Goal: Task Accomplishment & Management: Complete application form

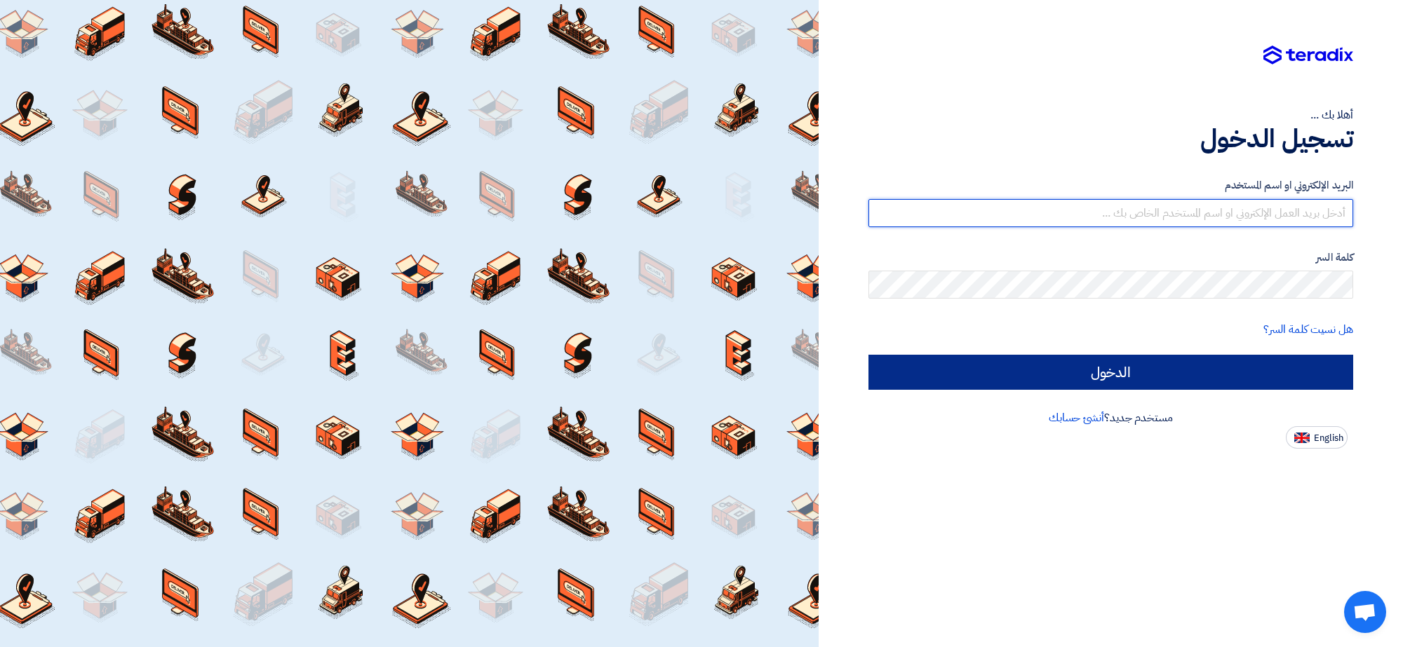
type input "[EMAIL_ADDRESS][DOMAIN_NAME]"
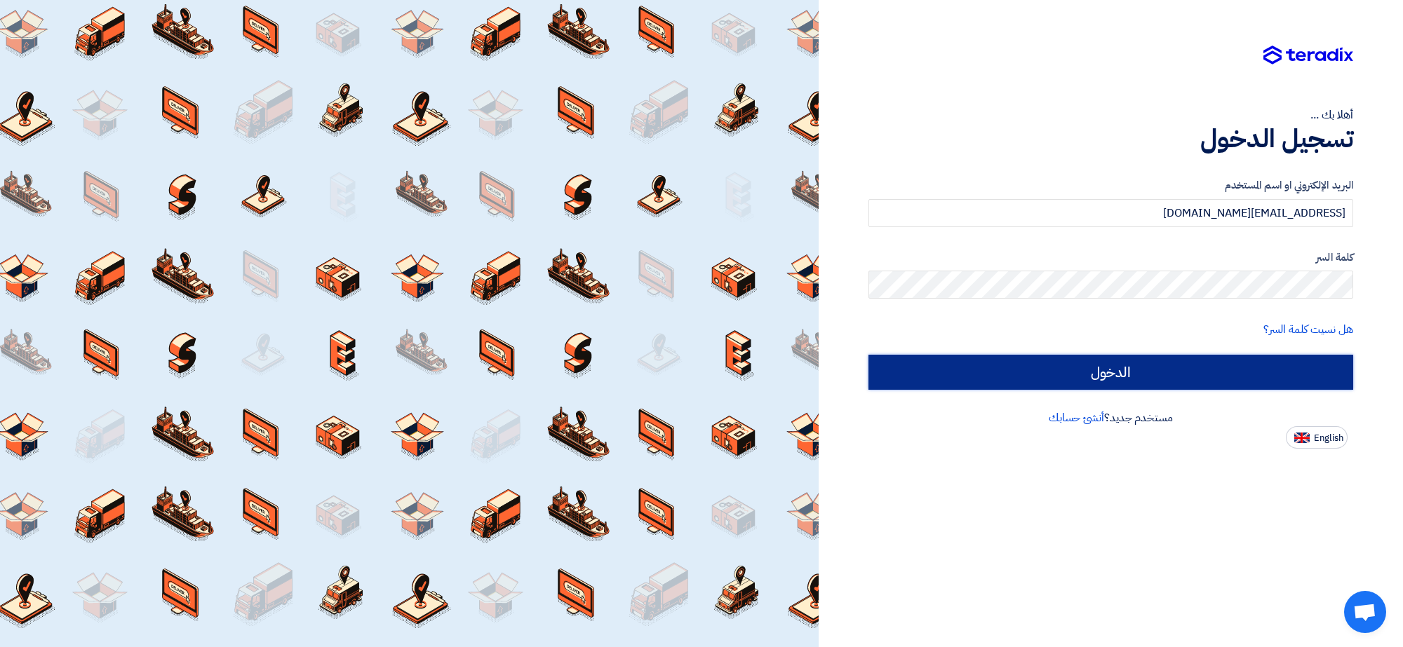
click at [1126, 372] on input "الدخول" at bounding box center [1110, 372] width 485 height 35
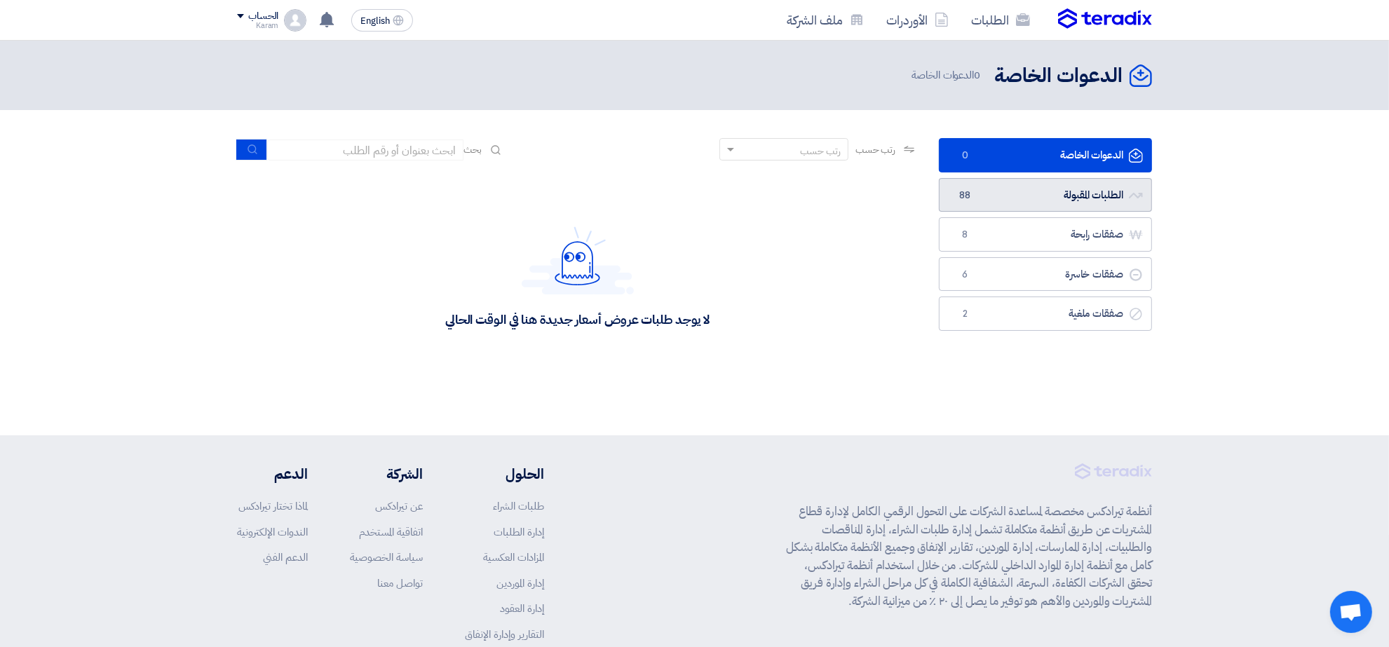
click at [1034, 195] on link "الطلبات المقبولة الطلبات المقبولة 88" at bounding box center [1045, 195] width 213 height 34
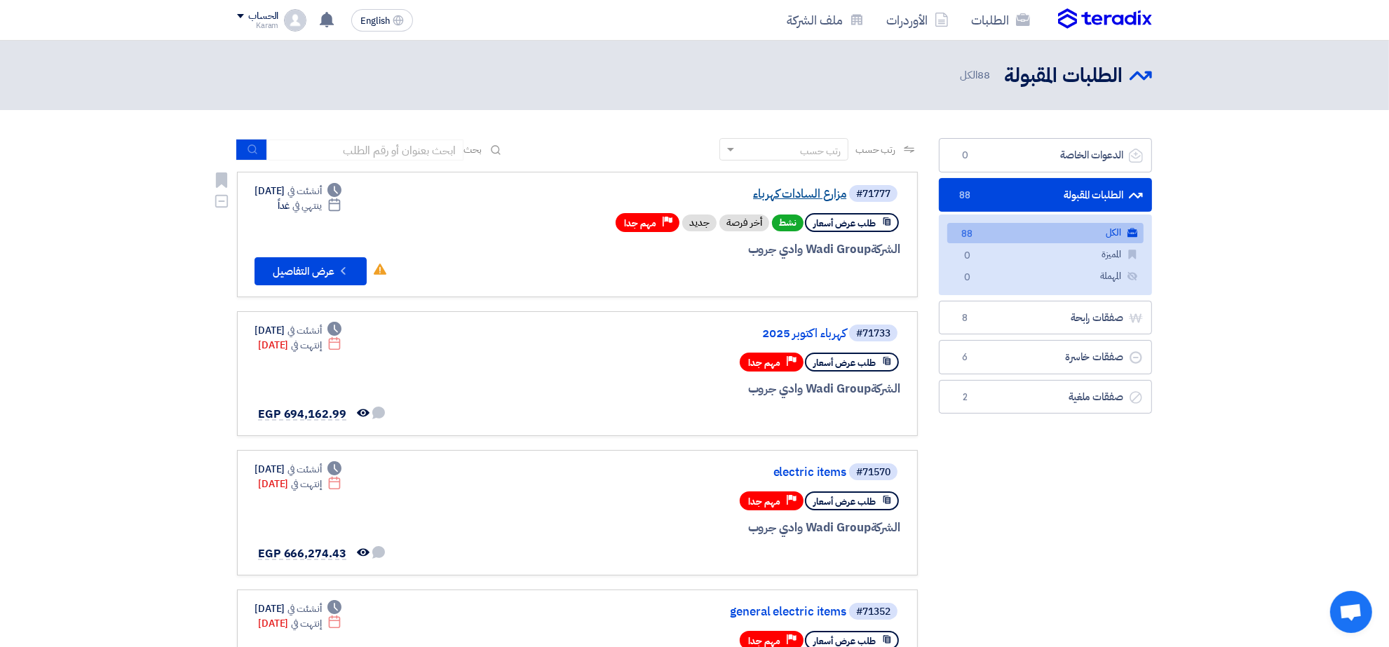
click at [792, 189] on link "مزارع السادات كهرباء" at bounding box center [706, 194] width 281 height 13
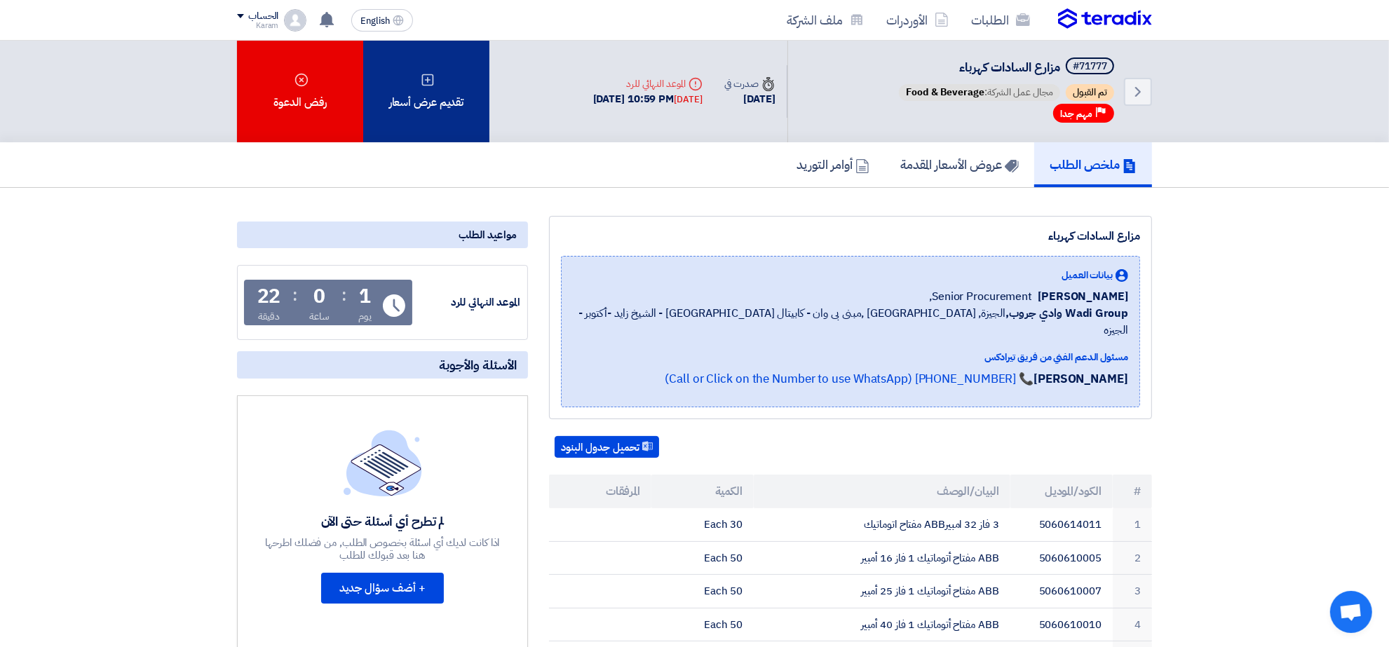
click at [436, 77] on div "تقديم عرض أسعار" at bounding box center [426, 92] width 126 height 102
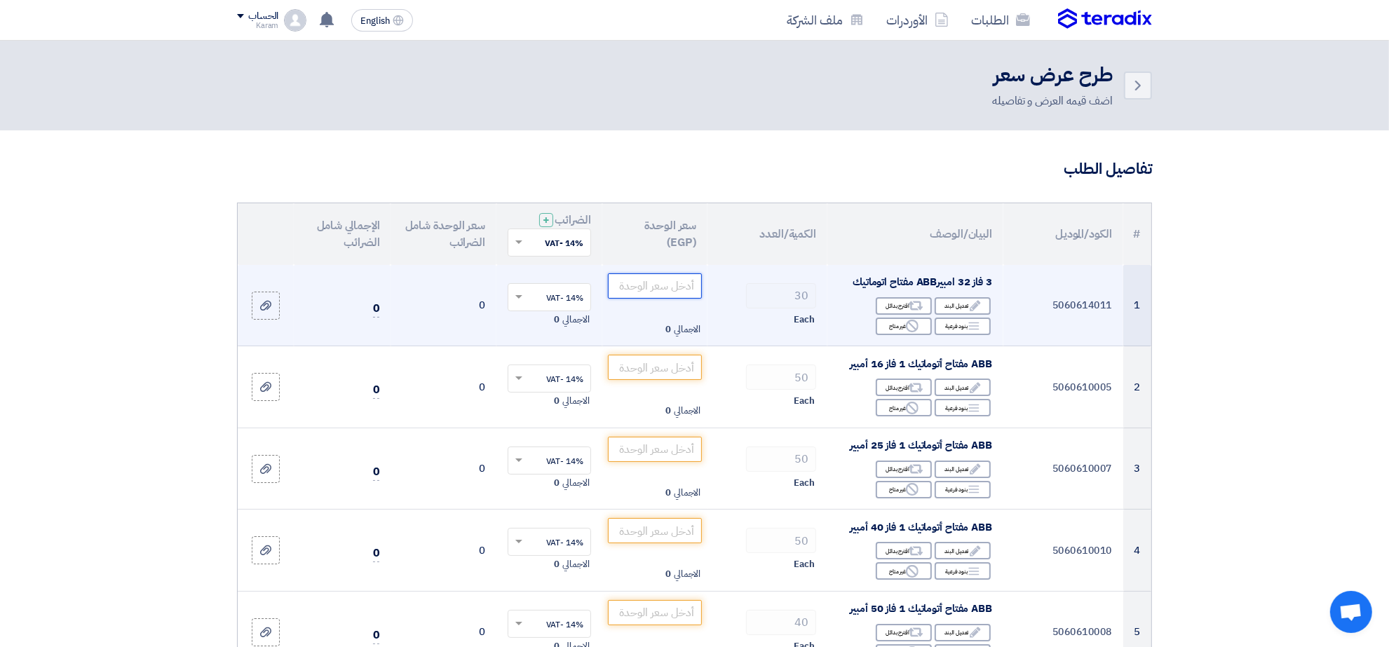
click at [664, 282] on input "number" at bounding box center [655, 286] width 95 height 25
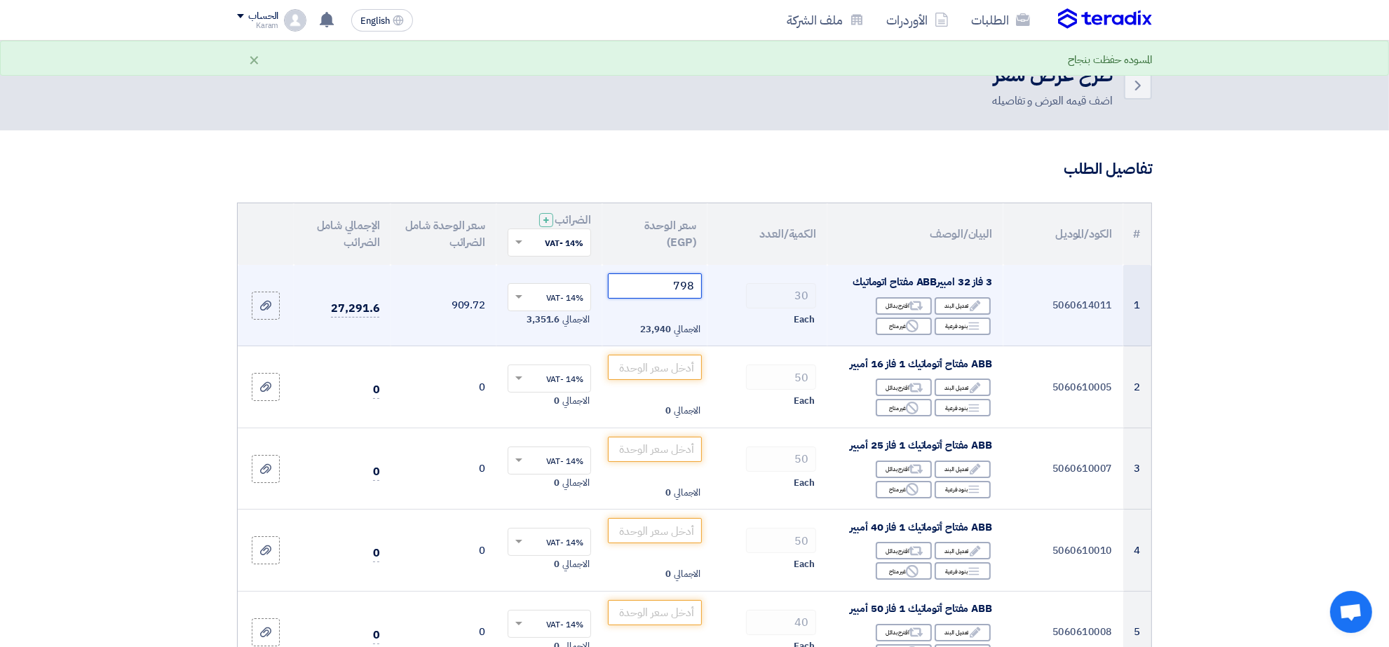
type input "798"
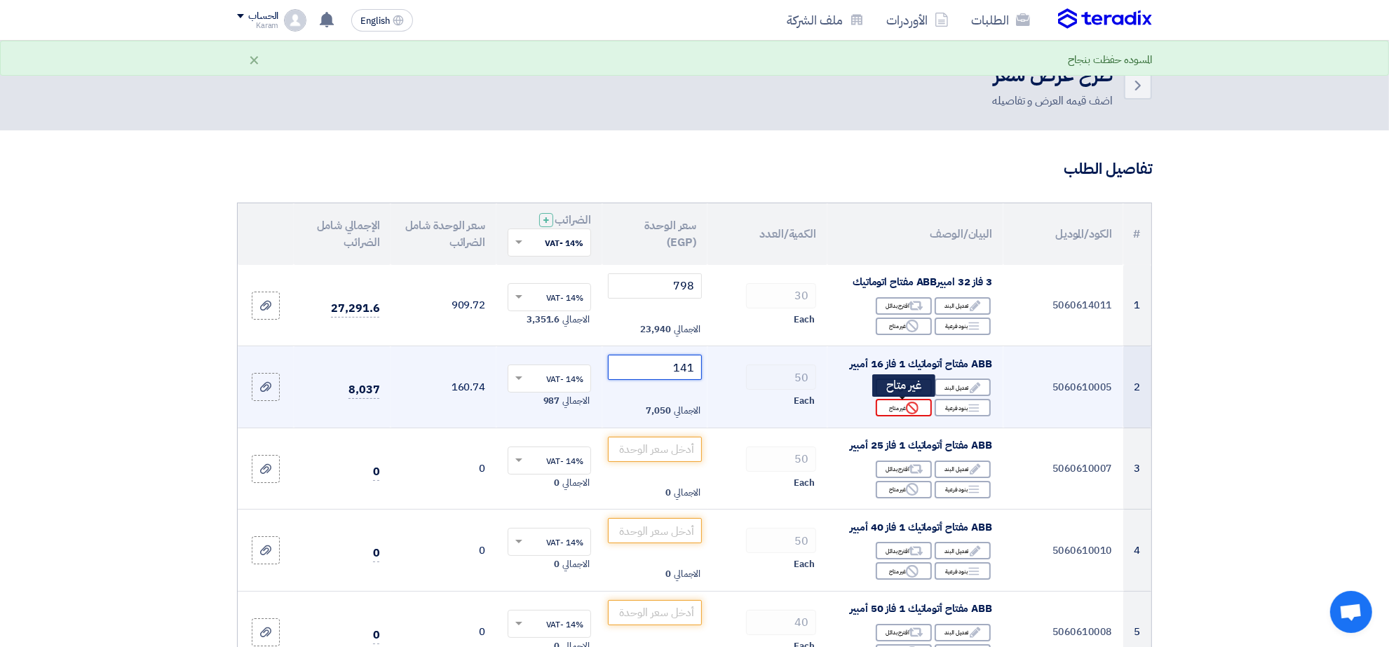
type input "141"
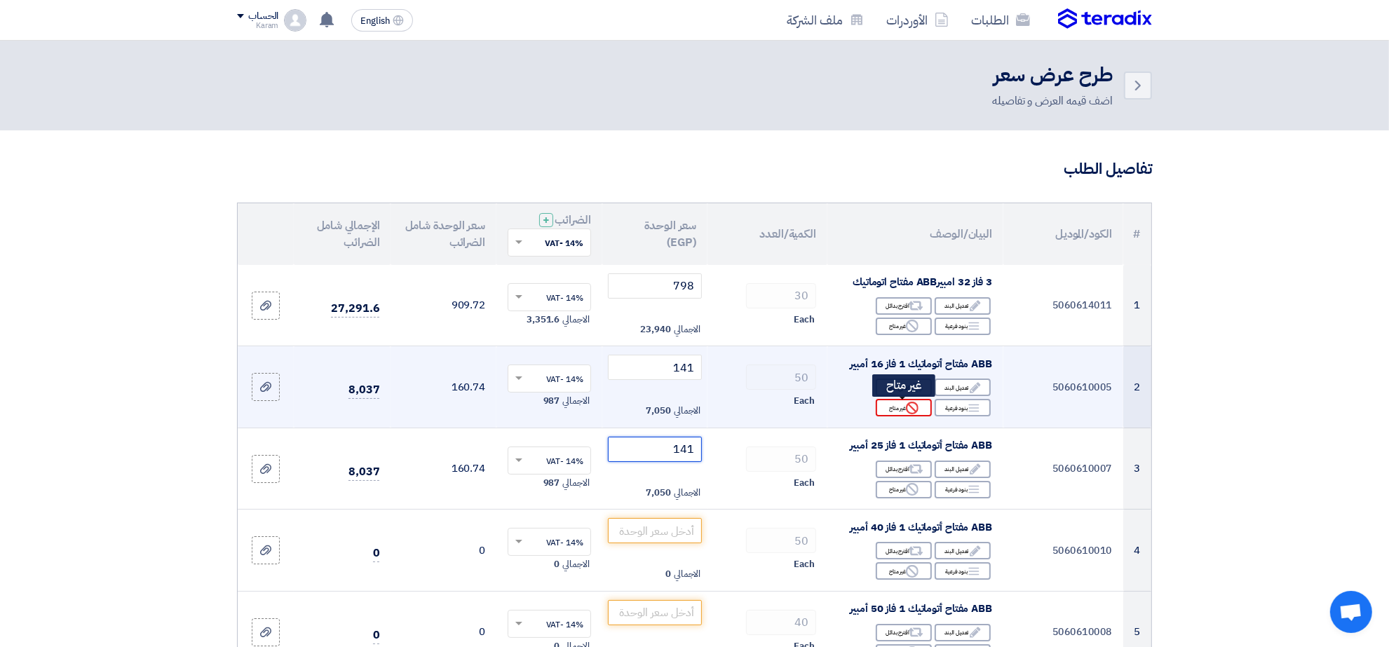
type input "141"
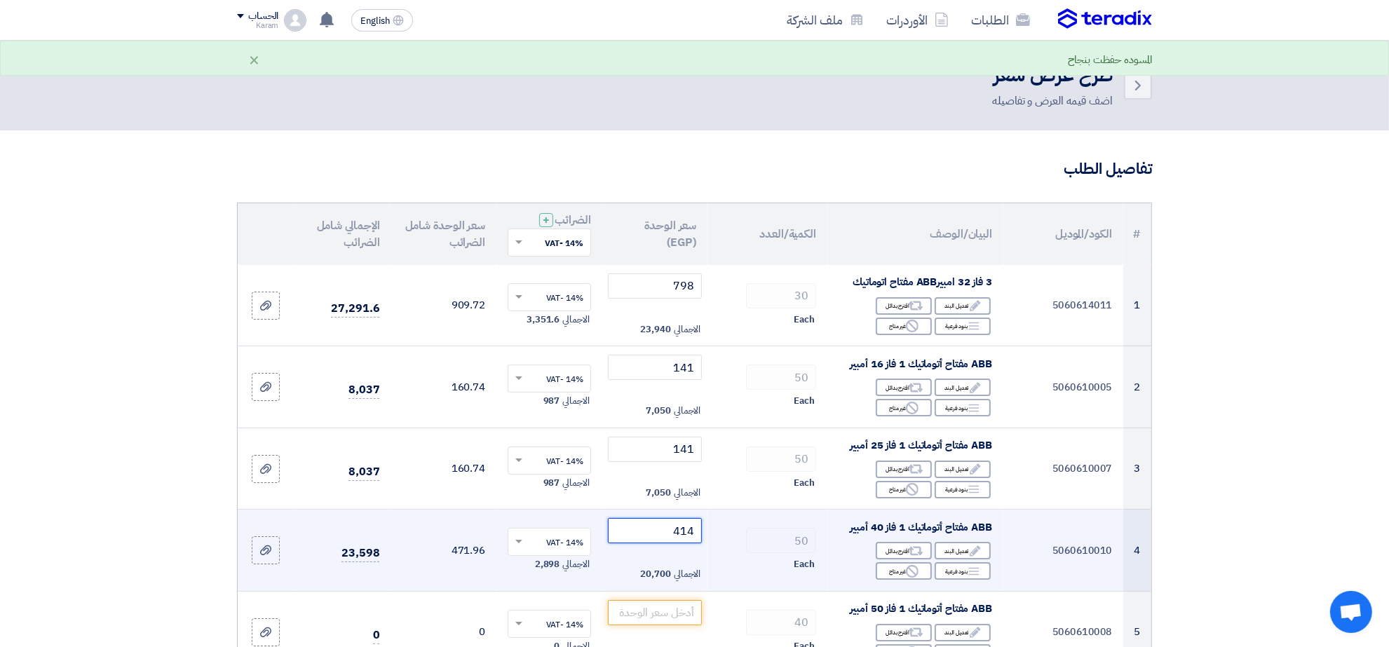
click at [656, 535] on input "414" at bounding box center [655, 530] width 95 height 25
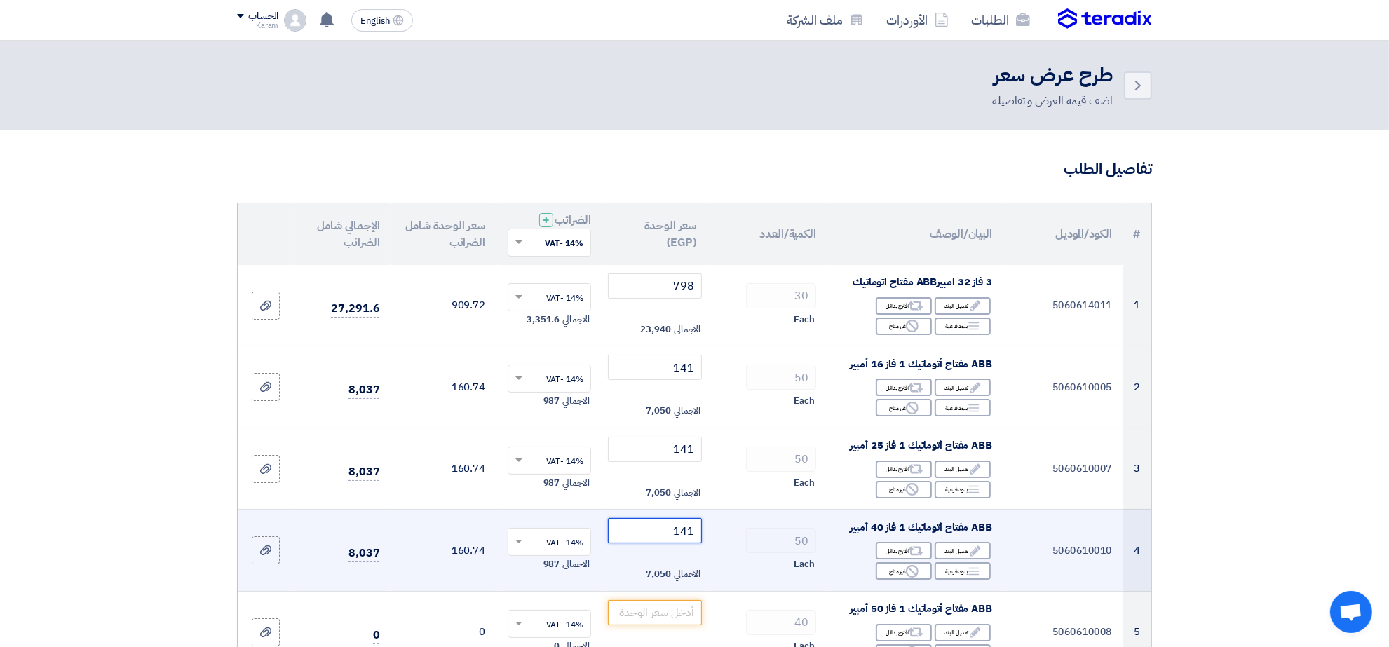
type input "141"
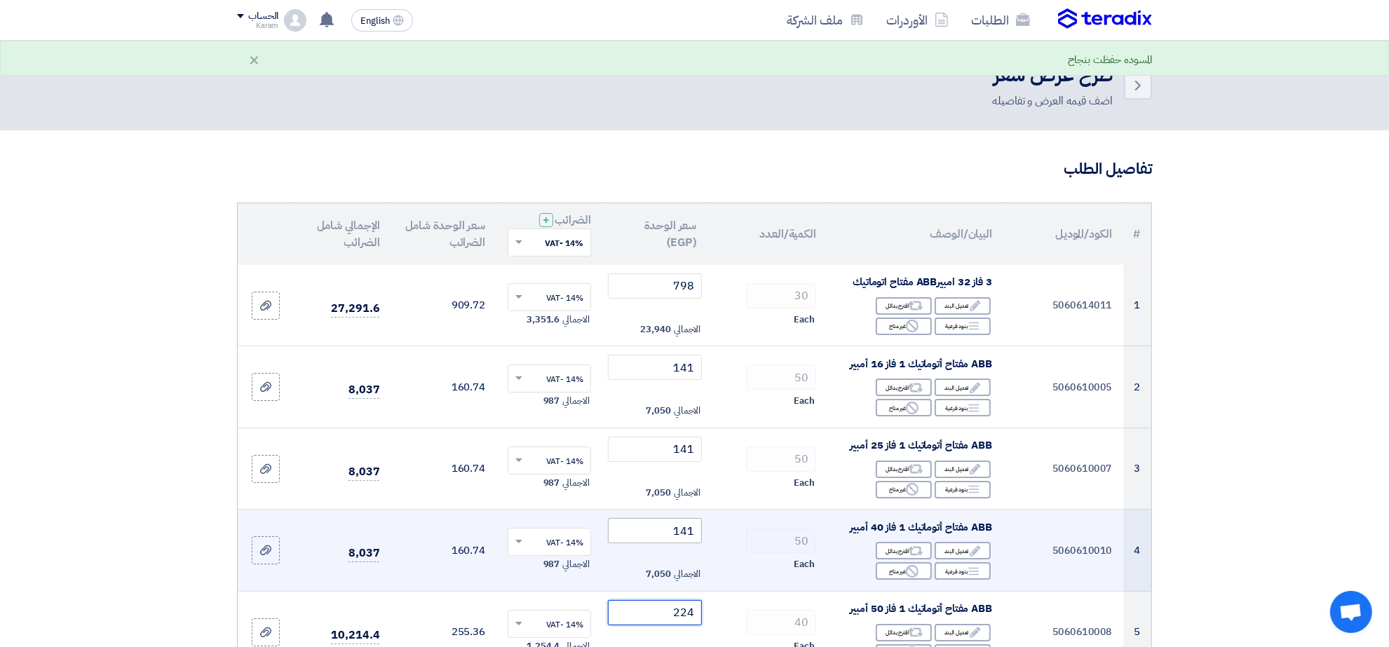
type input "224"
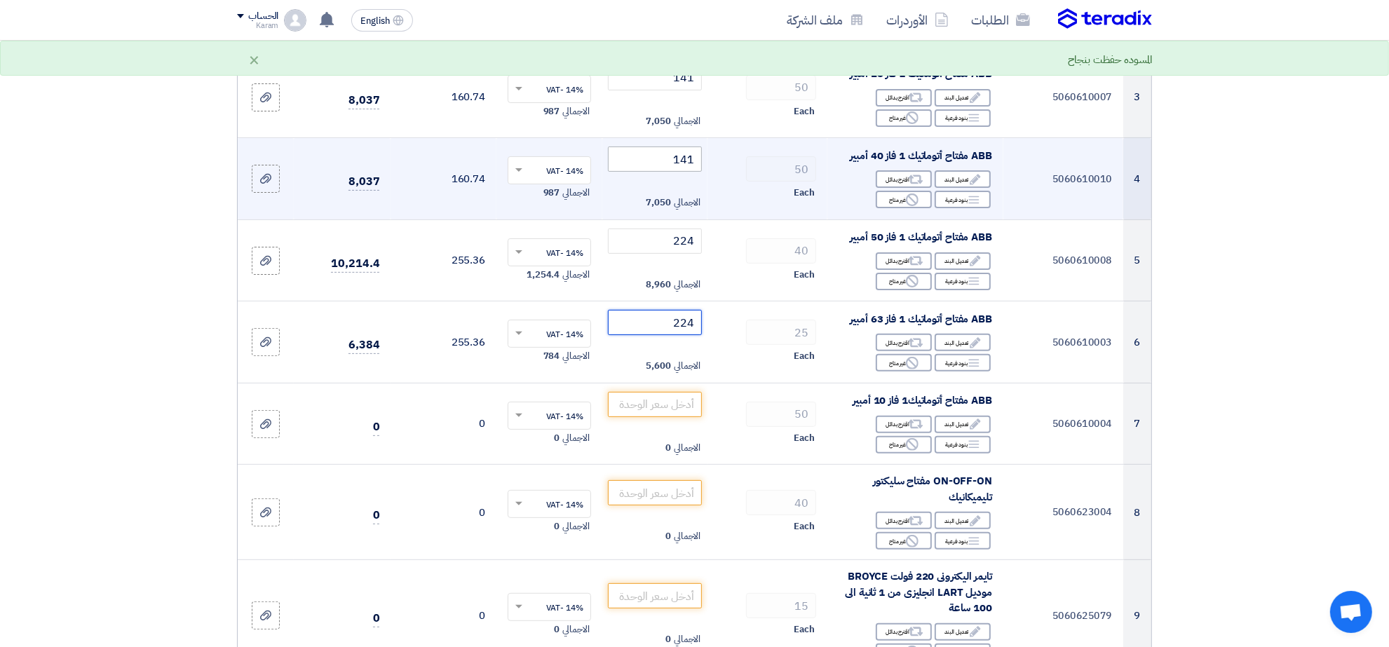
type input "224"
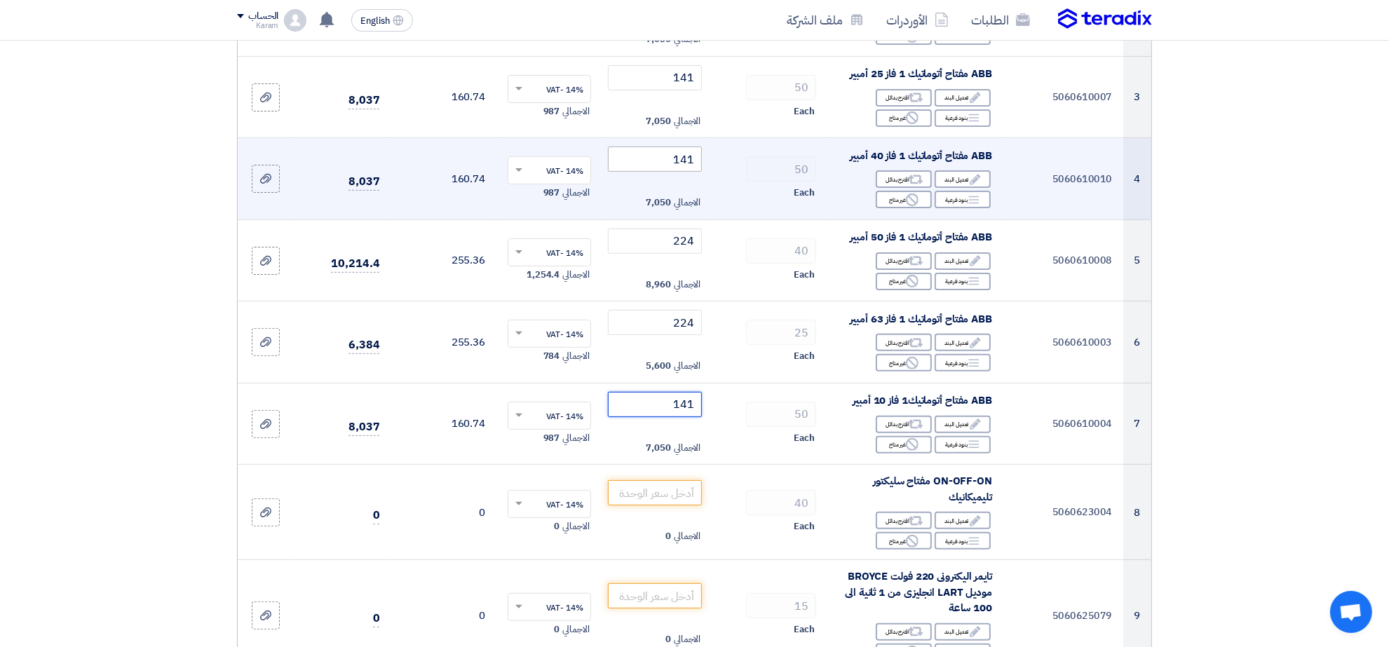
type input "141"
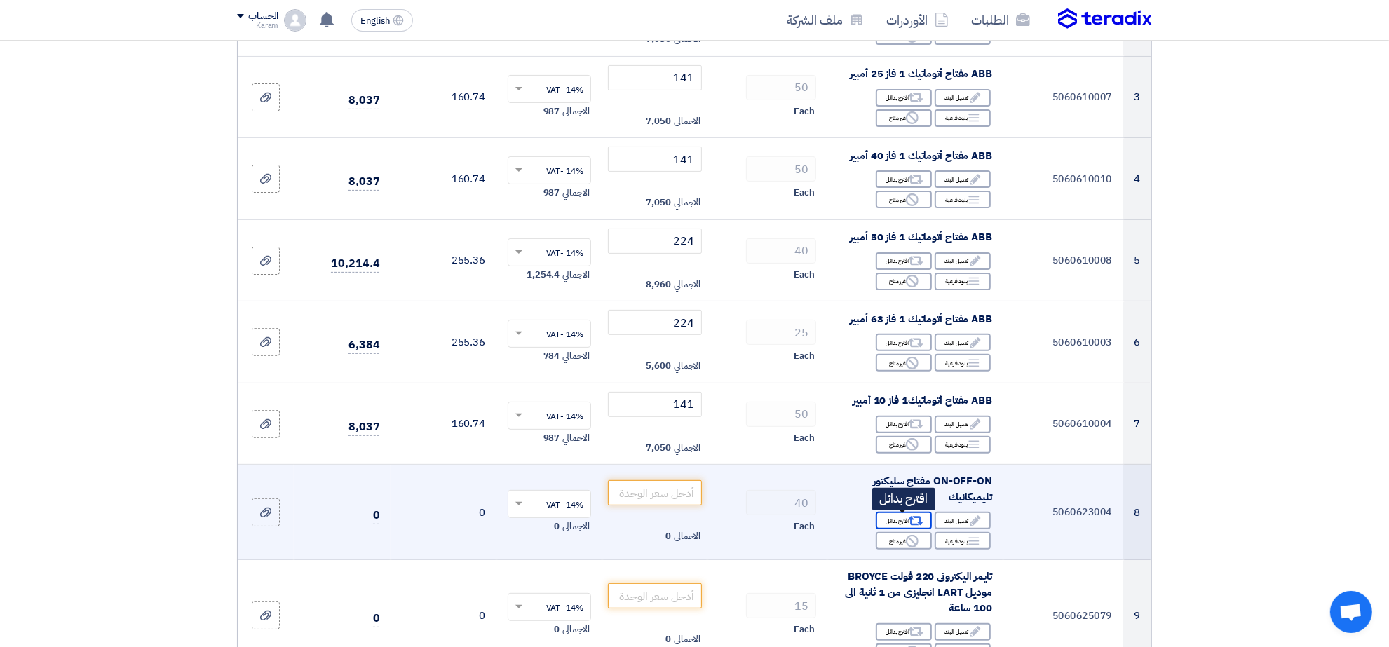
click at [902, 522] on div "Alternative اقترح بدائل" at bounding box center [904, 521] width 56 height 18
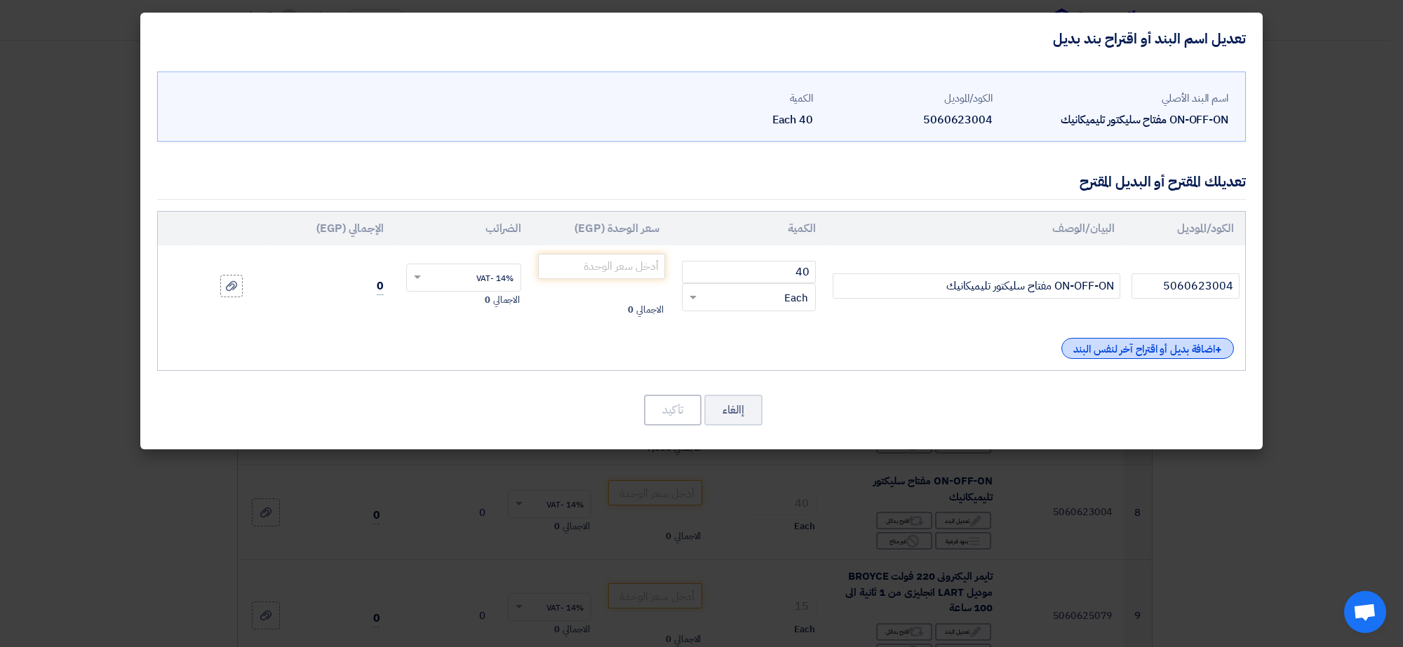
click at [1124, 348] on div "+ اضافة بديل أو اقتراح آخر لنفس البند" at bounding box center [1147, 348] width 173 height 21
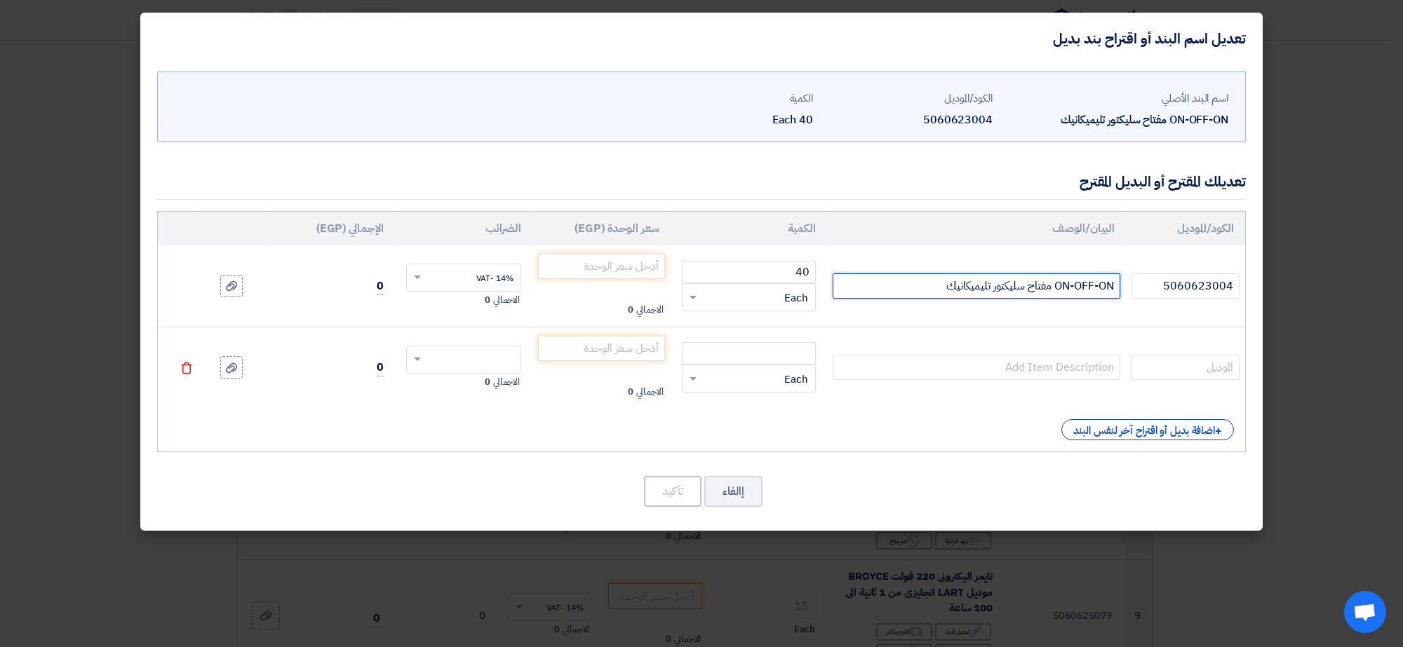
click at [905, 283] on input "ON-OFF-ON مفتاح سليكتور تليميكانيك" at bounding box center [976, 286] width 288 height 25
type input "ON-OFF-ON مفتاح سليكتور تليميكانيك بلاستك"
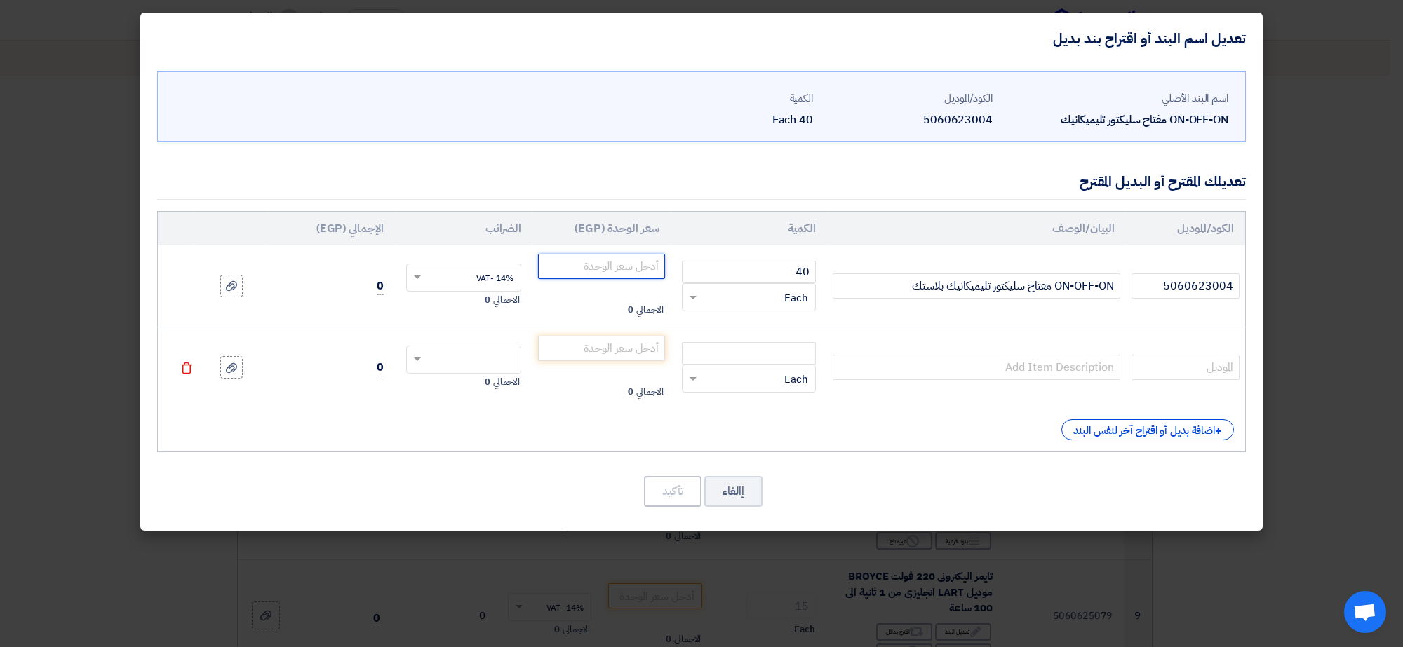
click at [604, 264] on input "number" at bounding box center [601, 266] width 127 height 25
type input "160"
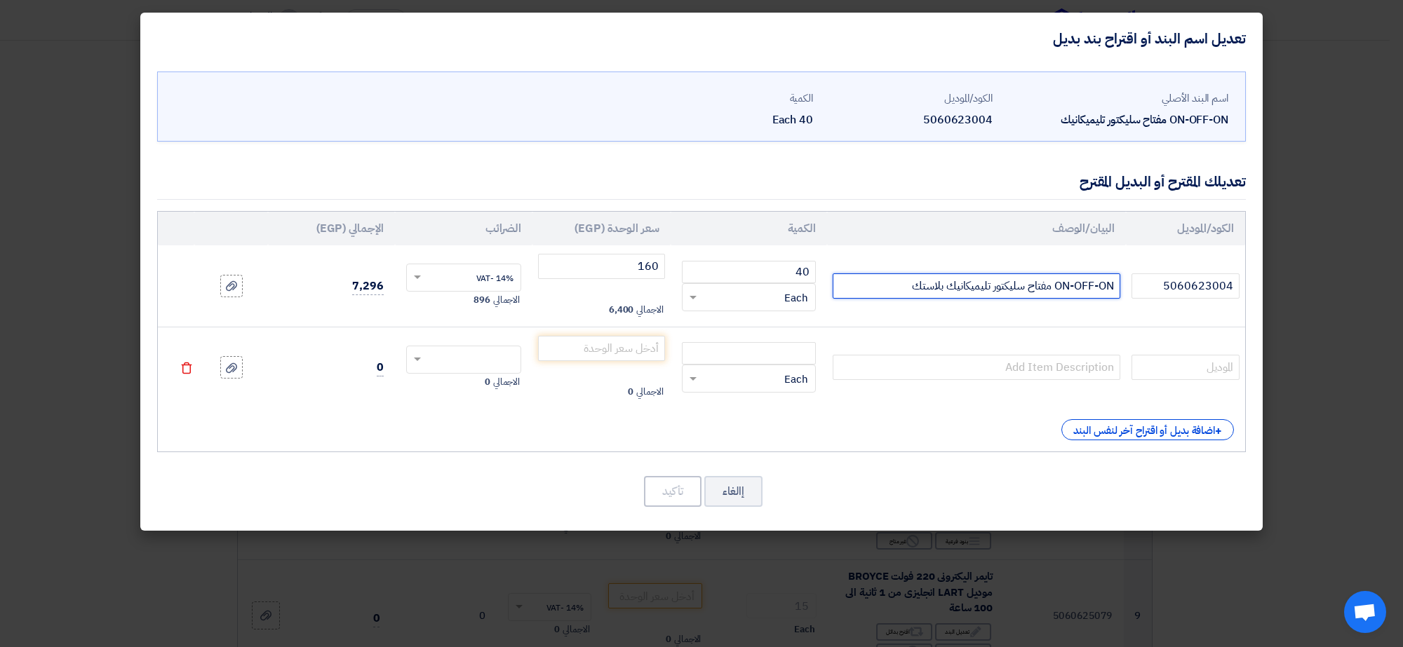
click at [908, 290] on input "ON-OFF-ON مفتاح سليكتور تليميكانيك بلاستك" at bounding box center [976, 286] width 288 height 25
click at [895, 292] on input "ON-OFF-ON مفتاح سليكتور تليميكانيك بلاستك" at bounding box center [976, 286] width 288 height 25
type input "ON-OFF-ON مفتاح سليكتور تليميكانيك بلاستك شنيدر"
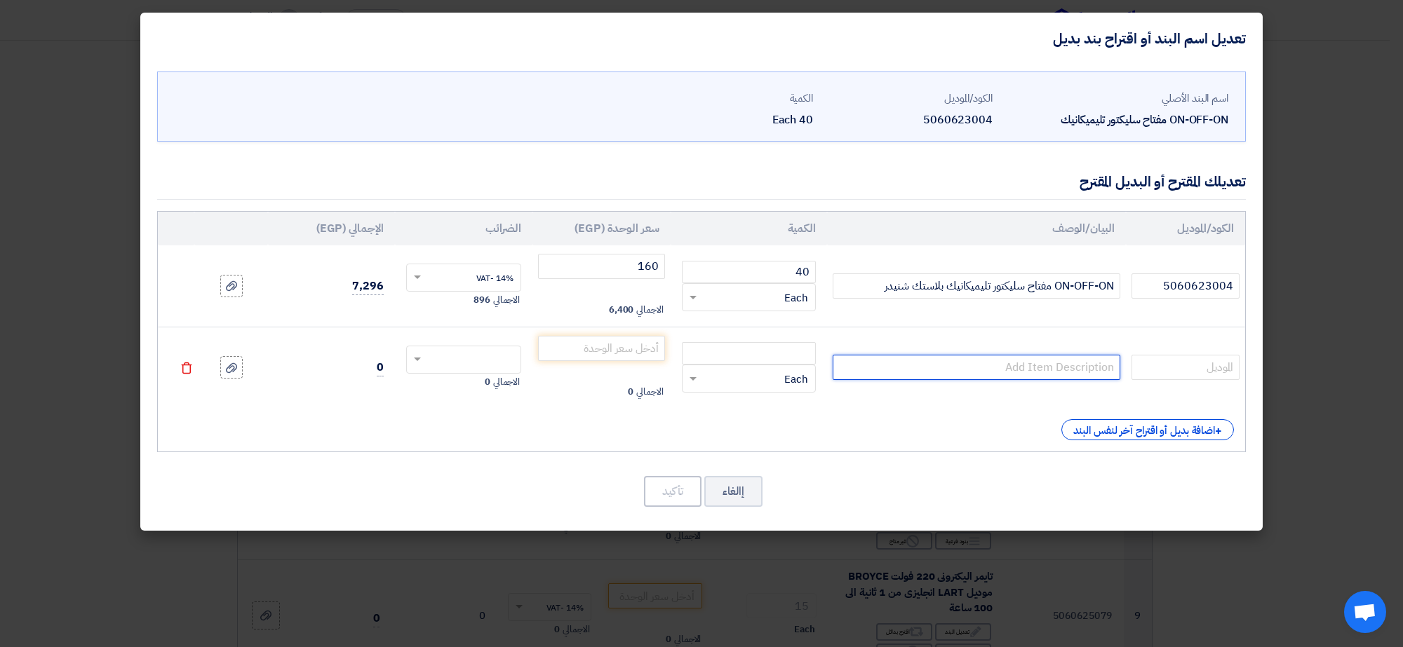
click at [964, 363] on input "text" at bounding box center [976, 367] width 288 height 25
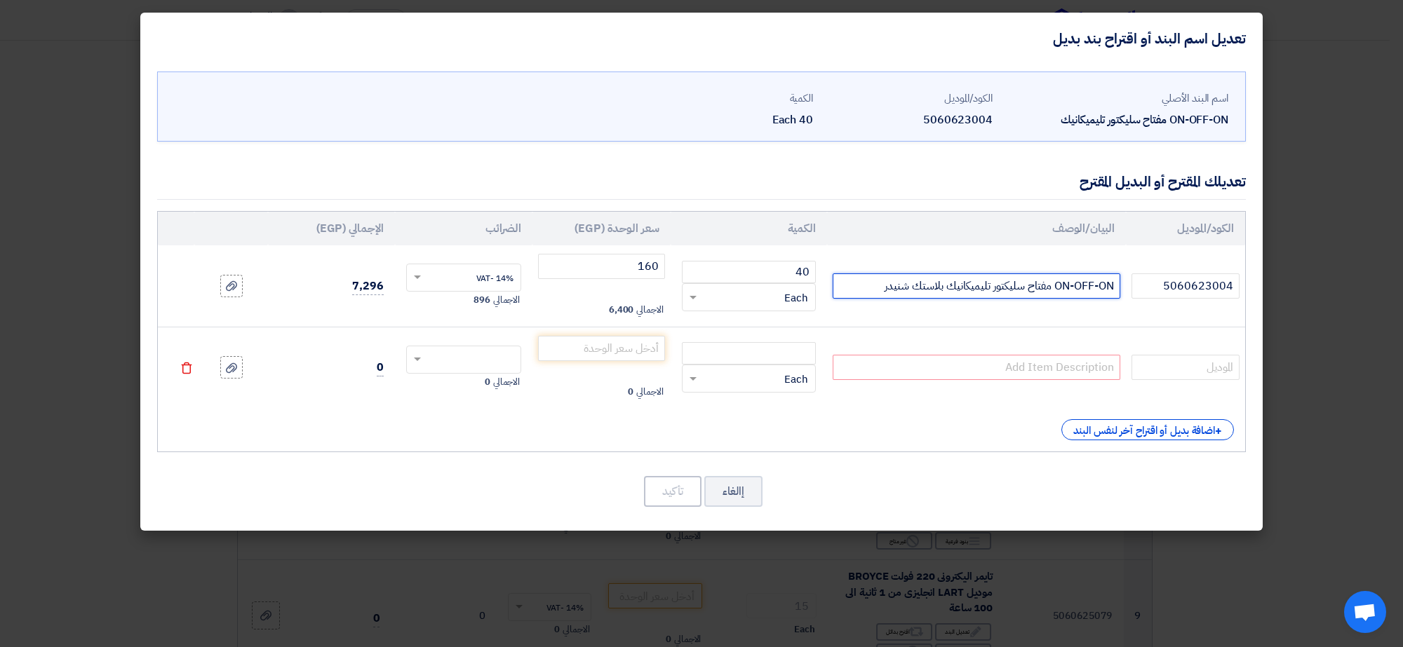
click at [942, 288] on input "ON-OFF-ON مفتاح سليكتور تليميكانيك بلاستك شنيدر" at bounding box center [976, 286] width 288 height 25
click at [940, 288] on input "ON-OFF-ON مفتاح سليكتور تليميكانيك بلاستك شنيدر" at bounding box center [976, 286] width 288 height 25
drag, startPoint x: 940, startPoint y: 288, endPoint x: 1116, endPoint y: 303, distance: 177.3
click at [1116, 303] on td "ON-OFF-ON مفتاح سليكتور تليميكانيك بلاستك شنيدر" at bounding box center [976, 285] width 299 height 81
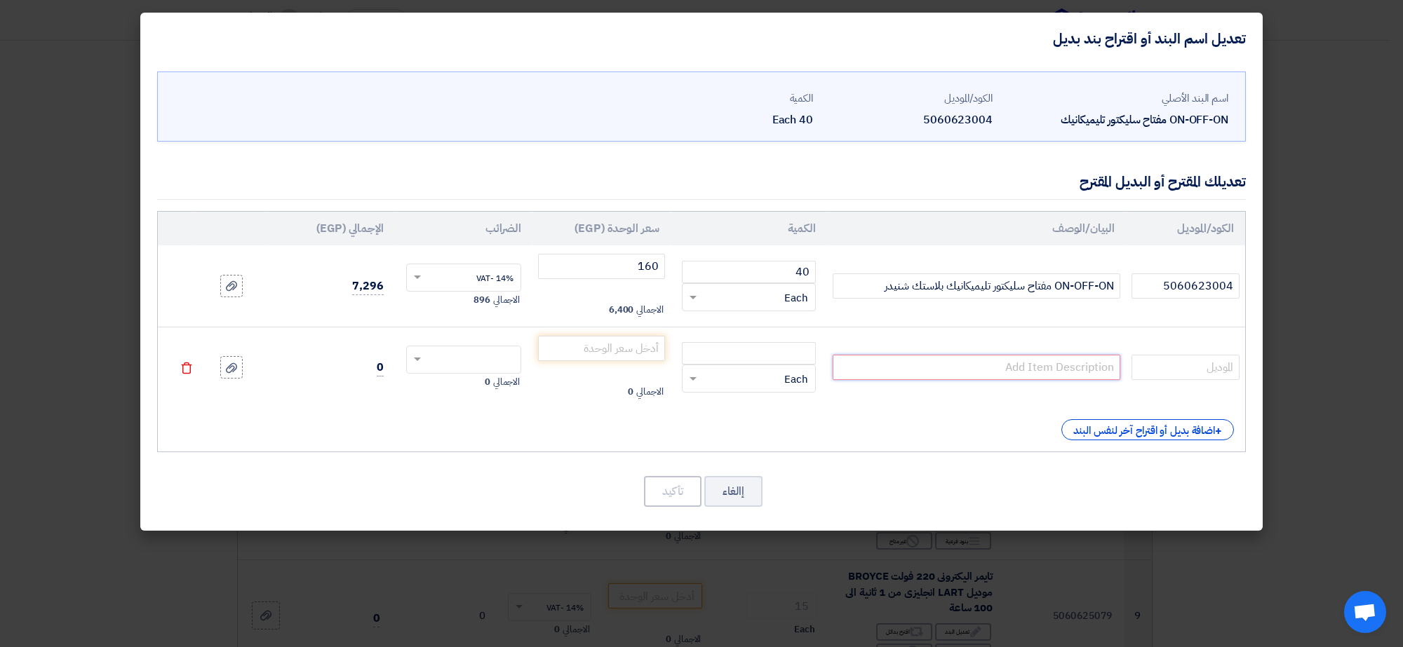
click at [1074, 372] on input "text" at bounding box center [976, 367] width 288 height 25
paste input "ON-OFF-ON مفتاح سليكتور تليميكانيك"
type input "ON-OFF-ON مفتاح سليكتور تليميكانيك"
click at [1196, 285] on input "5060623004" at bounding box center [1185, 286] width 108 height 25
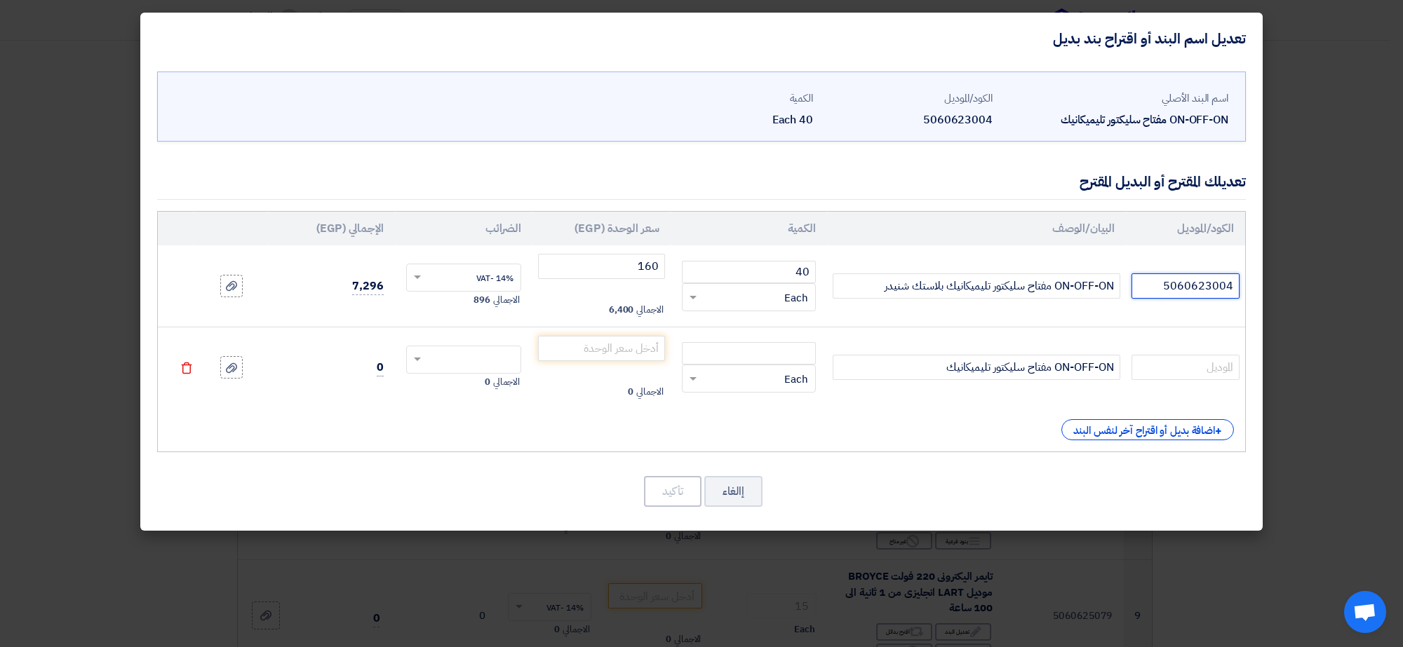
click at [1196, 285] on input "5060623004" at bounding box center [1185, 286] width 108 height 25
click at [1190, 362] on input "text" at bounding box center [1185, 367] width 108 height 25
paste input "5060623004"
type input "5060623004"
click at [921, 368] on input "ON-OFF-ON مفتاح سليكتور تليميكانيك" at bounding box center [976, 367] width 288 height 25
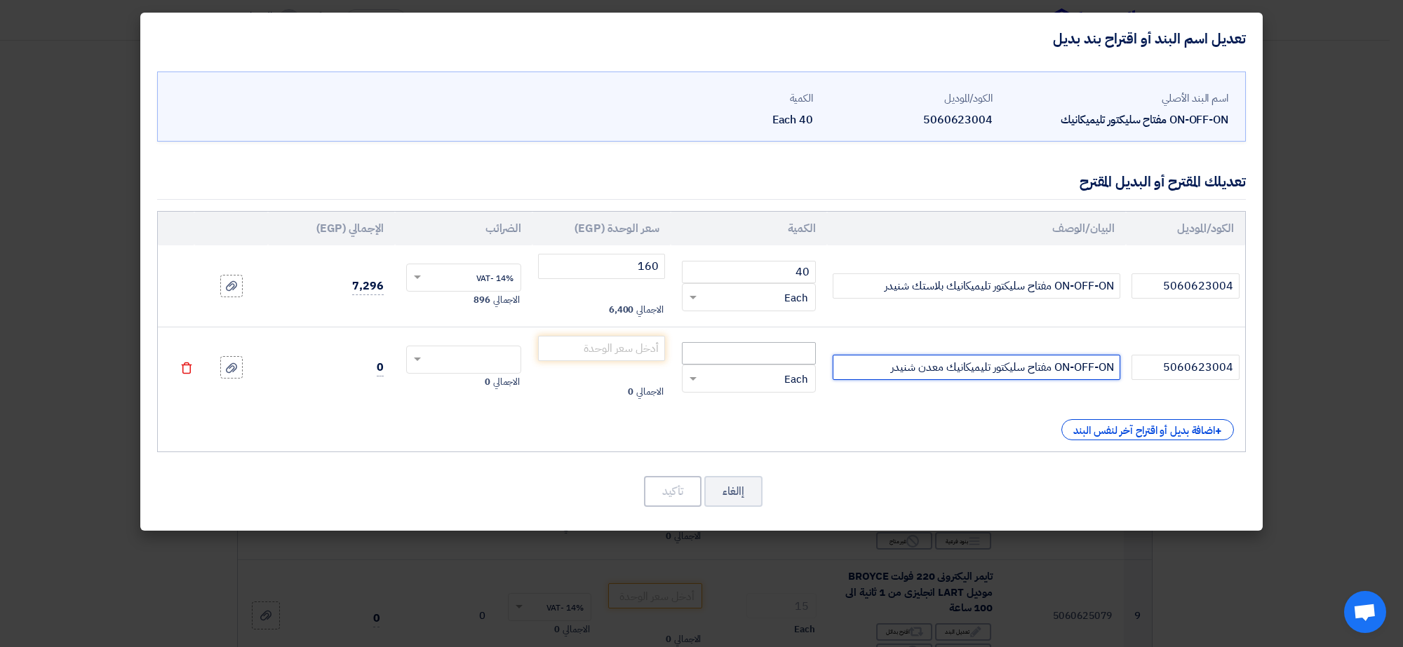
type input "ON-OFF-ON مفتاح سليكتور تليميكانيك معدن شنيدر"
click at [758, 348] on input "number" at bounding box center [749, 353] width 134 height 22
type input "40"
click at [642, 347] on input "number" at bounding box center [601, 348] width 127 height 25
type input "672"
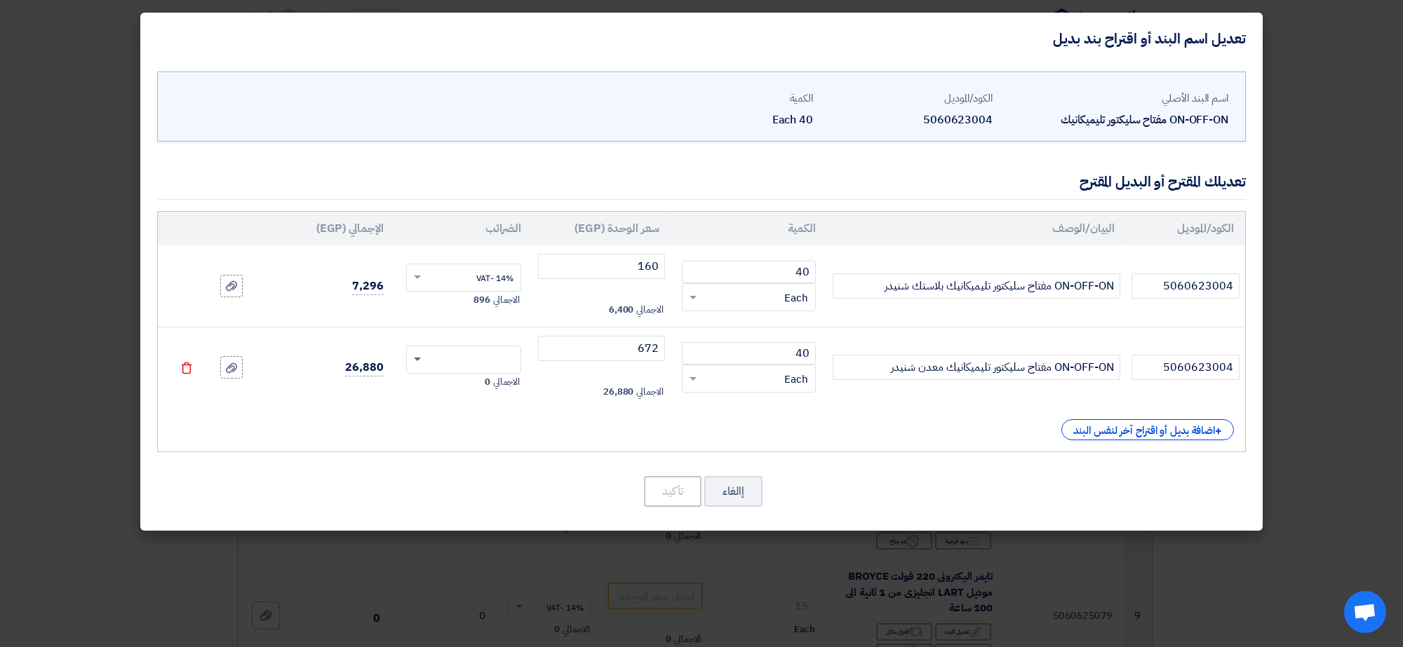
click at [414, 361] on span at bounding box center [417, 360] width 7 height 5
click at [433, 382] on div "14% -VAT" at bounding box center [464, 386] width 114 height 25
click at [661, 487] on button "تأكيد" at bounding box center [673, 491] width 58 height 31
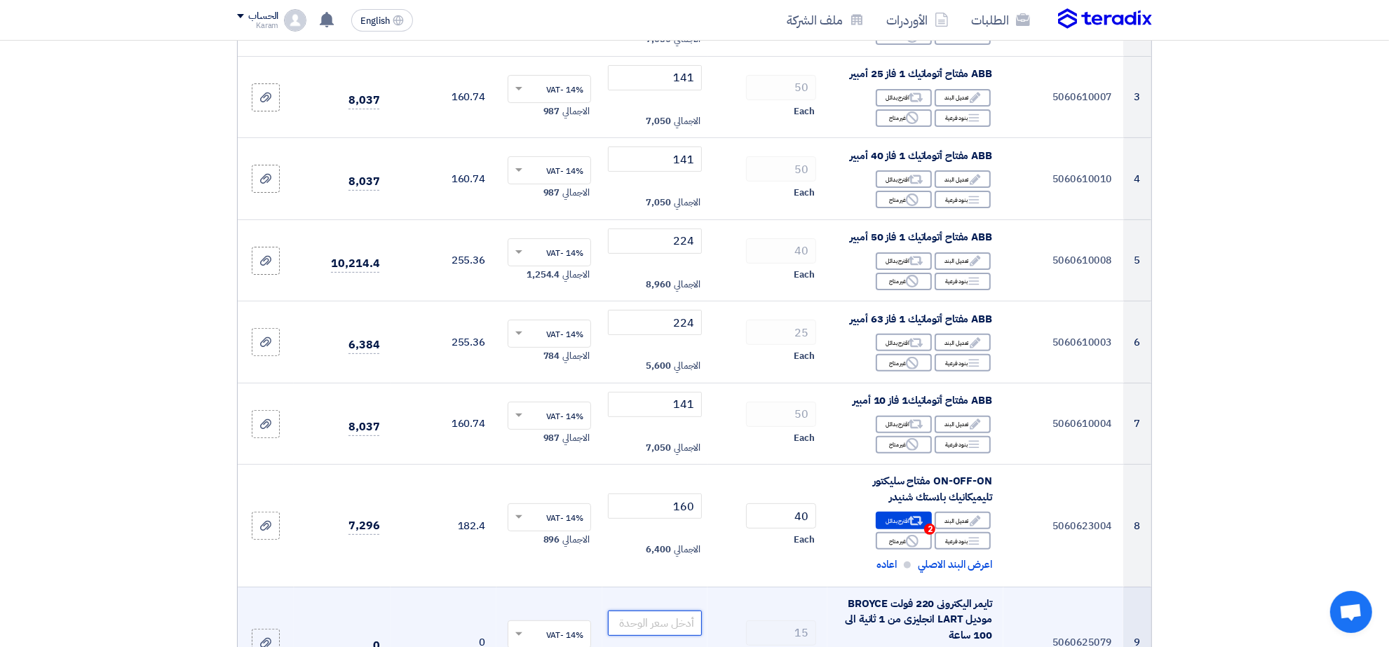
click at [666, 618] on input "number" at bounding box center [655, 623] width 95 height 25
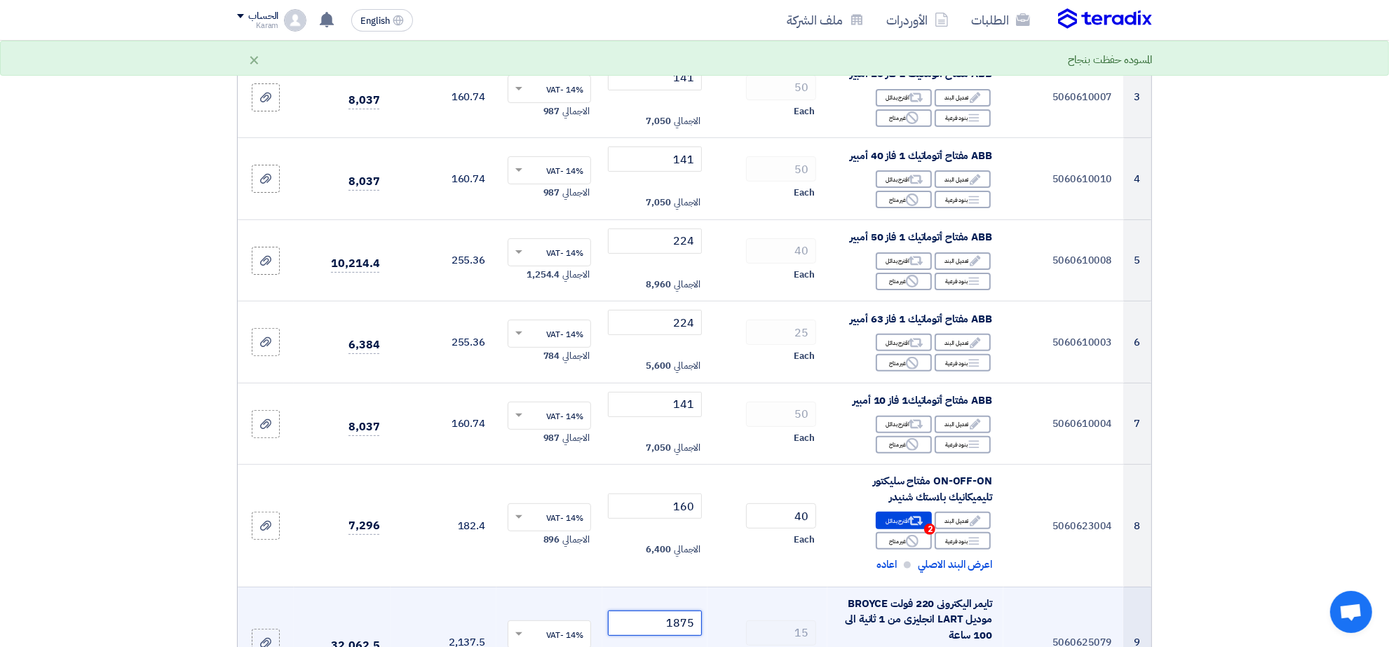
type input "1875"
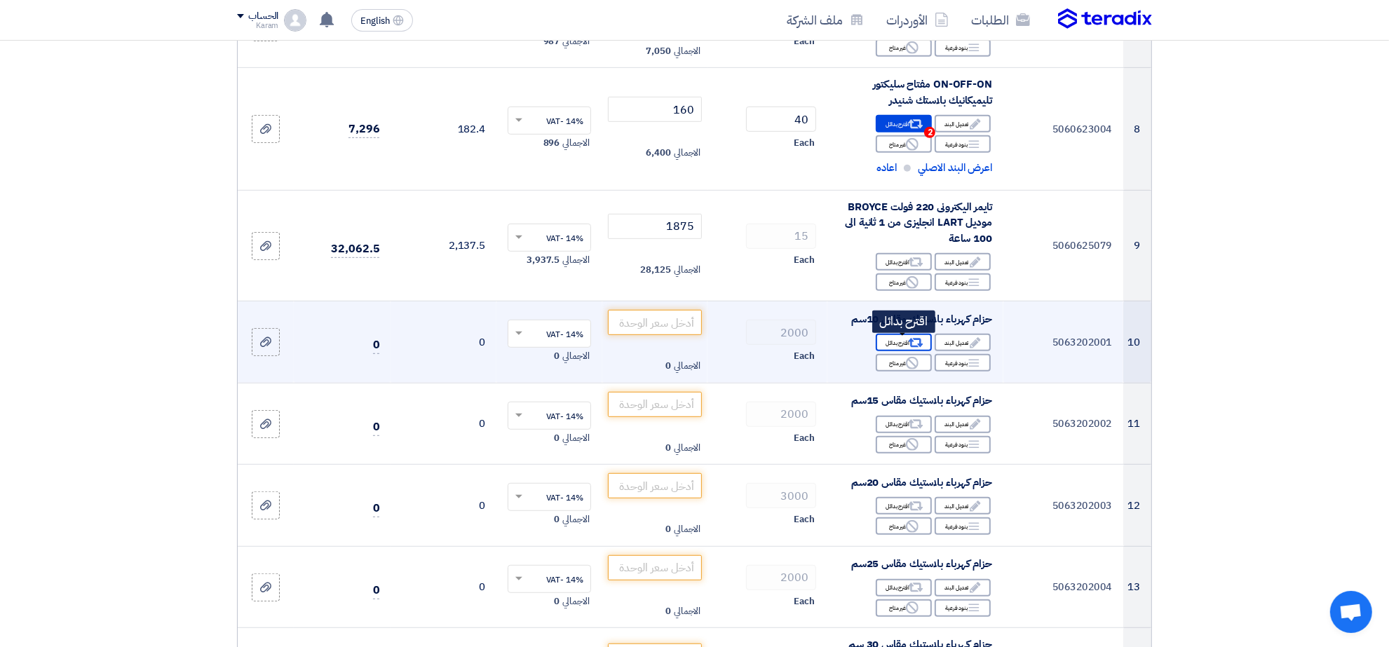
click at [898, 344] on div "Alternative اقترح بدائل" at bounding box center [904, 343] width 56 height 18
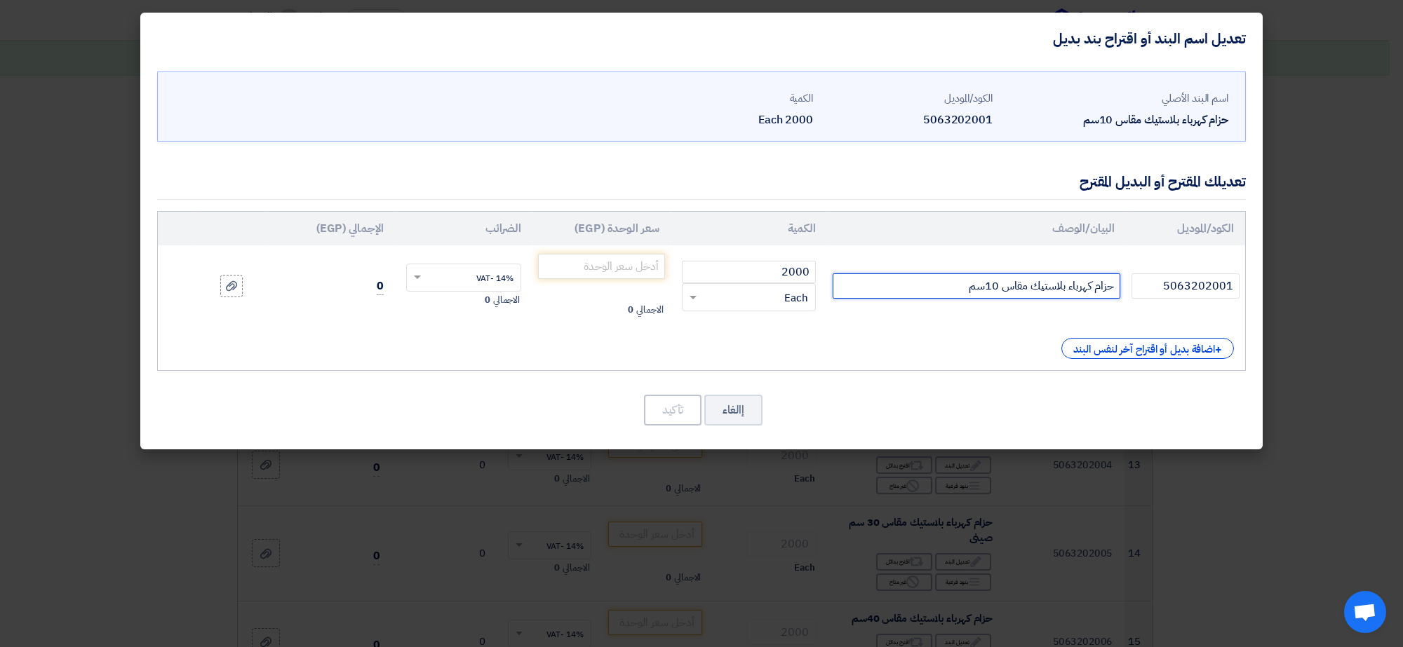
click at [914, 288] on input "حزام كهرباء بلاستيك مقاس 10سم" at bounding box center [976, 286] width 288 height 25
type input "حزام كهرباء بلاستيك مقاس 10سم صينى"
click at [631, 267] on input "number" at bounding box center [601, 266] width 127 height 25
type input "9"
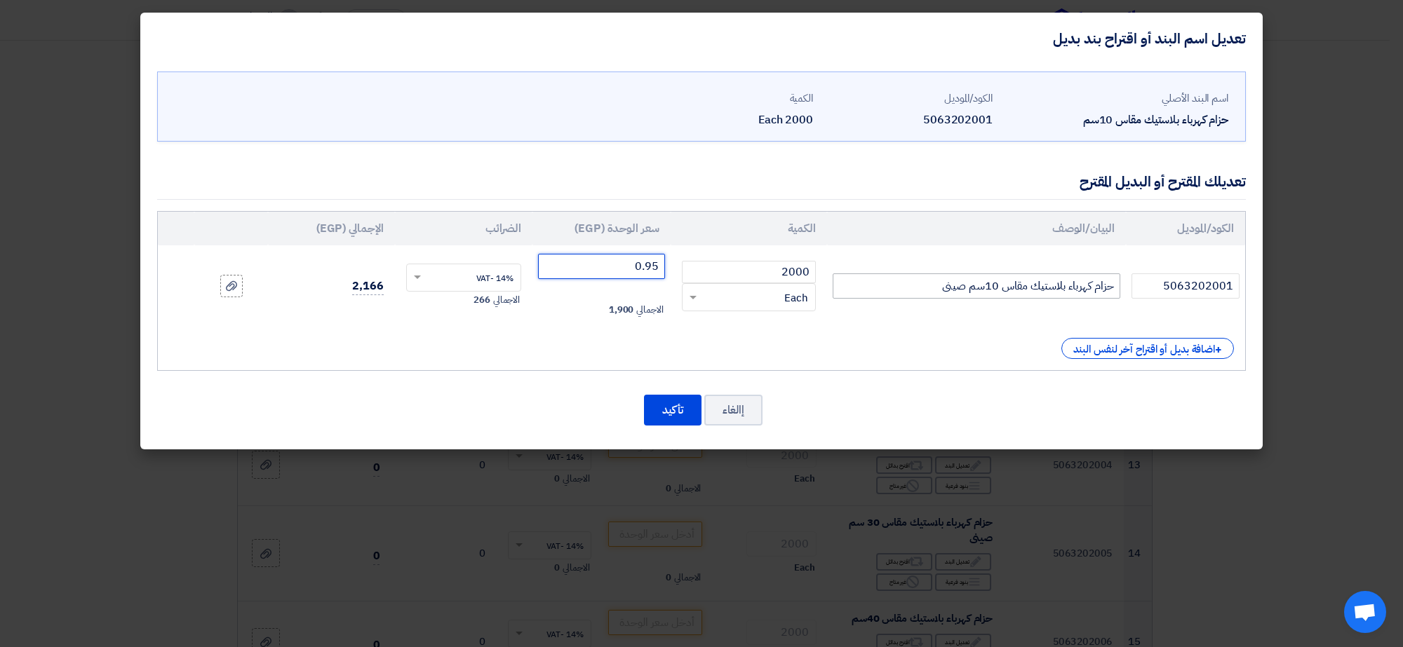
type input "0.95"
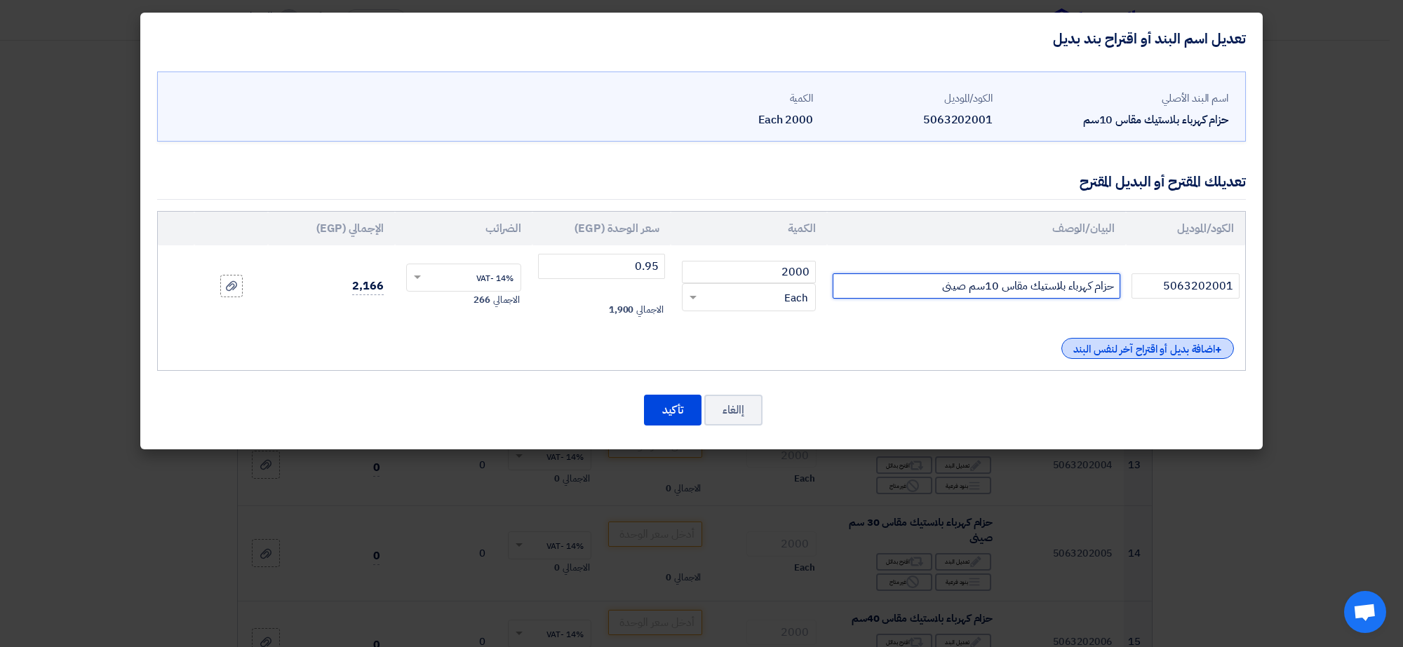
drag, startPoint x: 966, startPoint y: 289, endPoint x: 1123, endPoint y: 349, distance: 168.9
click at [1123, 349] on div "الكود/الموديل البيان/الوصف الكمية سعر الوحدة (EGP) الضرائب الإجمالي (EGP) 50632…" at bounding box center [701, 291] width 1088 height 160
click at [1161, 351] on div "+ اضافة بديل أو اقتراح آخر لنفس البند" at bounding box center [1147, 348] width 173 height 21
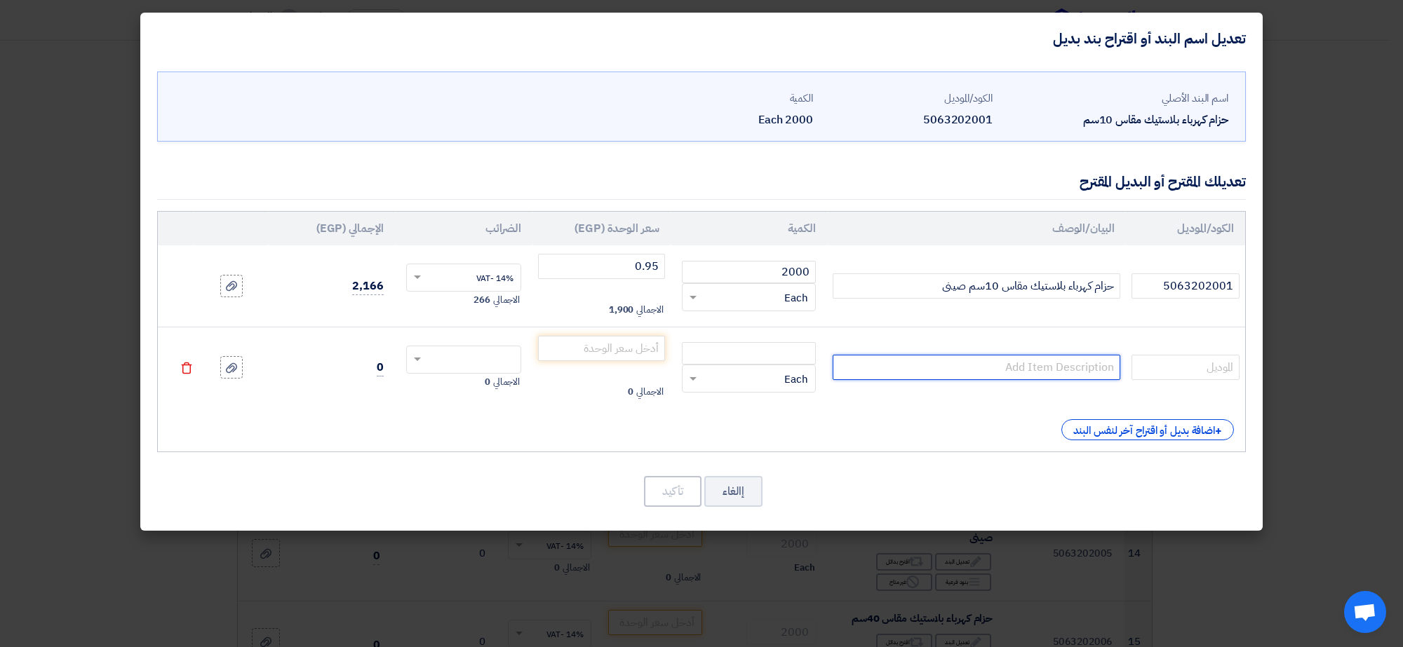
click at [1091, 370] on input "text" at bounding box center [976, 367] width 288 height 25
paste input "حزام كهرباء بلاستيك مقاس 10سم"
type input "حزام كهرباء بلاستيك مقاس 10سم"
click at [1201, 368] on input "text" at bounding box center [1185, 367] width 108 height 25
click at [1203, 278] on input "5063202001" at bounding box center [1185, 286] width 108 height 25
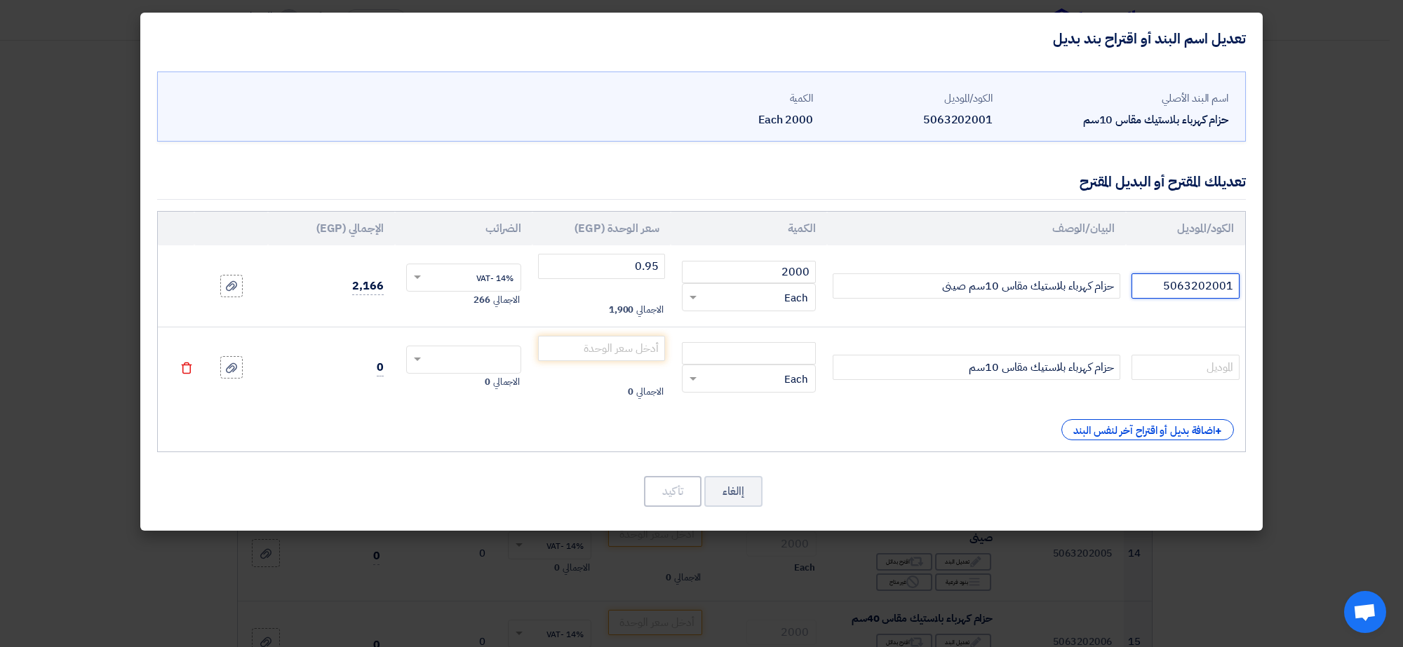
click at [1203, 278] on input "5063202001" at bounding box center [1185, 286] width 108 height 25
click at [1206, 362] on input "text" at bounding box center [1185, 367] width 108 height 25
paste input "5063202001"
type input "5063202001"
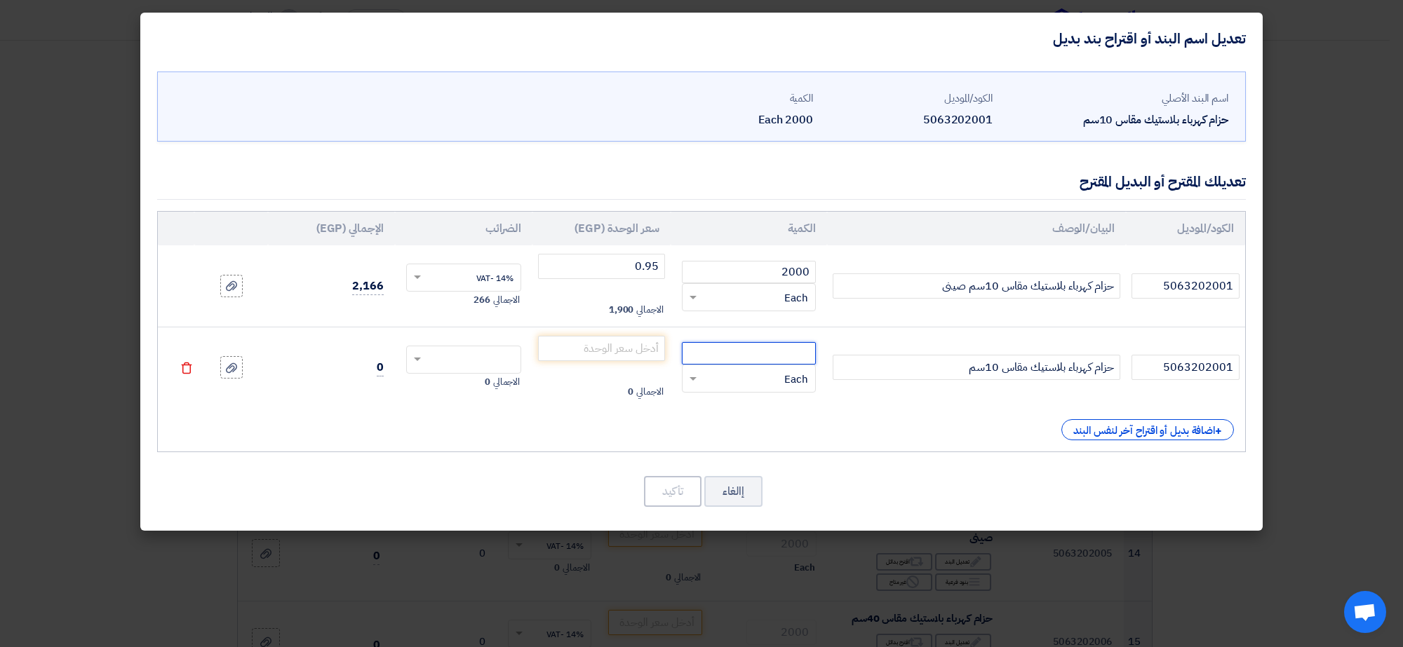
click at [777, 356] on input "number" at bounding box center [749, 353] width 134 height 22
type input "2000"
click at [626, 356] on input "number" at bounding box center [601, 348] width 127 height 25
click at [928, 372] on input "حزام كهرباء بلاستيك مقاس 10سم" at bounding box center [976, 367] width 288 height 25
type input "حزام كهرباء بلاستيك مقاس 10سم تايوانى"
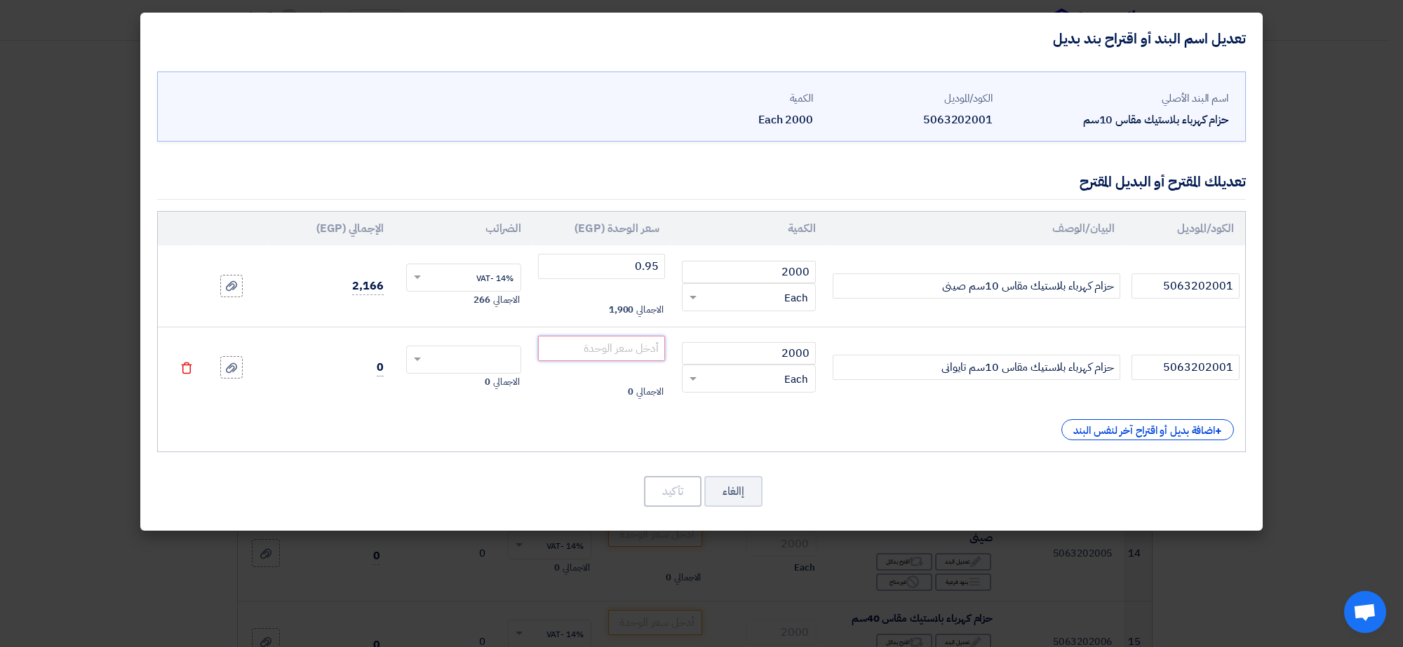
click at [590, 347] on input "number" at bounding box center [601, 348] width 127 height 25
type input "0.19"
click at [644, 268] on input "0.95" at bounding box center [601, 266] width 127 height 25
type input "0.095"
click at [445, 360] on input "text" at bounding box center [473, 361] width 85 height 22
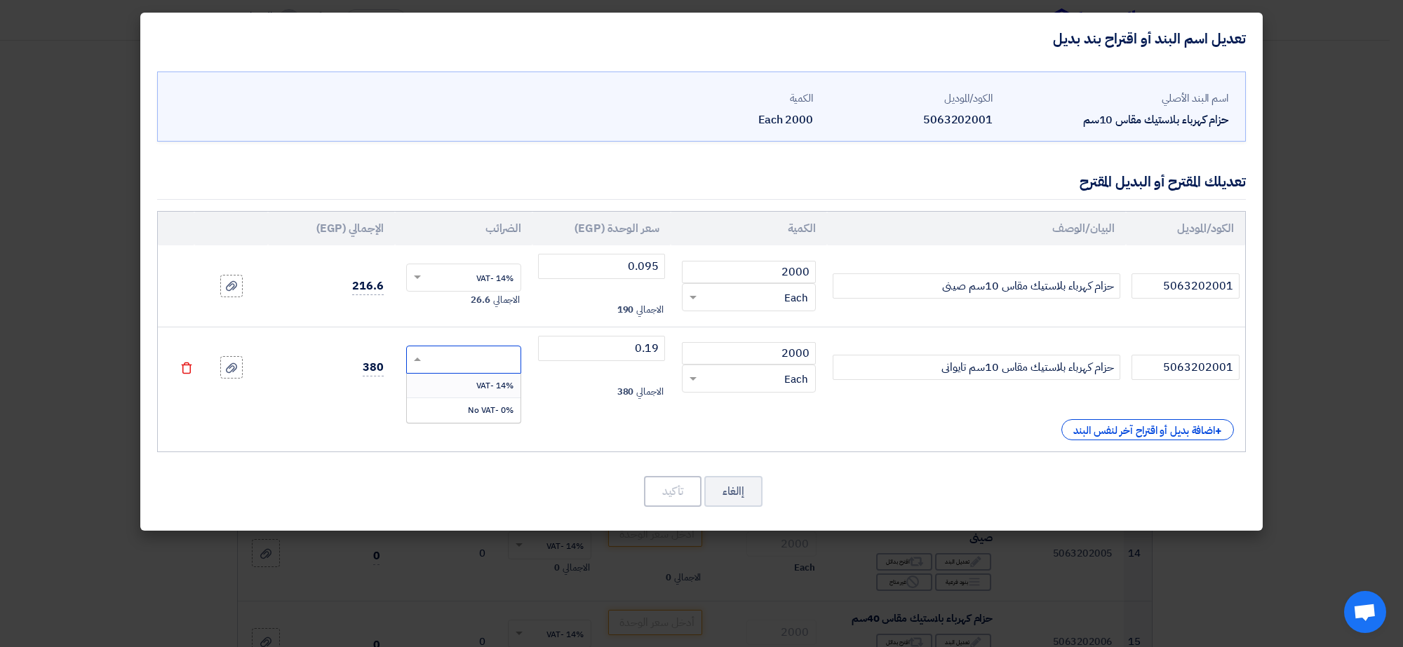
click at [501, 386] on span "14% -VAT" at bounding box center [494, 385] width 37 height 13
click at [653, 491] on button "تأكيد" at bounding box center [673, 491] width 58 height 31
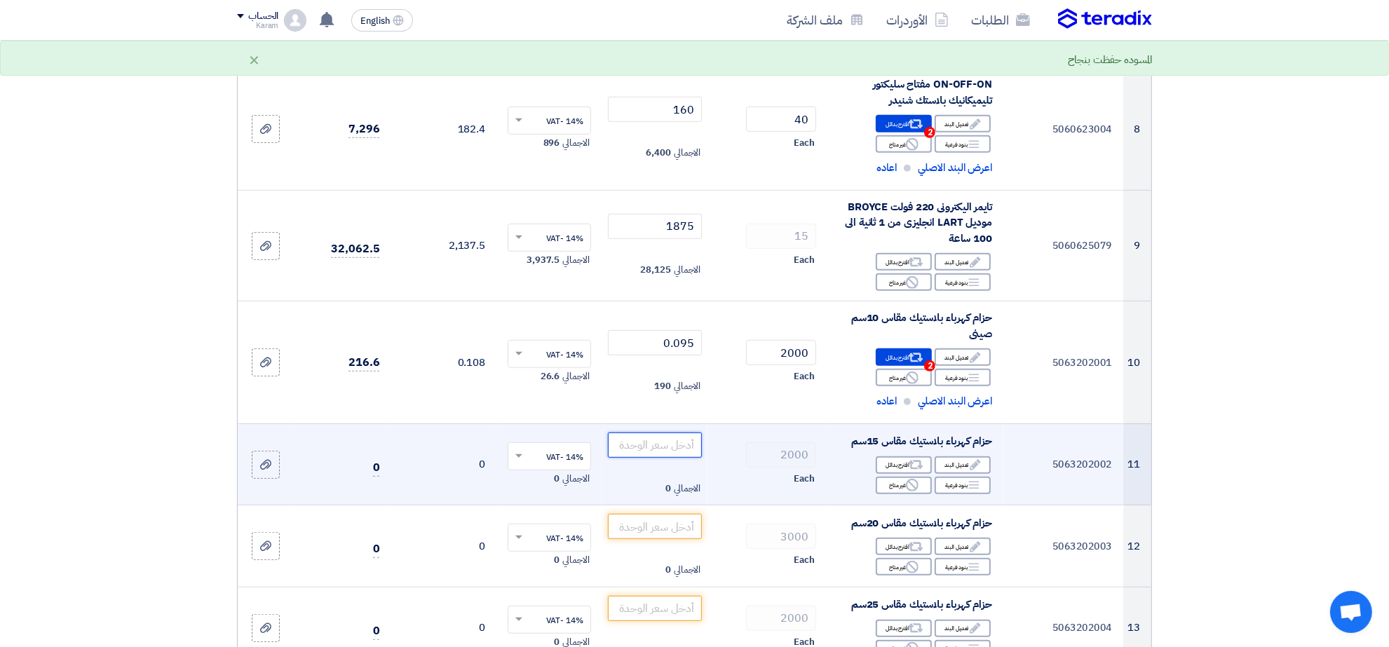
click at [664, 449] on input "number" at bounding box center [655, 445] width 95 height 25
click at [905, 471] on div "Alternative اقترح بدائل" at bounding box center [904, 466] width 56 height 18
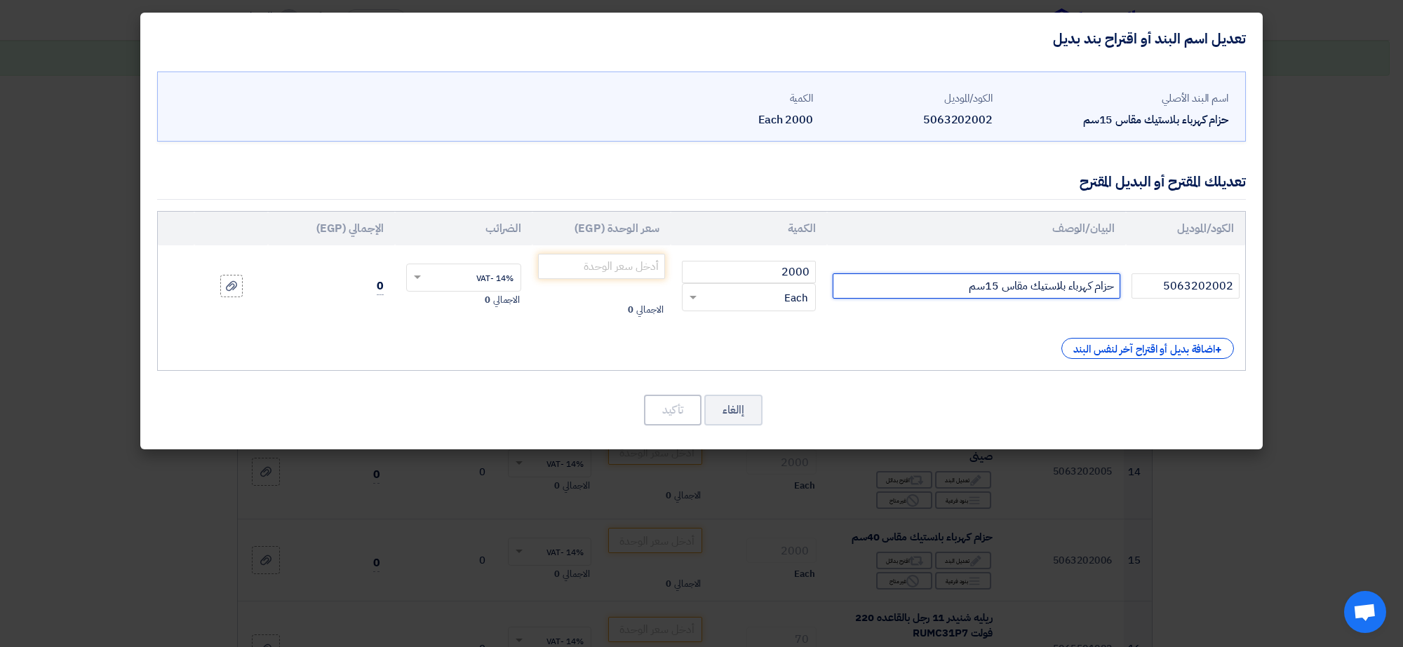
click at [952, 292] on input "حزام كهرباء بلاستيك مقاس 15سم" at bounding box center [976, 286] width 288 height 25
click at [940, 290] on input "حزام كهرباء بلاستيك مقاس 15سم" at bounding box center [976, 286] width 288 height 25
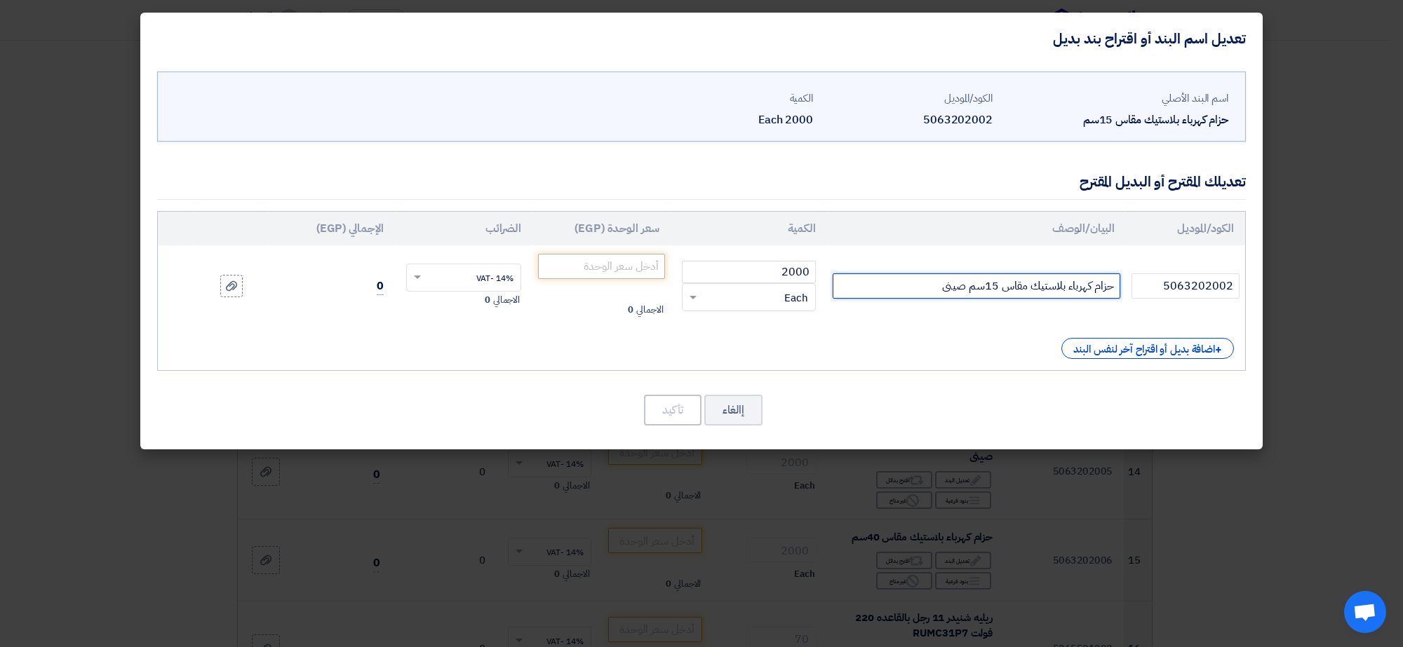
type input "حزام كهرباء بلاستيك مقاس 15سم صينى"
click at [646, 269] on input "number" at bounding box center [601, 266] width 127 height 25
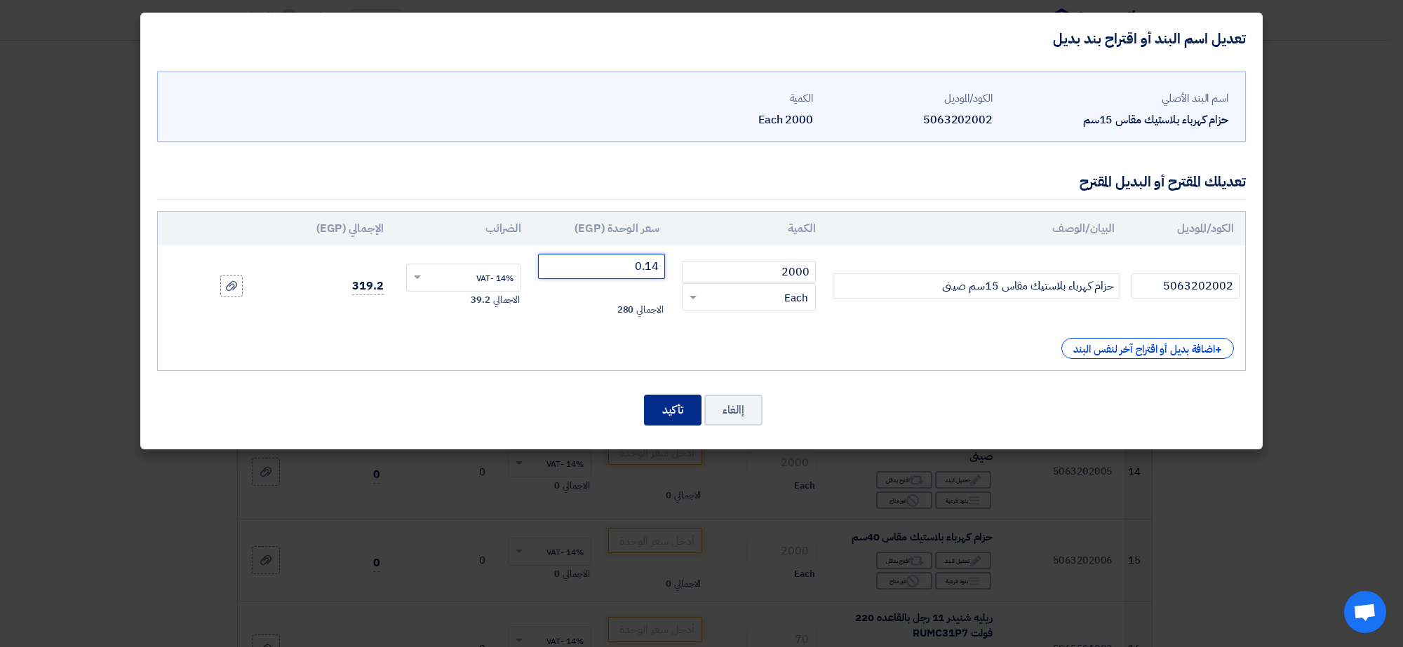
type input "0.14"
click at [670, 407] on button "تأكيد" at bounding box center [673, 410] width 58 height 31
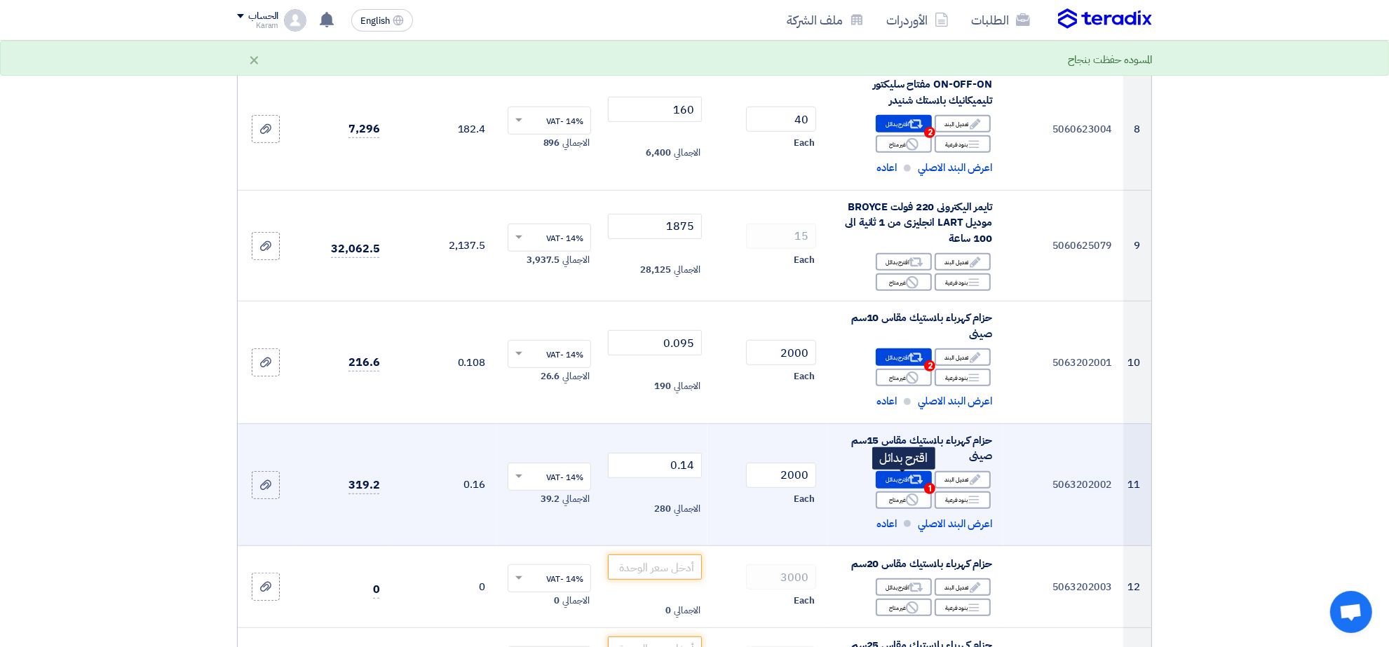
click at [910, 479] on use at bounding box center [916, 479] width 15 height 9
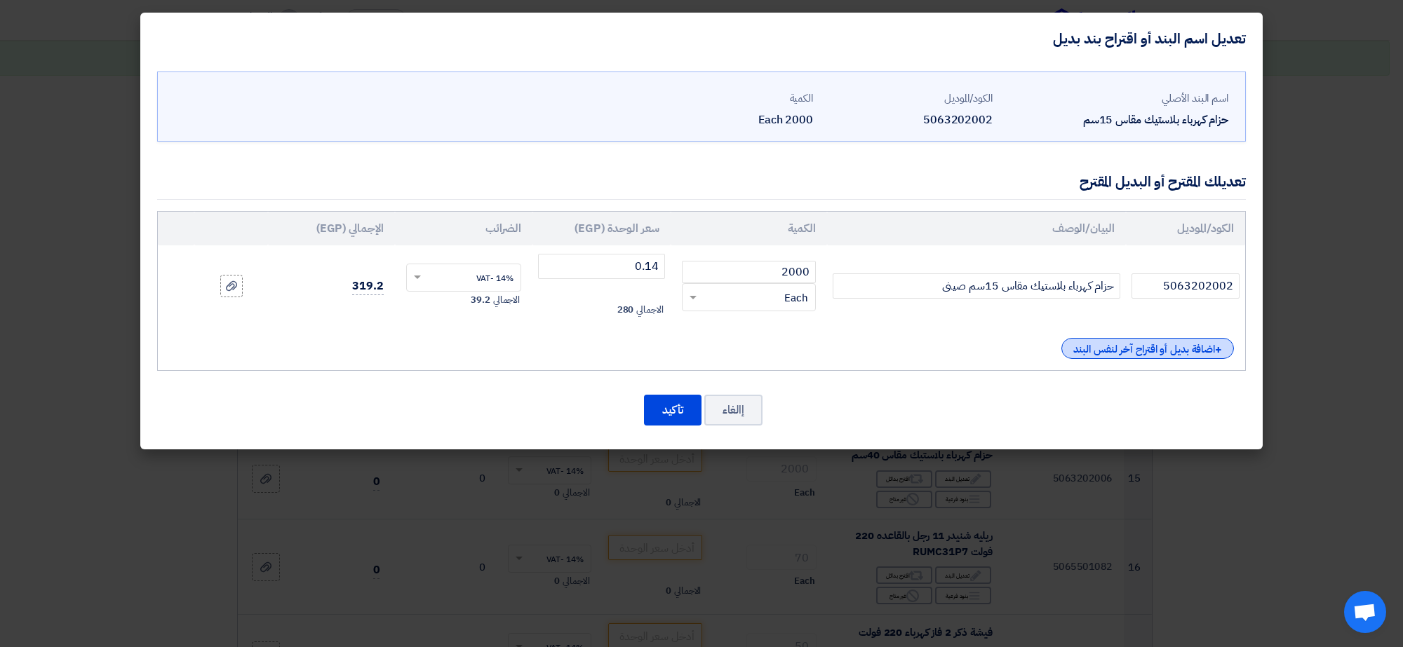
click at [1124, 348] on div "+ اضافة بديل أو اقتراح آخر لنفس البند" at bounding box center [1147, 348] width 173 height 21
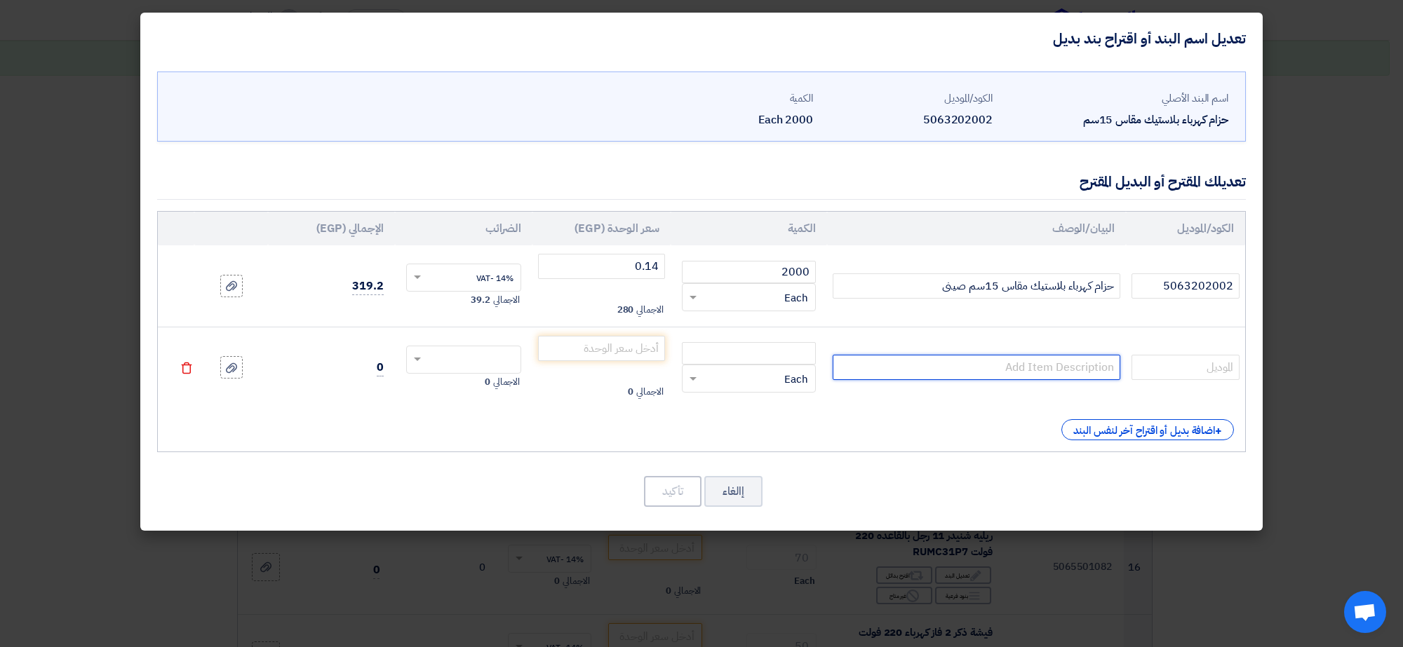
click at [1052, 363] on input "text" at bounding box center [976, 367] width 288 height 25
paste input "حزام كهرباء بلاستيك مقاس 15سم"
type input "حزام كهرباء بلاستيك مقاس 15سم تايوانى"
click at [783, 355] on input "number" at bounding box center [749, 353] width 134 height 22
type input "2000"
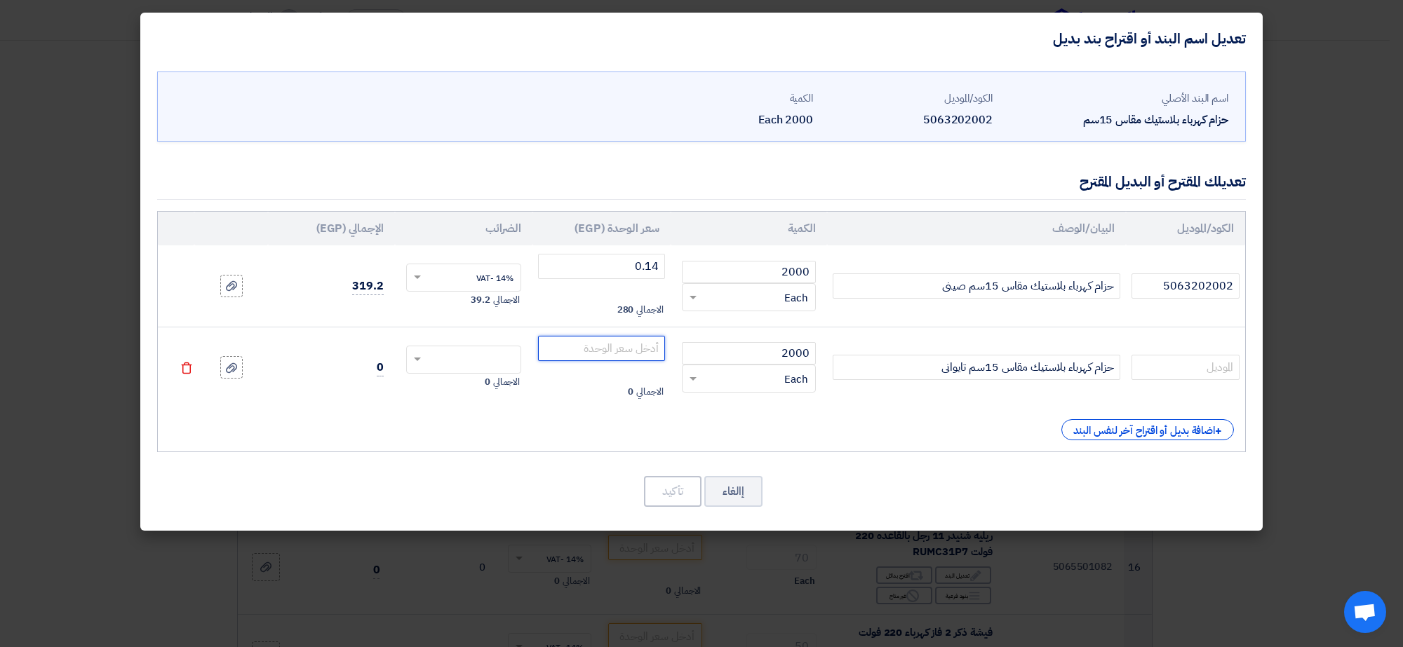
click at [619, 353] on input "number" at bounding box center [601, 348] width 127 height 25
type input "0.285"
click at [410, 360] on span at bounding box center [416, 359] width 18 height 13
click at [450, 391] on div "14% -VAT" at bounding box center [464, 386] width 114 height 25
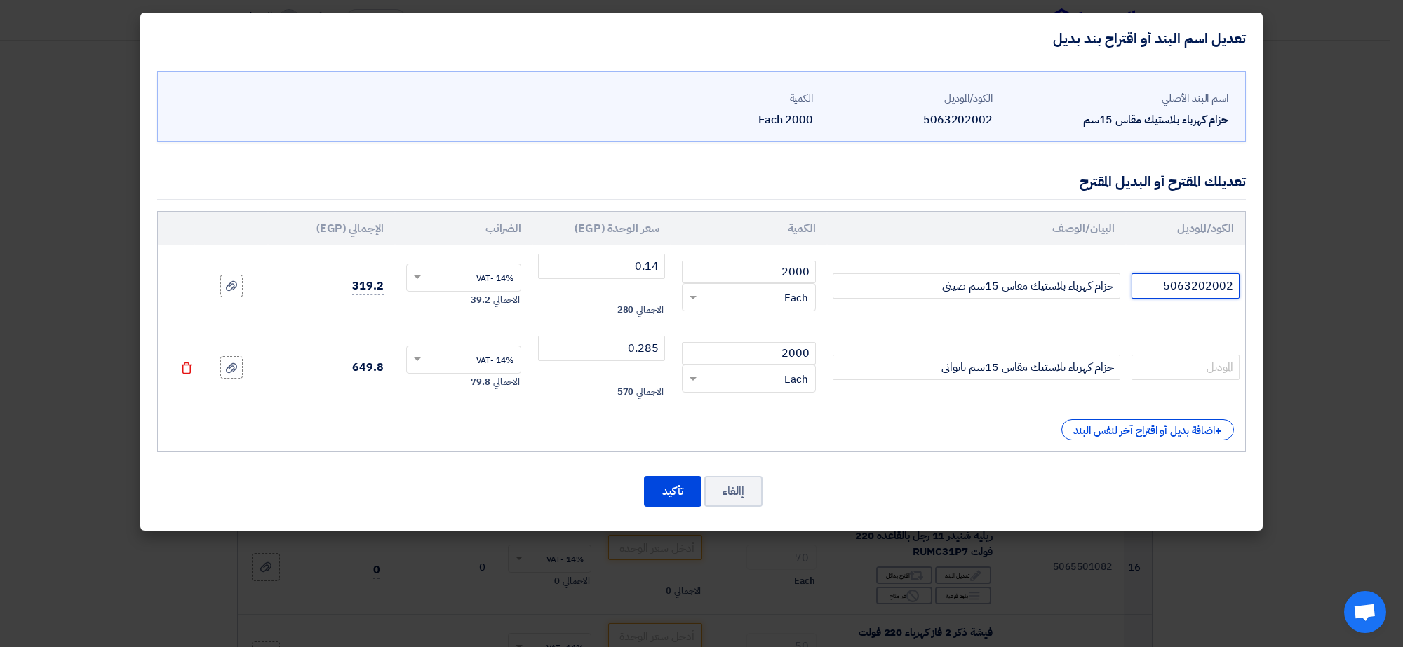
click at [1197, 288] on input "5063202002" at bounding box center [1185, 286] width 108 height 25
click at [1212, 374] on input "text" at bounding box center [1185, 367] width 108 height 25
paste input "5063202002"
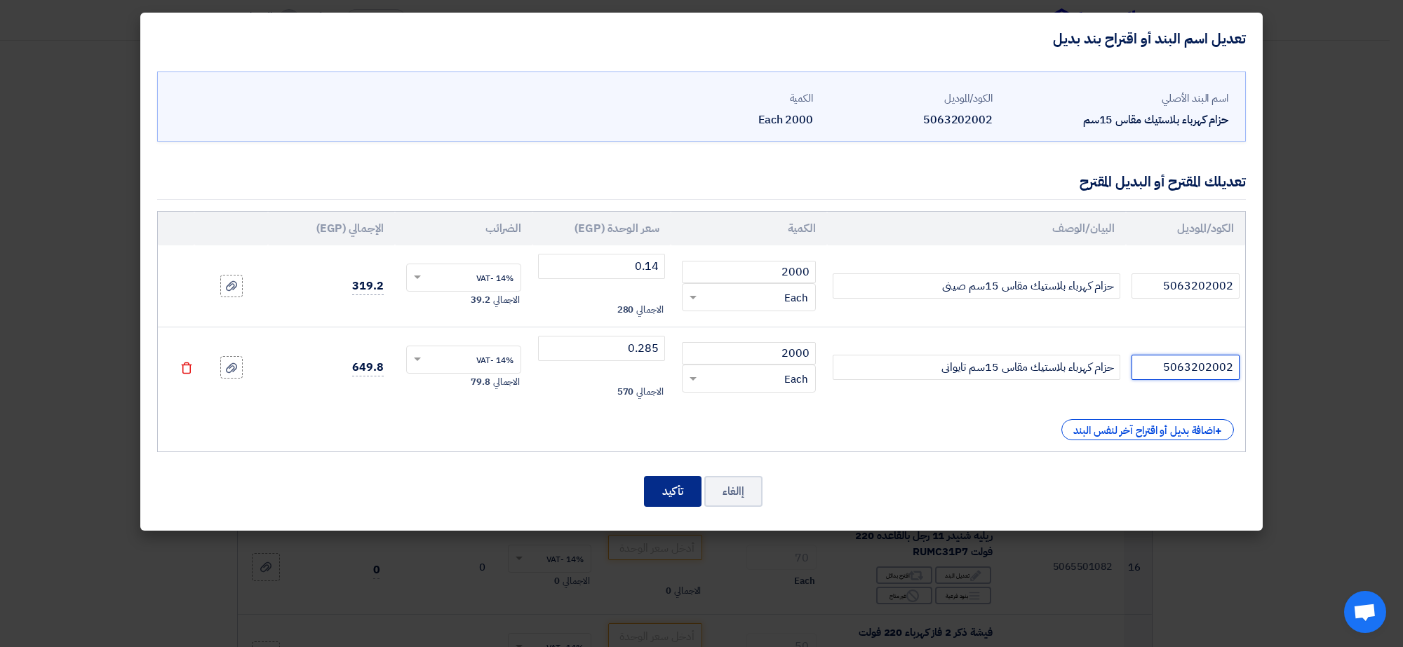
type input "5063202002"
click at [652, 498] on button "تأكيد" at bounding box center [673, 491] width 58 height 31
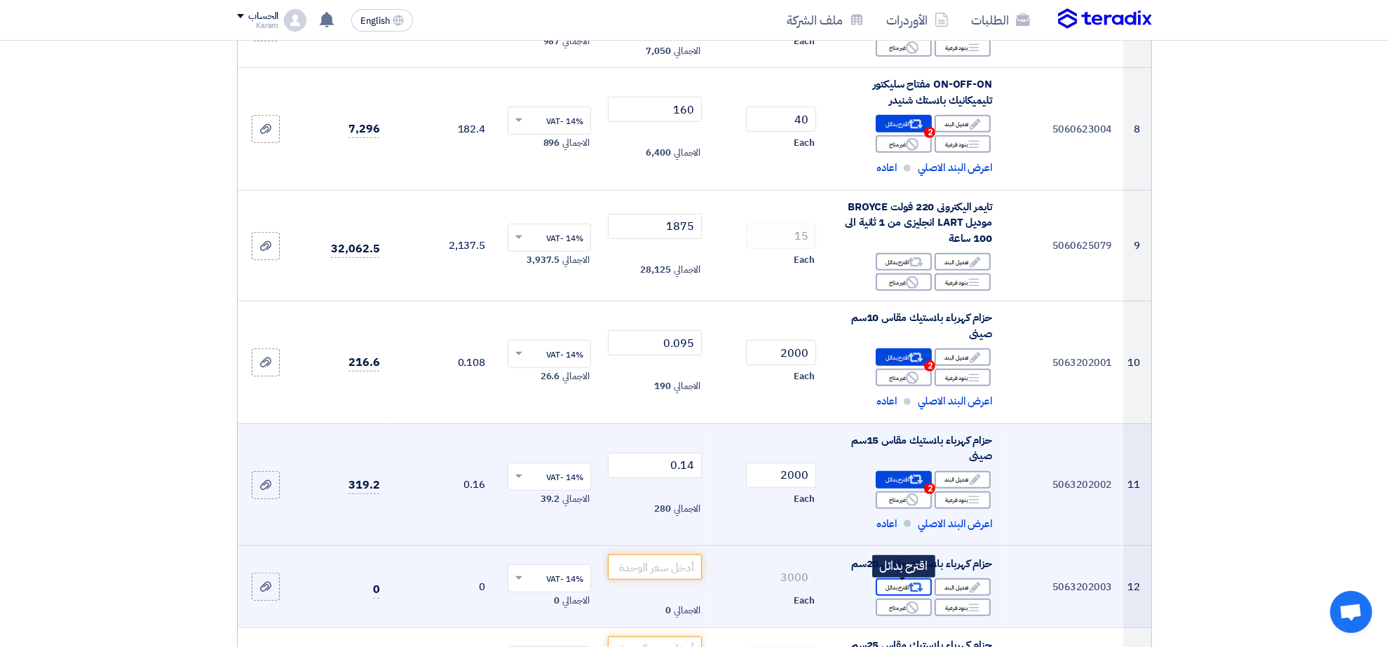
click at [882, 589] on div "Alternative اقترح بدائل" at bounding box center [904, 588] width 56 height 18
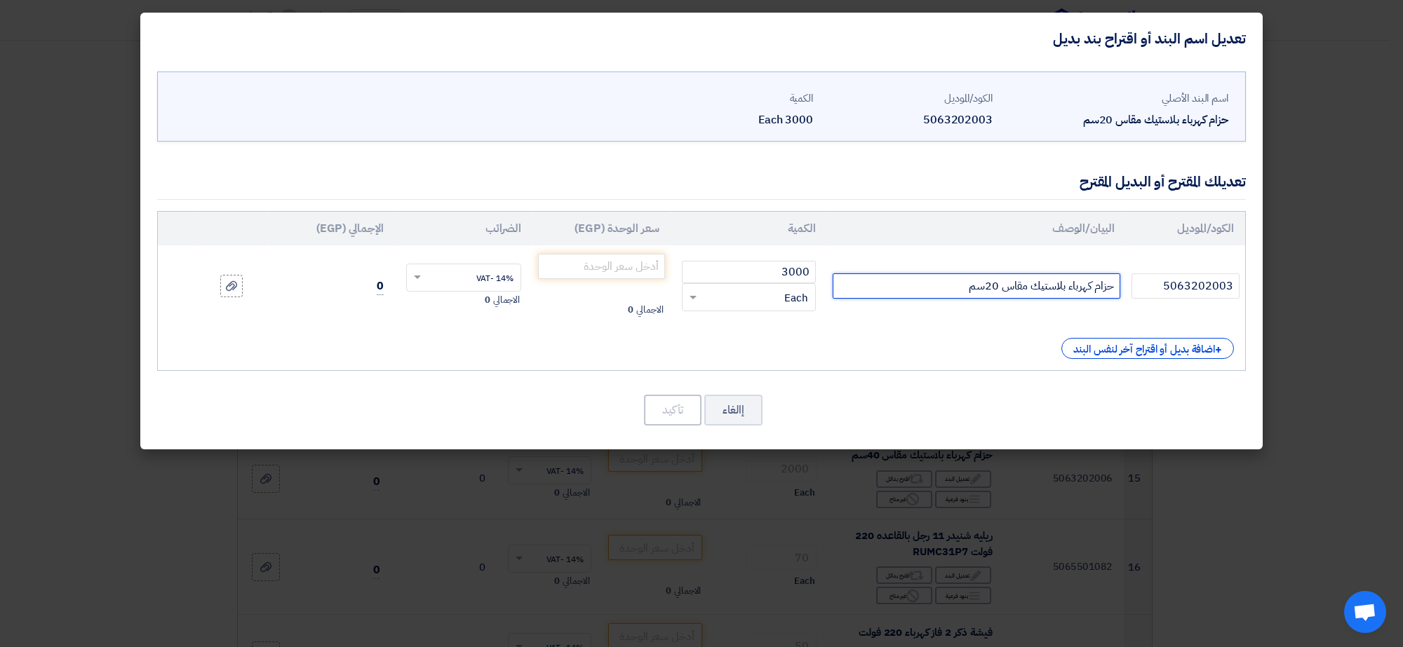
click at [957, 296] on input "حزام كهرباء بلاستيك مقاس 20سم" at bounding box center [976, 286] width 288 height 25
type input "حزام كهرباء بلاستيك مقاس 20سم صينى"
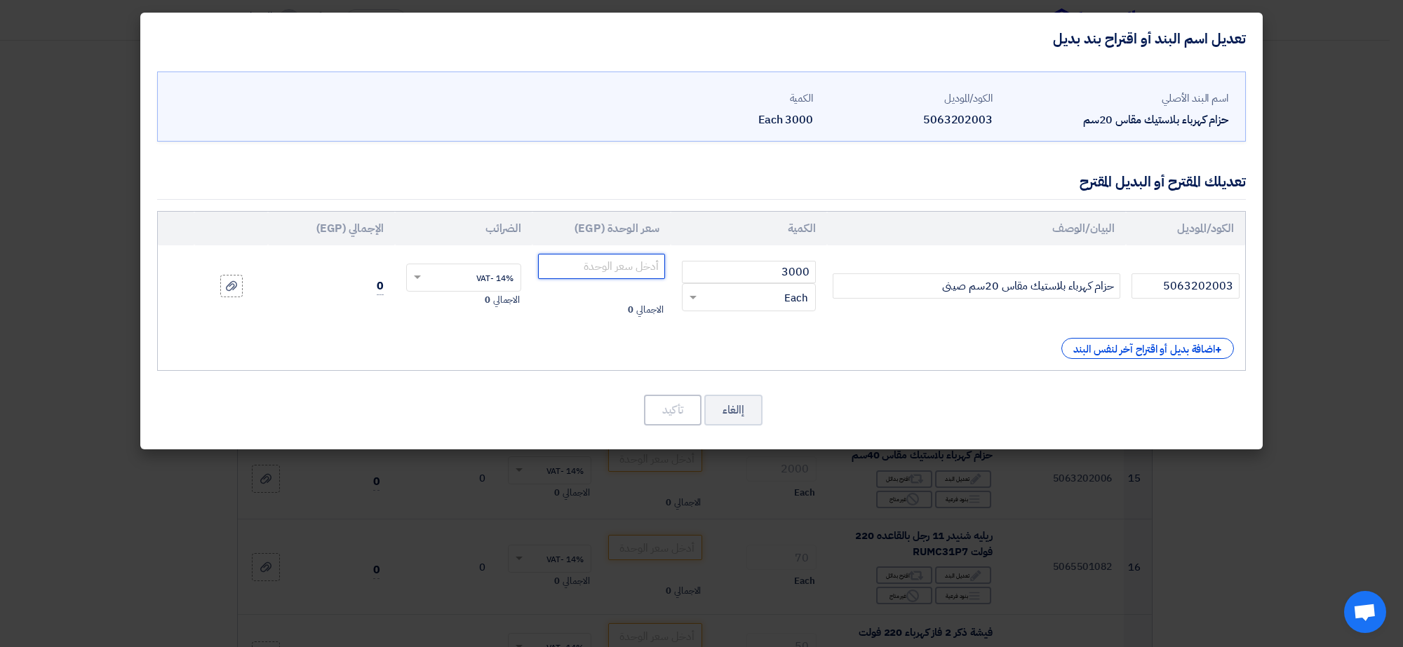
click at [617, 264] on input "number" at bounding box center [601, 266] width 127 height 25
type input "0.15"
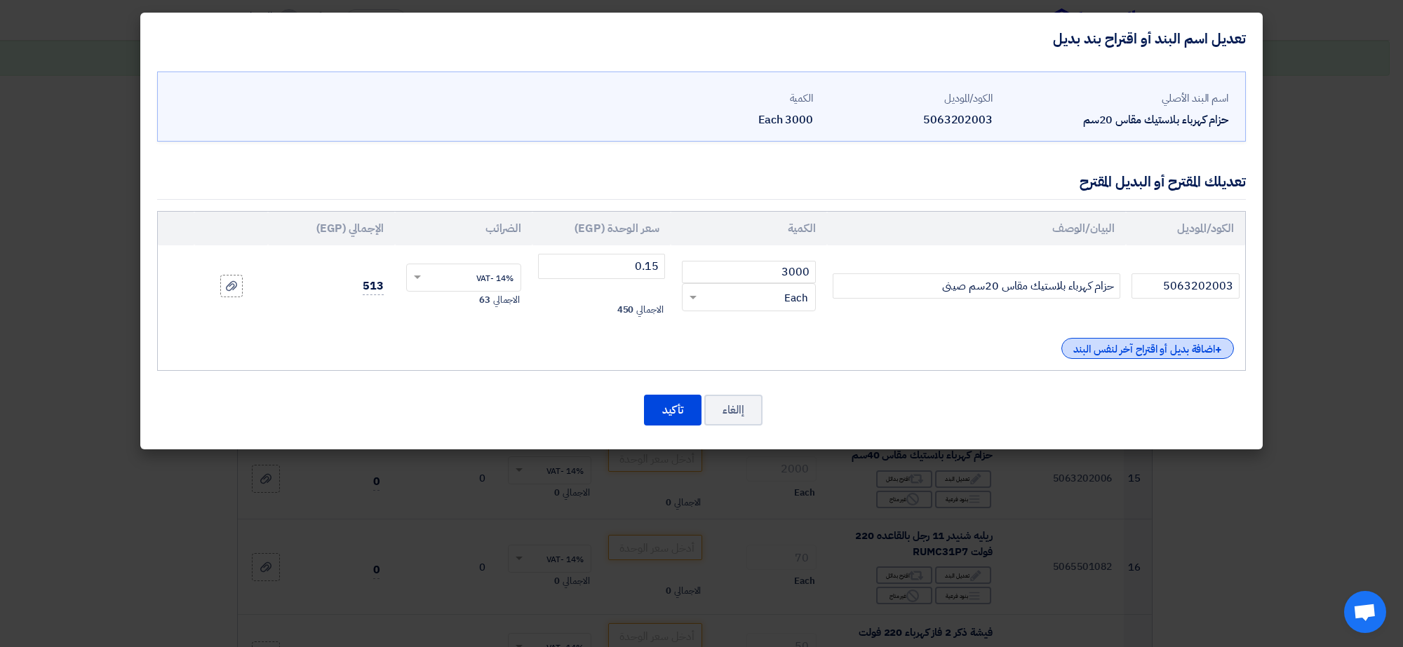
click at [1088, 351] on div "+ اضافة بديل أو اقتراح آخر لنفس البند" at bounding box center [1147, 348] width 173 height 21
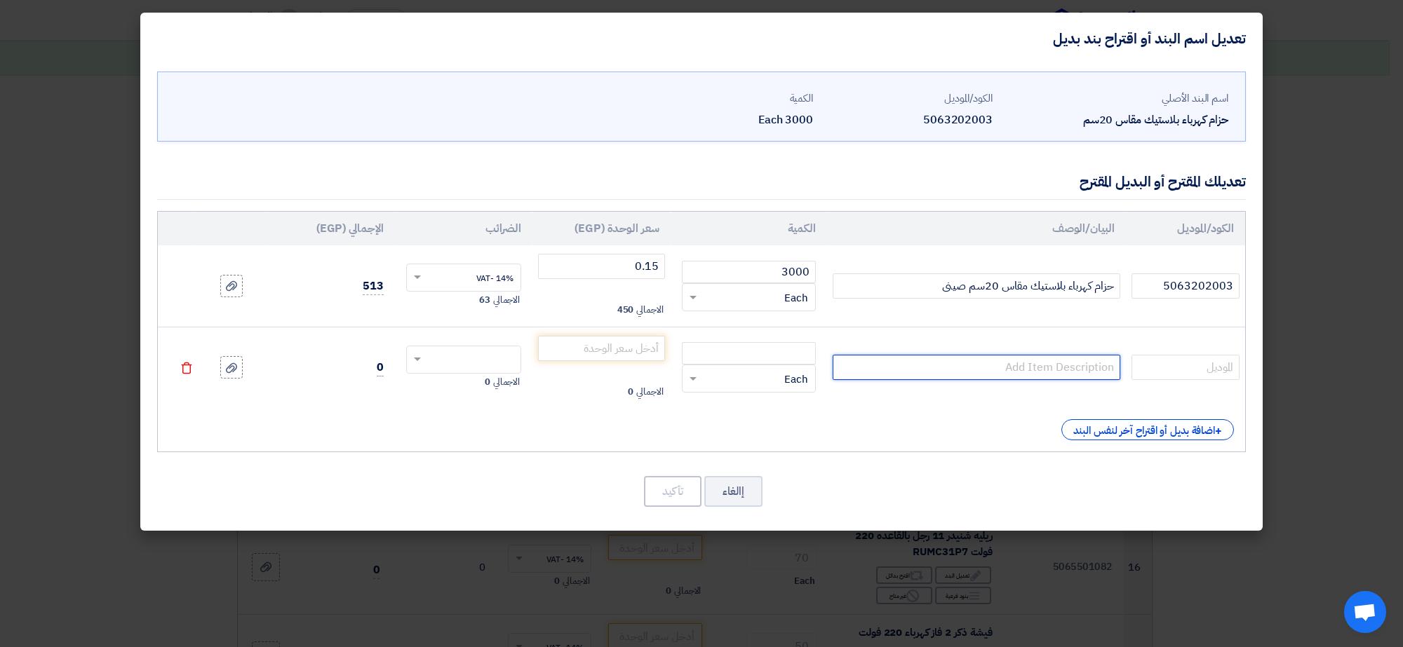
click at [1051, 379] on input "text" at bounding box center [976, 367] width 288 height 25
click at [787, 354] on input "number" at bounding box center [749, 353] width 134 height 22
type input "3000"
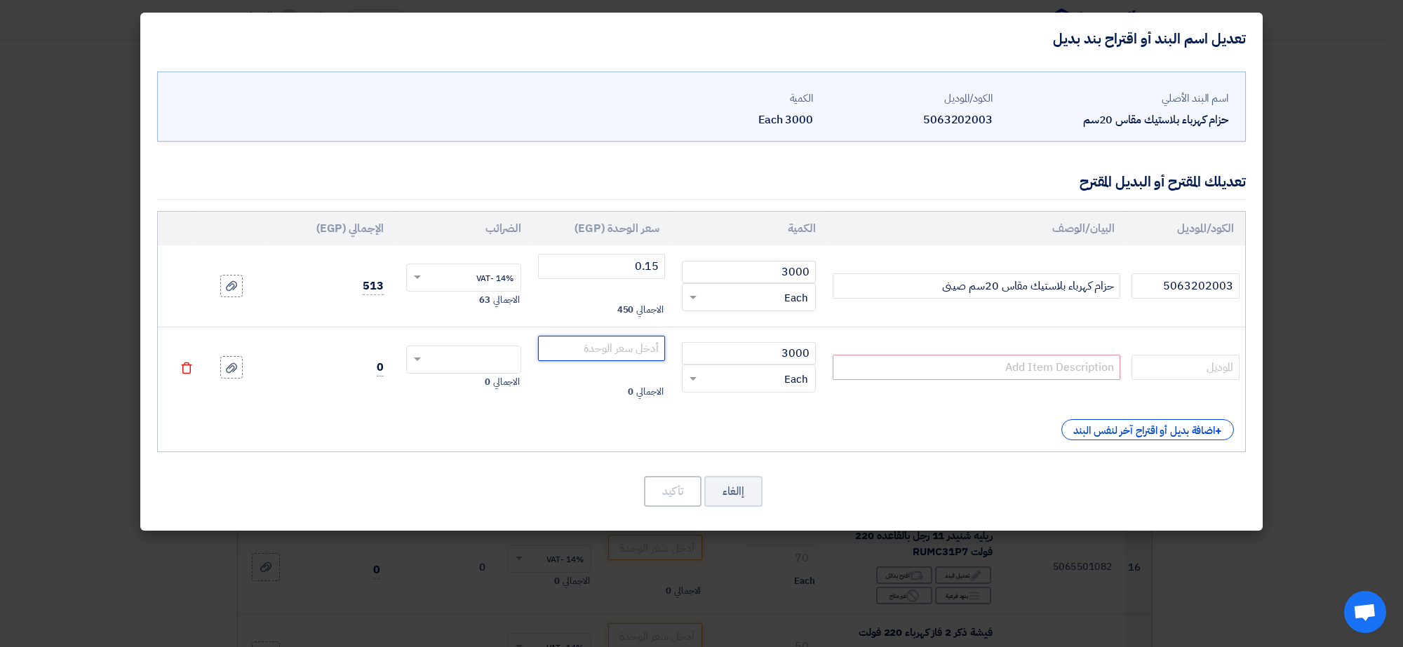
click at [635, 349] on input "number" at bounding box center [601, 348] width 127 height 25
click at [1038, 365] on input "text" at bounding box center [976, 367] width 288 height 25
paste input "حزام كهرباء بلاستيك مقاس 20سم"
type input "حزام كهرباء بلاستيك مقاس 20سم تايوانى"
click at [1176, 288] on input "5063202003" at bounding box center [1185, 286] width 108 height 25
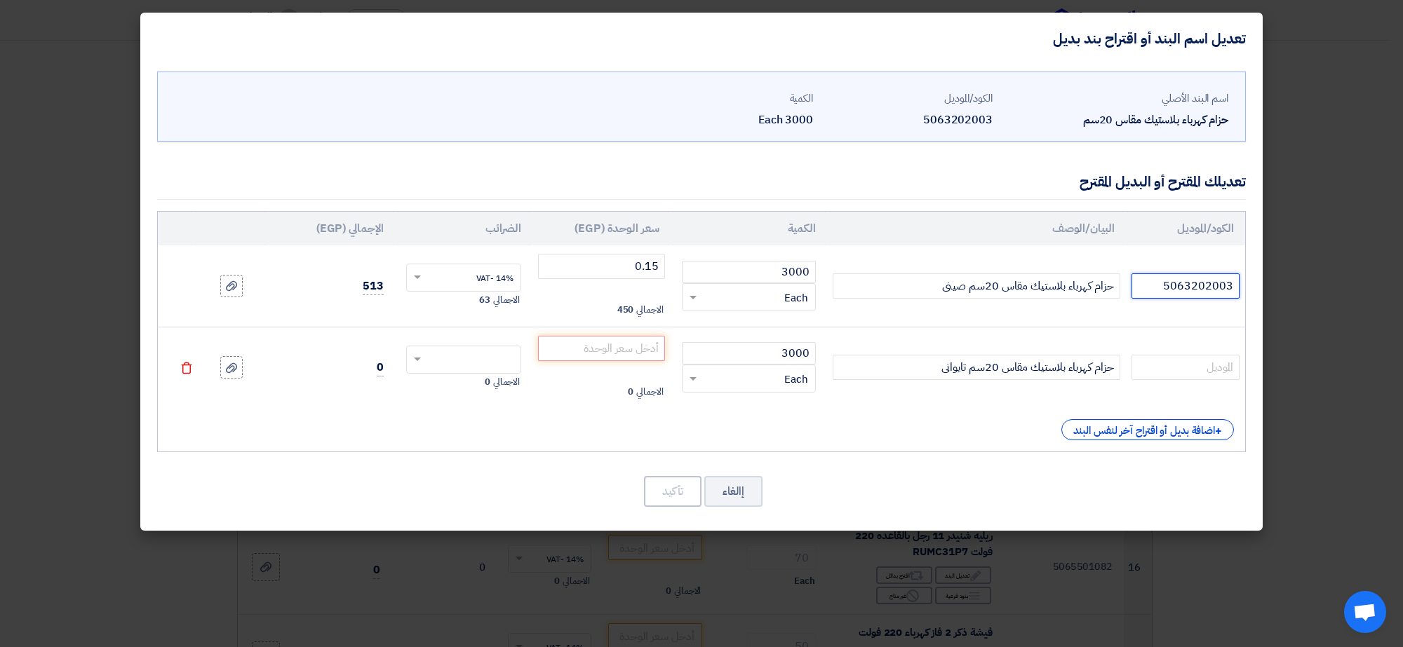
click at [1176, 288] on input "5063202003" at bounding box center [1185, 286] width 108 height 25
click at [1185, 361] on input "text" at bounding box center [1185, 367] width 108 height 25
paste input "5063202003"
type input "5063202003"
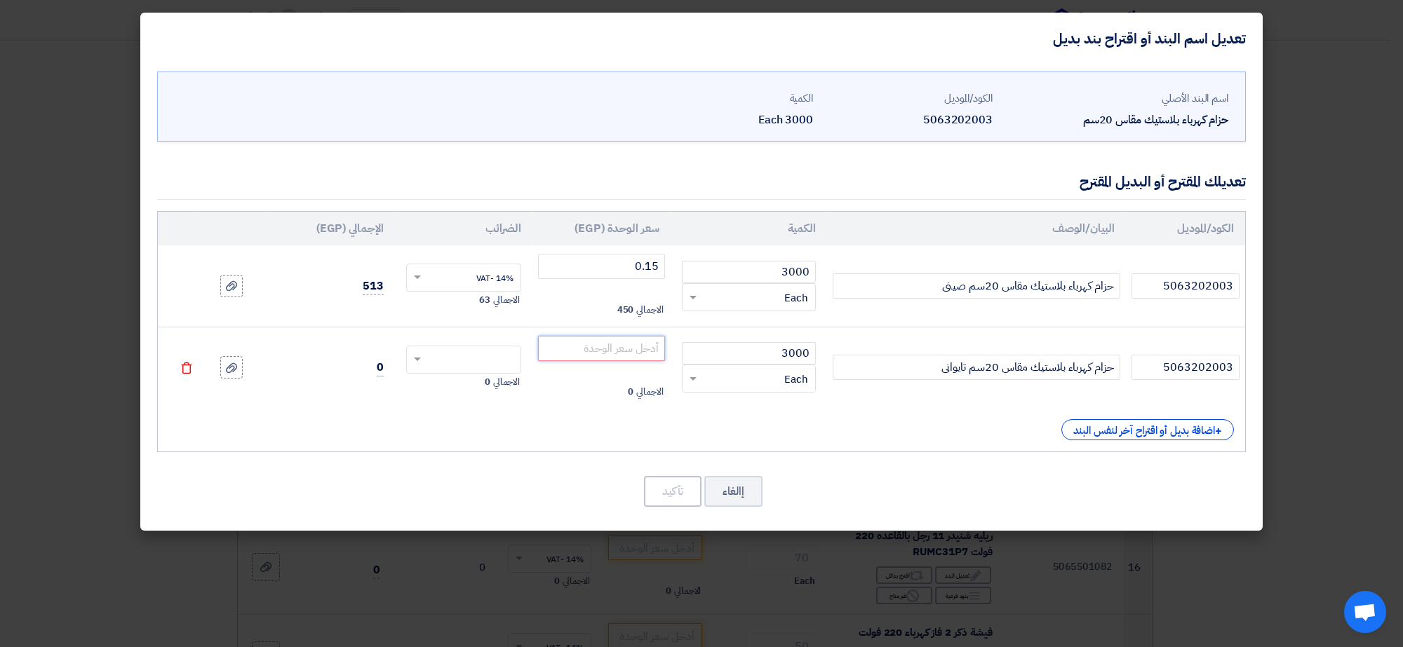
click at [612, 351] on input "number" at bounding box center [601, 348] width 127 height 25
type input "0.53"
click at [415, 359] on span at bounding box center [417, 360] width 7 height 5
click at [443, 390] on div "14% -VAT" at bounding box center [464, 386] width 114 height 25
click at [682, 498] on button "تأكيد" at bounding box center [673, 491] width 58 height 31
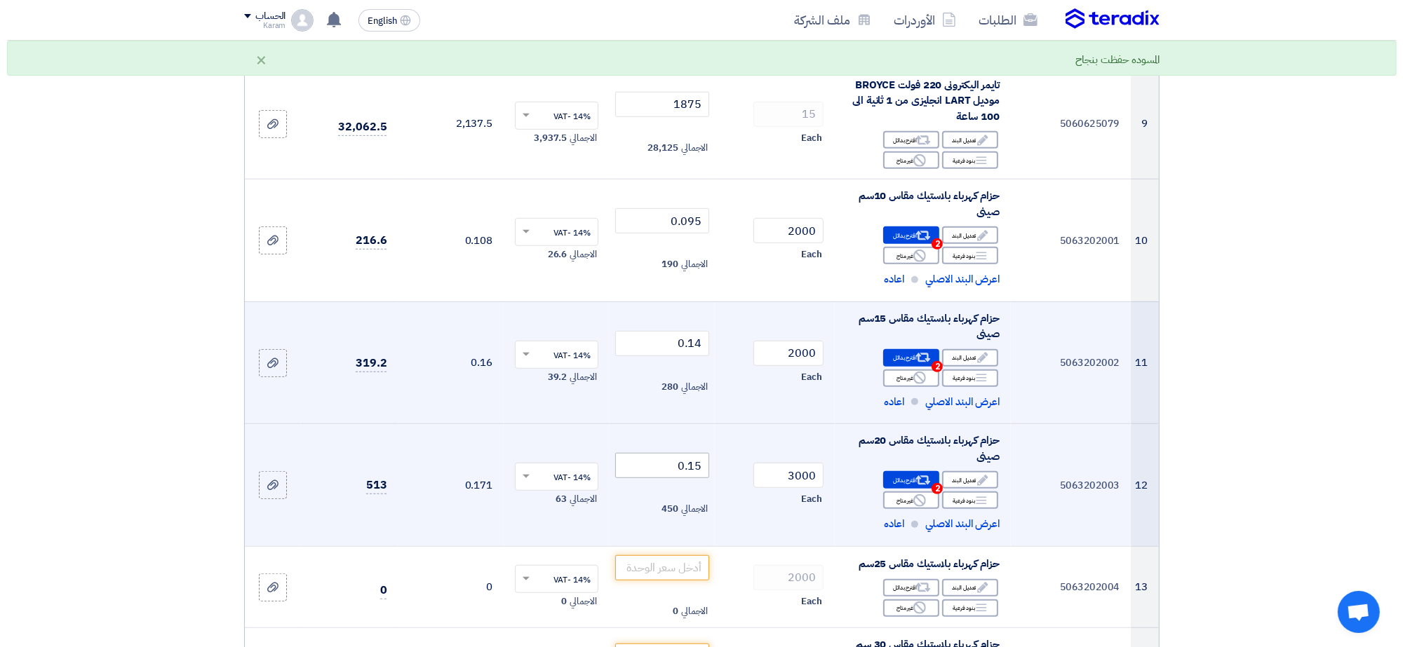
scroll to position [909, 0]
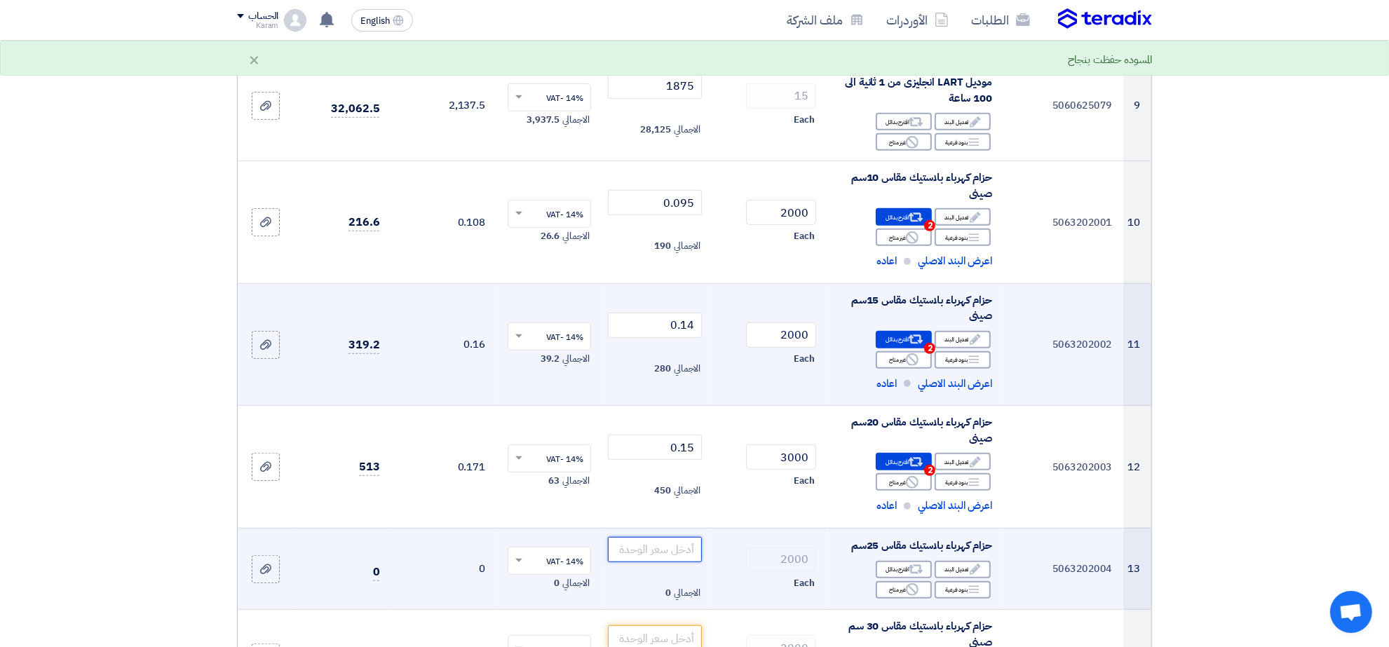
click at [666, 552] on input "number" at bounding box center [655, 549] width 95 height 25
click at [901, 577] on div "Alternative اقترح بدائل" at bounding box center [904, 570] width 56 height 18
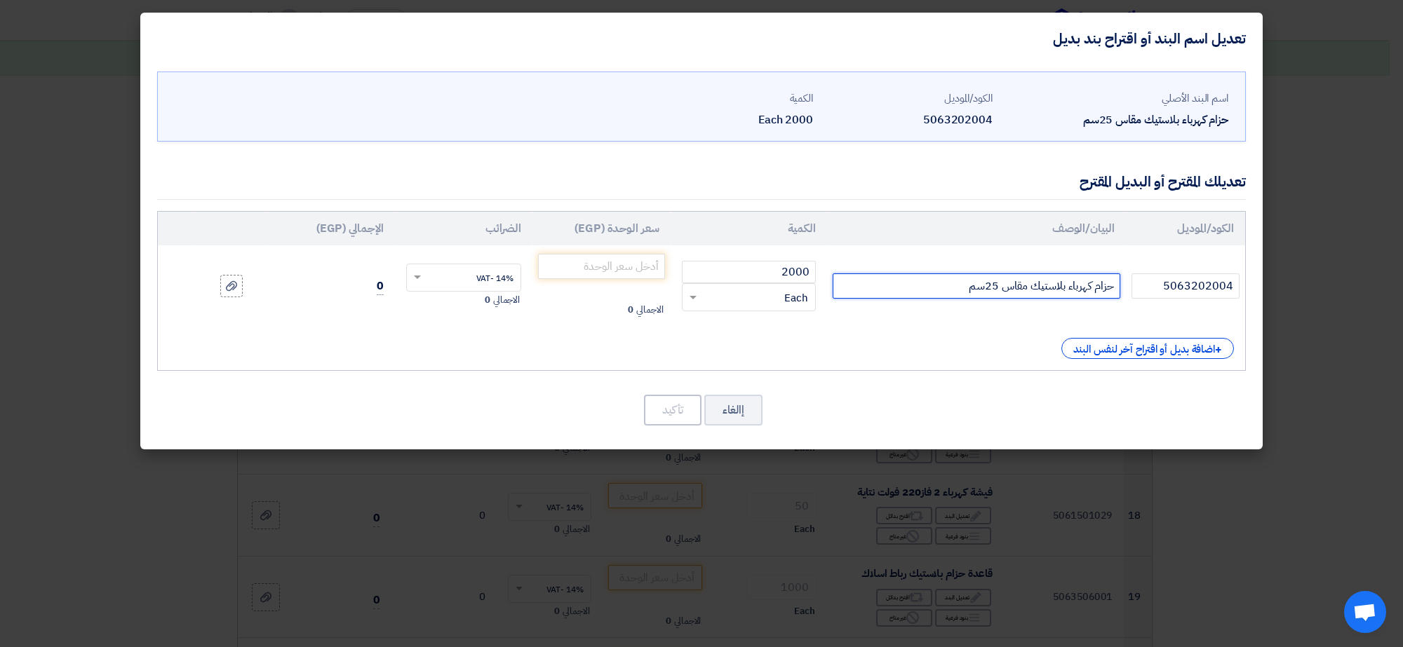
click at [943, 285] on input "حزام كهرباء بلاستيك مقاس 25سم" at bounding box center [976, 286] width 288 height 25
click at [615, 271] on input "number" at bounding box center [601, 266] width 127 height 25
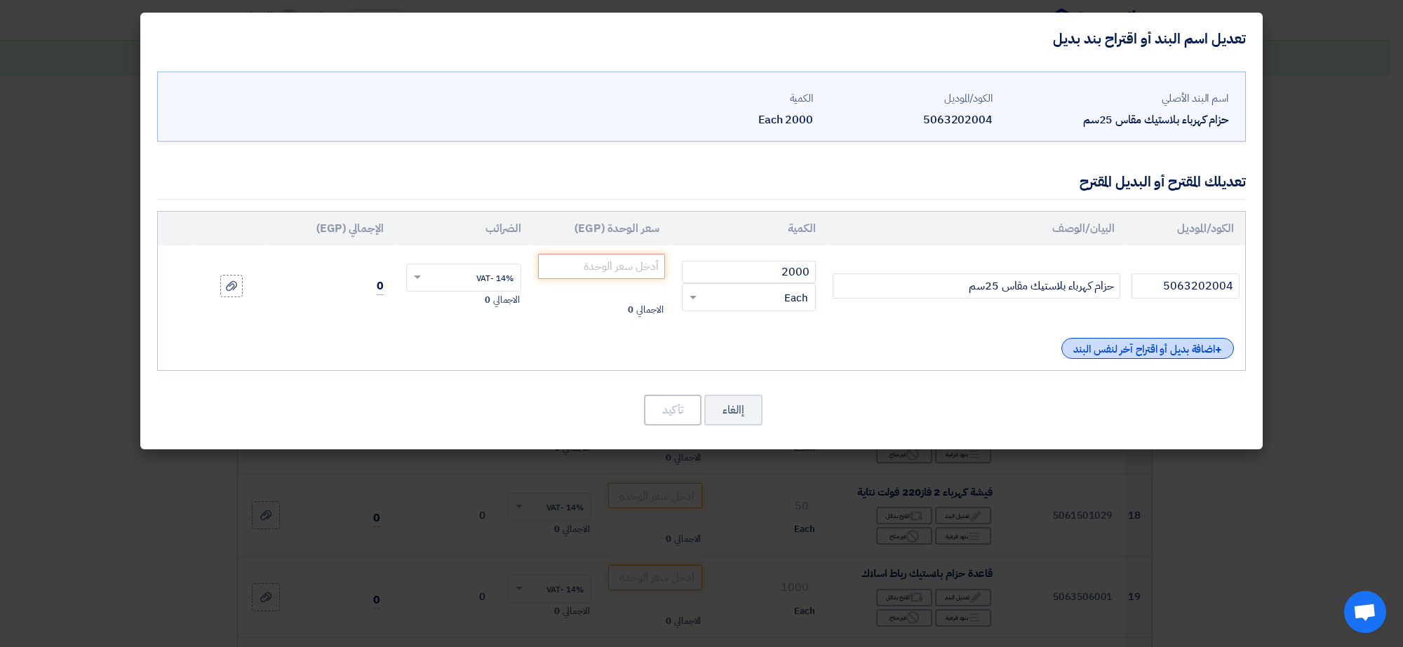
click at [1166, 339] on div "+ اضافة بديل أو اقتراح آخر لنفس البند" at bounding box center [1147, 348] width 173 height 21
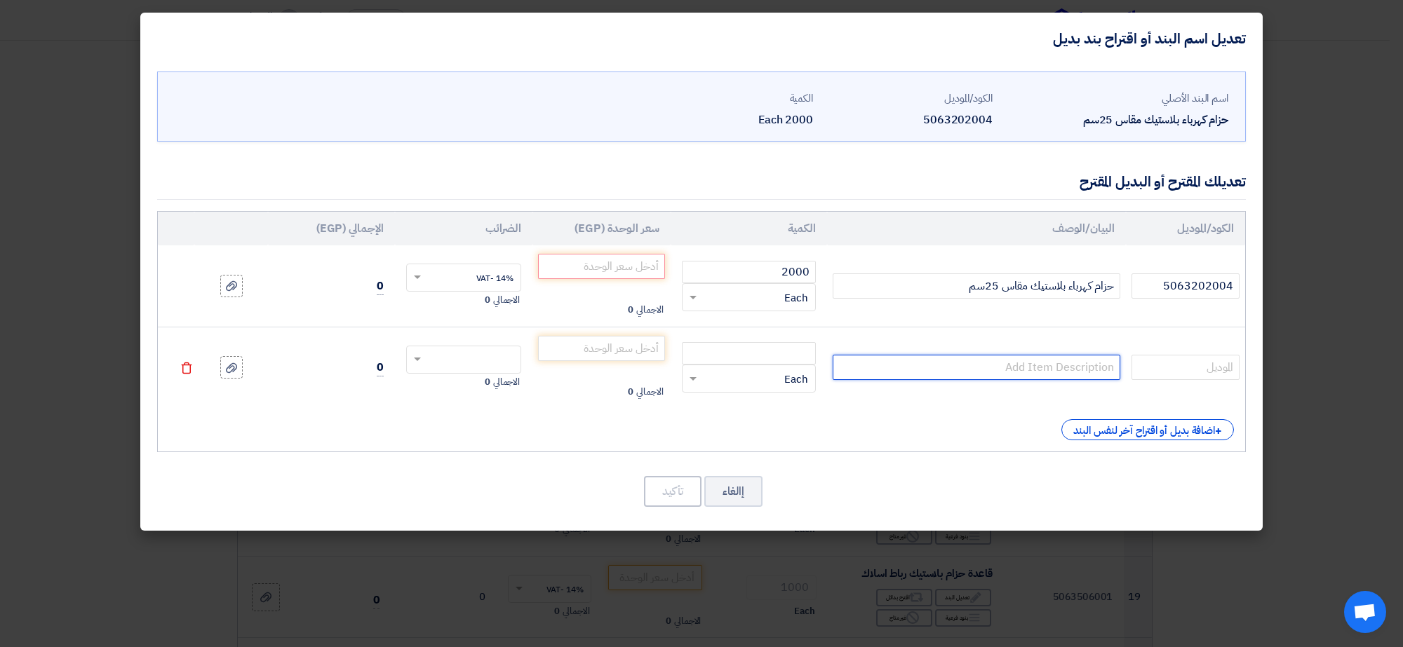
click at [1071, 376] on input "text" at bounding box center [976, 367] width 288 height 25
paste input "حزام كهرباء بلاستيك مقاس 25سم"
type input "حزام كهرباء بلاستيك مقاس 25سم"
click at [954, 293] on input "حزام كهرباء بلاستيك مقاس 25سم" at bounding box center [976, 286] width 288 height 25
type input "حزام كهرباء بلاستيك مقاس 25سم صينى"
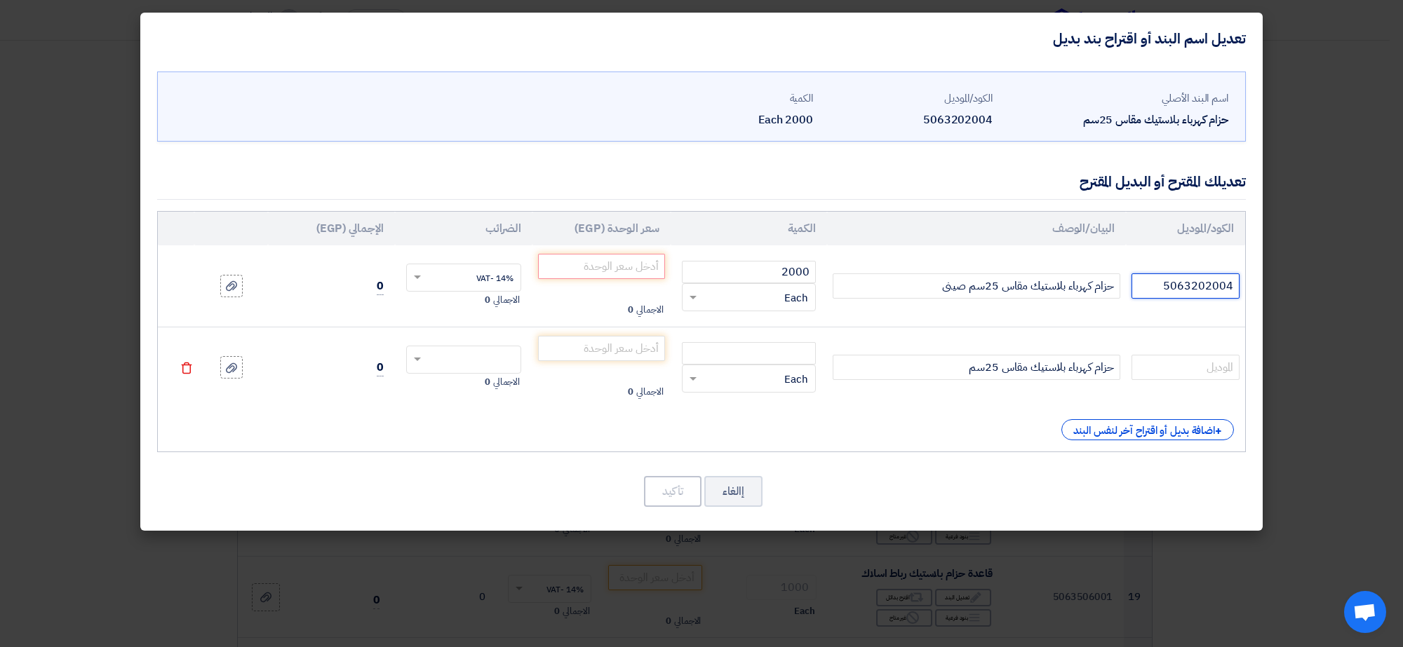
click at [1172, 286] on input "5063202004" at bounding box center [1185, 286] width 108 height 25
click at [1173, 362] on input "text" at bounding box center [1185, 367] width 108 height 25
paste input "5063202004"
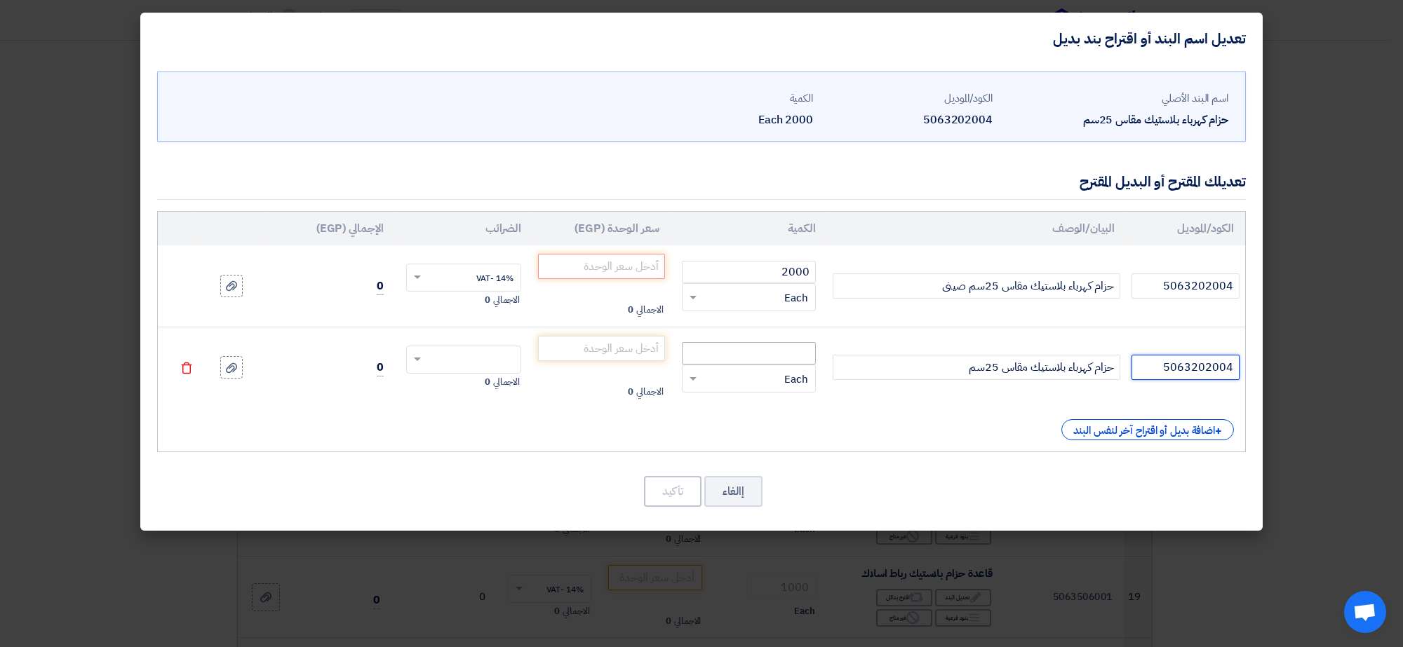
type input "5063202004"
click at [733, 349] on input "number" at bounding box center [749, 353] width 134 height 22
type input "2000"
click at [604, 261] on input "number" at bounding box center [601, 266] width 127 height 25
type input "0.25"
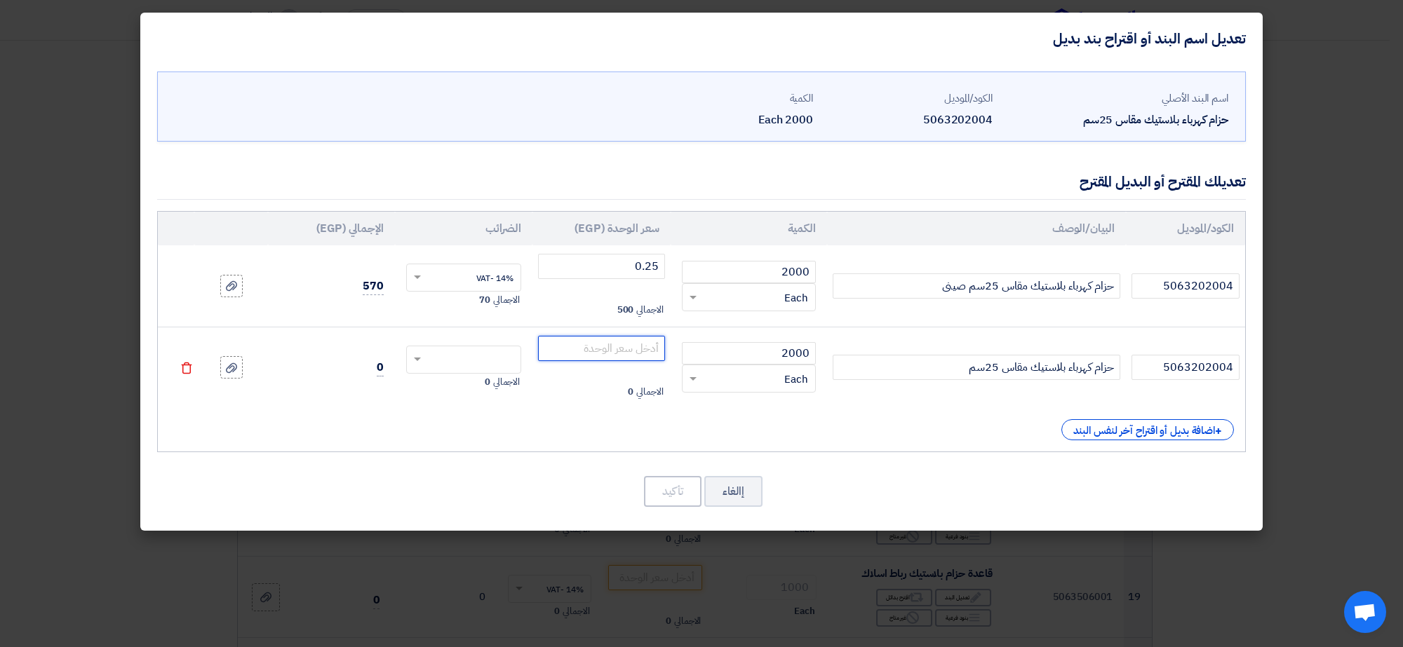
click at [603, 356] on input "number" at bounding box center [601, 348] width 127 height 25
click at [926, 367] on input "حزام كهرباء بلاستيك مقاس 25سم" at bounding box center [976, 367] width 288 height 25
click at [635, 351] on input "number" at bounding box center [601, 348] width 127 height 25
type input "0.70"
click at [926, 372] on input "حزام كهرباء بلاستيك مقاس 25سم" at bounding box center [976, 367] width 288 height 25
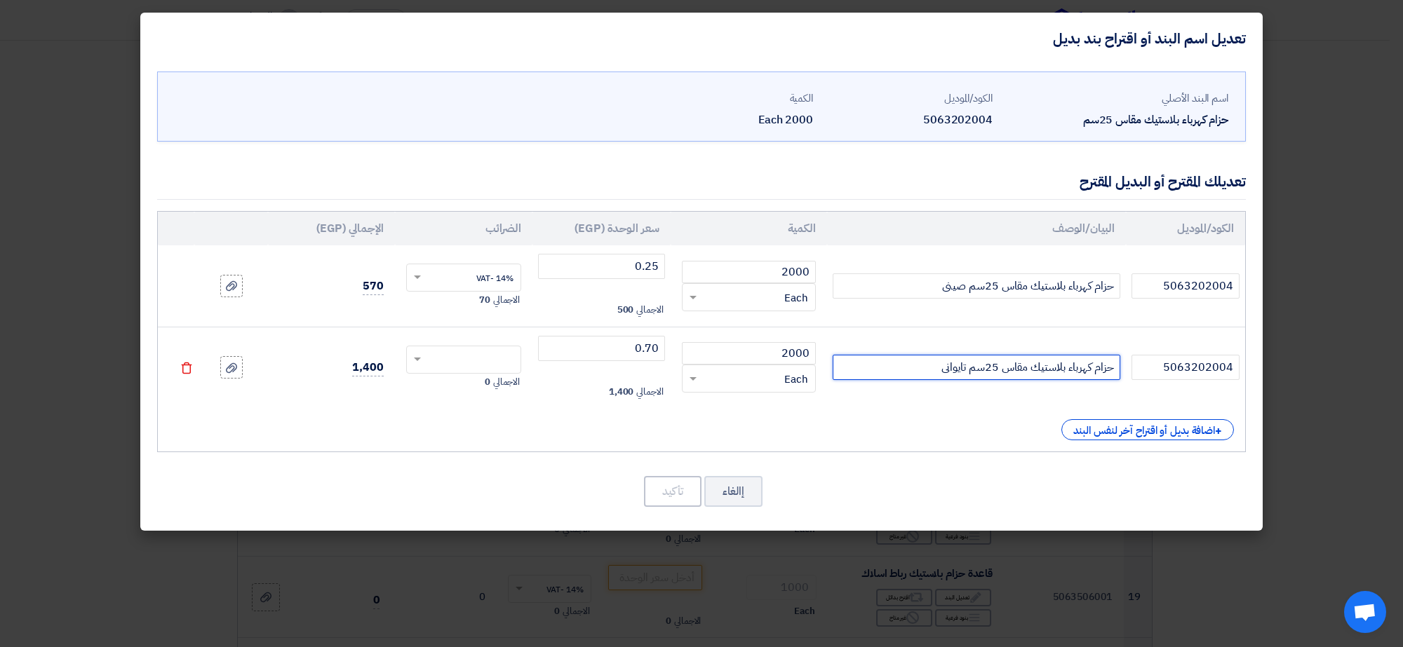
type input "حزام كهرباء بلاستيك مقاس 25سم تايوانى"
click at [454, 359] on input "text" at bounding box center [473, 361] width 85 height 22
click at [457, 380] on div "14% -VAT" at bounding box center [464, 386] width 114 height 25
click at [687, 497] on button "تأكيد" at bounding box center [673, 491] width 58 height 31
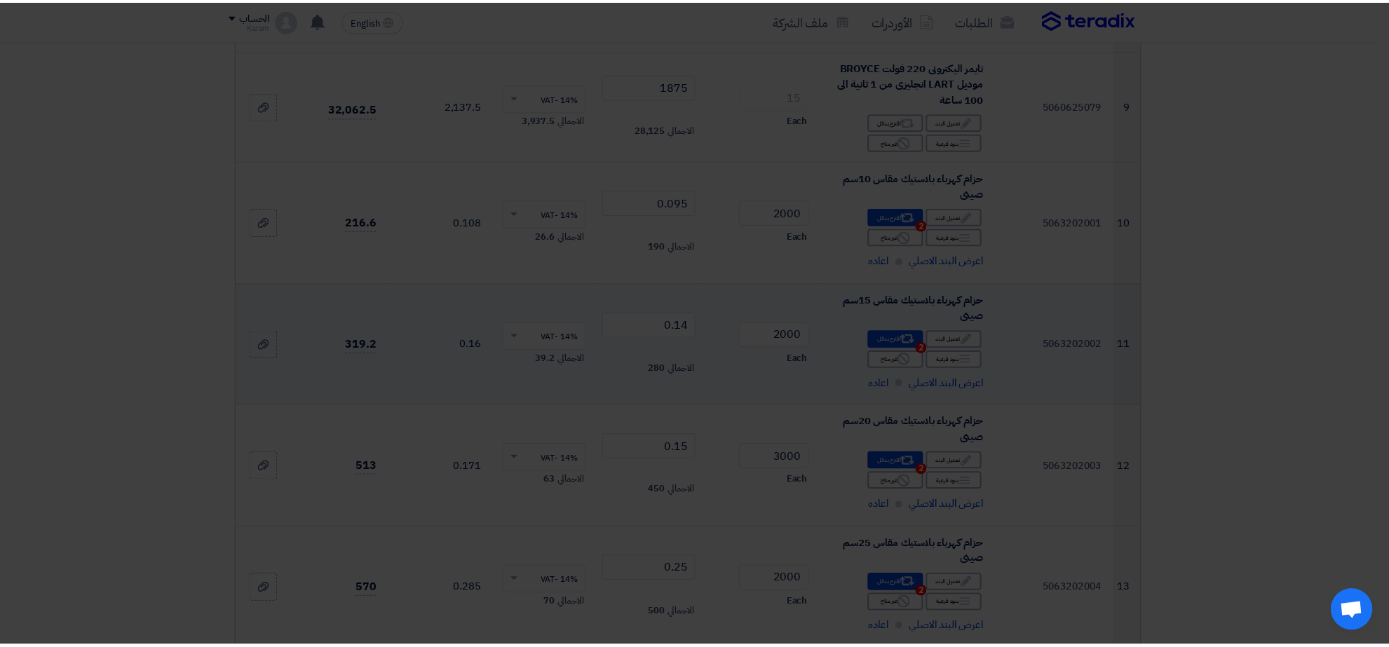
scroll to position [1031, 0]
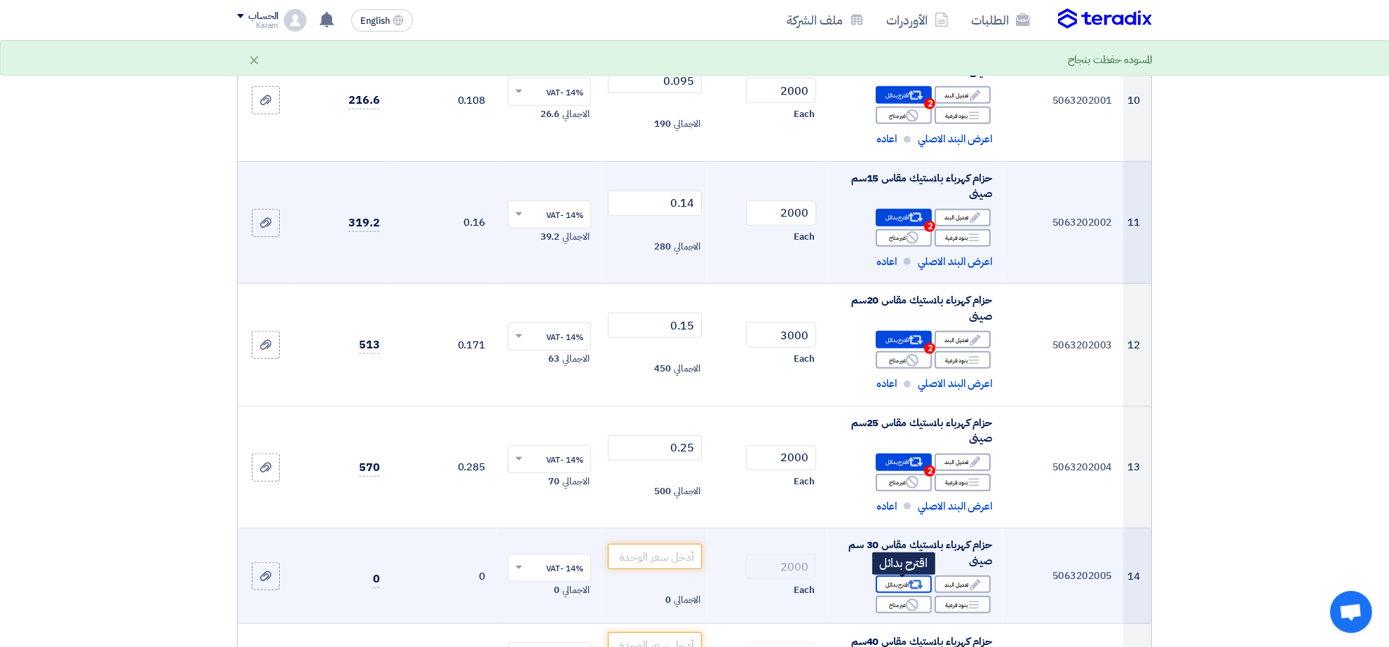
click at [906, 589] on div "Alternative اقترح بدائل" at bounding box center [904, 585] width 56 height 18
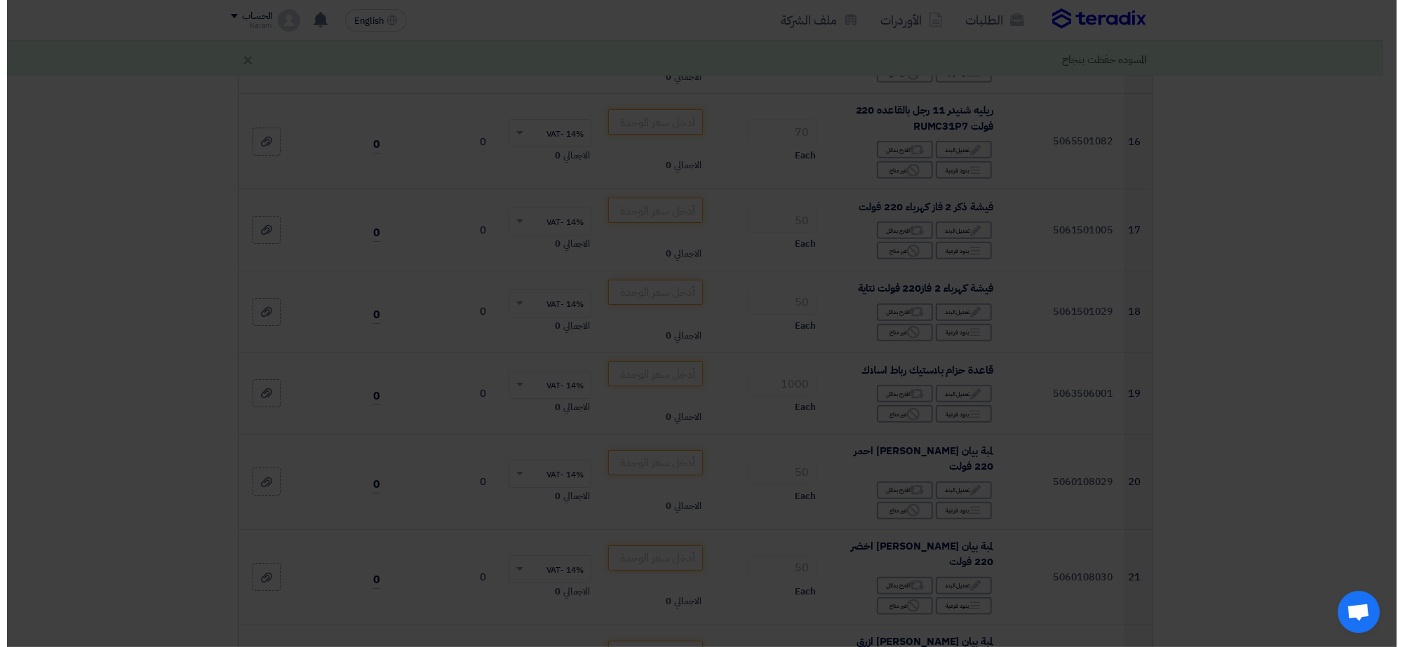
scroll to position [909, 0]
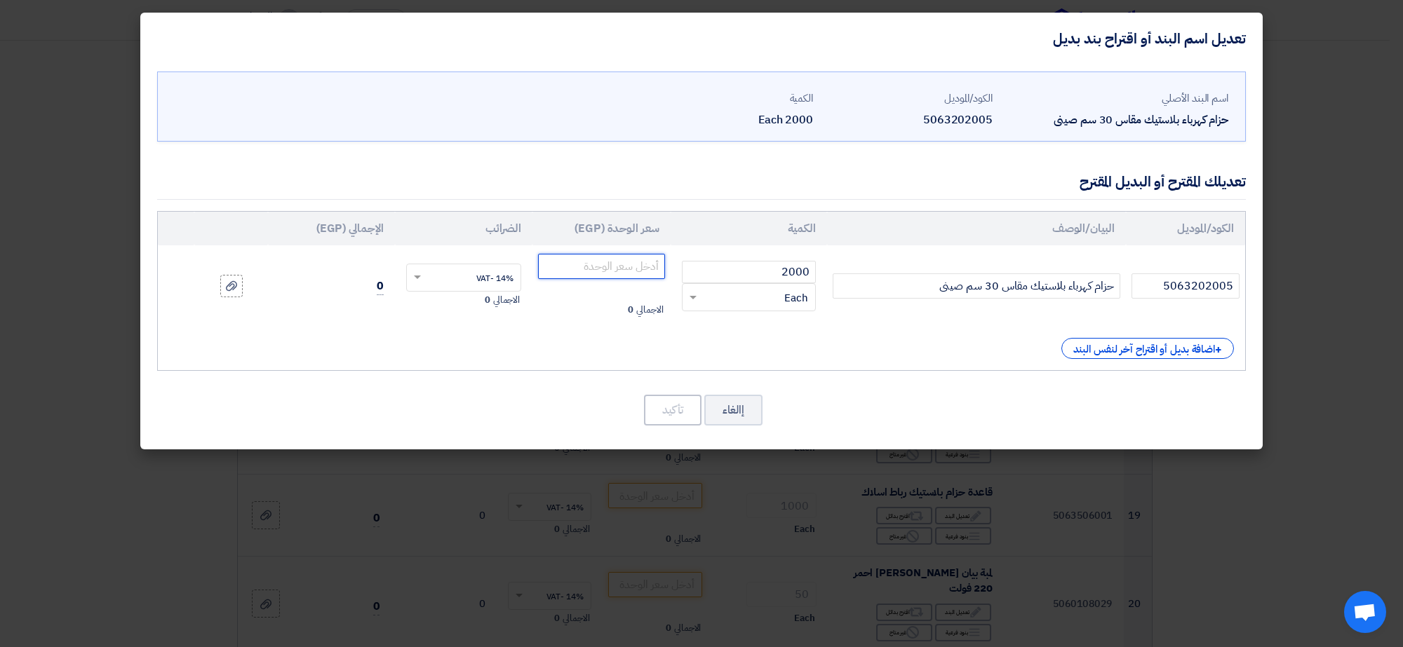
click at [604, 258] on input "number" at bounding box center [601, 266] width 127 height 25
type input "0.32"
click at [689, 414] on button "تأكيد" at bounding box center [673, 410] width 58 height 31
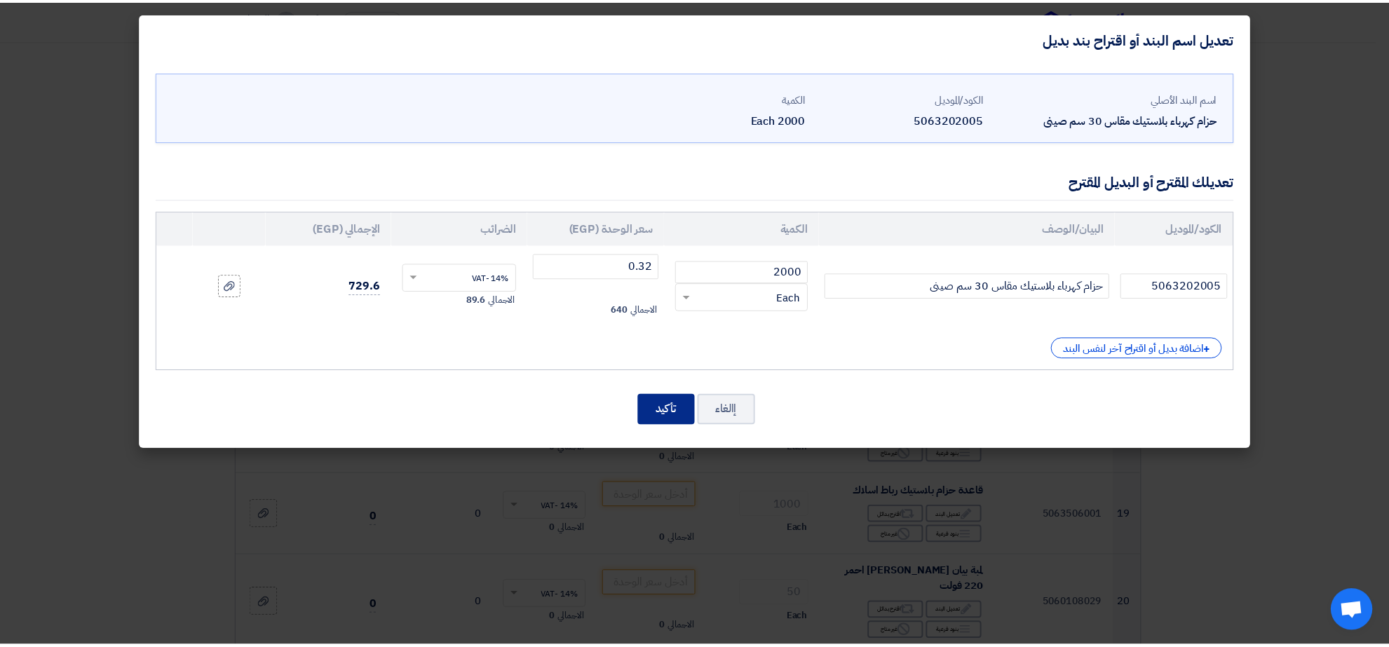
scroll to position [1031, 0]
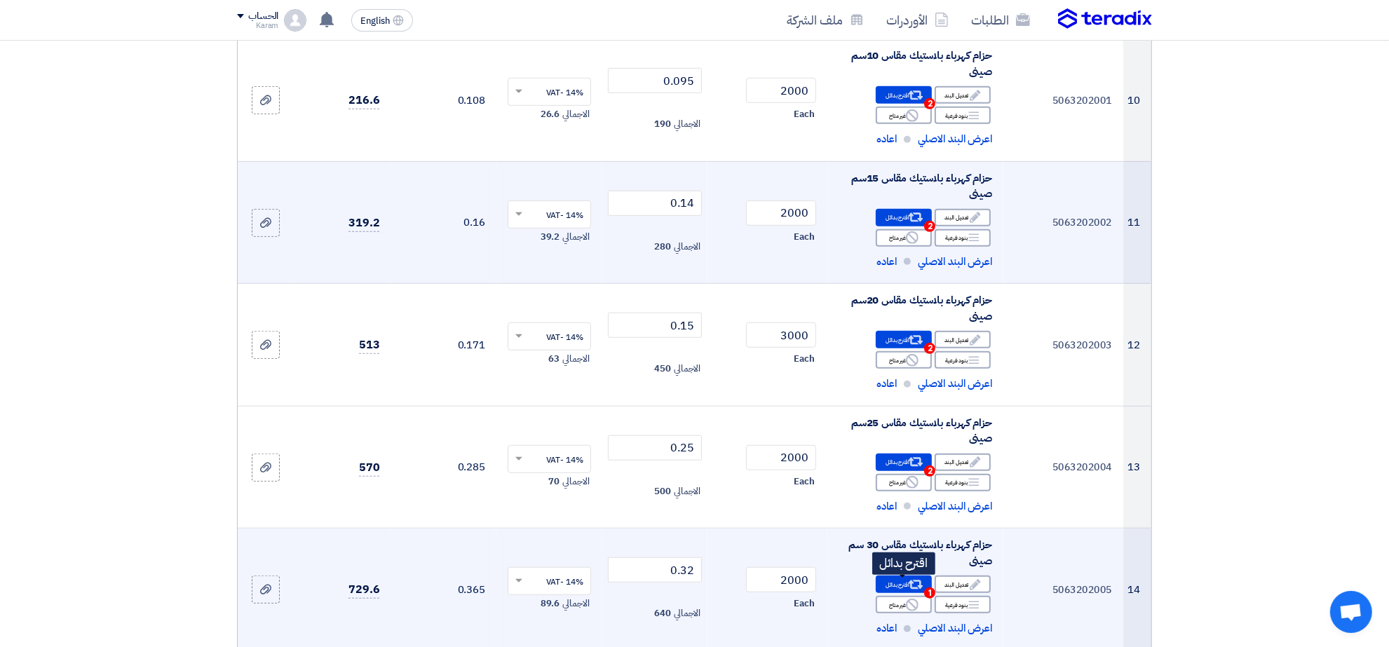
click at [921, 593] on div "Alternative اقترح بدائل 1" at bounding box center [904, 585] width 56 height 18
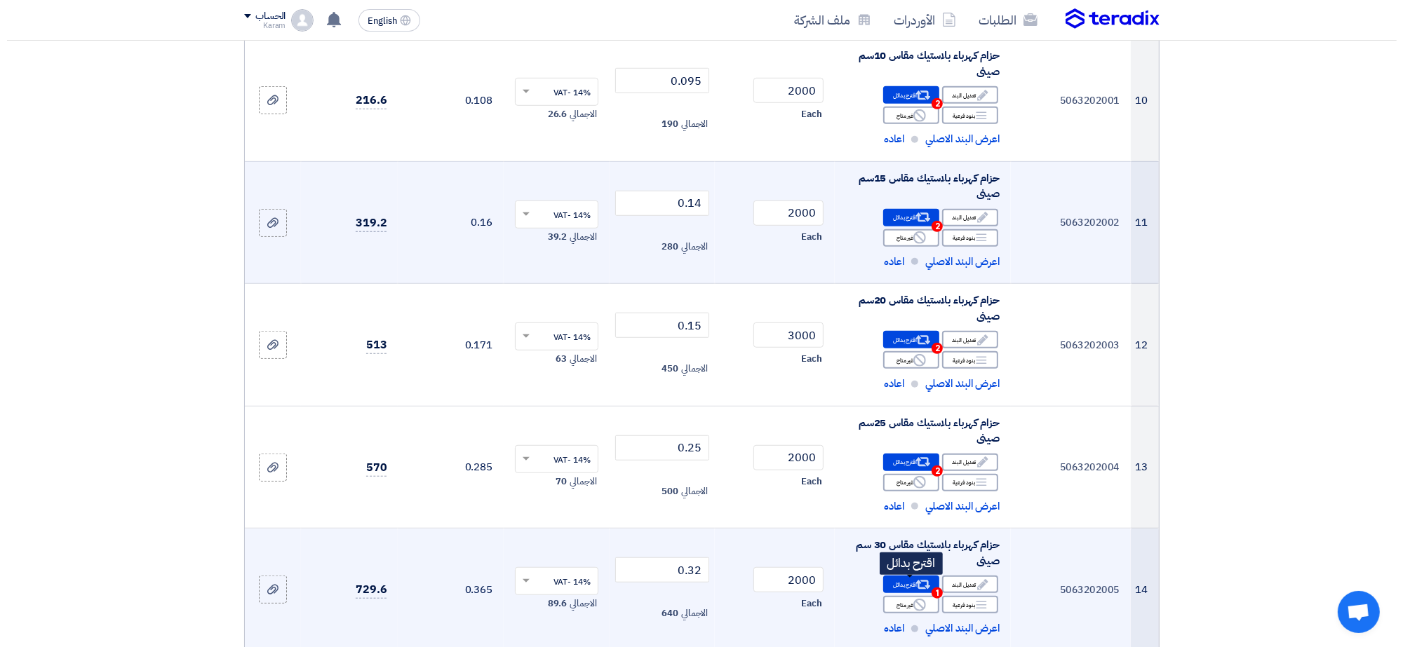
scroll to position [909, 0]
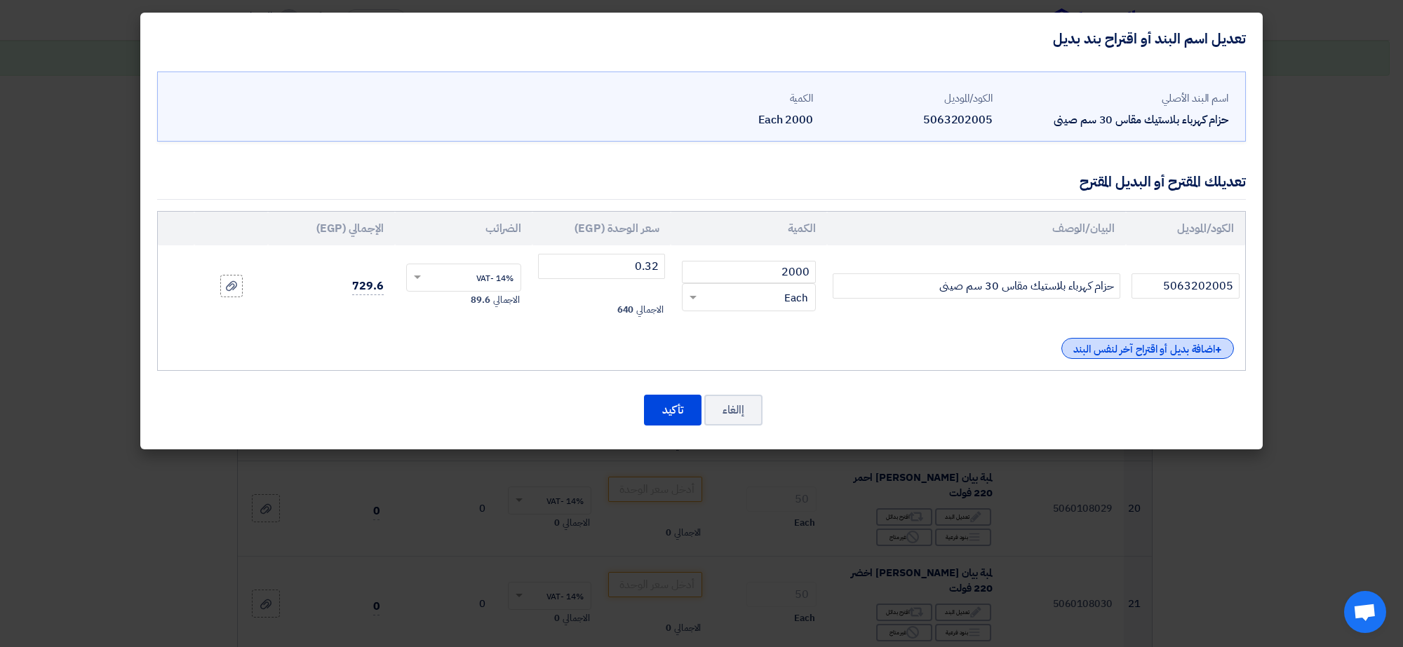
click at [1089, 339] on div "+ اضافة بديل أو اقتراح آخر لنفس البند" at bounding box center [1147, 348] width 173 height 21
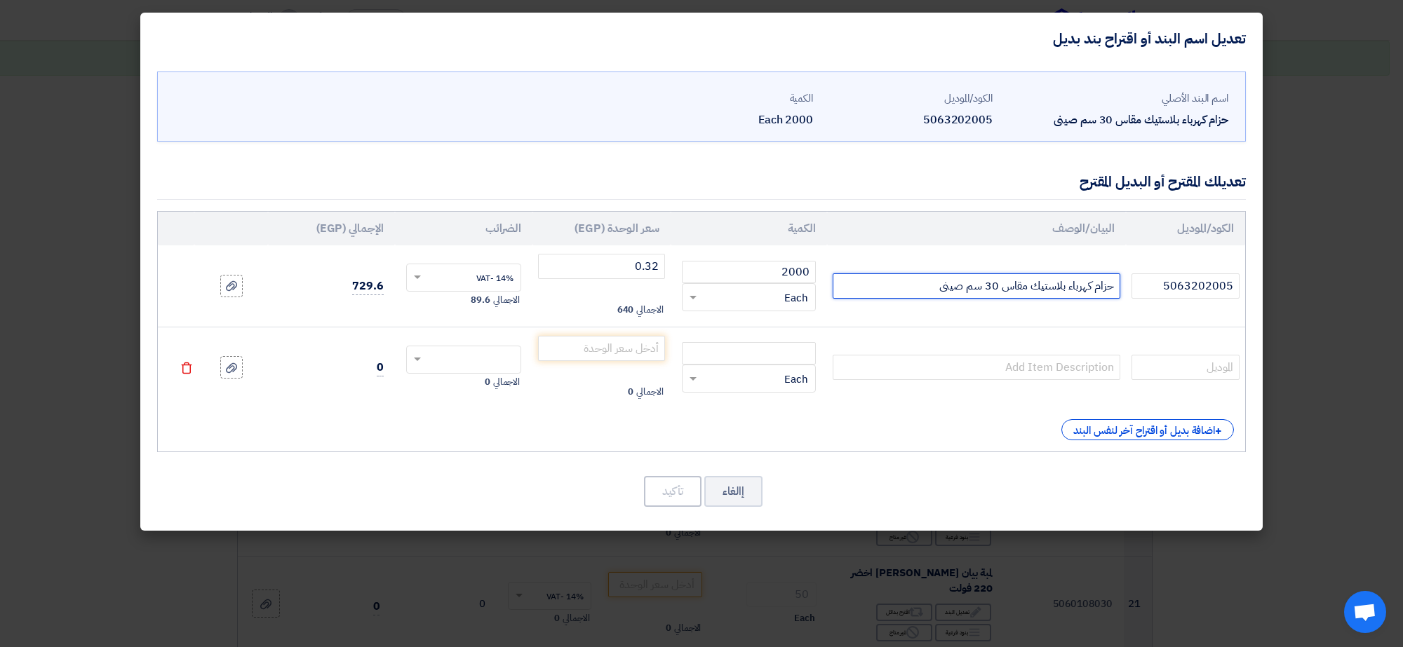
click at [1056, 289] on input "حزام كهرباء بلاستيك مقاس 30 سم صينى" at bounding box center [976, 286] width 288 height 25
click at [963, 292] on input "حزام كهرباء بلاستيك مقاس 30 سم صينى" at bounding box center [976, 286] width 288 height 25
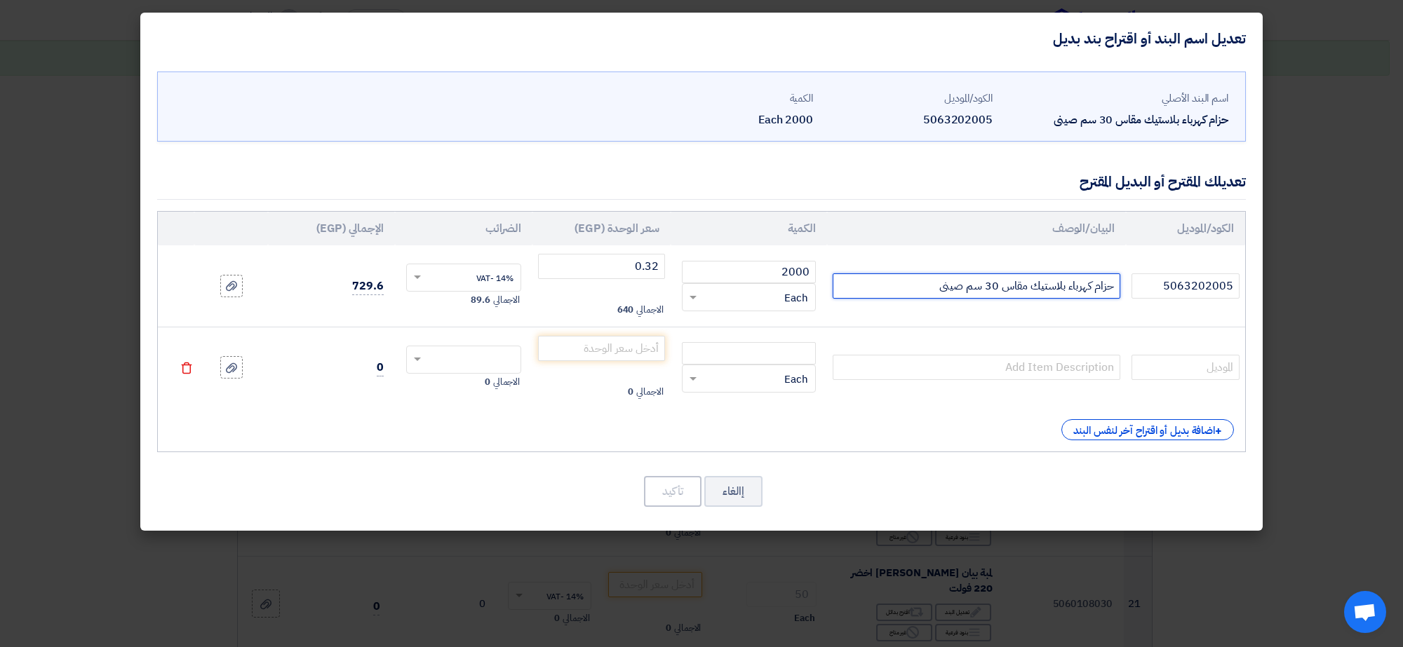
click at [963, 292] on input "حزام كهرباء بلاستيك مقاس 30 سم صينى" at bounding box center [976, 286] width 288 height 25
click at [1107, 296] on input "حزام كهرباء بلاستيك مقاس 30 سم صينى" at bounding box center [976, 286] width 288 height 25
click at [961, 288] on input "حزام كهرباء بلاستيك مقاس 30 سم صينى" at bounding box center [976, 286] width 288 height 25
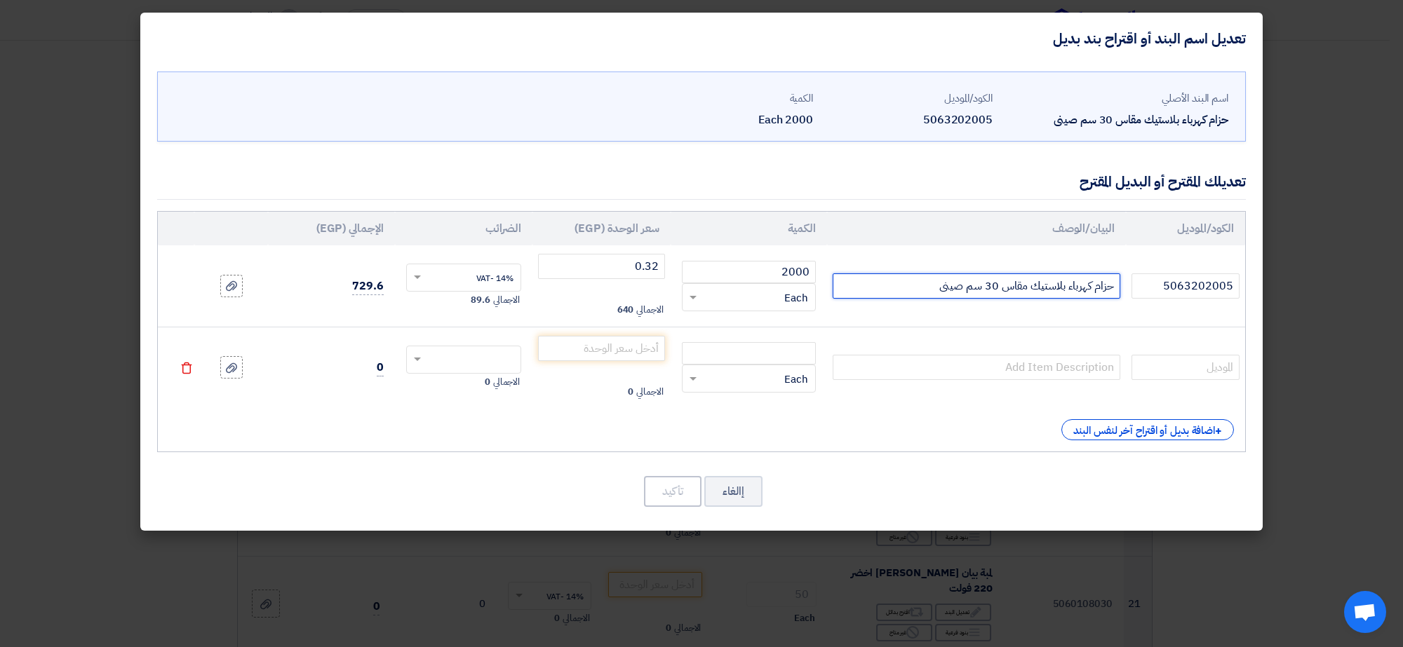
click at [961, 288] on input "حزام كهرباء بلاستيك مقاس 30 سم صينى" at bounding box center [976, 286] width 288 height 25
click at [966, 290] on input "حزام كهرباء بلاستيك مقاس 30 سم صينى" at bounding box center [976, 286] width 288 height 25
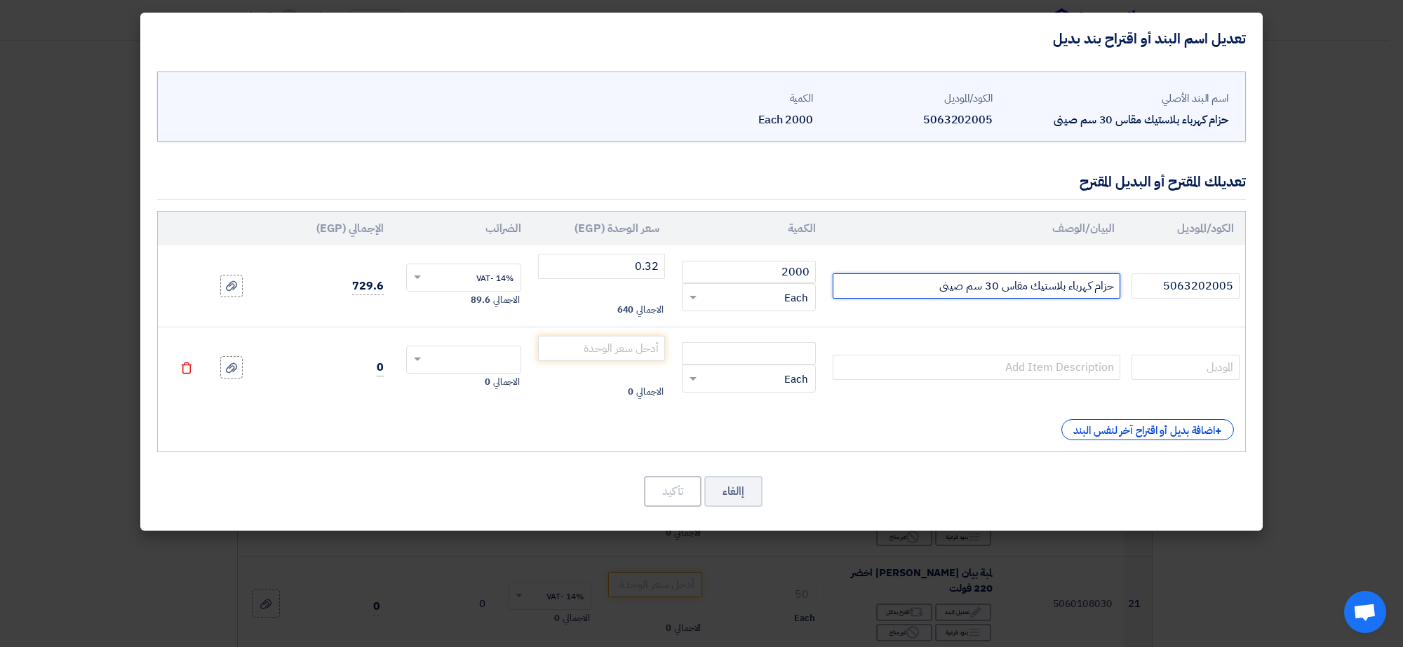
click at [966, 290] on input "حزام كهرباء بلاستيك مقاس 30 سم صينى" at bounding box center [976, 286] width 288 height 25
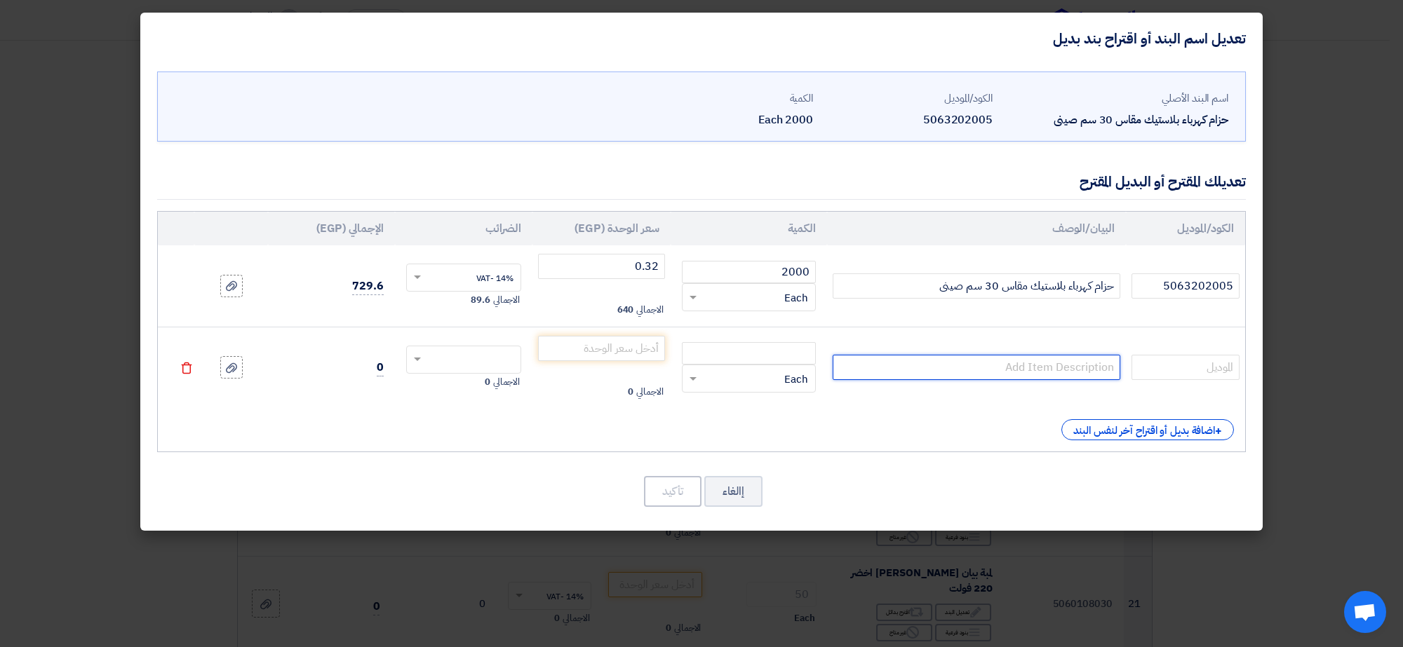
click at [973, 366] on input "text" at bounding box center [976, 367] width 288 height 25
paste input "حزام كهرباء بلاستيك مقاس 30 سم صينى"
type input "حزام كهرباء بلاستيك مقاس 30 سم تايوانى"
click at [1204, 284] on input "5063202005" at bounding box center [1185, 286] width 108 height 25
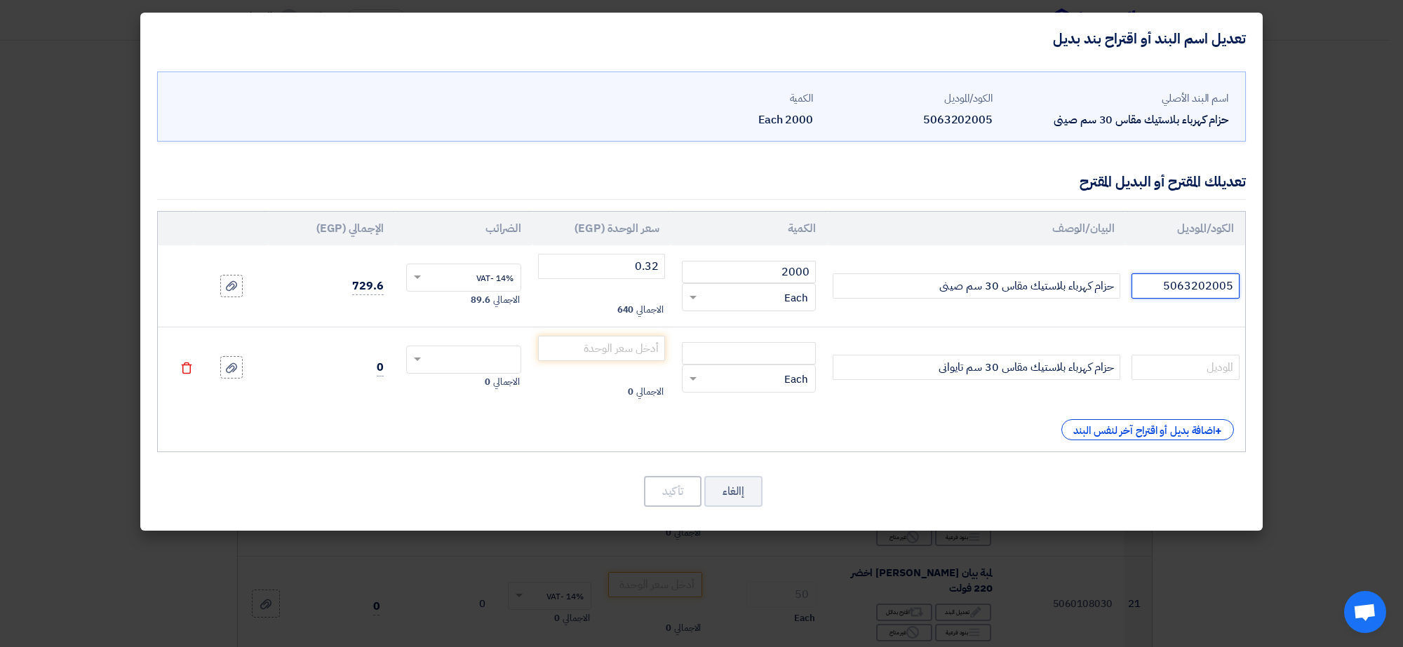
click at [1204, 284] on input "5063202005" at bounding box center [1185, 286] width 108 height 25
click at [1218, 370] on input "text" at bounding box center [1185, 367] width 108 height 25
paste input "5063202005"
type input "5063202005"
click at [784, 356] on input "number" at bounding box center [749, 353] width 134 height 22
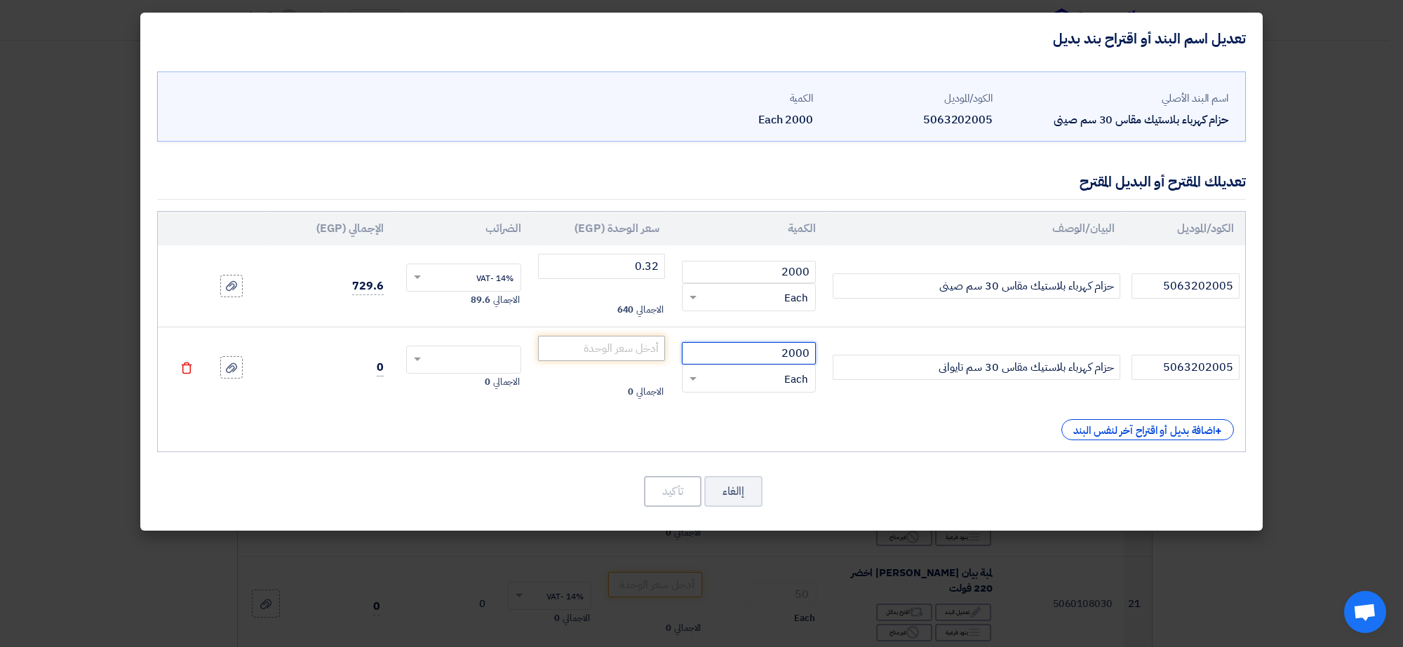
type input "2000"
click at [633, 351] on input "number" at bounding box center [601, 348] width 127 height 25
type input "0.90"
click at [447, 359] on input "text" at bounding box center [473, 361] width 85 height 22
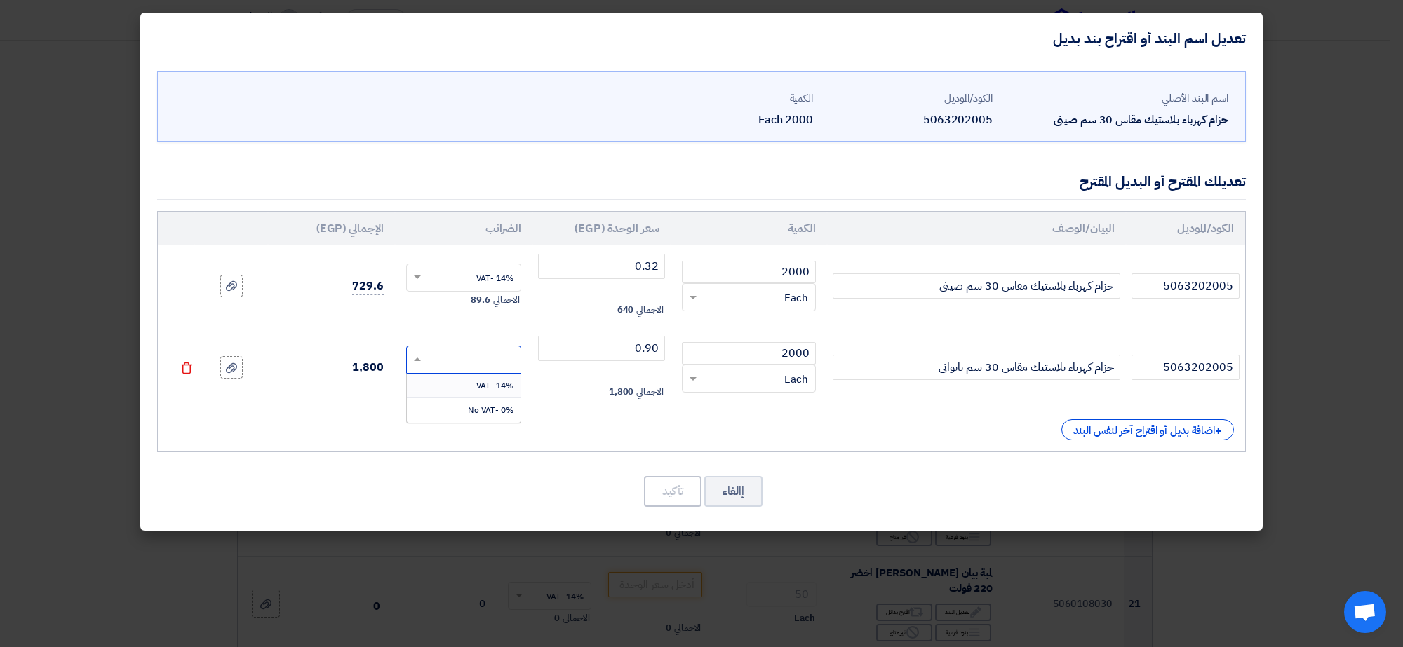
click at [480, 397] on div "14% -VAT" at bounding box center [464, 386] width 114 height 25
click at [663, 494] on button "تأكيد" at bounding box center [673, 491] width 58 height 31
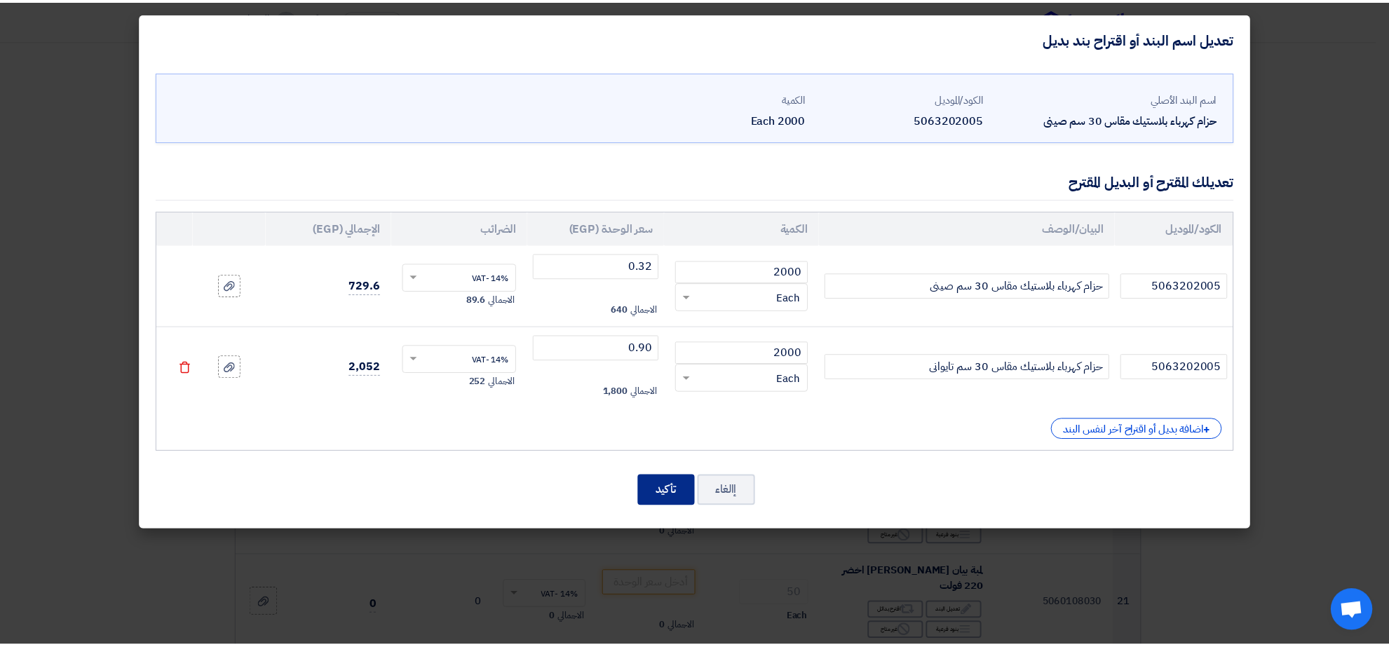
scroll to position [1031, 0]
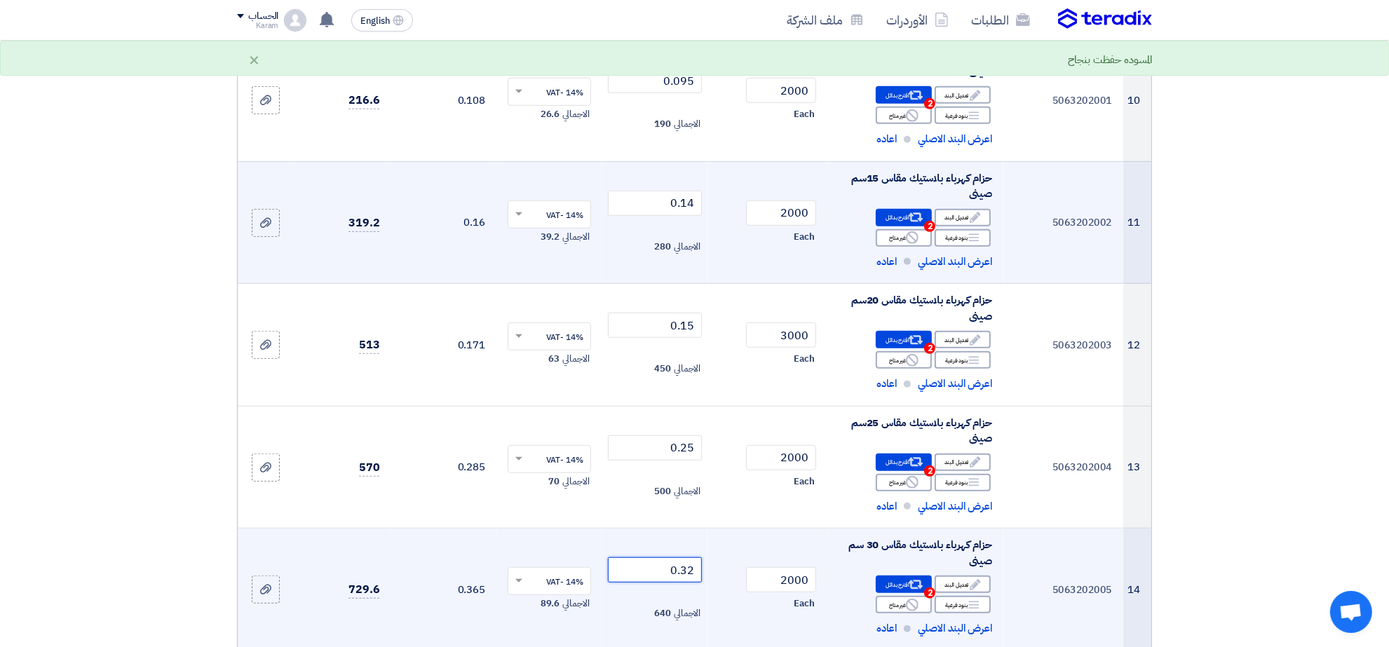
click at [633, 569] on input "0.32" at bounding box center [655, 570] width 95 height 25
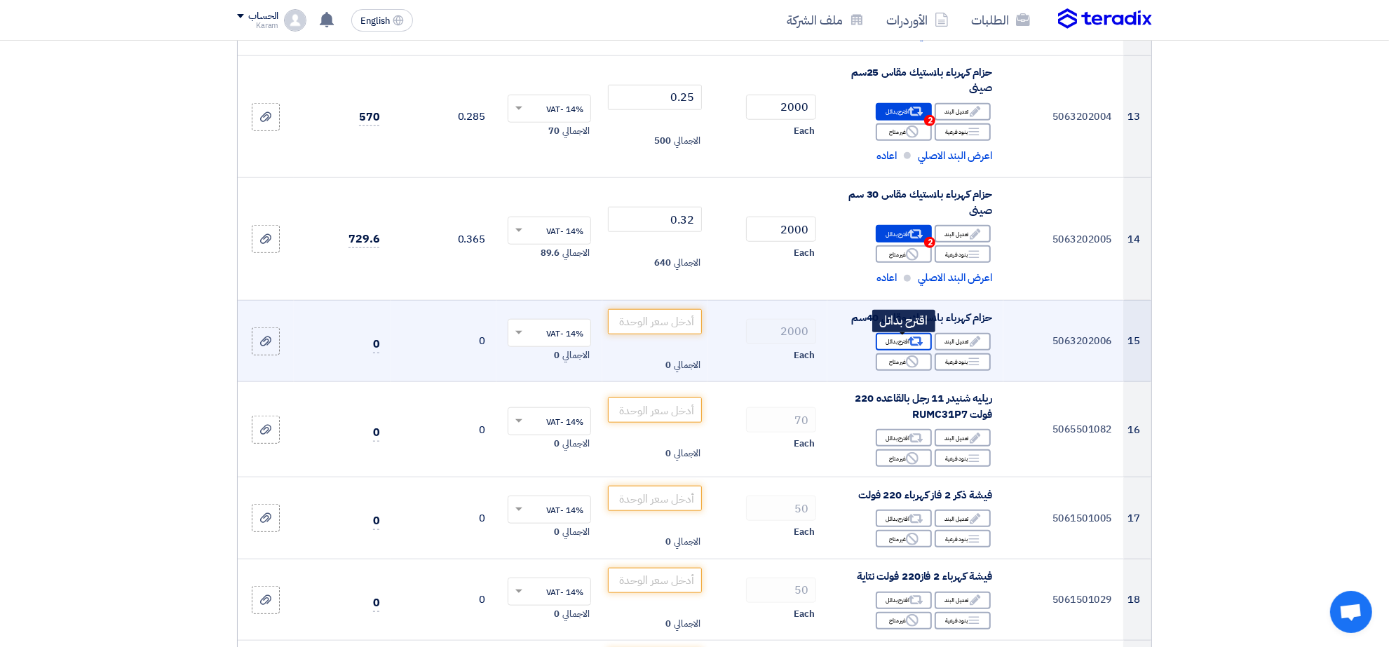
click at [901, 344] on div "Alternative اقترح بدائل" at bounding box center [904, 342] width 56 height 18
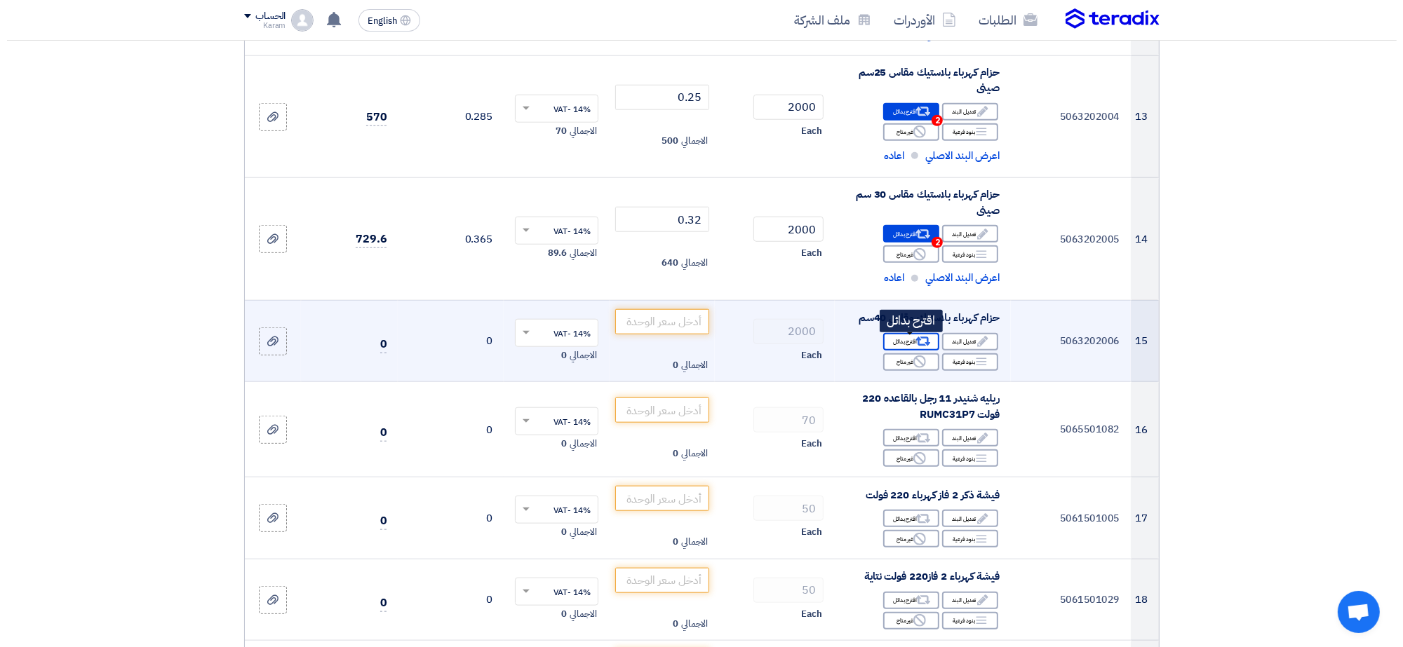
scroll to position [1014, 0]
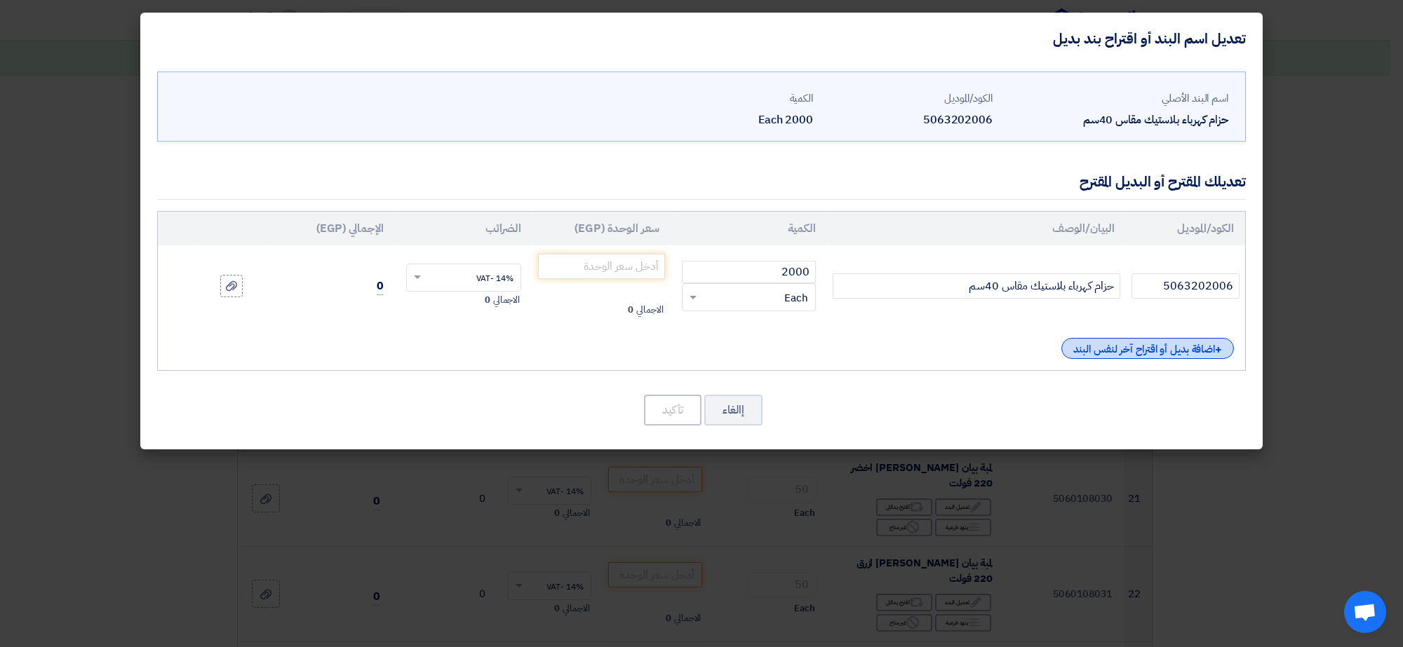
click at [1138, 347] on div "+ اضافة بديل أو اقتراح آخر لنفس البند" at bounding box center [1147, 348] width 173 height 21
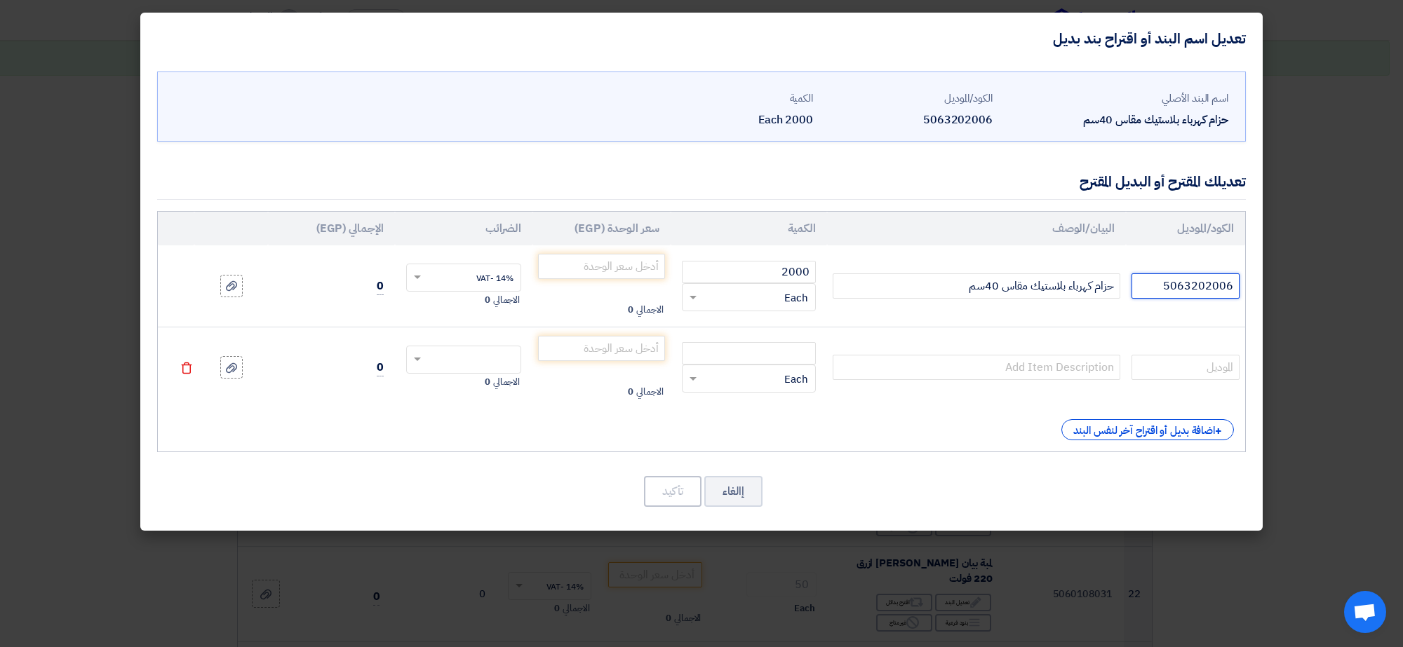
click at [1166, 286] on input "5063202006" at bounding box center [1185, 286] width 108 height 25
click at [1166, 355] on input "text" at bounding box center [1185, 367] width 108 height 25
paste input "5063202006"
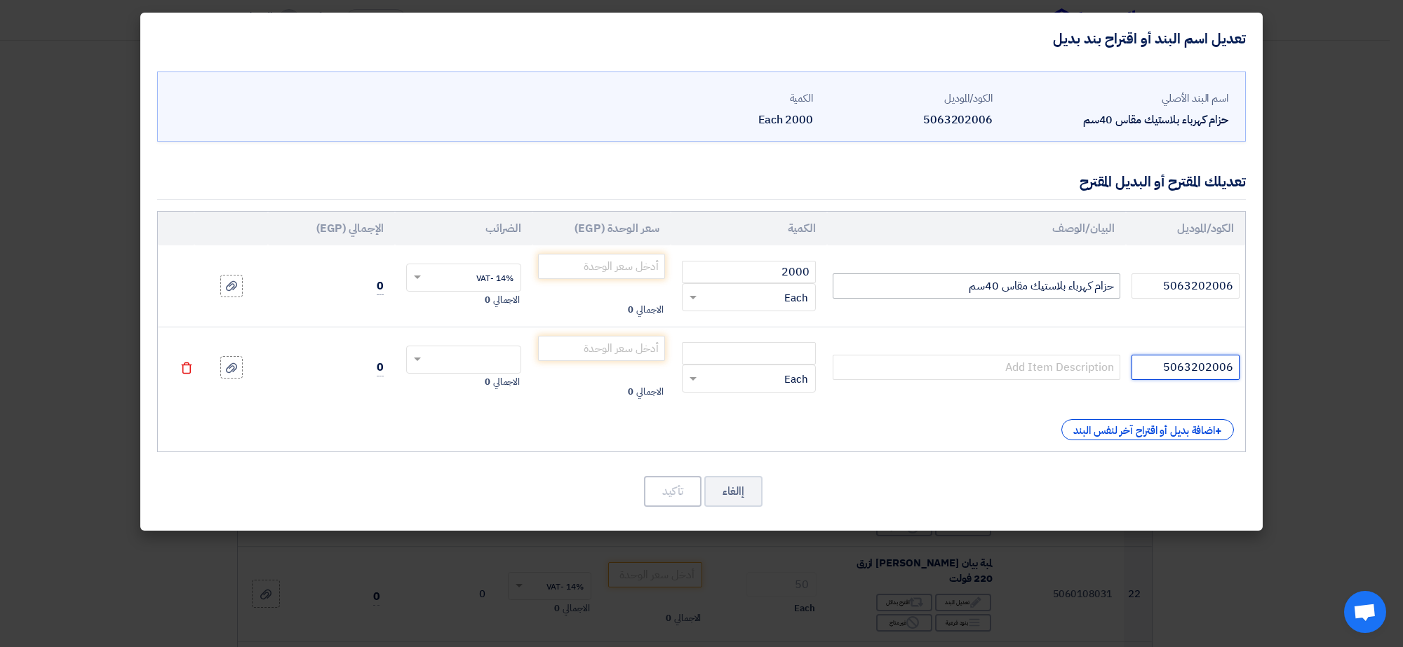
type input "5063202006"
click at [1081, 288] on input "حزام كهرباء بلاستيك مقاس 40سم" at bounding box center [976, 286] width 288 height 25
paste input "5063202006"
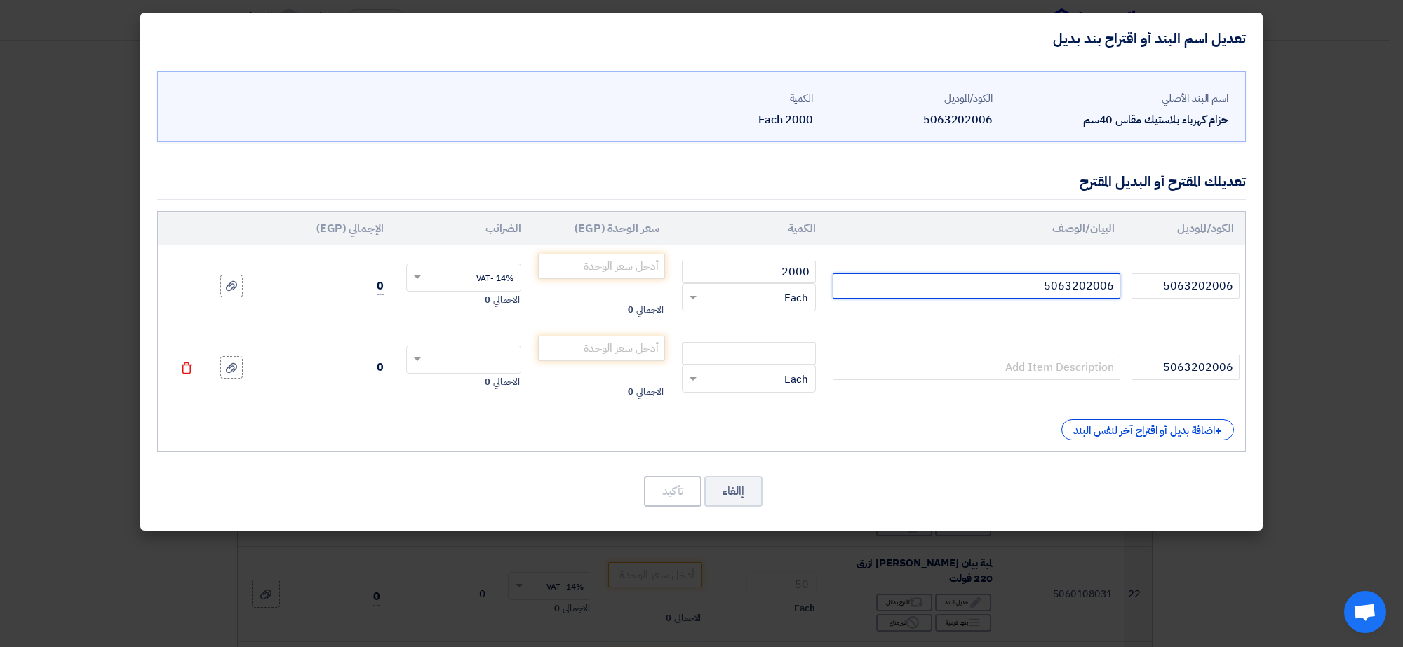
type input "حزام كهرباء بلاستيك مقاس 40سم"
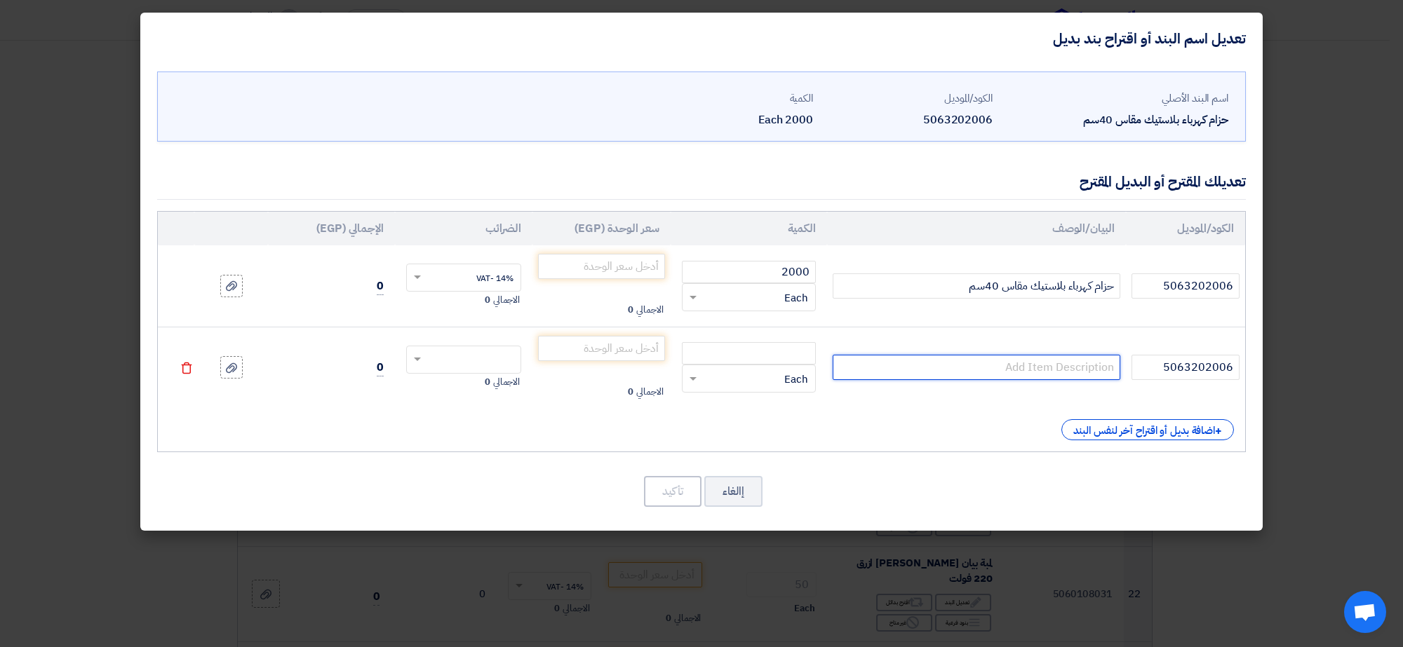
click at [1059, 360] on input "text" at bounding box center [976, 367] width 288 height 25
paste input "حزام كهرباء بلاستيك مقاس 40سم"
type input "حزام كهرباء بلاستيك مقاس 40سم"
click at [954, 288] on input "حزام كهرباء بلاستيك مقاس 40سم" at bounding box center [976, 286] width 288 height 25
type input "حزام كهرباء بلاستيك مقاس 40سم صينى"
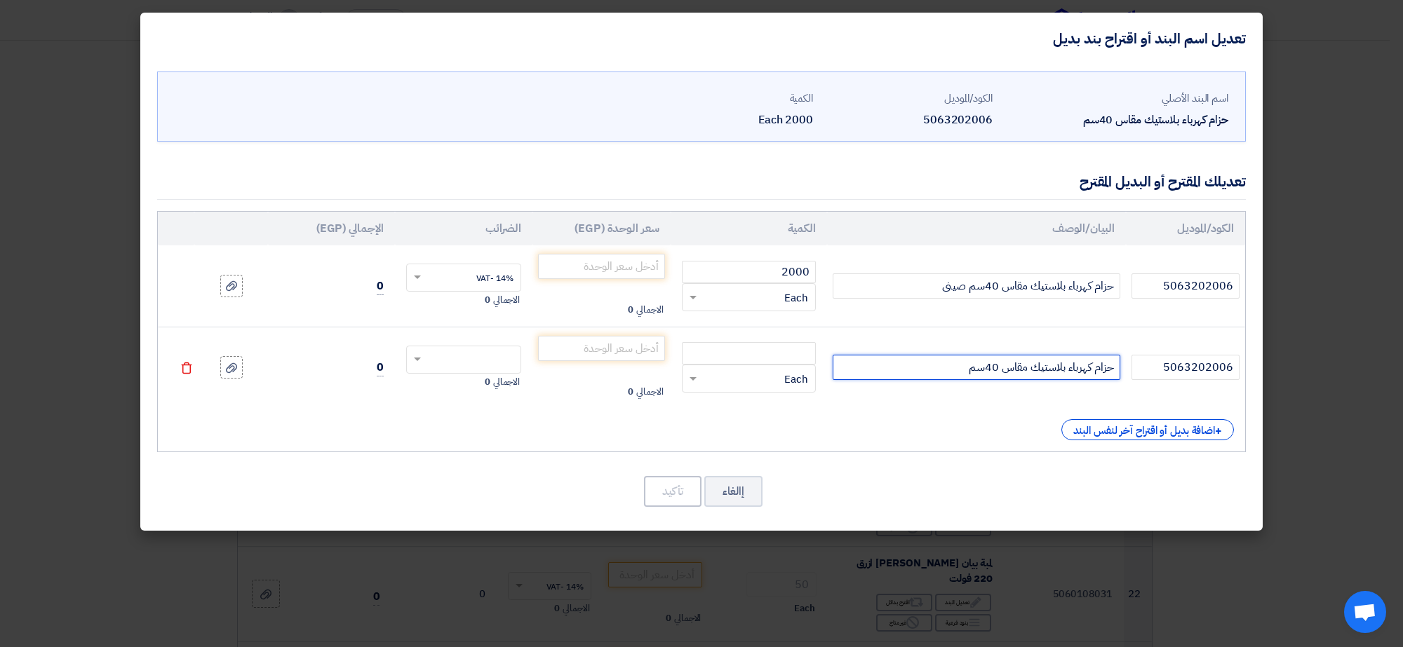
click at [919, 374] on input "حزام كهرباء بلاستيك مقاس 40سم" at bounding box center [976, 367] width 288 height 25
type input "حزام كهرباء بلاستيك مقاس 40سم تايوانى"
click at [738, 351] on input "number" at bounding box center [749, 353] width 134 height 22
type input "2000"
click at [605, 270] on input "number" at bounding box center [601, 266] width 127 height 25
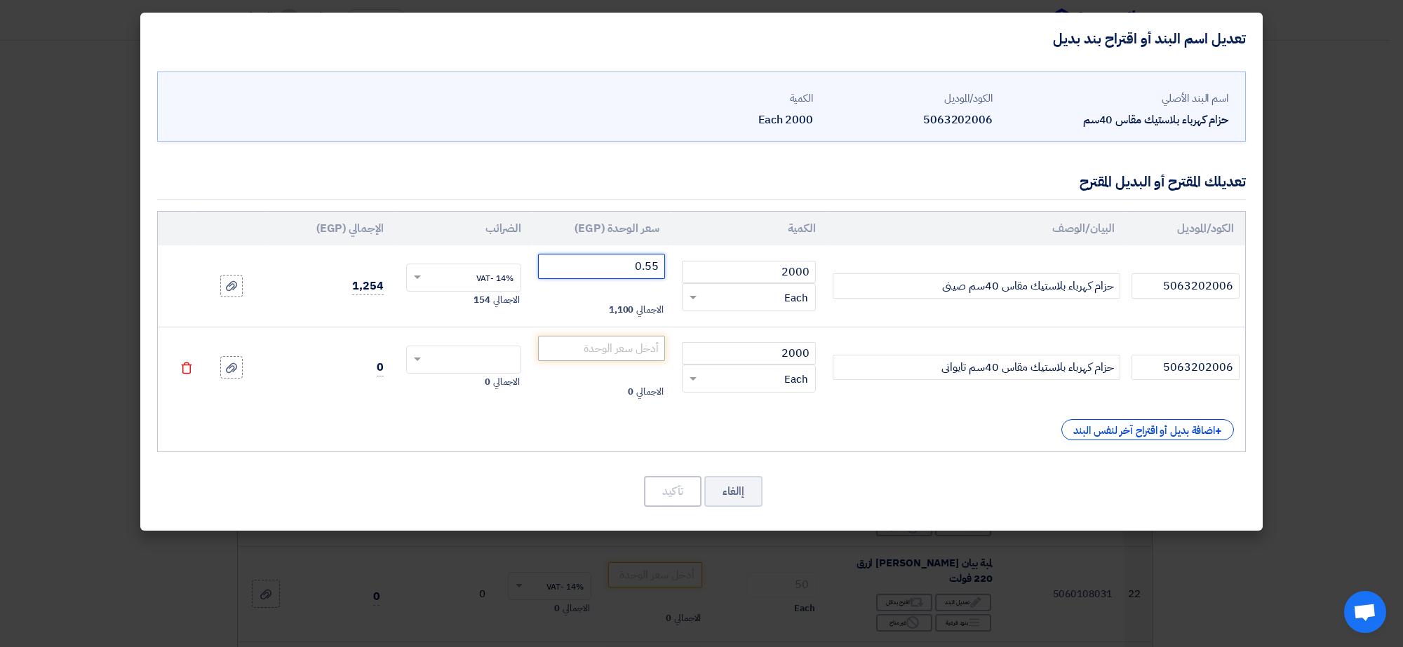
type input "0.55"
click at [617, 356] on input "number" at bounding box center [601, 348] width 127 height 25
type input "0"
click at [454, 365] on input "text" at bounding box center [473, 361] width 85 height 22
type input "1.45"
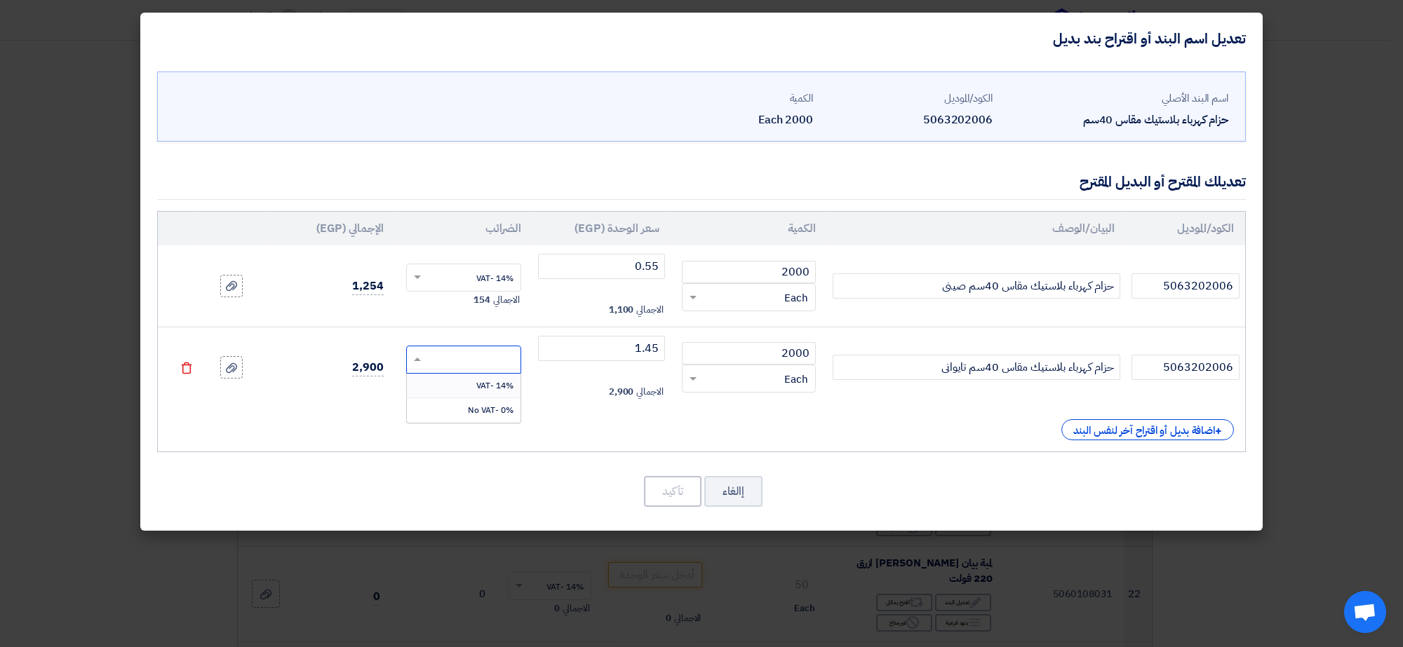
click at [478, 391] on span "14% -VAT" at bounding box center [494, 385] width 37 height 13
click at [677, 492] on button "تأكيد" at bounding box center [673, 491] width 58 height 31
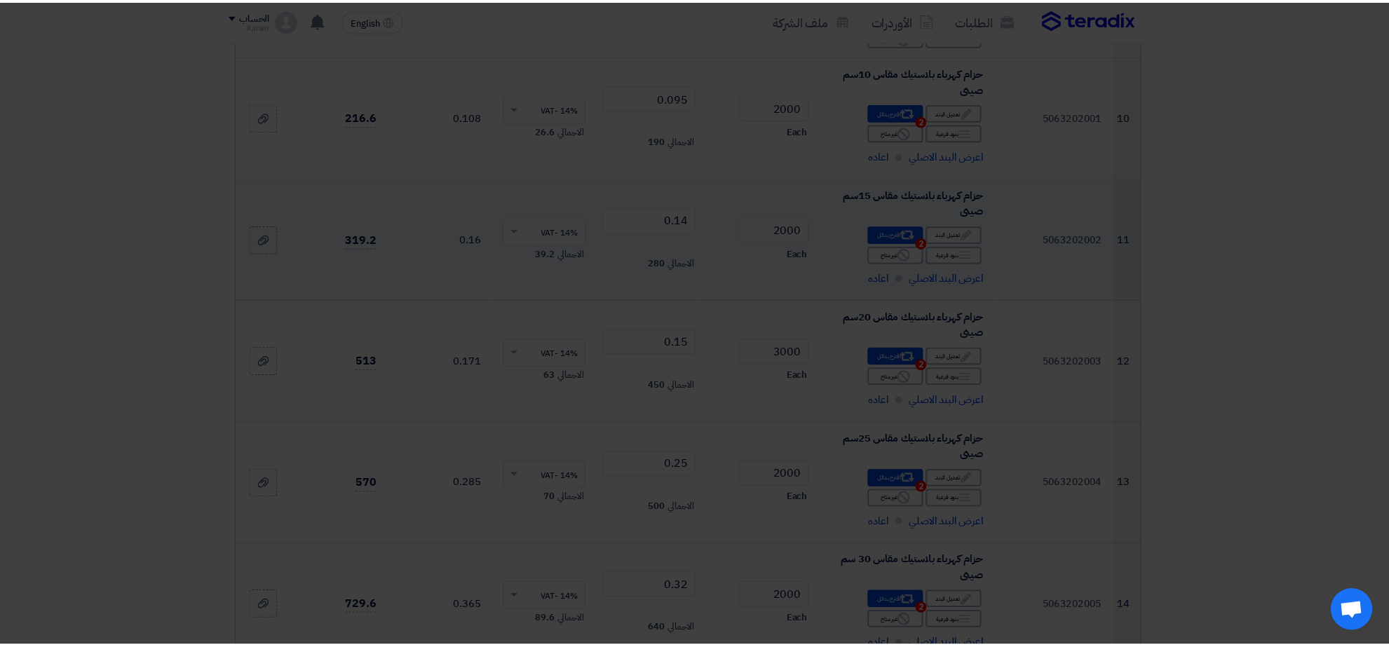
scroll to position [1748, 0]
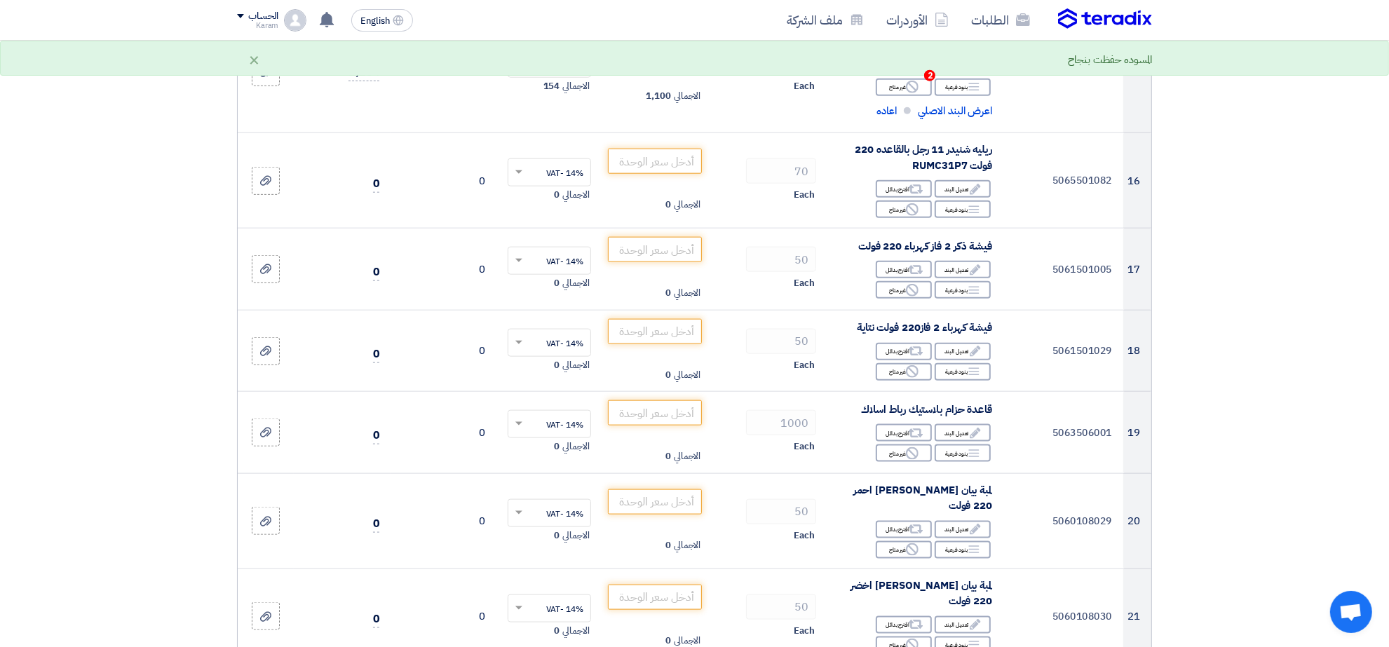
scroll to position [1643, 0]
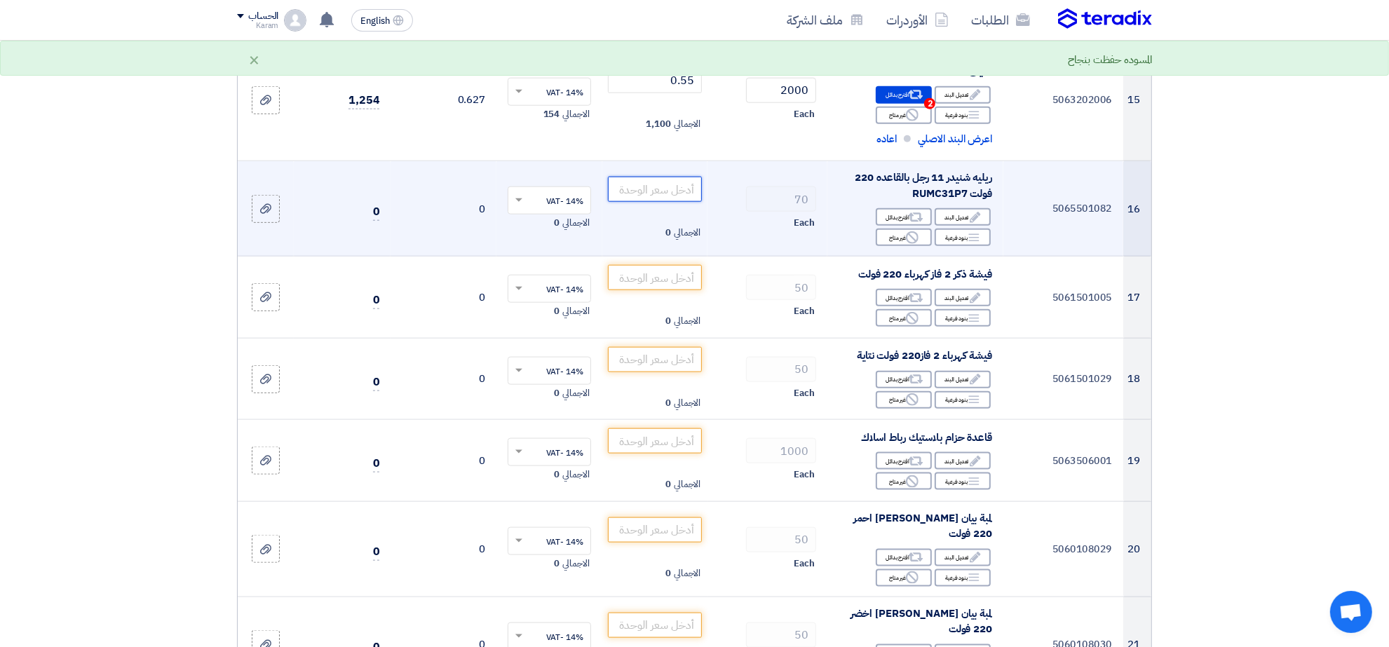
click at [644, 194] on input "number" at bounding box center [655, 189] width 95 height 25
type input "430"
type input "20"
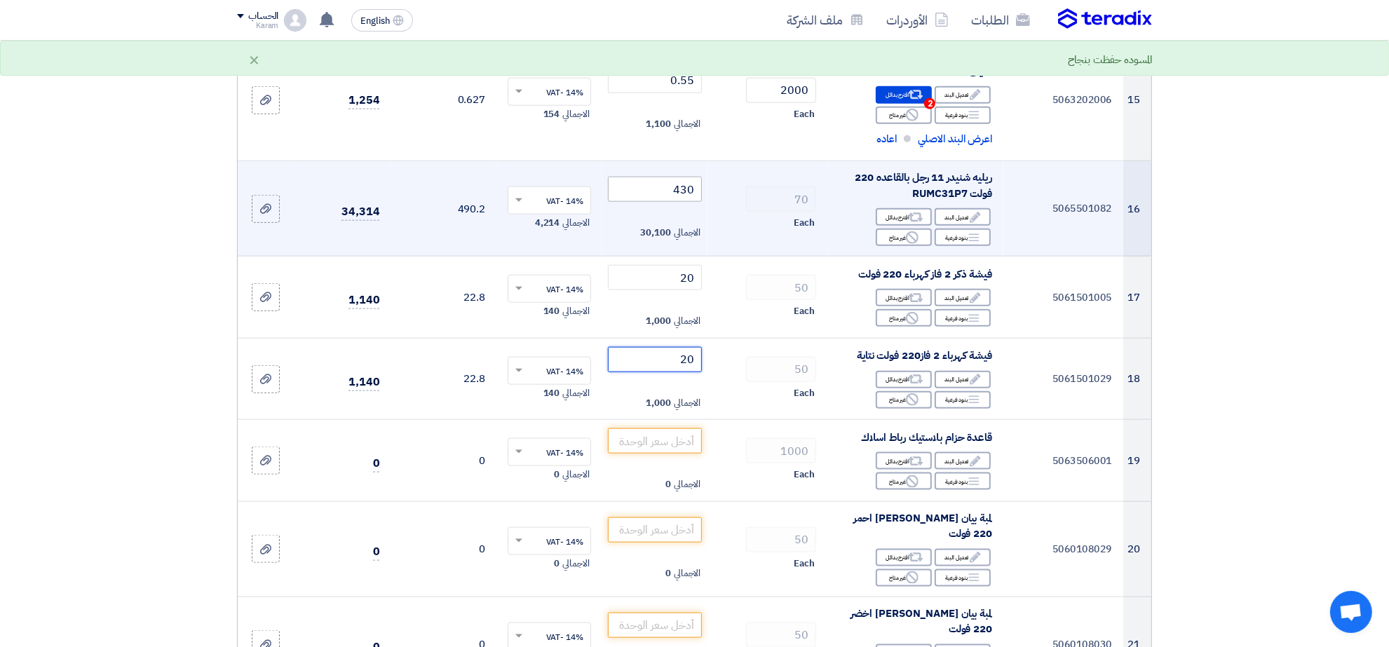
type input "20"
type input "1.25"
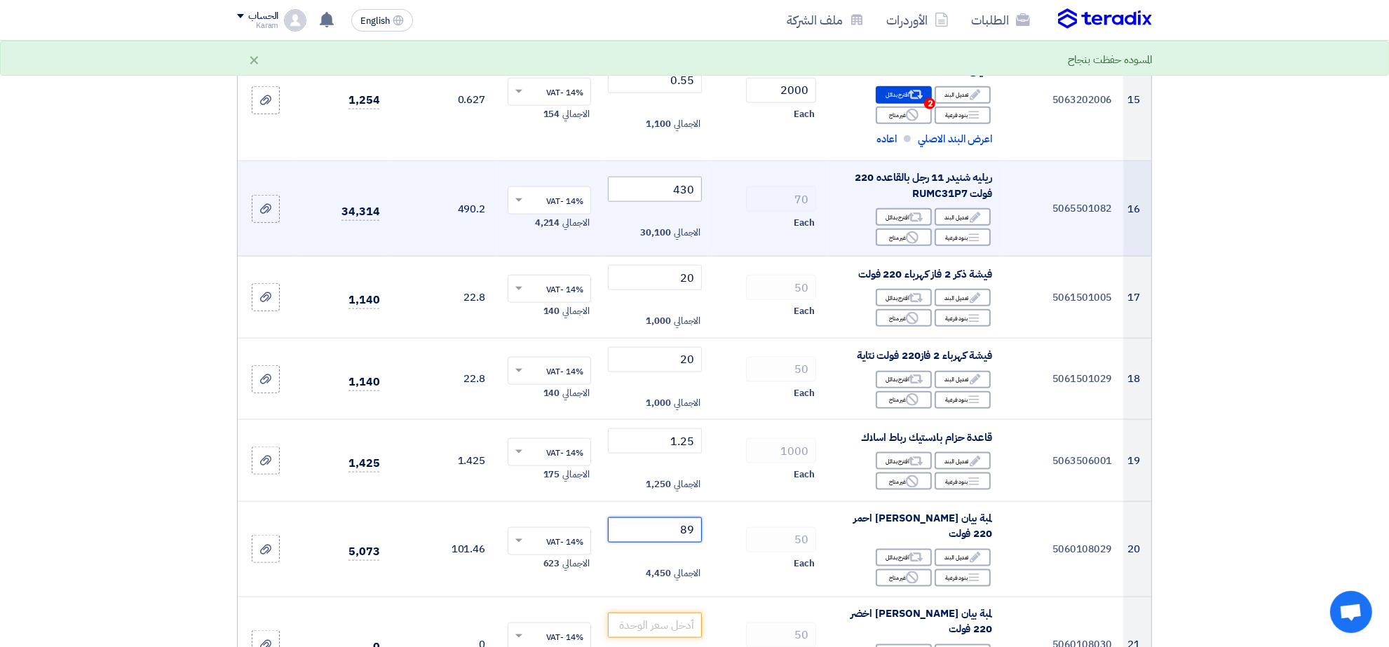
type input "89"
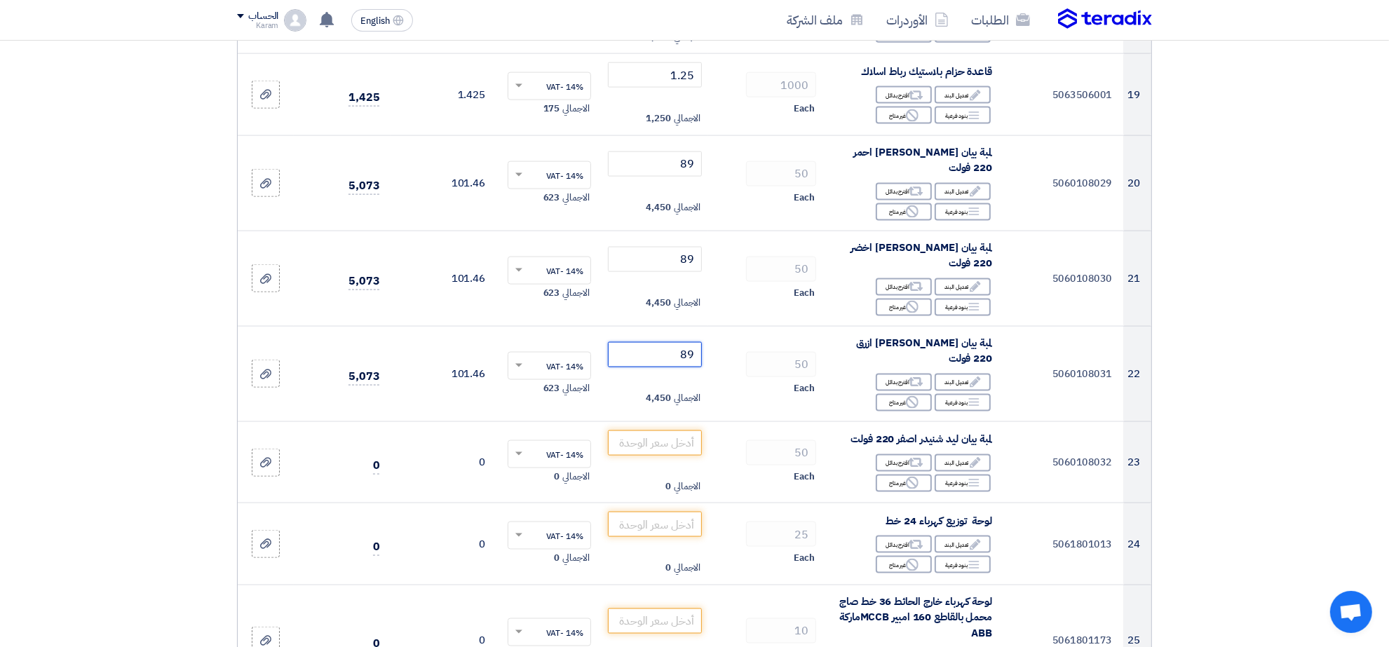
type input "89"
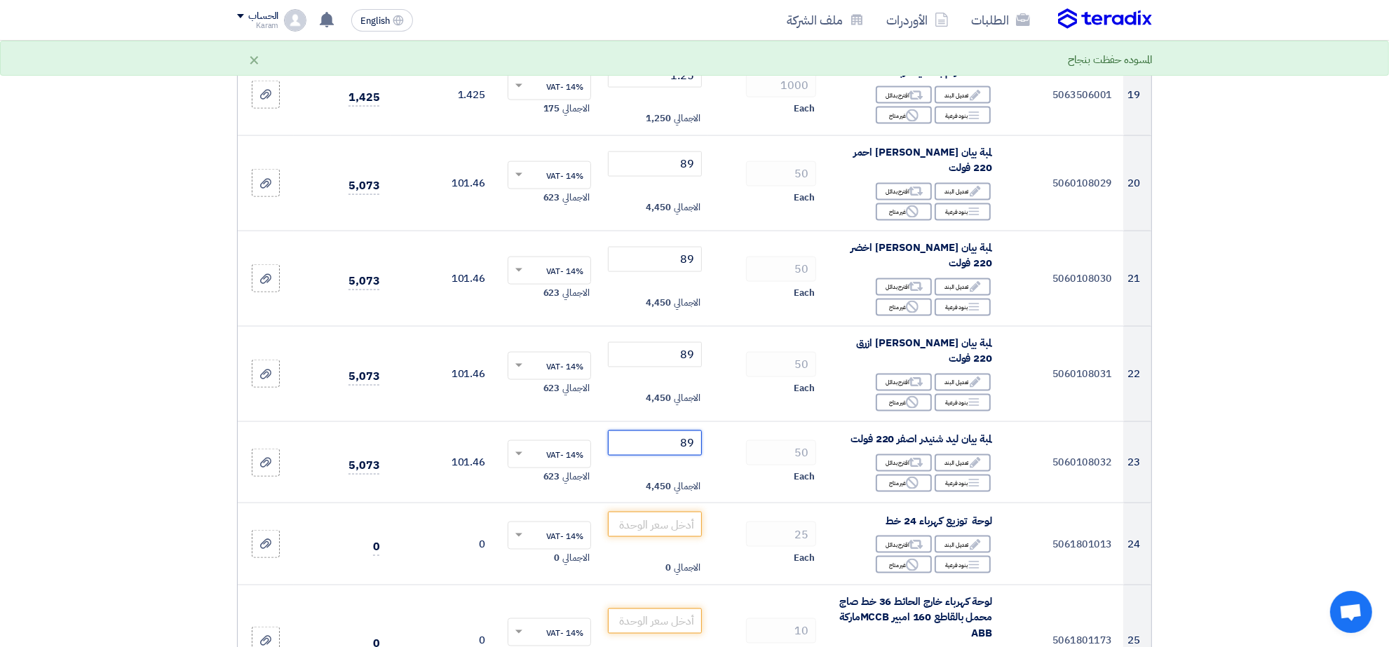
type input "89"
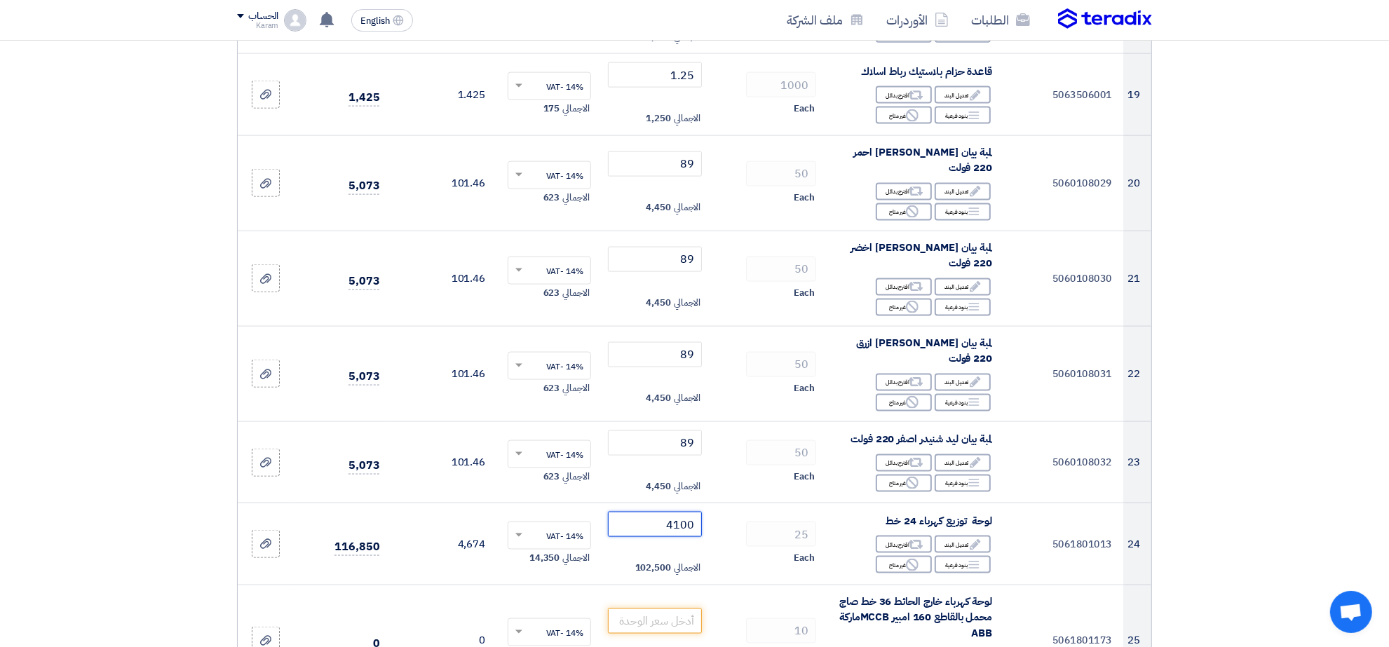
type input "4100"
type input "7150"
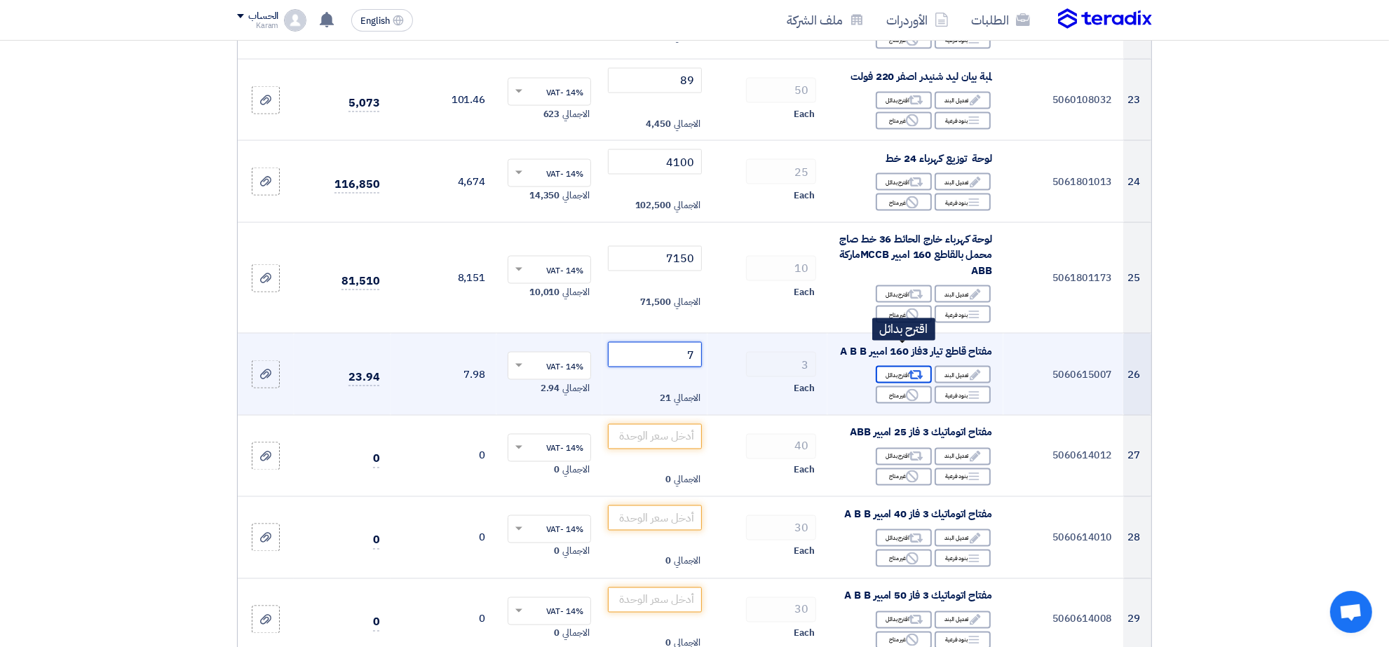
type input "7"
click at [900, 366] on div "Alternative اقترح بدائل" at bounding box center [904, 375] width 56 height 18
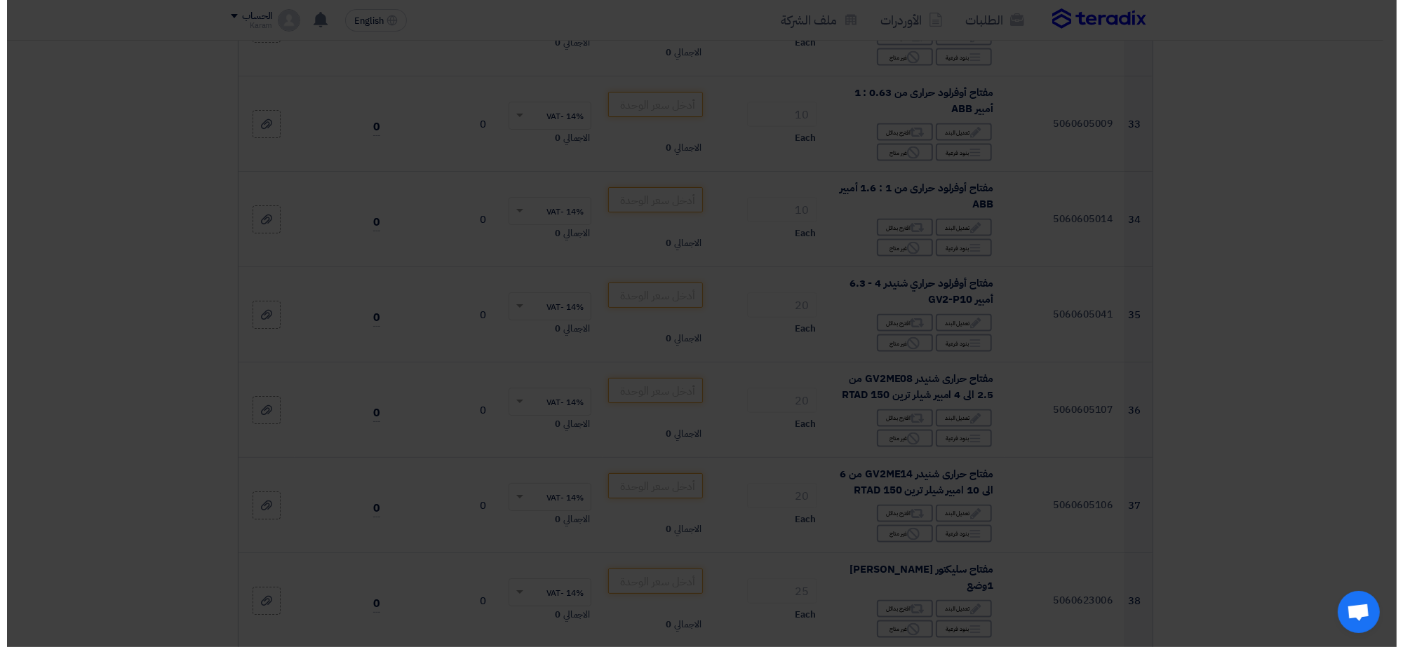
scroll to position [1513, 0]
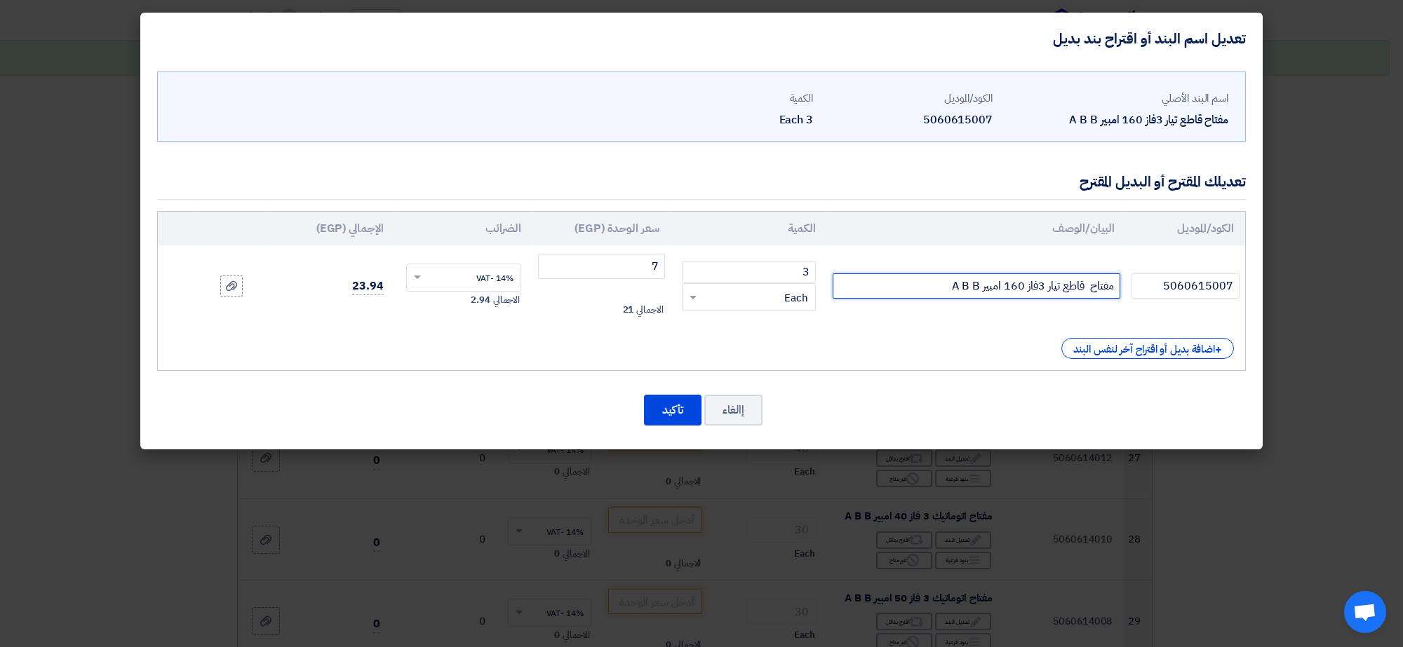
click at [926, 286] on input "مفتاح قاطع تيار 3فاز 160 امبير A B B" at bounding box center [976, 286] width 288 height 25
type input "مفتاح قاطع تيار 3فاز 160 امبير 18 كيلو A B B"
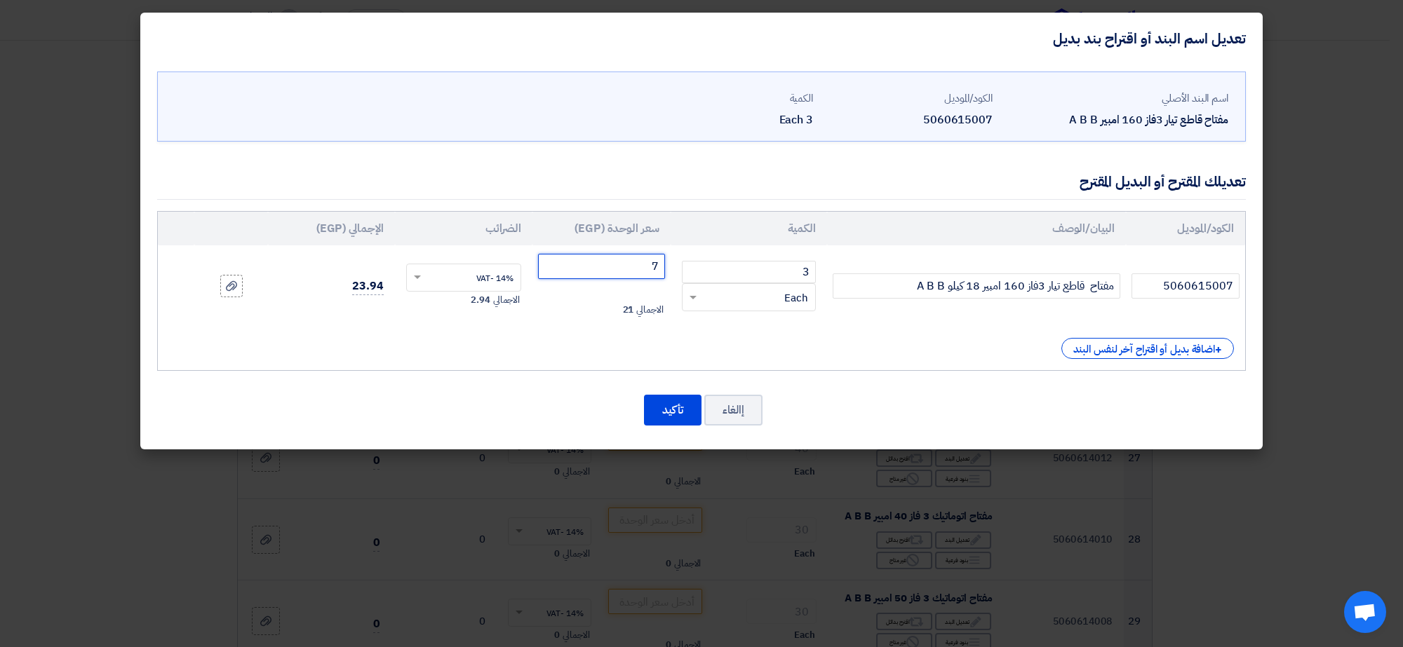
click at [644, 264] on input "7" at bounding box center [601, 266] width 127 height 25
type input "7250"
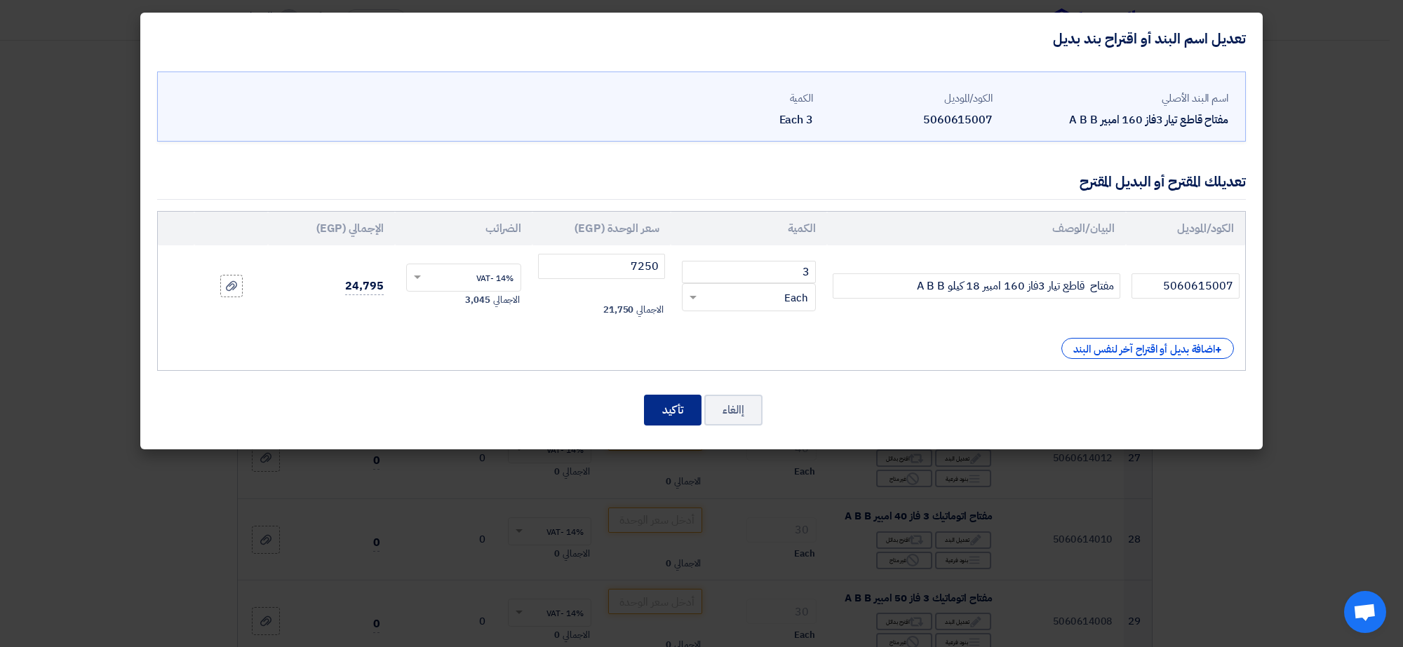
click at [673, 411] on button "تأكيد" at bounding box center [673, 410] width 58 height 31
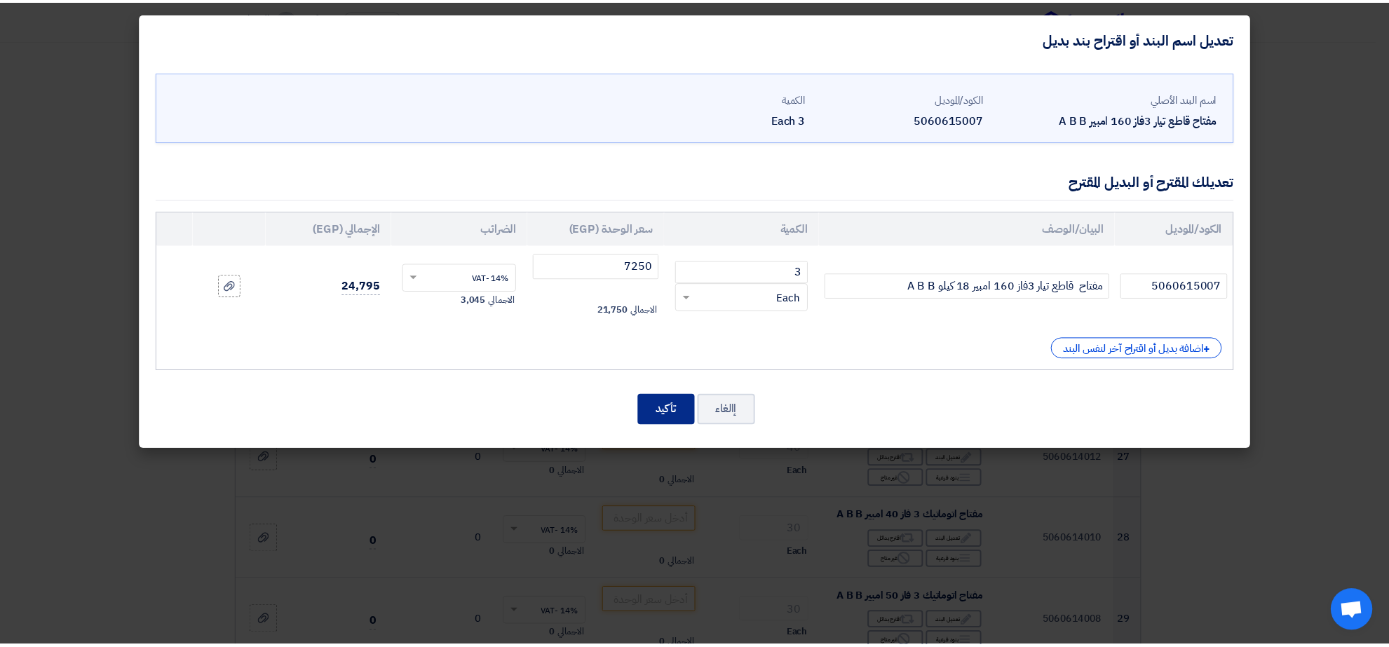
scroll to position [2372, 0]
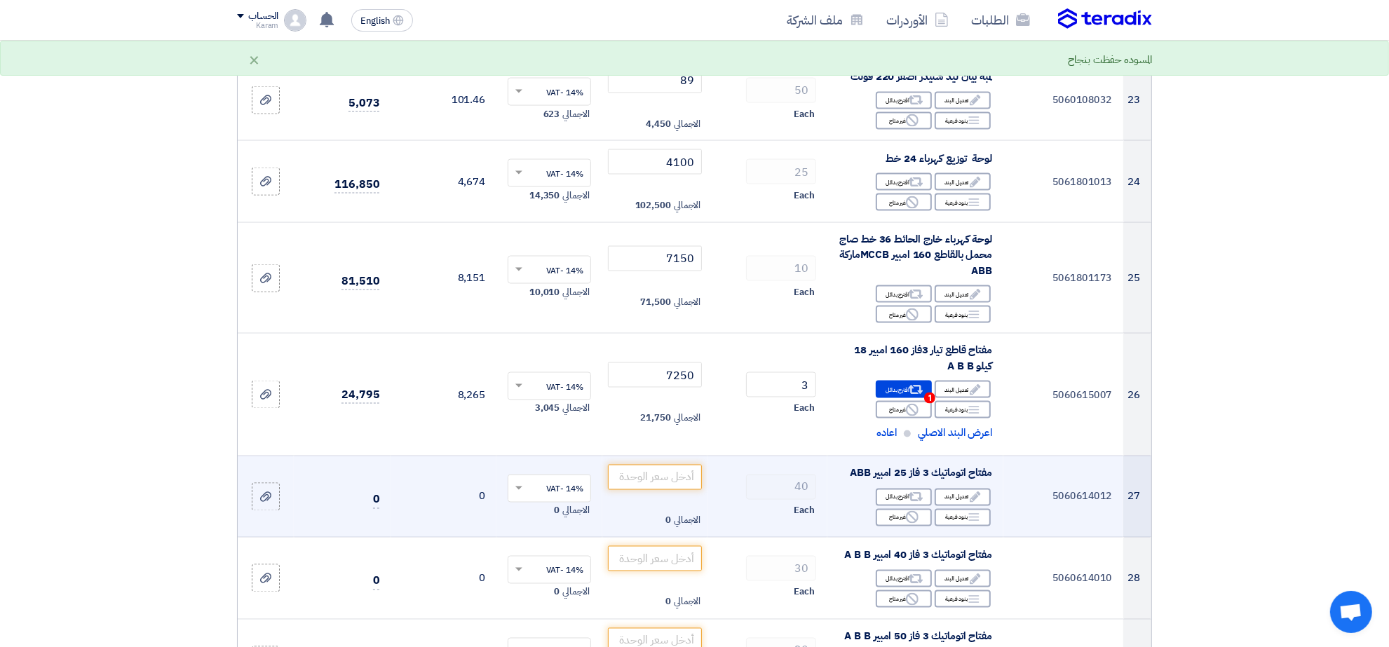
click at [663, 456] on td "الاجمالي 0" at bounding box center [655, 497] width 106 height 82
click at [666, 465] on input "number" at bounding box center [655, 477] width 95 height 25
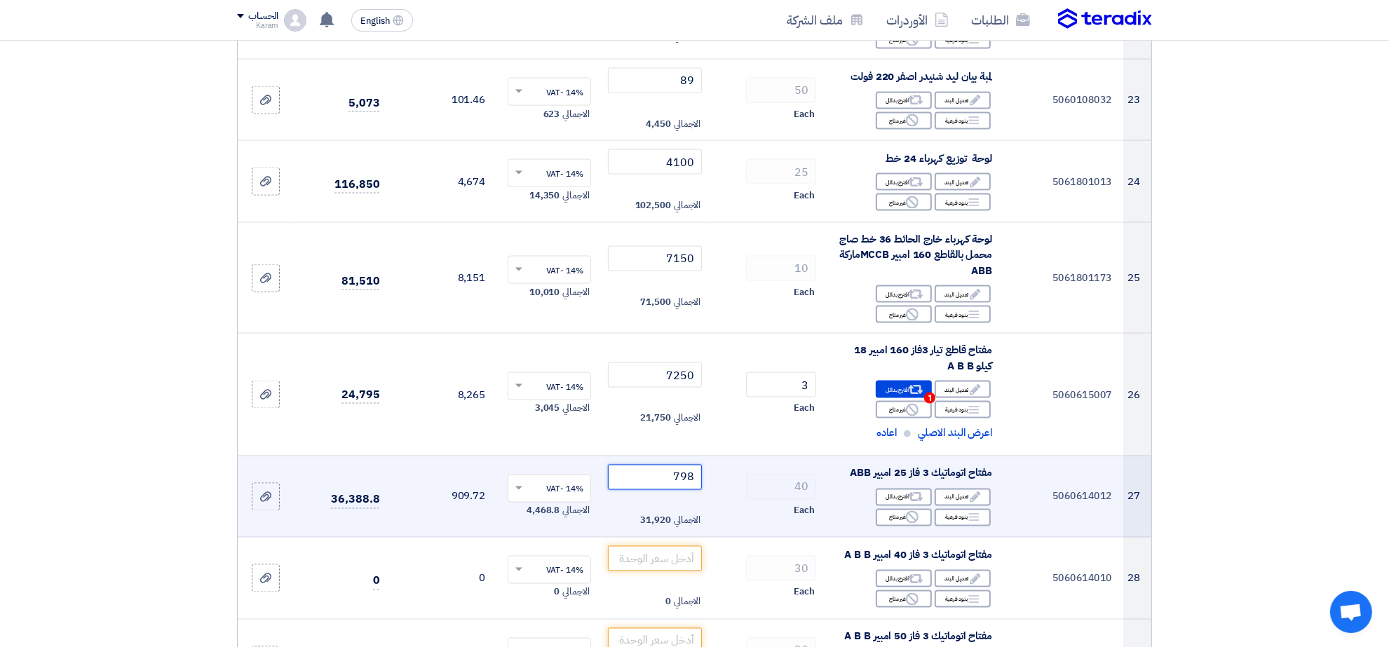
type input "798"
type input "1075"
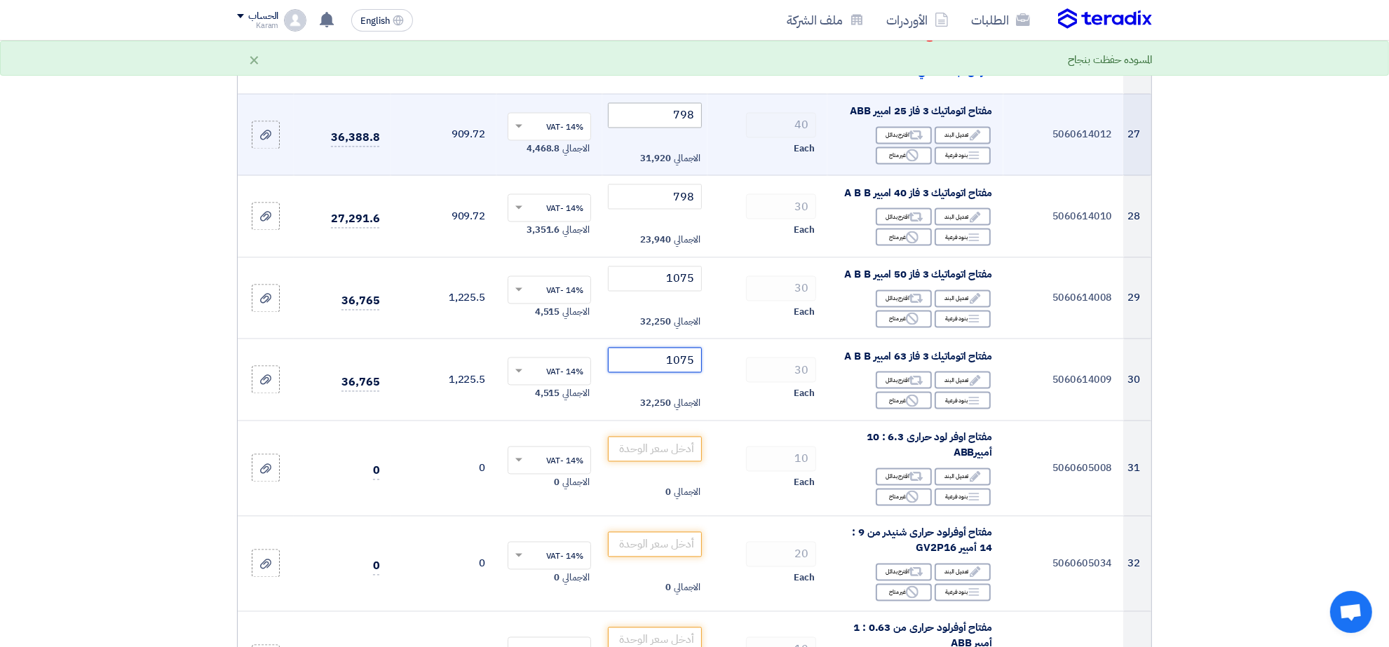
type input "1075"
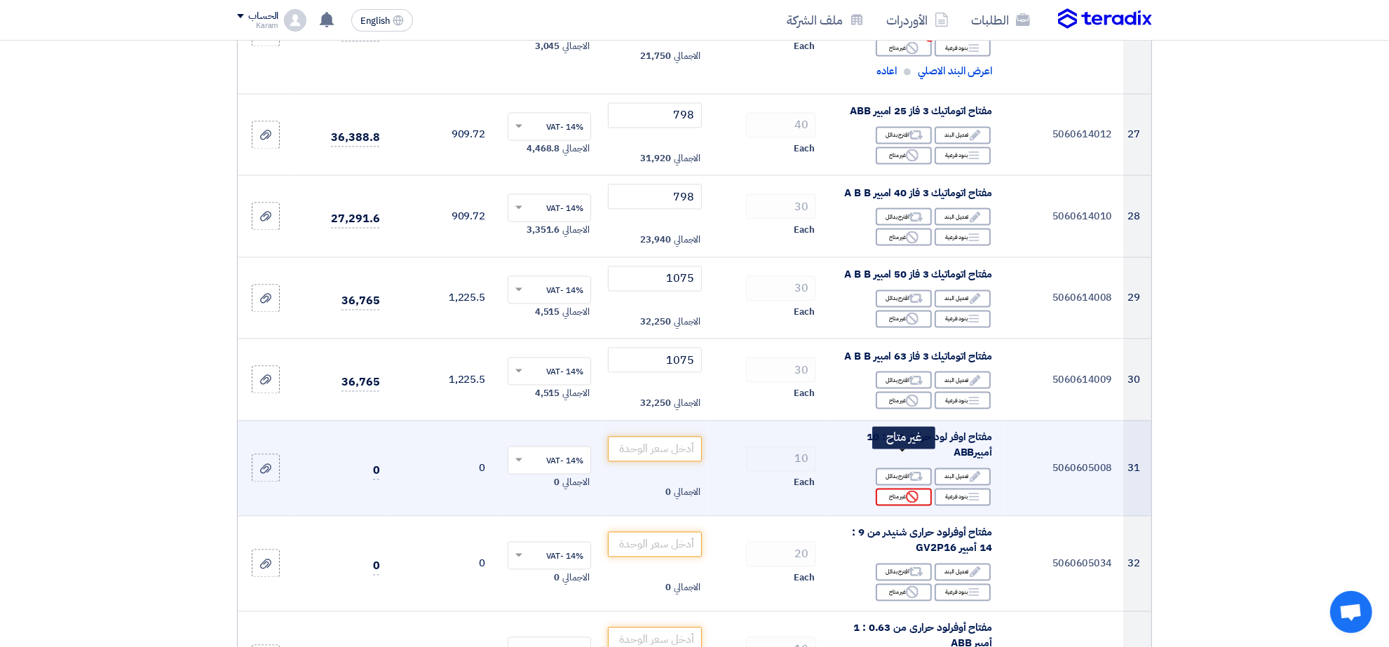
click at [910, 491] on use at bounding box center [912, 497] width 13 height 13
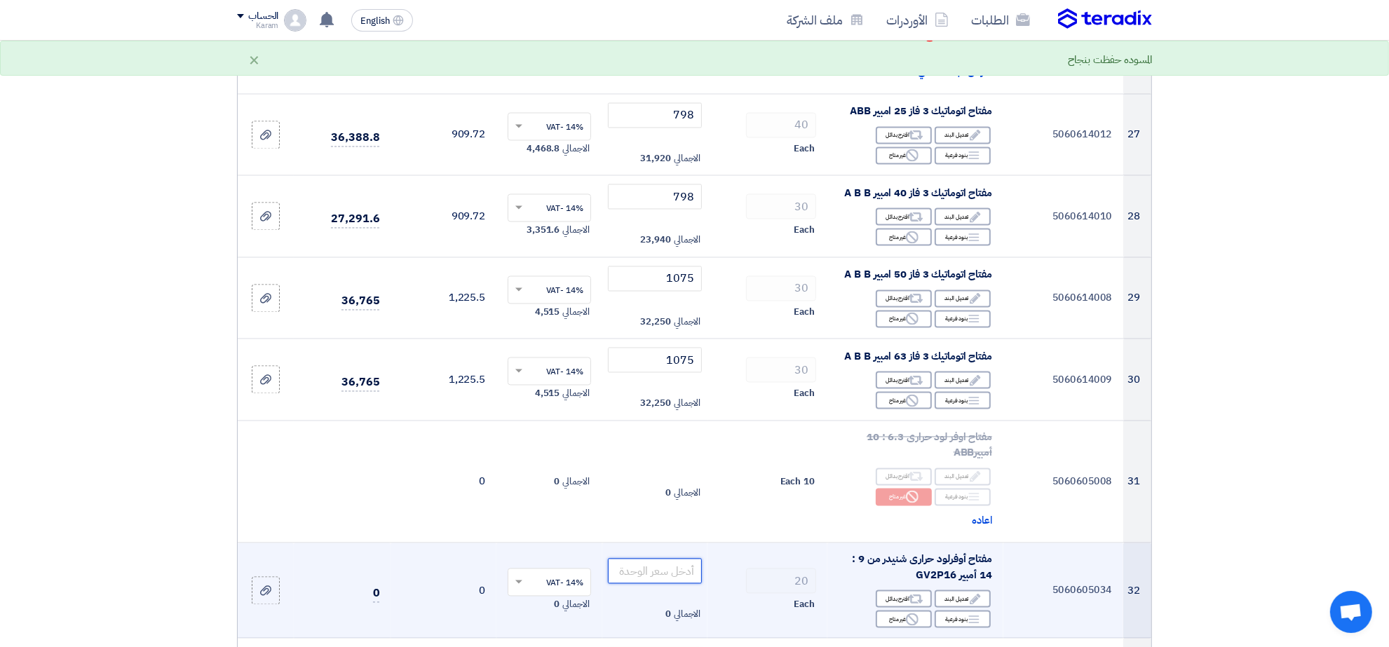
click at [687, 559] on input "number" at bounding box center [655, 571] width 95 height 25
type input "4475"
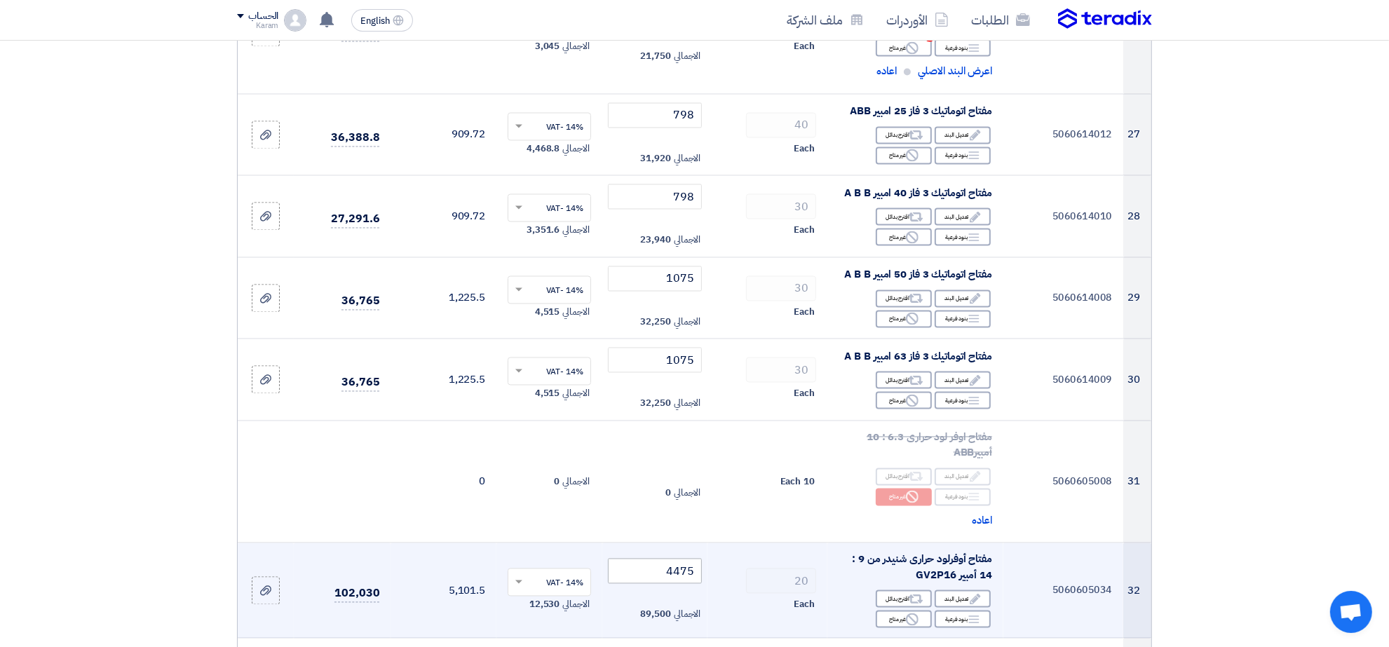
type input "1995"
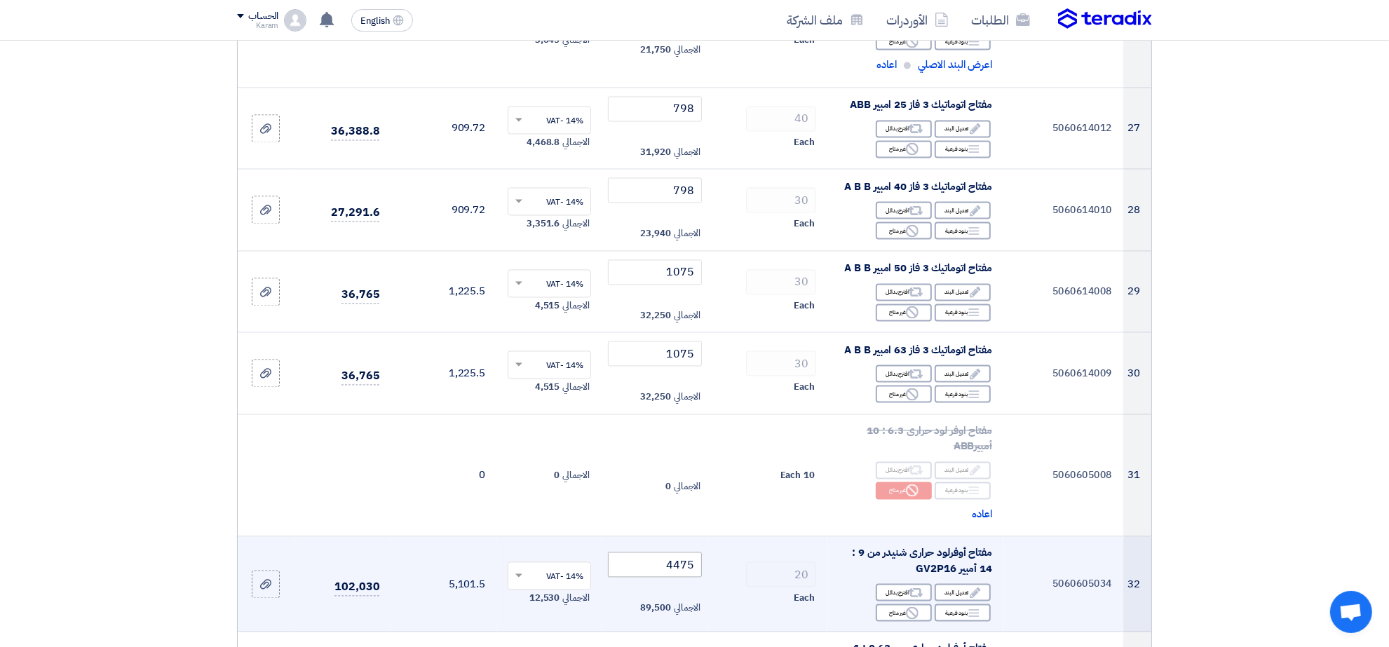
scroll to position [3135, 0]
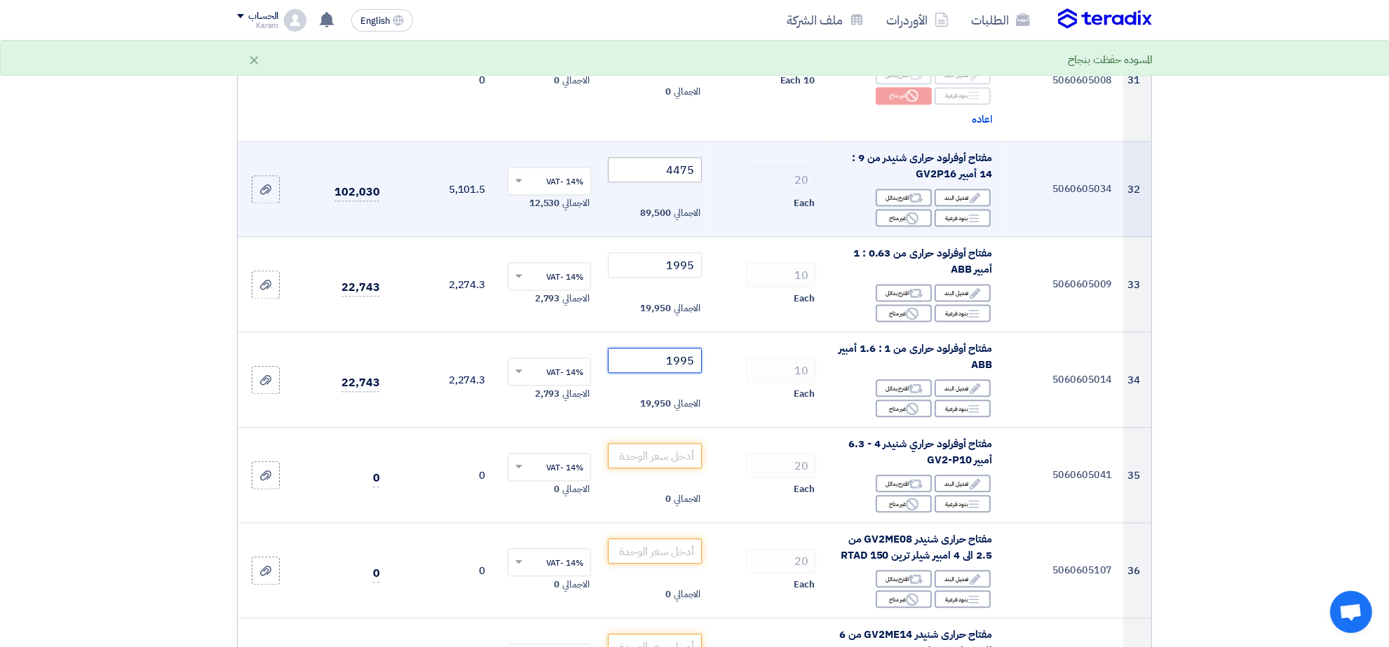
type input "1995"
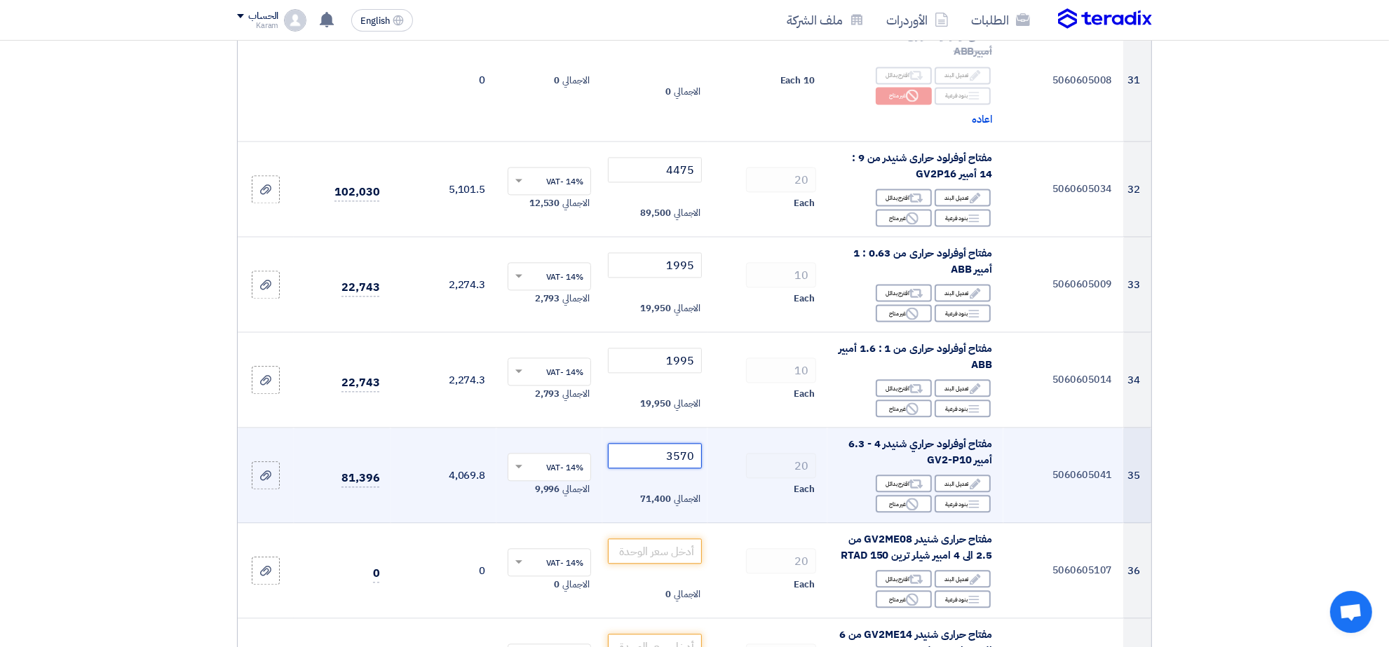
drag, startPoint x: 675, startPoint y: 421, endPoint x: 694, endPoint y: 421, distance: 19.6
click at [694, 443] on input "3570" at bounding box center [655, 455] width 95 height 25
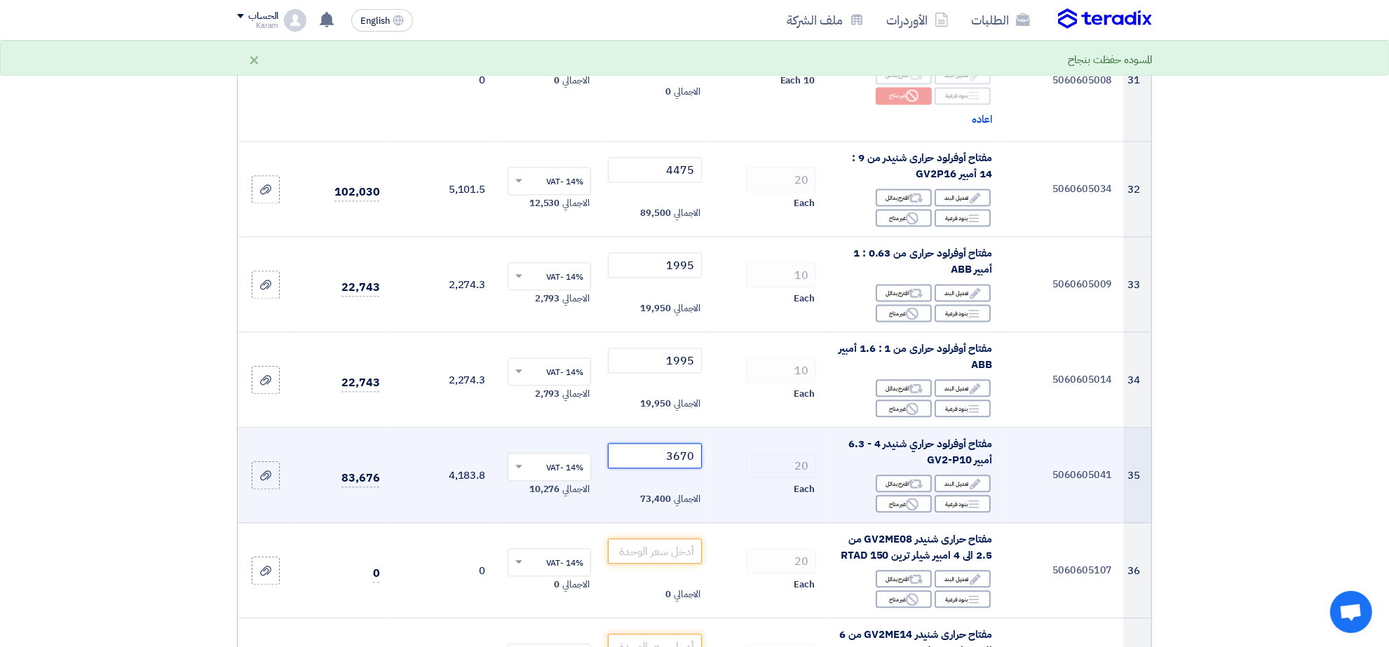
type input "3670"
type input "2335"
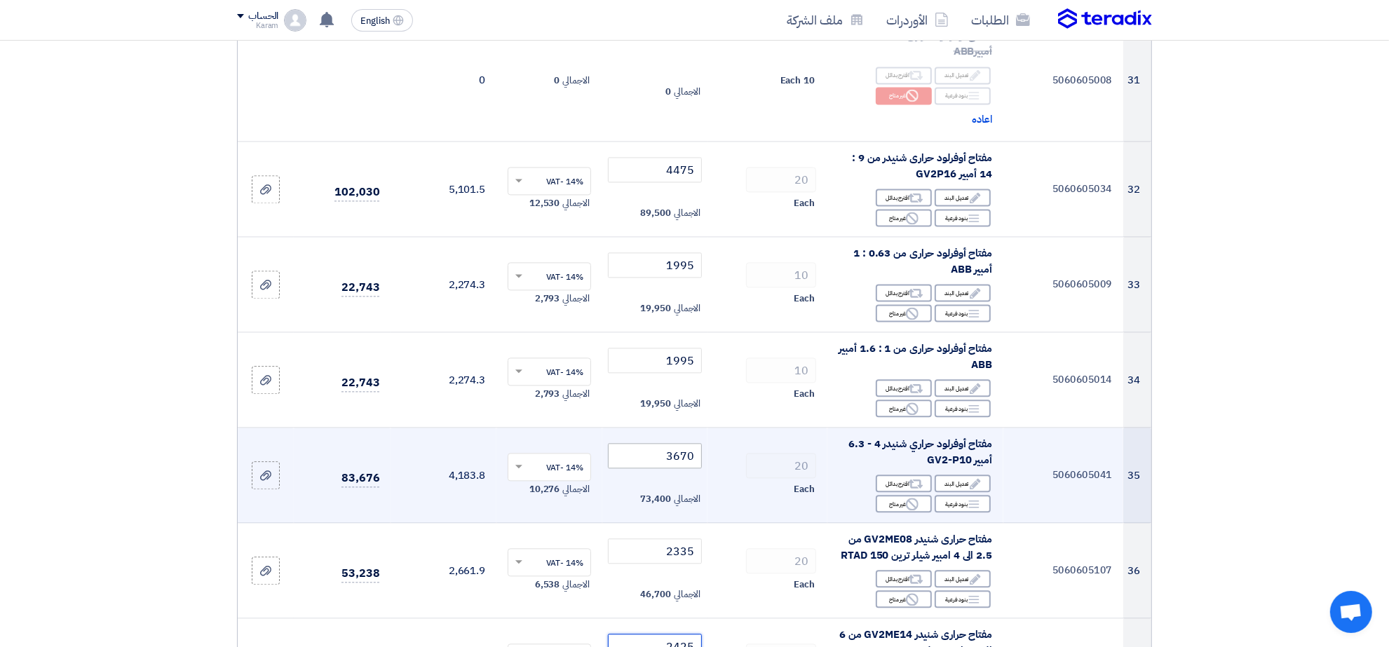
type input "2425"
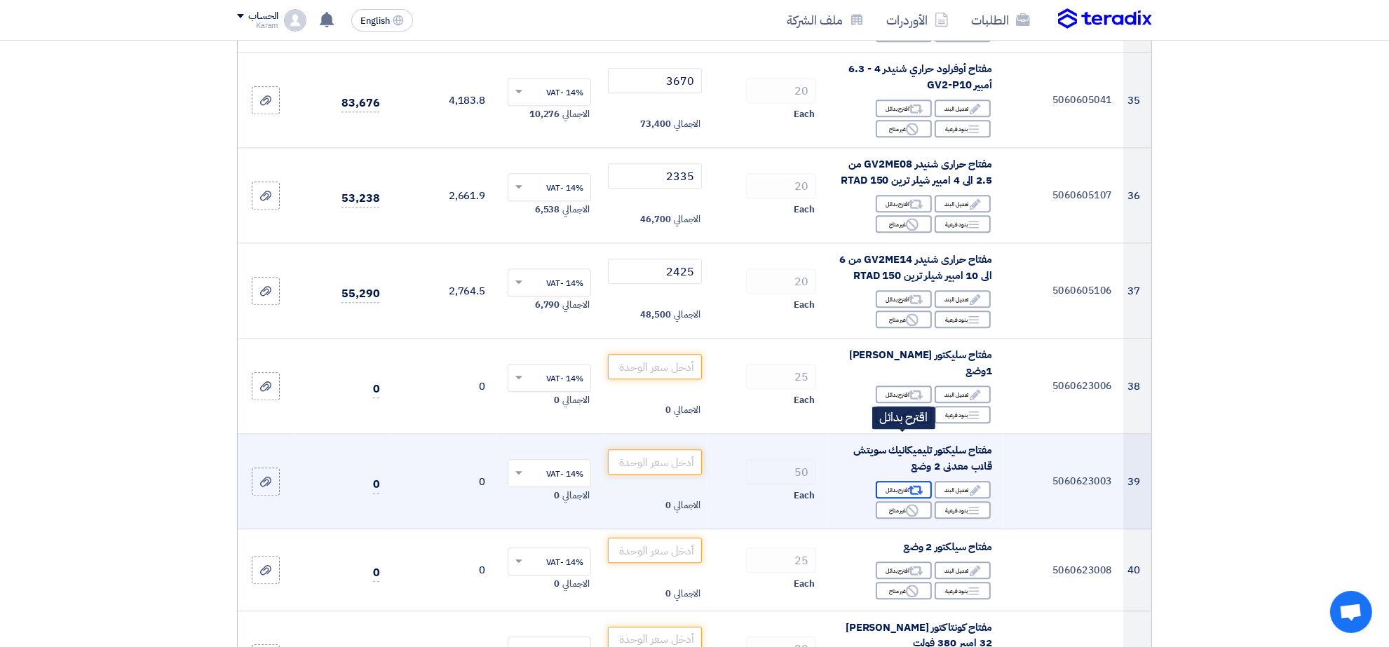
click at [898, 481] on div "Alternative اقترح بدائل" at bounding box center [904, 490] width 56 height 18
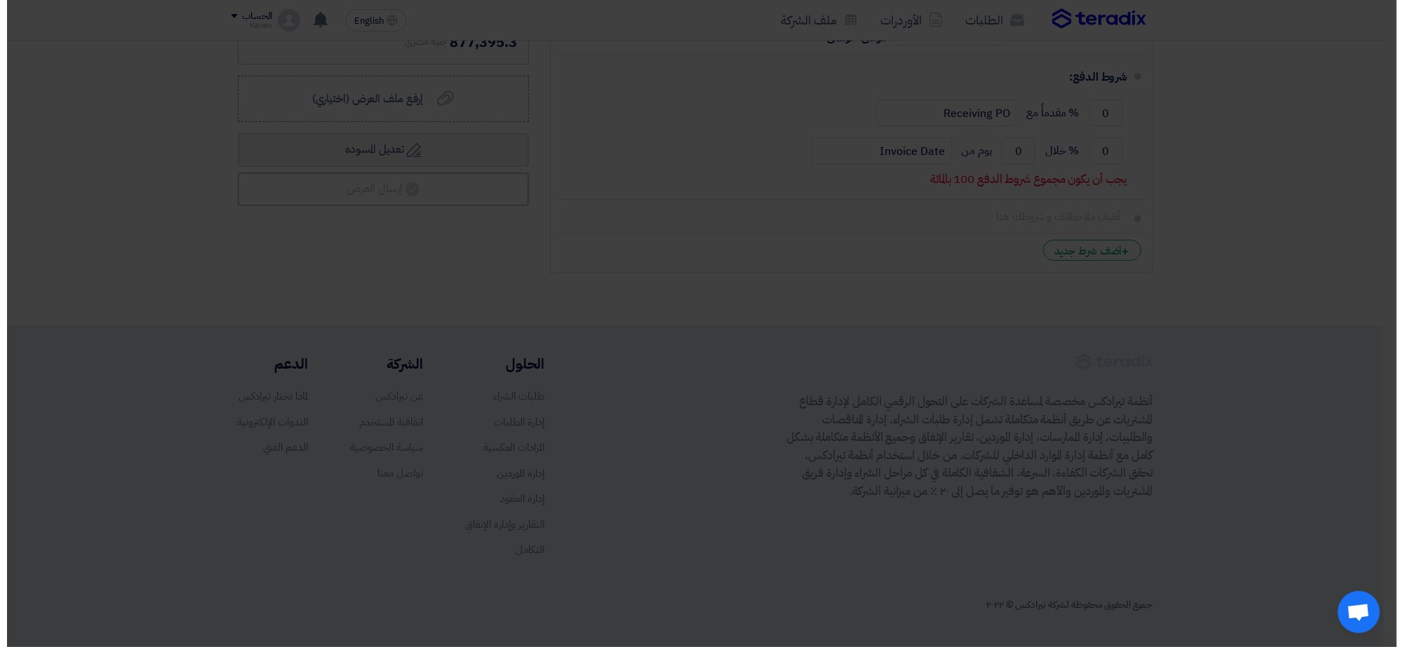
scroll to position [2530, 0]
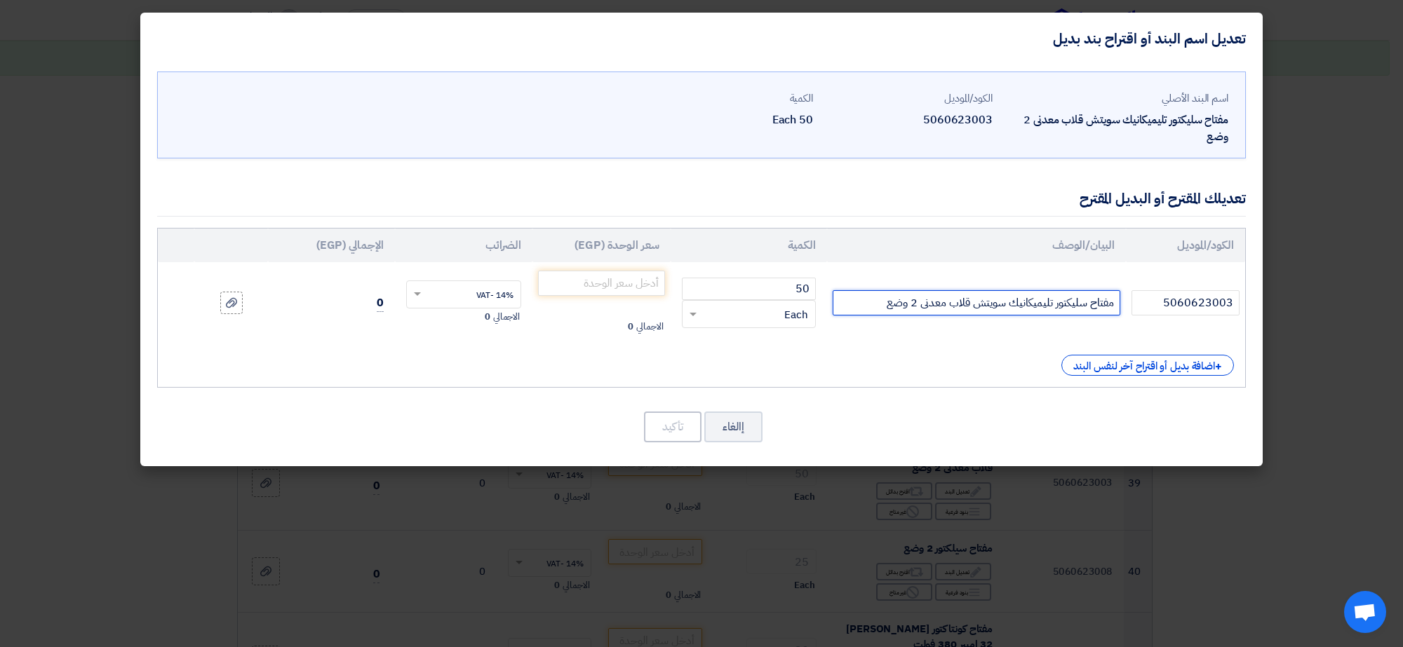
click at [860, 305] on input "مفتاح سليكتور تليميكانيك سويتش قلاب معدنى 2 وضع" at bounding box center [976, 302] width 288 height 25
click at [902, 305] on input "مفتاح سليكتور تليميكانيك سويتش قلاب معدنى 2 وضع شنيدر بلاستيك" at bounding box center [976, 302] width 288 height 25
click at [905, 299] on input "مفتاح سليكتور تليميكانيك سويتش قلاب معدنى 2 وضع شنيدر بلاستيك" at bounding box center [976, 302] width 288 height 25
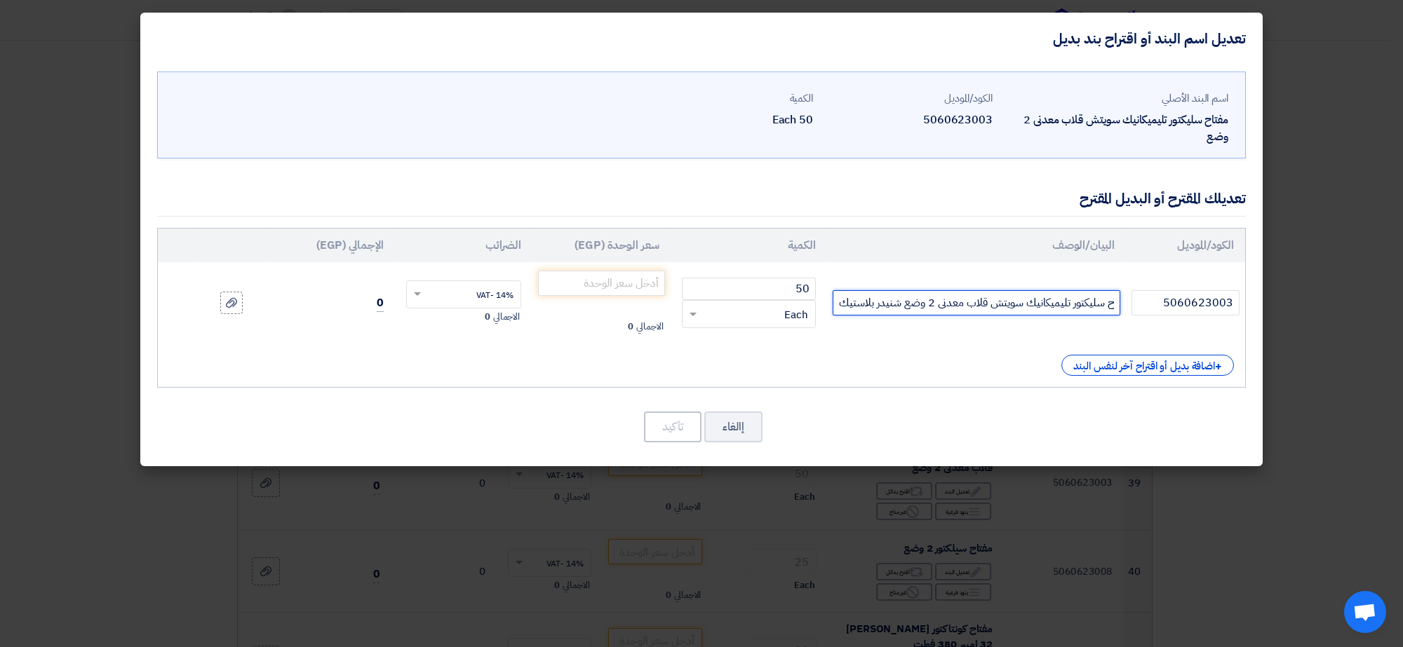
click at [905, 302] on input "مفتاح سليكتور تليميكانيك سويتش قلاب معدنى 2 وضع شنيدر بلاستيك" at bounding box center [976, 302] width 288 height 25
click at [902, 300] on input "مفتاح سليكتور تليميكانيك سويتش قلاب معدنى 2 وضع شنيدر بلاستيك" at bounding box center [976, 302] width 288 height 25
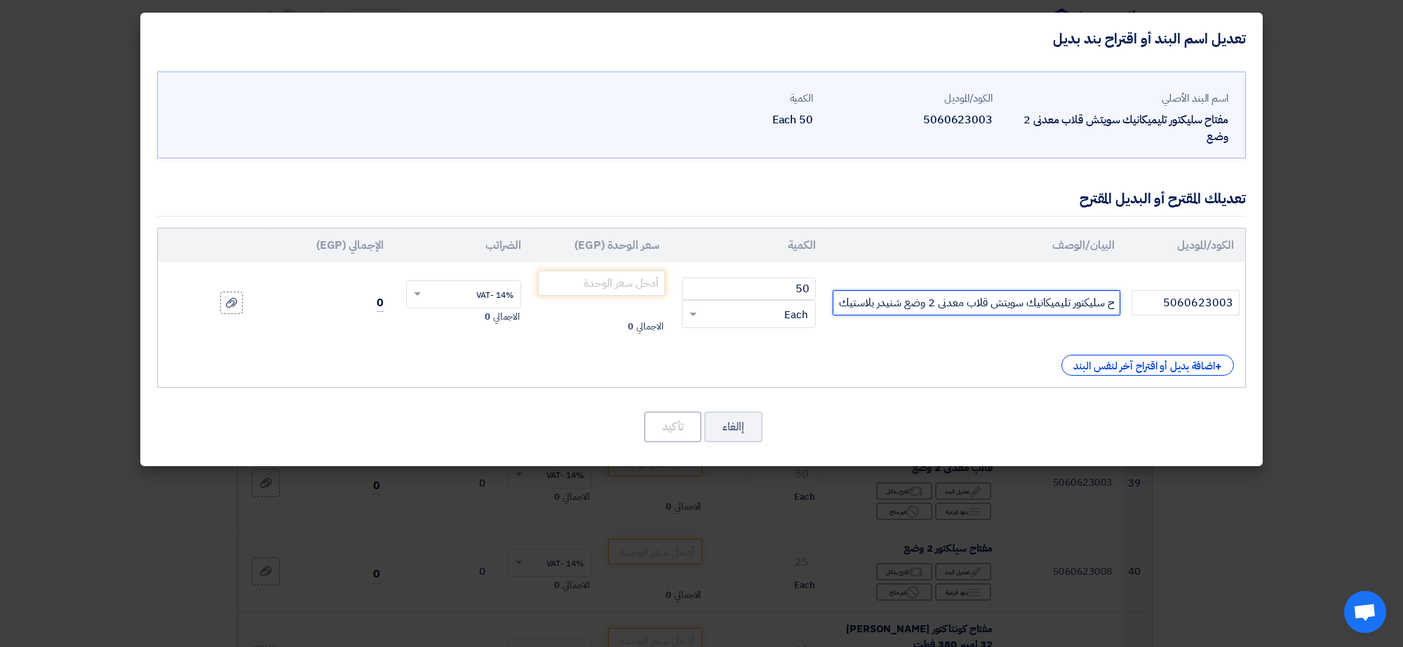
click at [969, 297] on input "مفتاح سليكتور تليميكانيك سويتش قلاب معدنى 2 وضع شنيدر بلاستيك" at bounding box center [976, 302] width 288 height 25
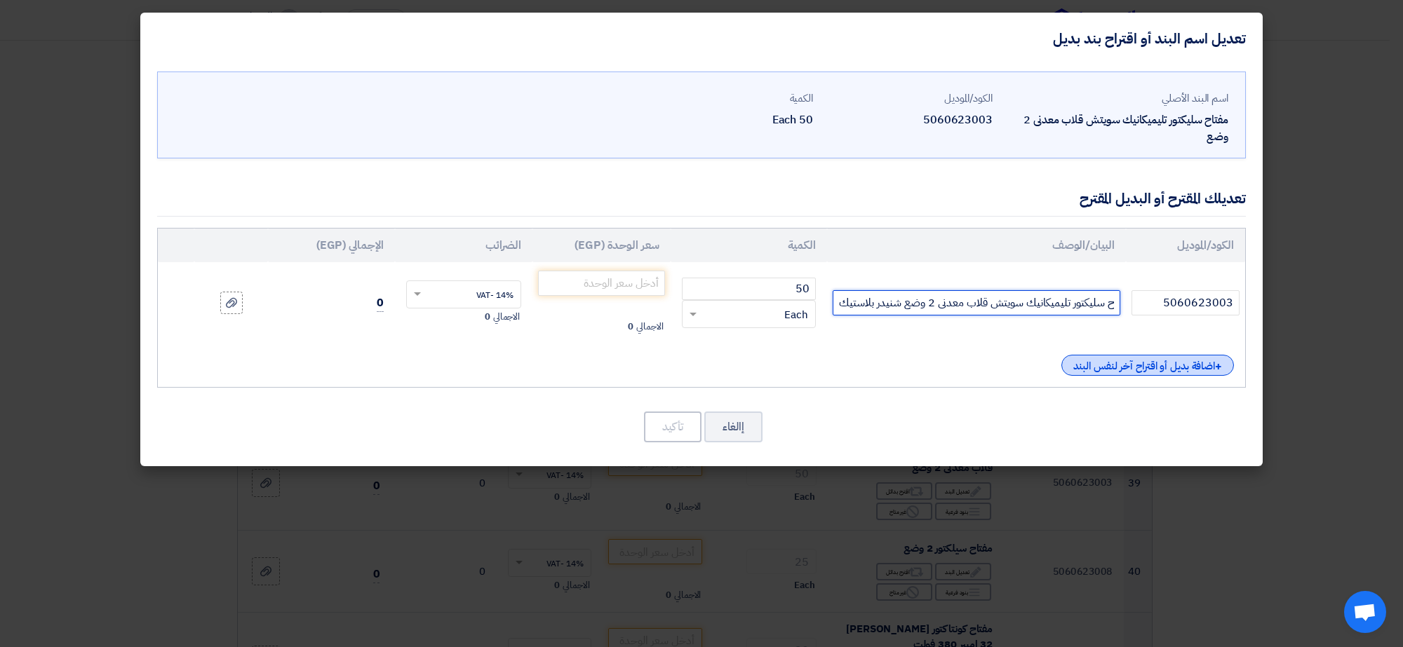
type input "مفتاح سليكتور تليميكانيك سويتش قلاب معدنى 2 وضع شنيدر بلاستيك"
click at [1091, 368] on div "+ اضافة بديل أو اقتراح آخر لنفس البند" at bounding box center [1147, 365] width 173 height 21
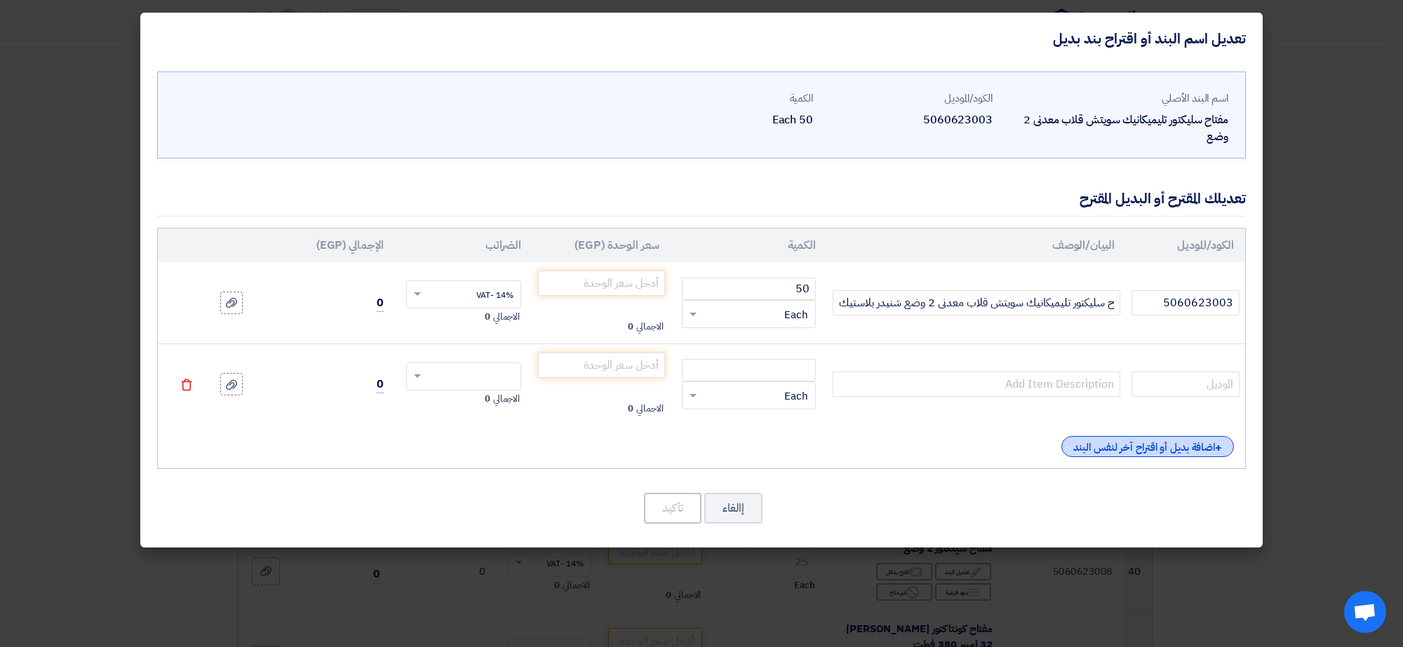
scroll to position [0, 0]
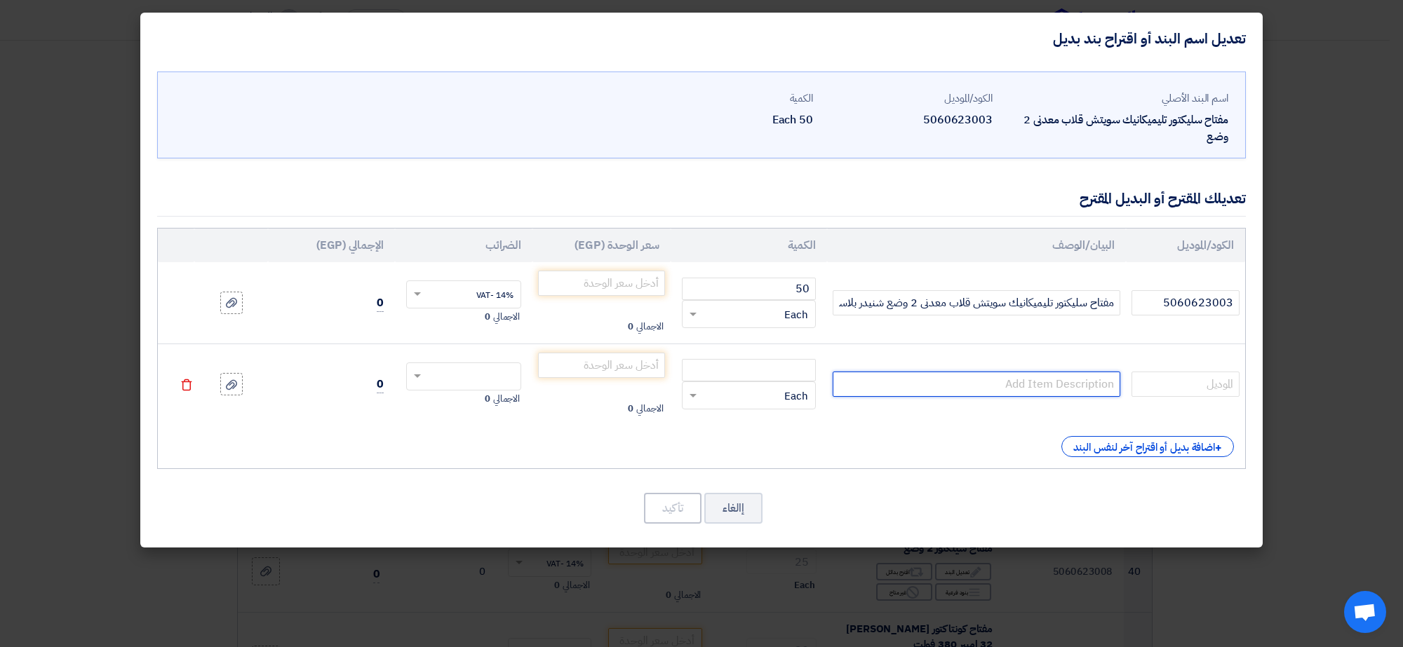
click at [1050, 384] on input "text" at bounding box center [976, 384] width 288 height 25
paste input "مفتاح سليكتور تليميكانيك سويتش قلاب معدنى 2 وضع شنيدر بلاستيك"
type input "مفتاح سليكتور تليميكانيك سويتش قلاب معدنى 2 وضع شنيدر معدن"
click at [1191, 306] on input "5060623003" at bounding box center [1185, 302] width 108 height 25
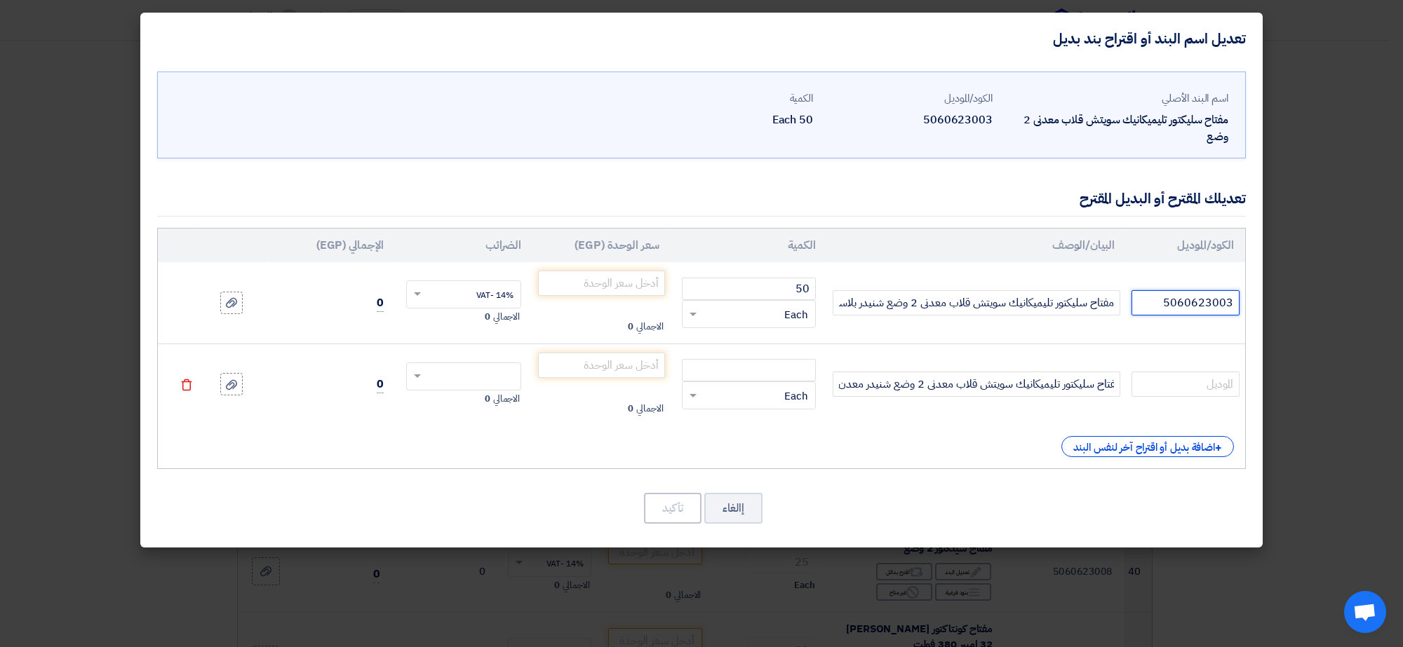
click at [1191, 306] on input "5060623003" at bounding box center [1185, 302] width 108 height 25
click at [1182, 387] on input "text" at bounding box center [1185, 384] width 108 height 25
paste input "5060623003"
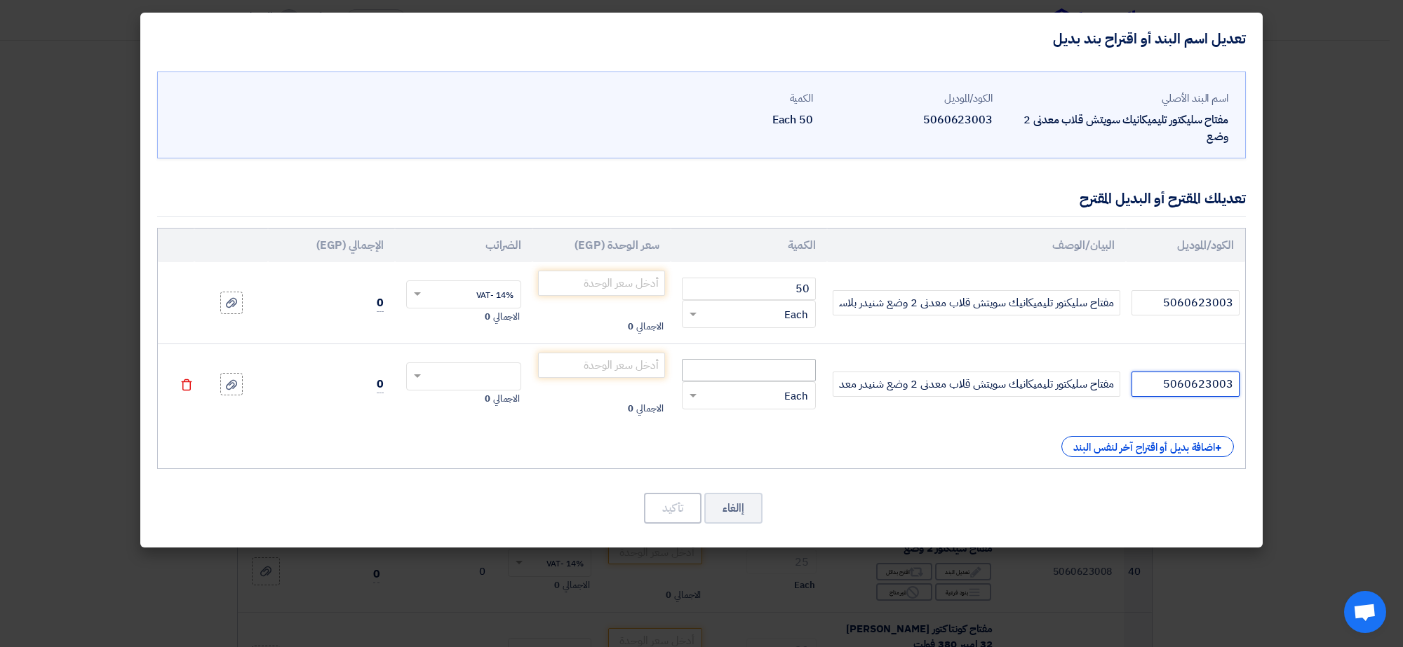
type input "5060623003"
click at [764, 375] on input "number" at bounding box center [749, 370] width 134 height 22
type input "50"
click at [594, 283] on input "number" at bounding box center [601, 283] width 127 height 25
type input "105"
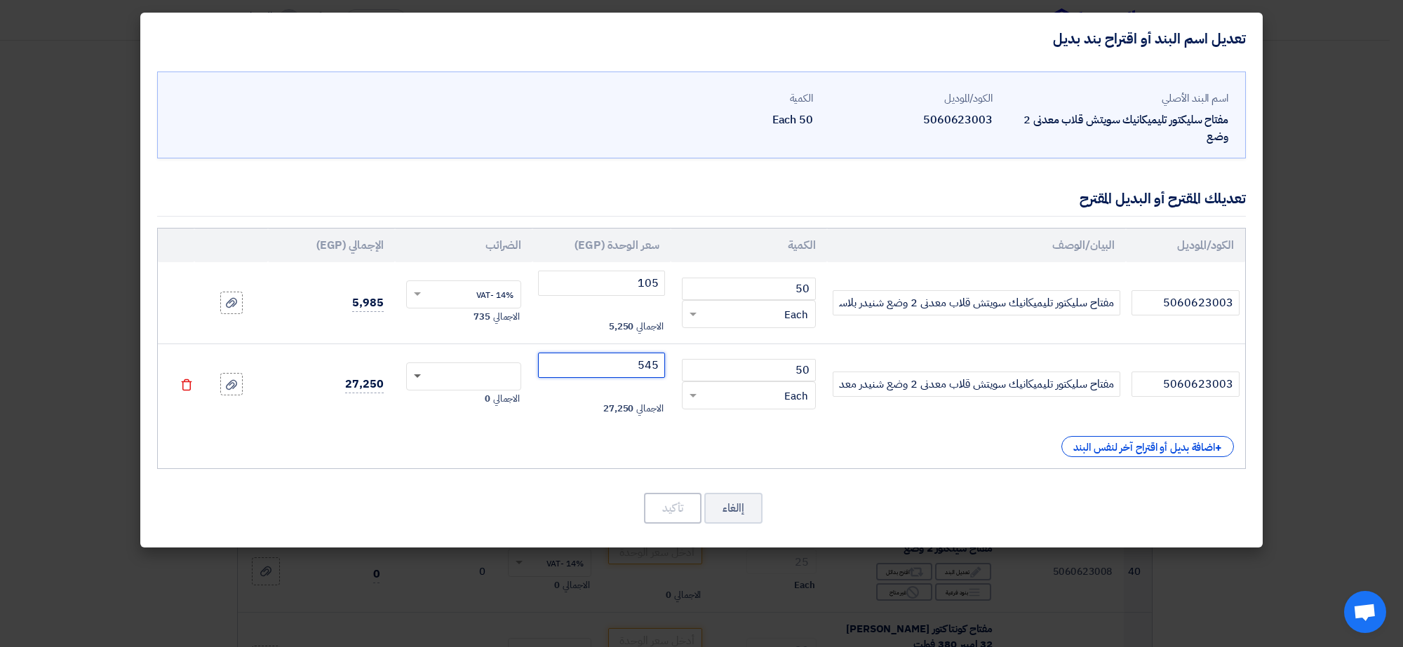
click at [419, 379] on span at bounding box center [416, 376] width 18 height 13
type input "545"
click at [471, 408] on div "14% -VAT" at bounding box center [464, 403] width 114 height 25
click at [671, 506] on button "تأكيد" at bounding box center [673, 508] width 58 height 31
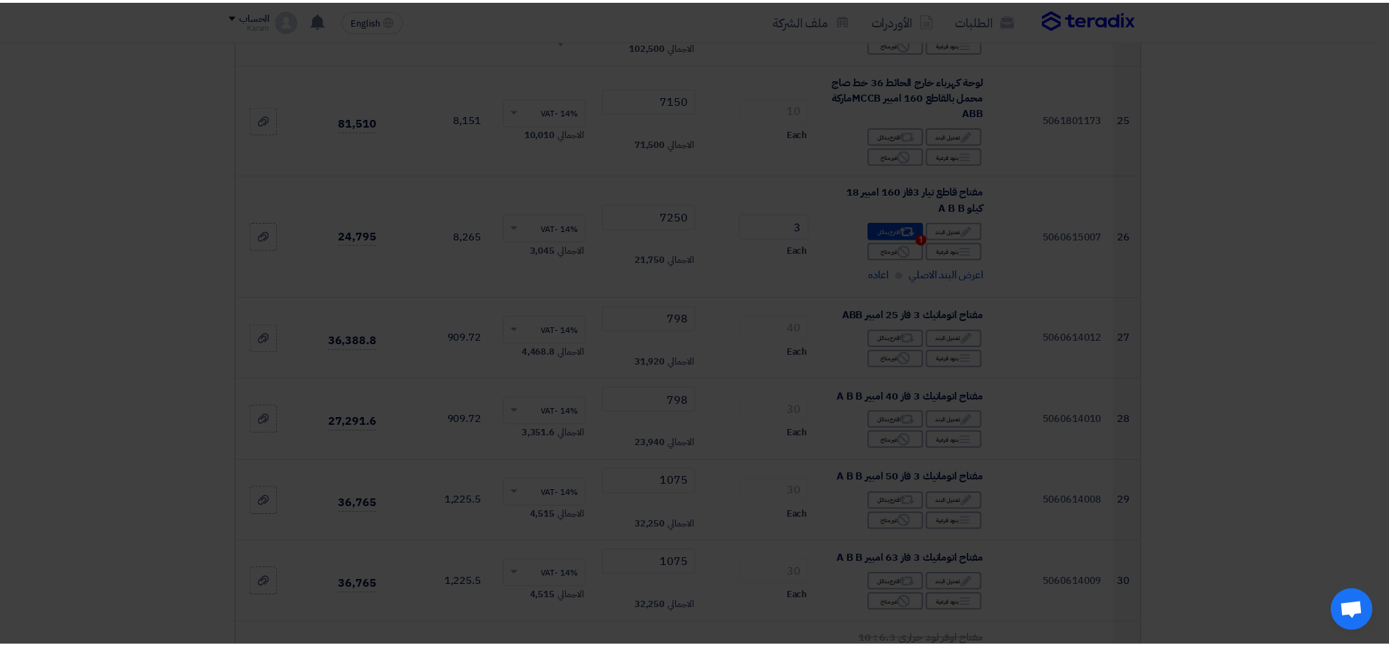
scroll to position [3511, 0]
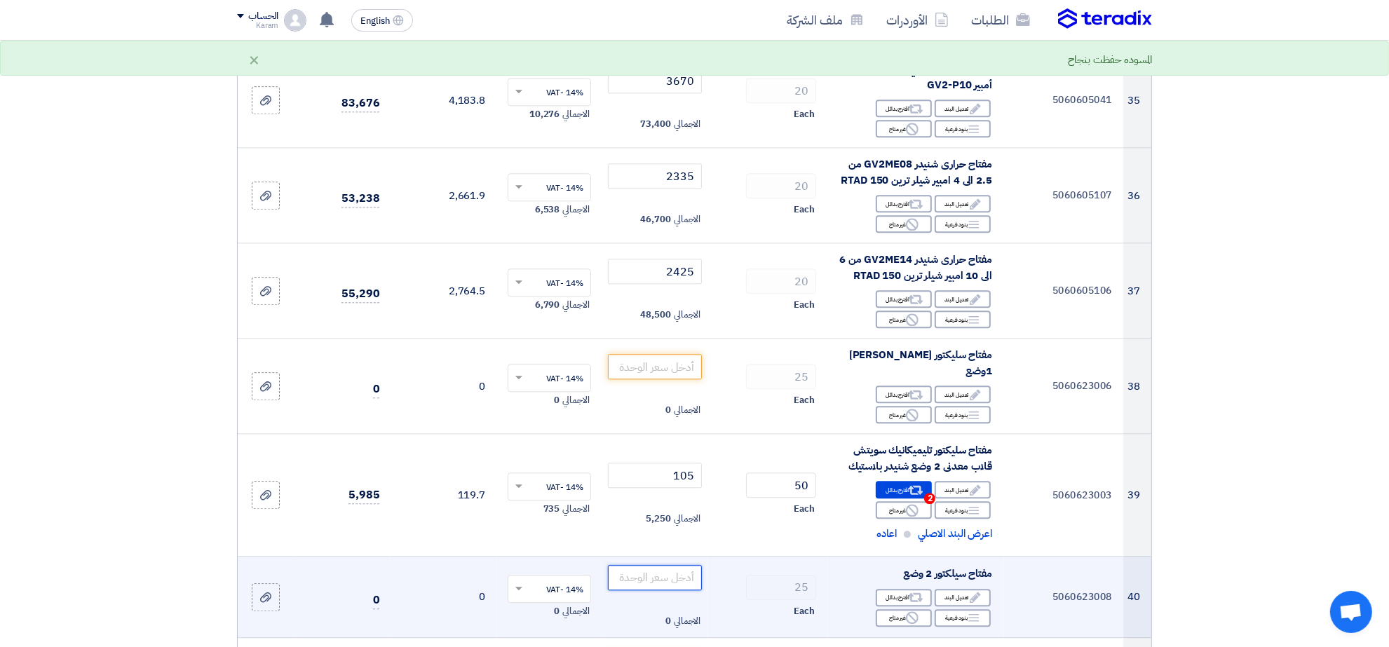
click at [668, 565] on input "number" at bounding box center [655, 577] width 95 height 25
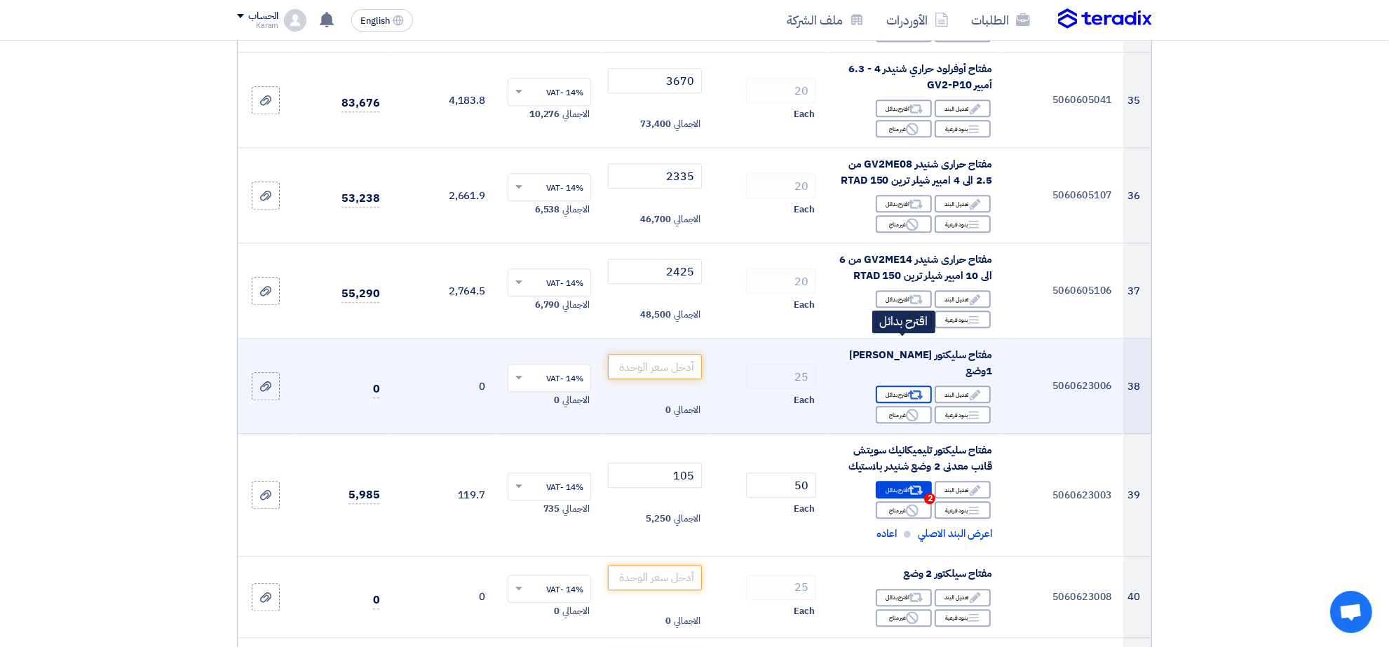
click at [905, 386] on div "Alternative اقترح بدائل" at bounding box center [904, 395] width 56 height 18
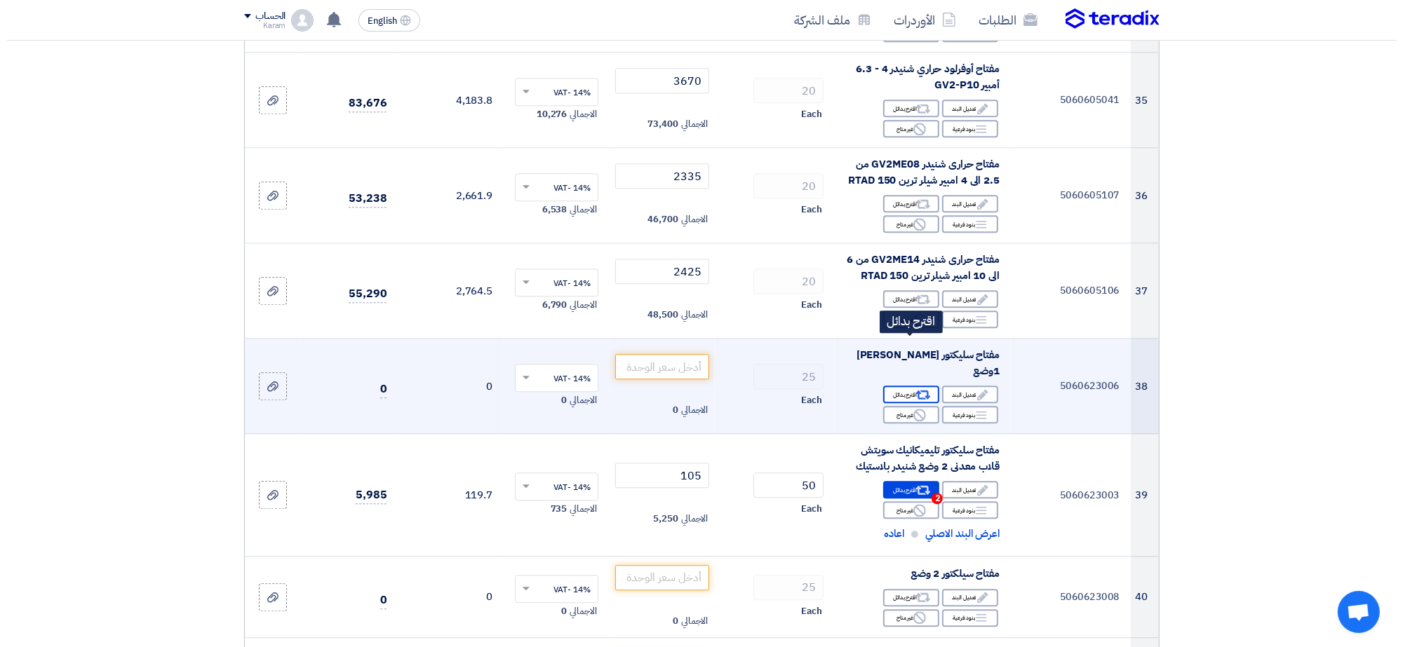
scroll to position [2530, 0]
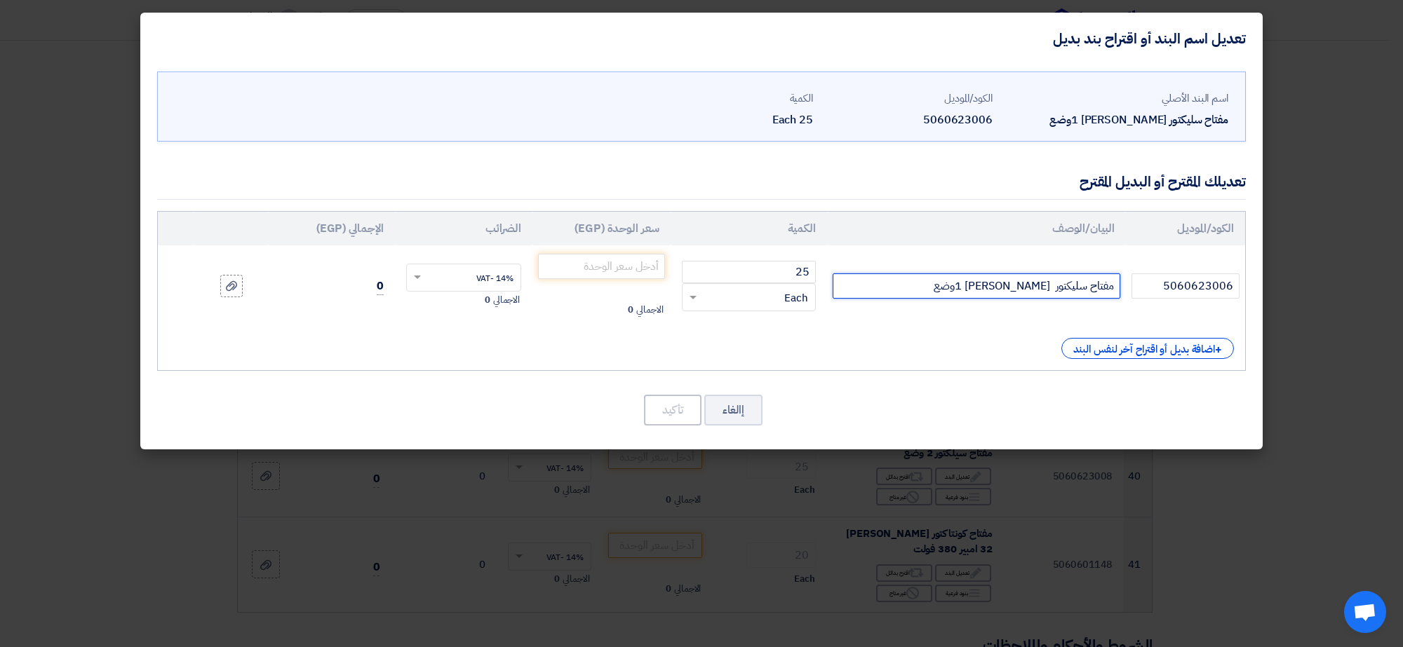
click at [940, 288] on input "مفتاح سليكتور [PERSON_NAME] 1وضع" at bounding box center [976, 286] width 288 height 25
type input "مفتاح سليكتور [PERSON_NAME] 1وضع شنيدر بلاستك"
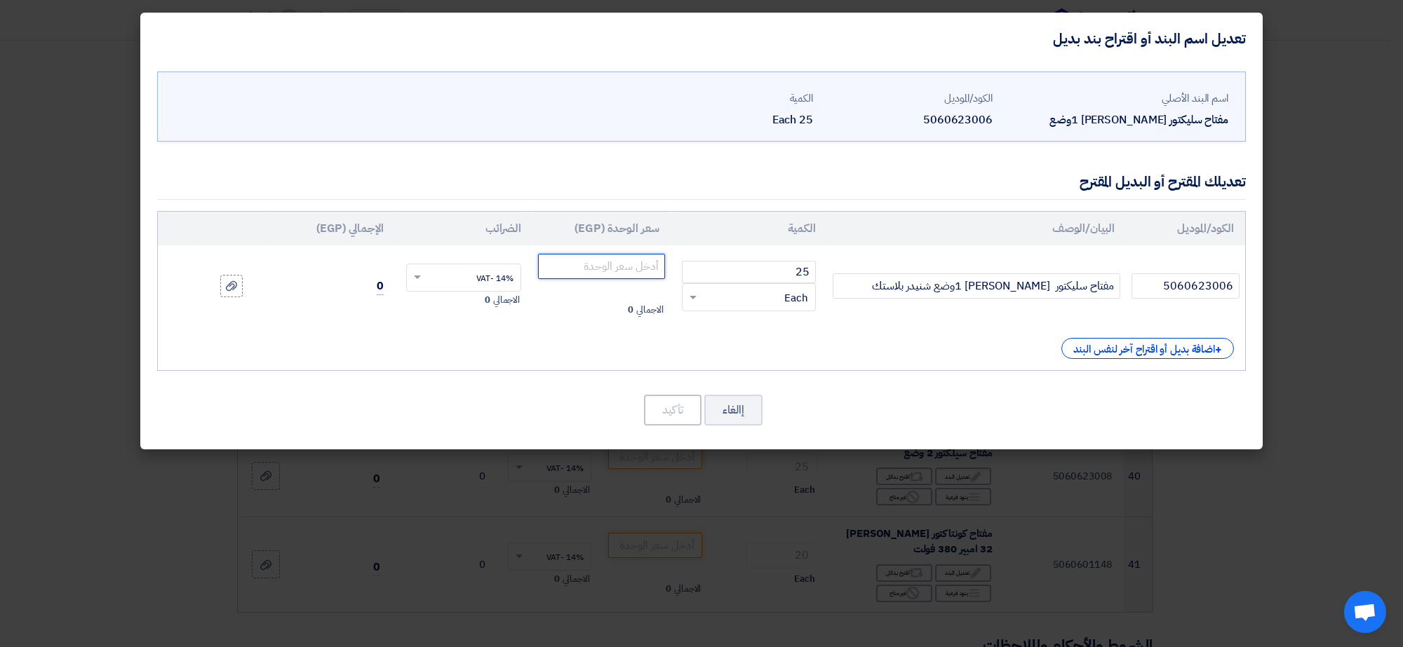
click at [621, 265] on input "number" at bounding box center [601, 266] width 127 height 25
type input "105"
click at [671, 407] on button "تأكيد" at bounding box center [673, 410] width 58 height 31
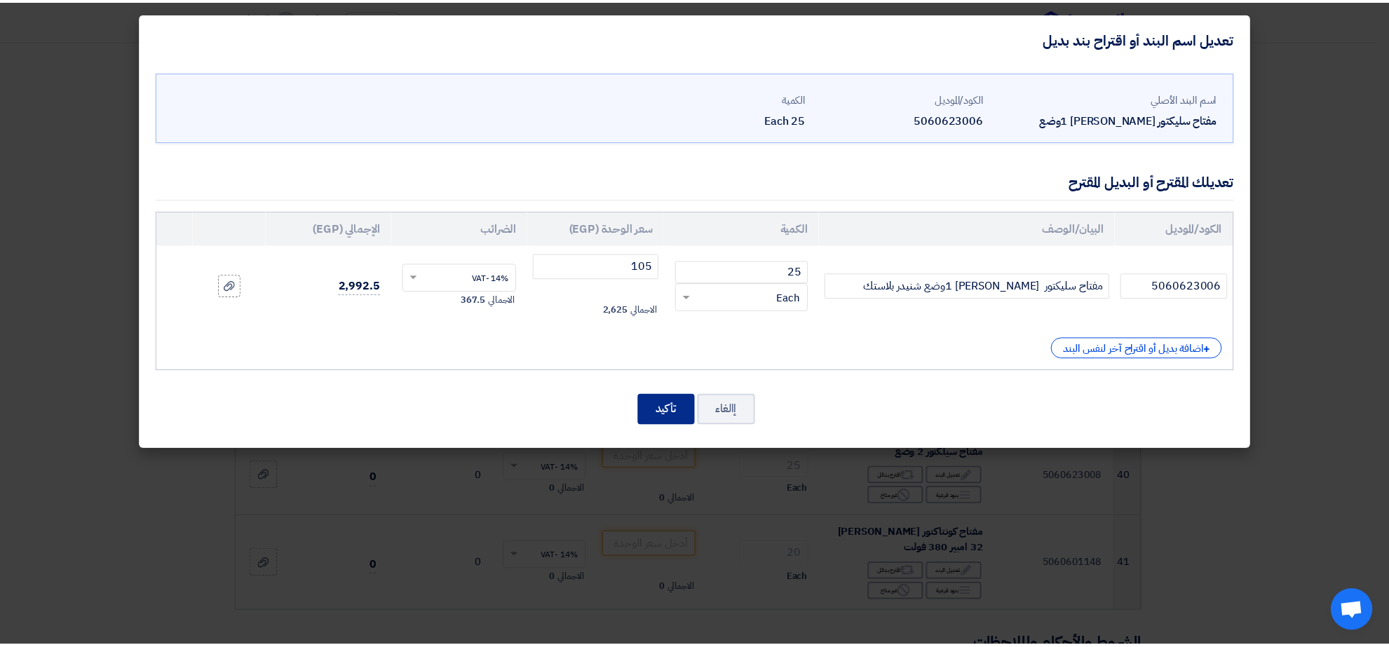
scroll to position [3511, 0]
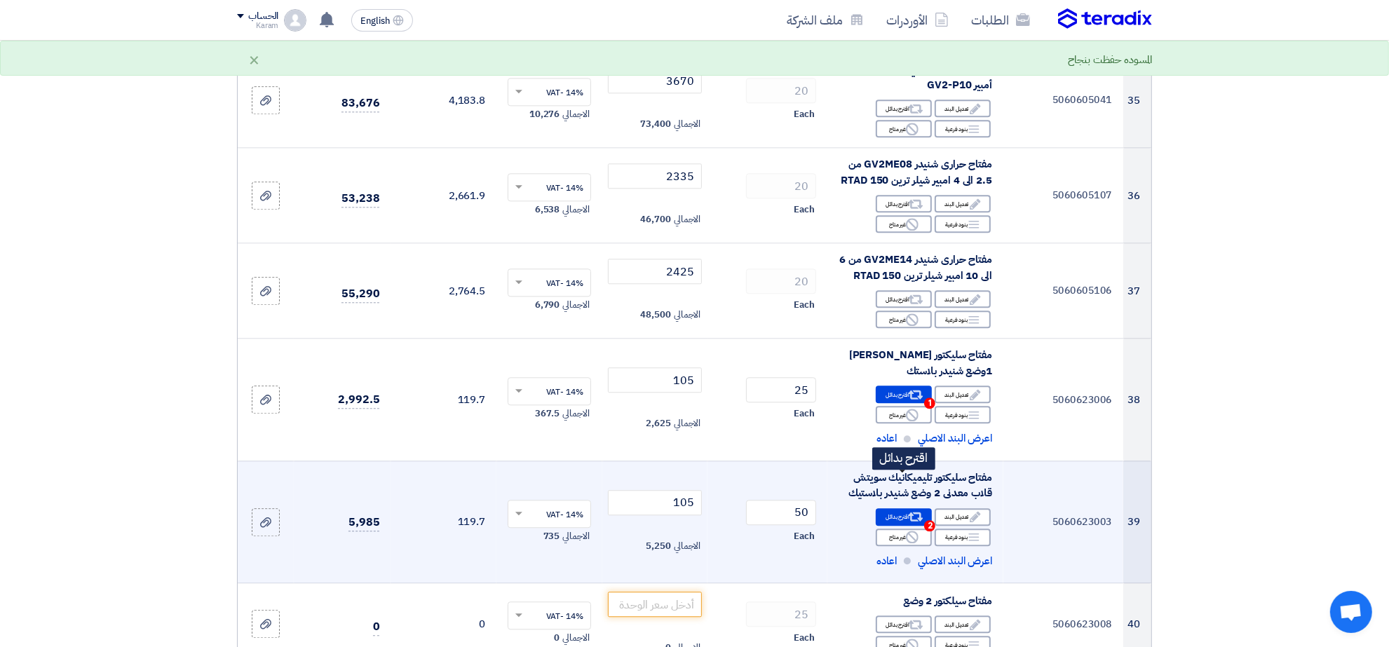
click at [903, 508] on div "Alternative اقترح بدائل 2" at bounding box center [904, 517] width 56 height 18
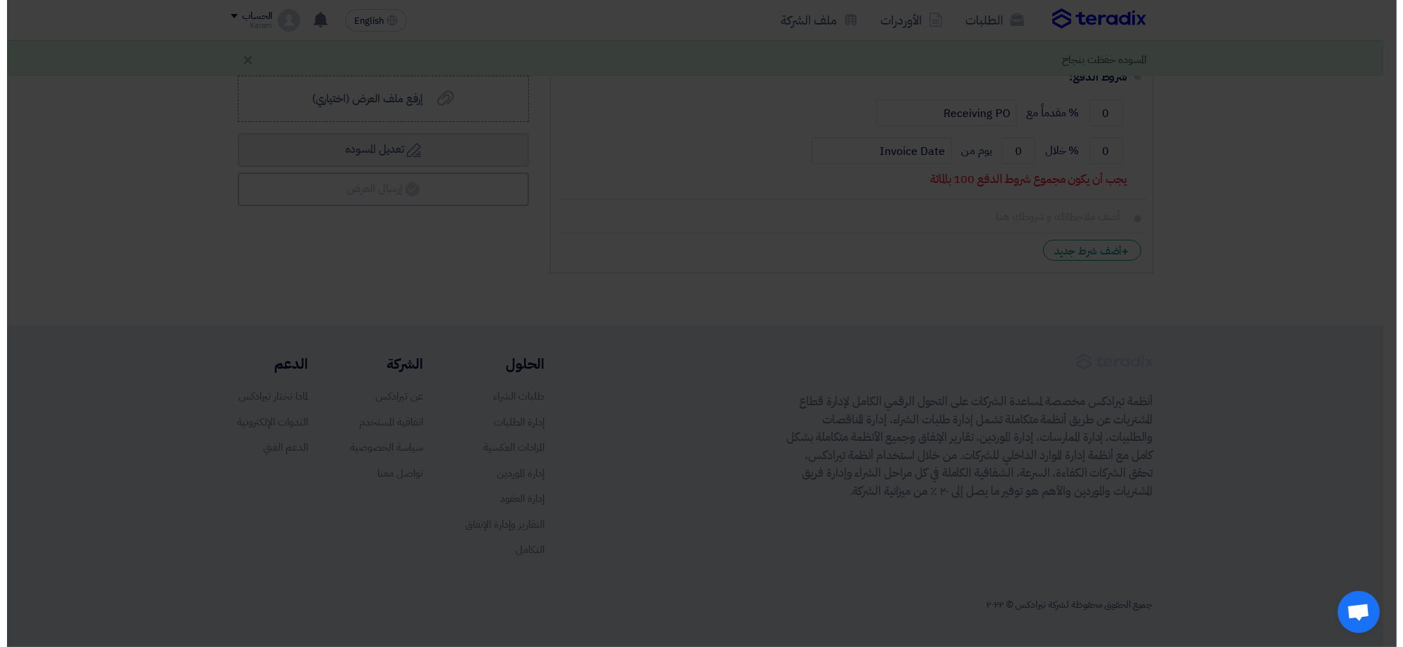
scroll to position [2530, 0]
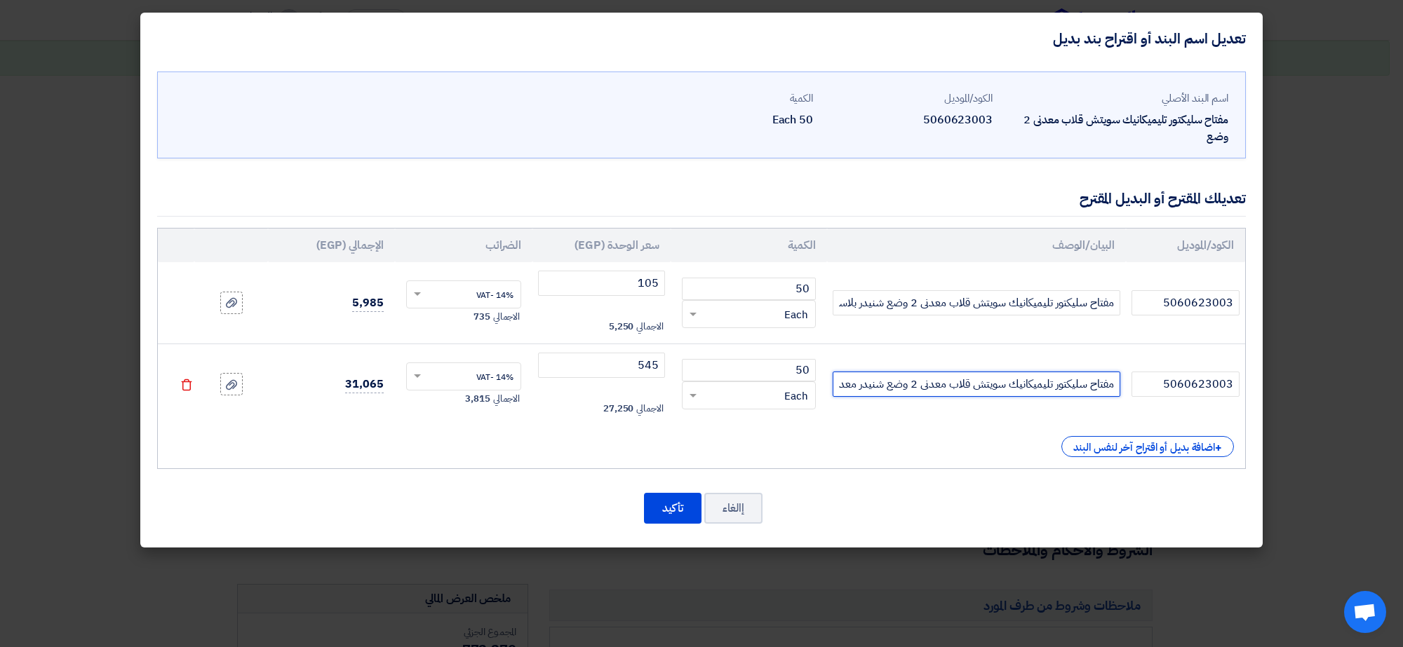
click at [888, 386] on input "مفتاح سليكتور تليميكانيك سويتش قلاب معدنى 2 وضع شنيدر معدن" at bounding box center [976, 384] width 288 height 25
click at [741, 444] on div "+ اضافة بديل أو اقتراح آخر لنفس البند" at bounding box center [701, 446] width 1065 height 21
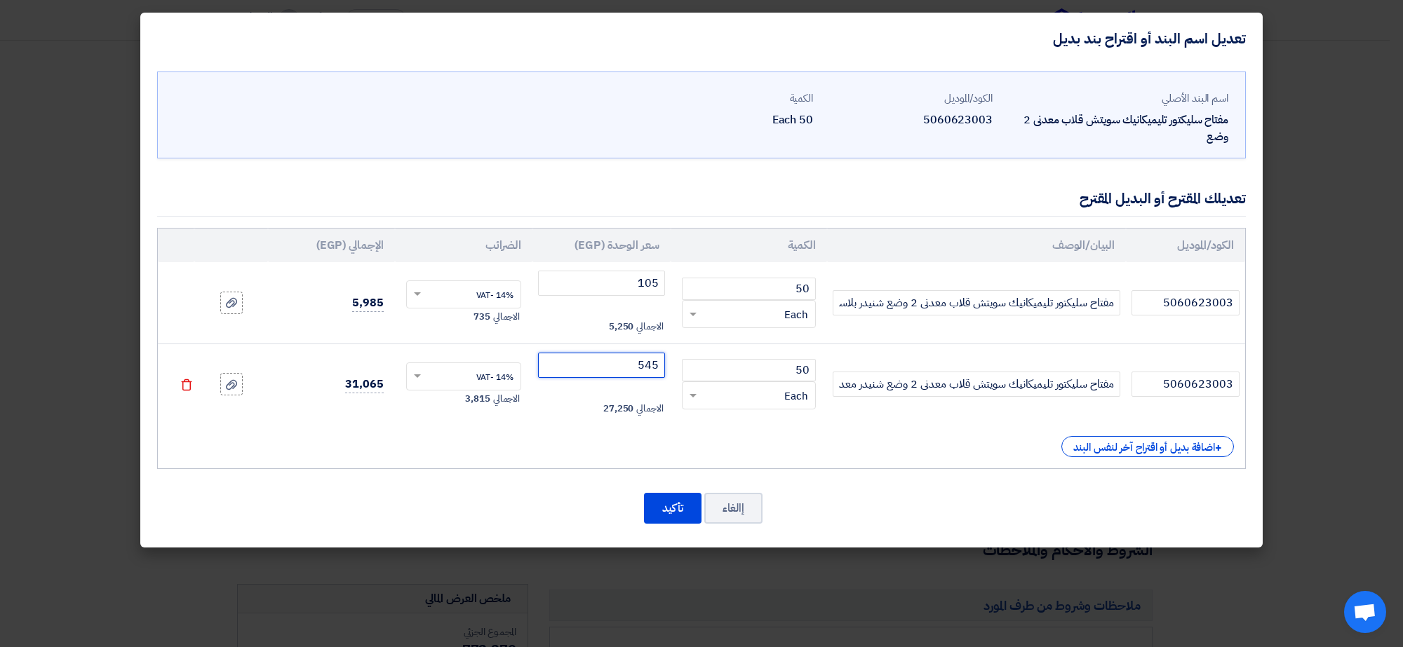
click at [640, 363] on input "545" at bounding box center [601, 365] width 127 height 25
click at [187, 388] on icon "Delete" at bounding box center [186, 385] width 13 height 13
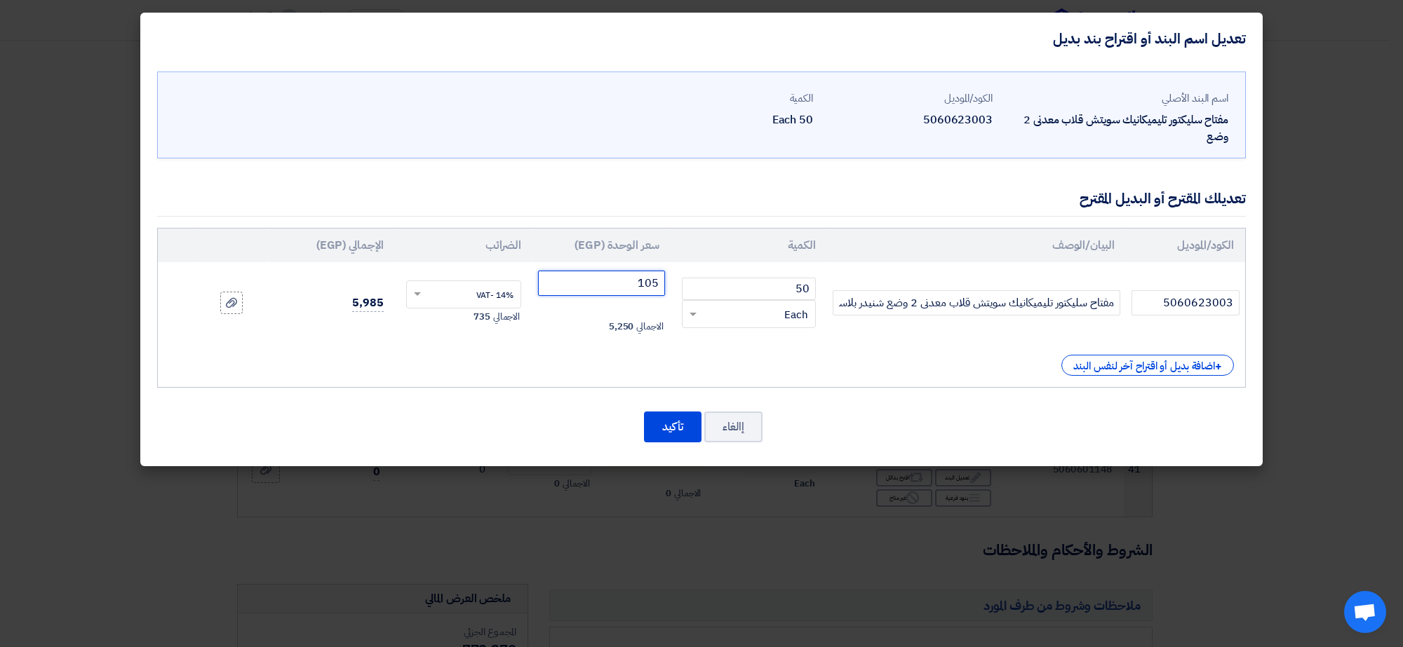
click at [619, 285] on input "105" at bounding box center [601, 283] width 127 height 25
click at [728, 422] on button "إالغاء" at bounding box center [733, 427] width 58 height 31
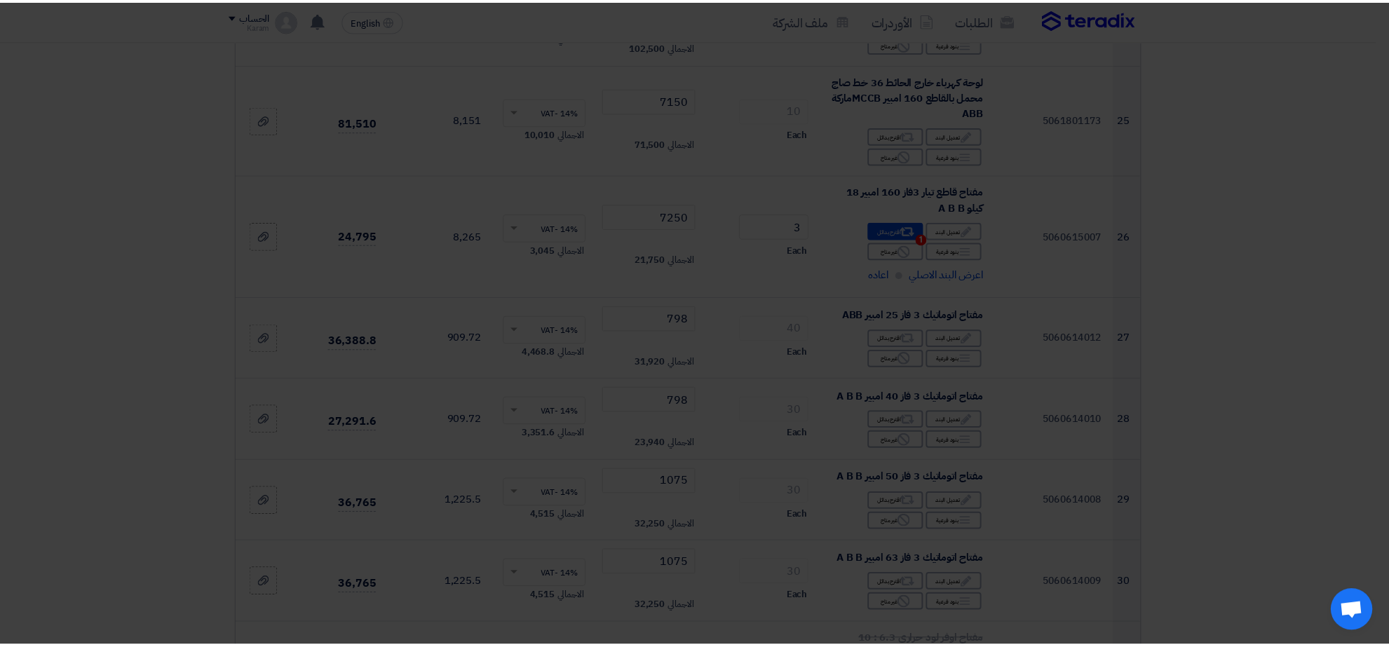
scroll to position [3511, 0]
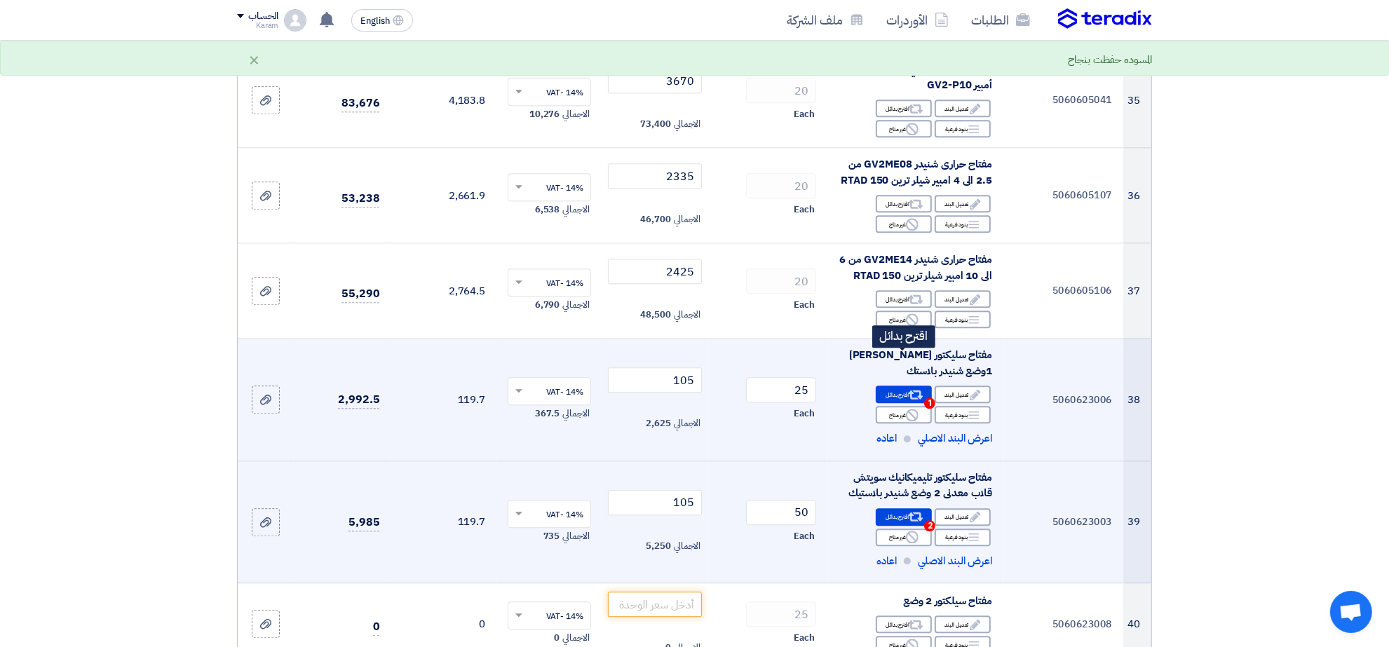
click at [901, 386] on div "Alternative اقترح بدائل 1" at bounding box center [904, 395] width 56 height 18
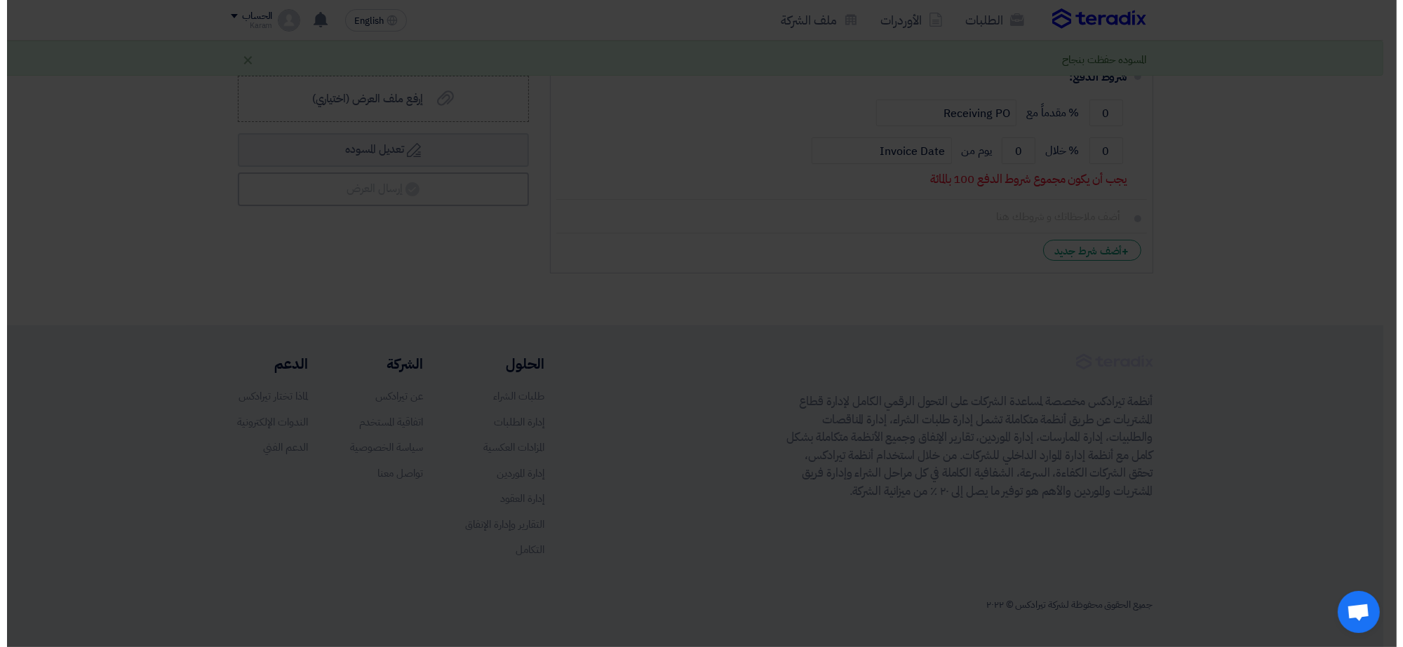
scroll to position [2530, 0]
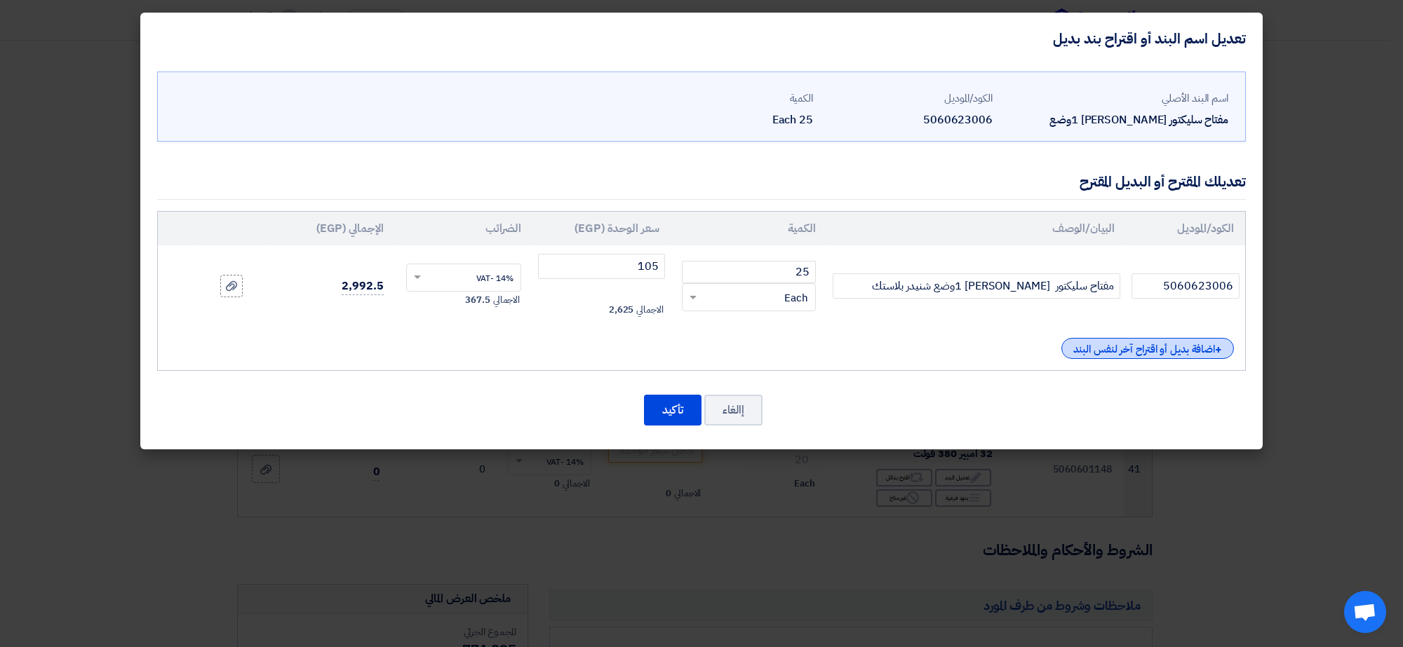
click at [1117, 348] on div "+ اضافة بديل أو اقتراح آخر لنفس البند" at bounding box center [1147, 348] width 173 height 21
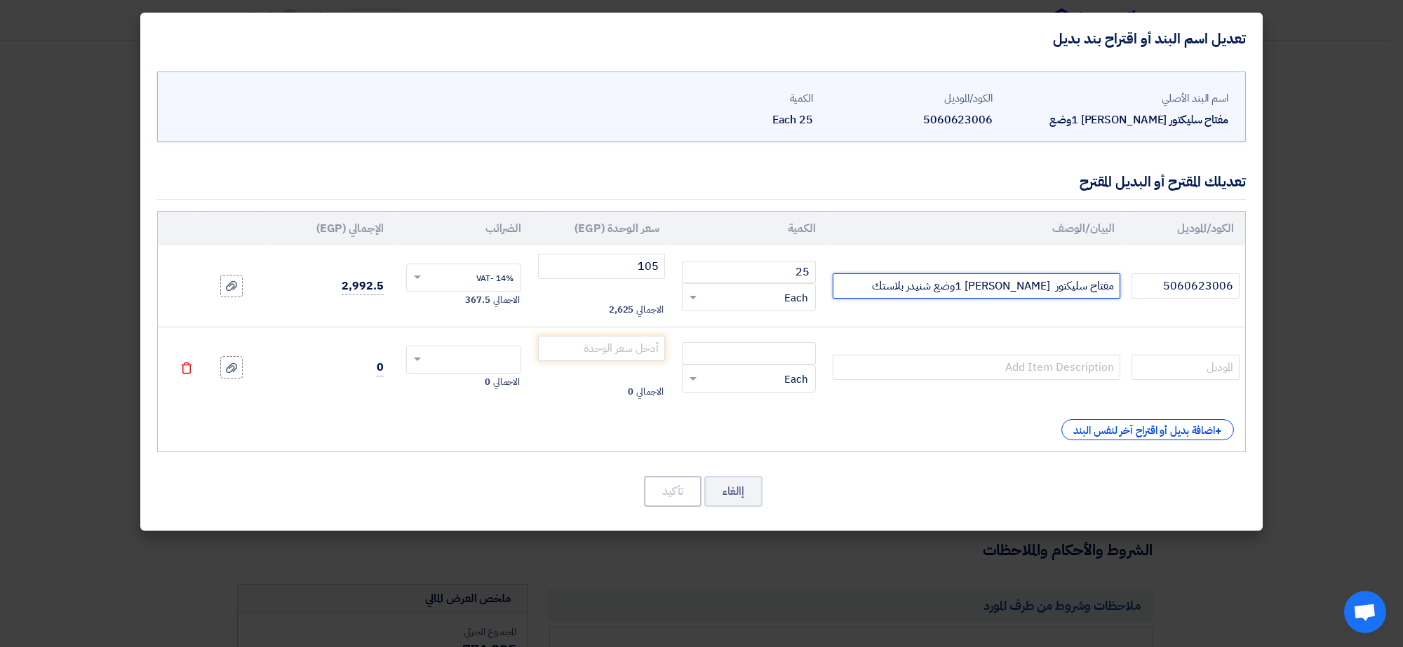
click at [1027, 288] on input "مفتاح سليكتور [PERSON_NAME] 1وضع شنيدر بلاستك" at bounding box center [976, 286] width 288 height 25
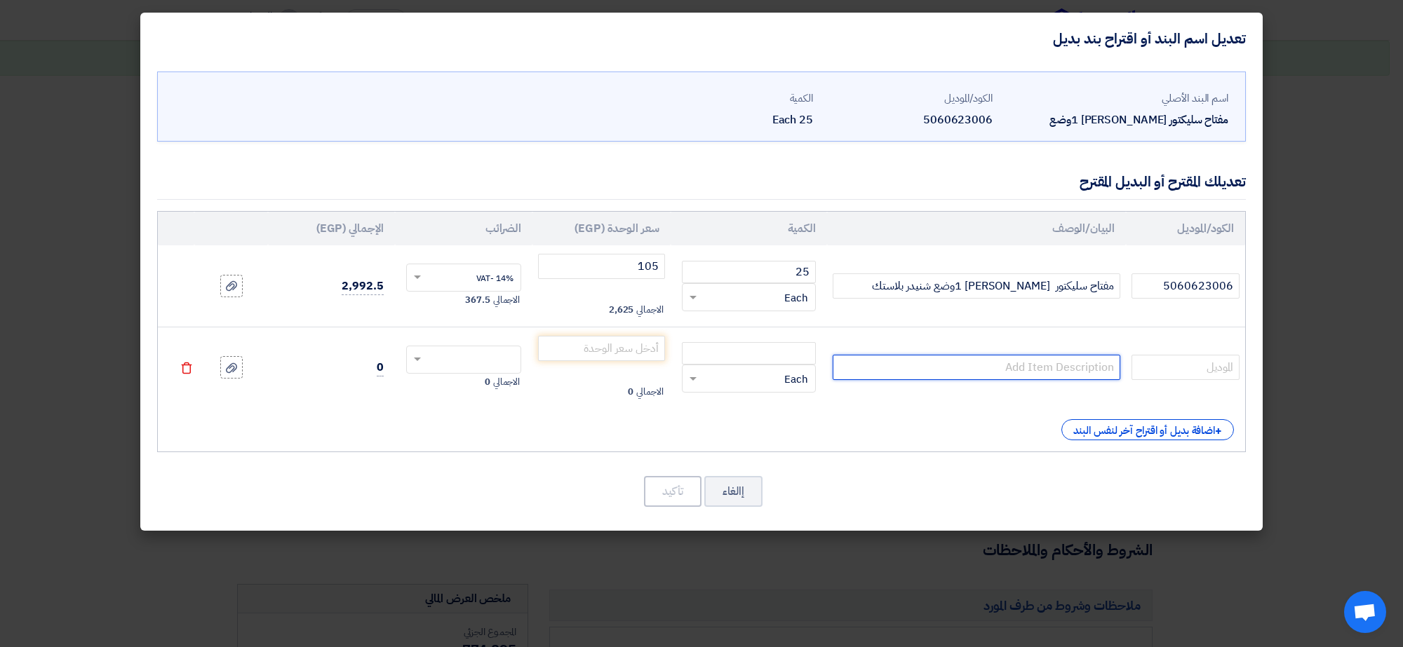
click at [1018, 368] on input "text" at bounding box center [976, 367] width 288 height 25
paste input "مفتاح سليكتور [PERSON_NAME] 1وضع شنيدر بلاستك"
type input "مفتاح سليكتور [PERSON_NAME] 1وضع شنيدر معدن"
click at [762, 363] on input "number" at bounding box center [749, 353] width 134 height 22
type input "25"
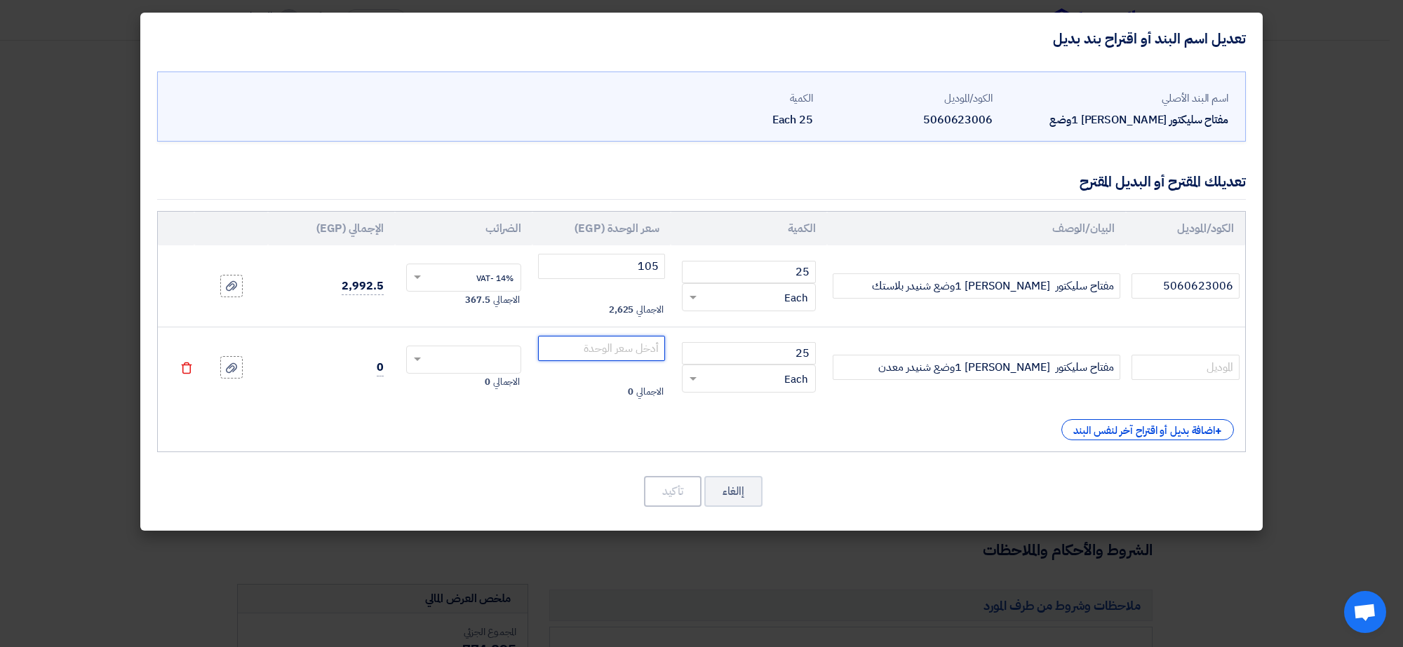
click at [619, 347] on input "number" at bounding box center [601, 348] width 127 height 25
paste input "1"
type input "1"
paste input "1"
type input "1"
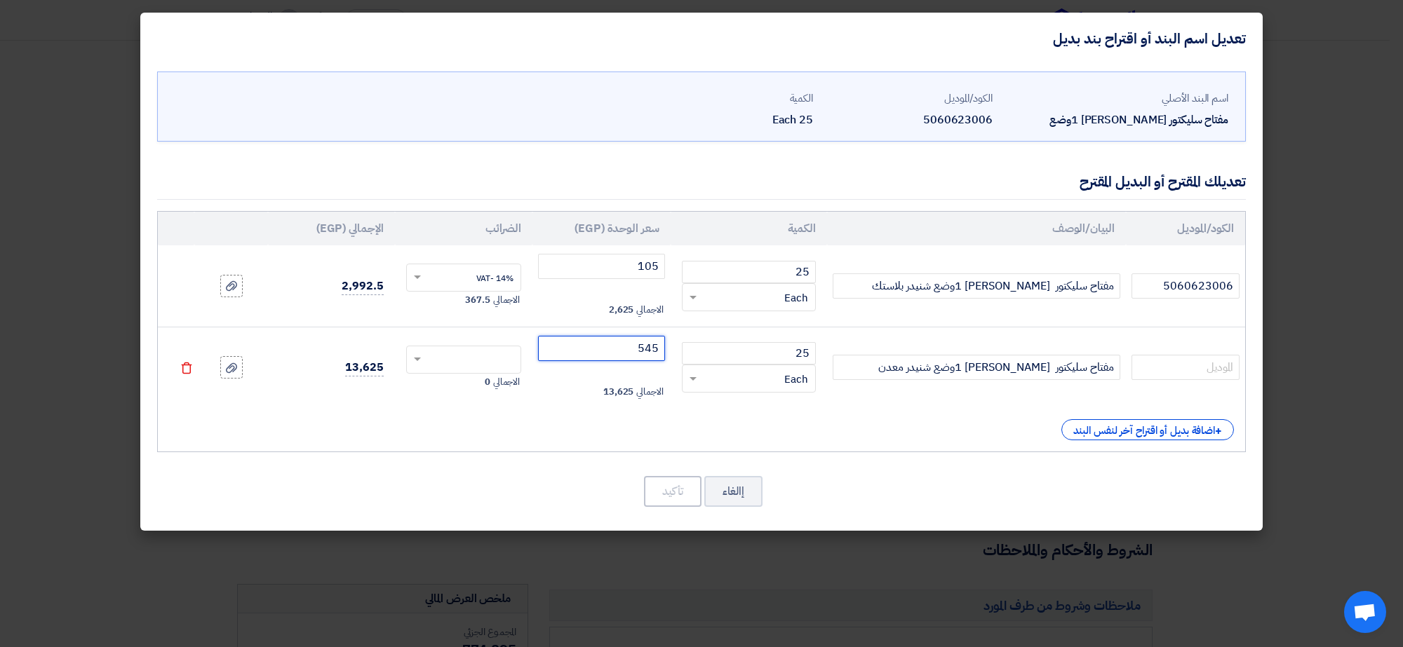
click at [453, 363] on input "text" at bounding box center [473, 361] width 85 height 22
type input "545"
click at [465, 388] on div "14% -VAT" at bounding box center [464, 386] width 114 height 25
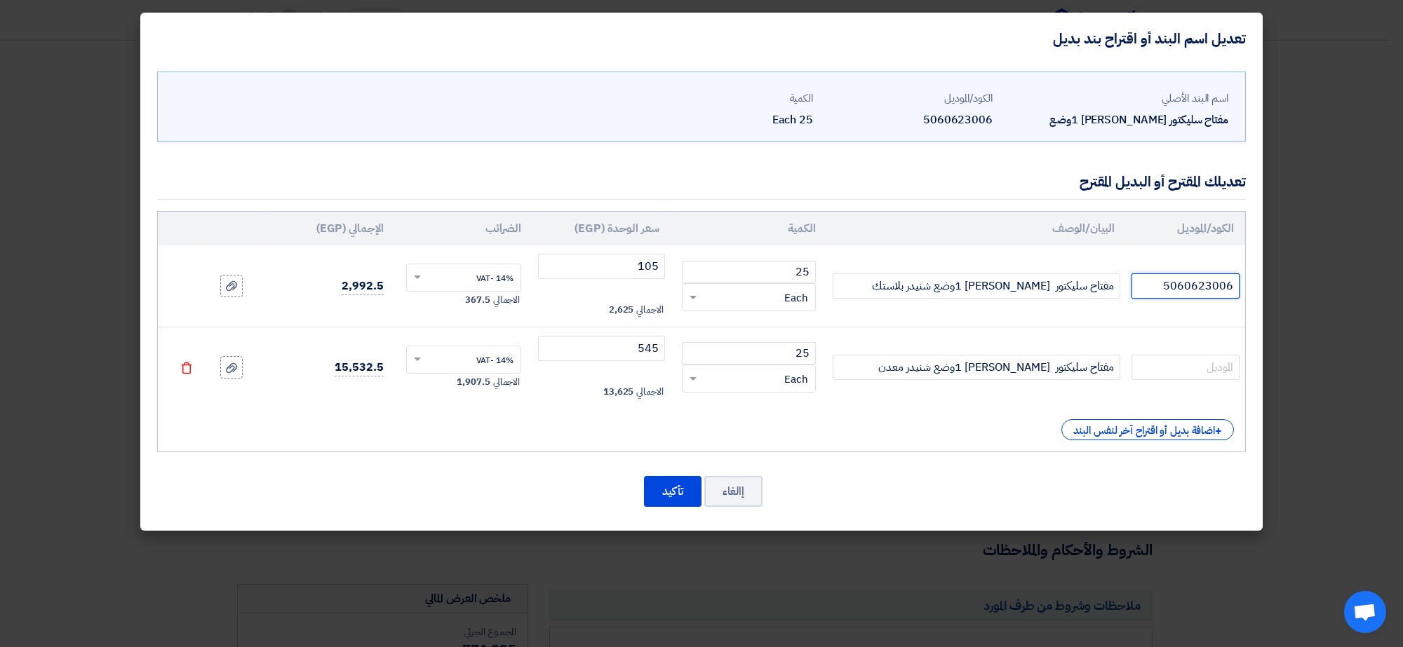
click at [1159, 288] on input "5060623006" at bounding box center [1185, 286] width 108 height 25
paste input "مفتاح سليكتور [PERSON_NAME] 1وضع شنيدر بلاستك"
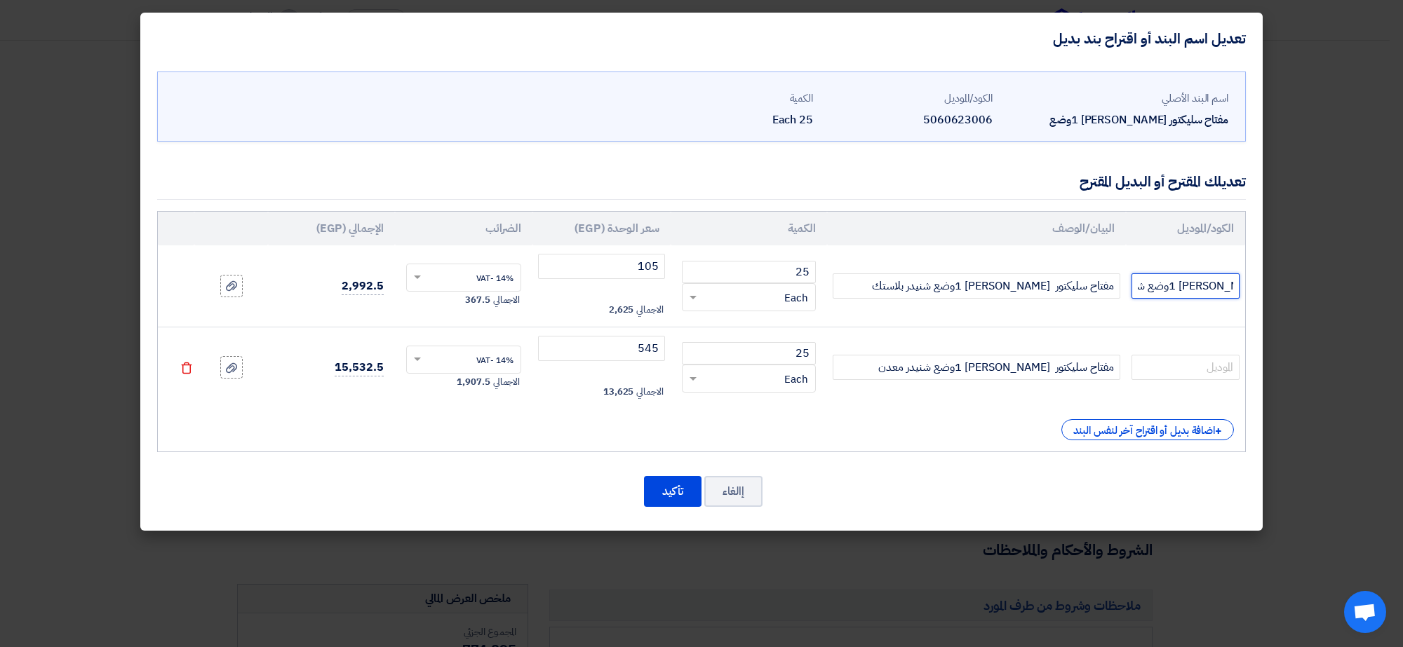
type input "5060623006"
click at [1170, 372] on input "text" at bounding box center [1185, 367] width 108 height 25
paste input "5060623006"
type input "5060623006"
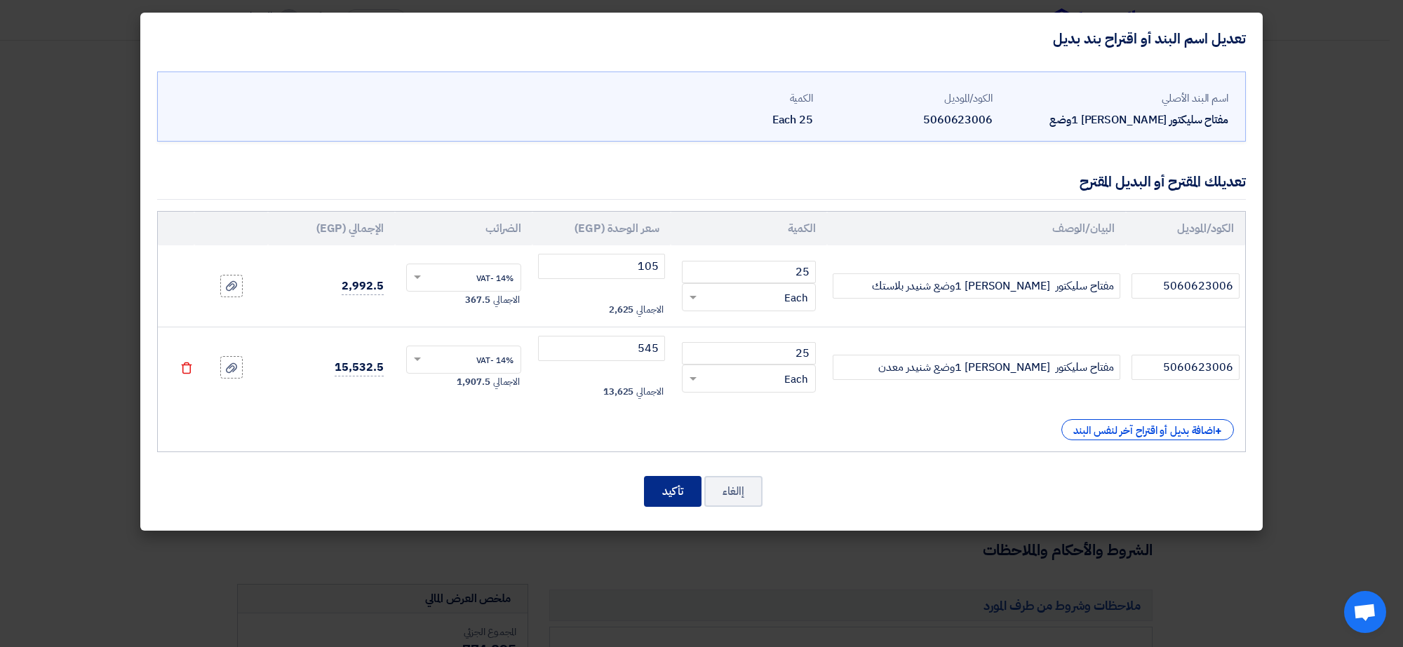
click at [685, 489] on button "تأكيد" at bounding box center [673, 491] width 58 height 31
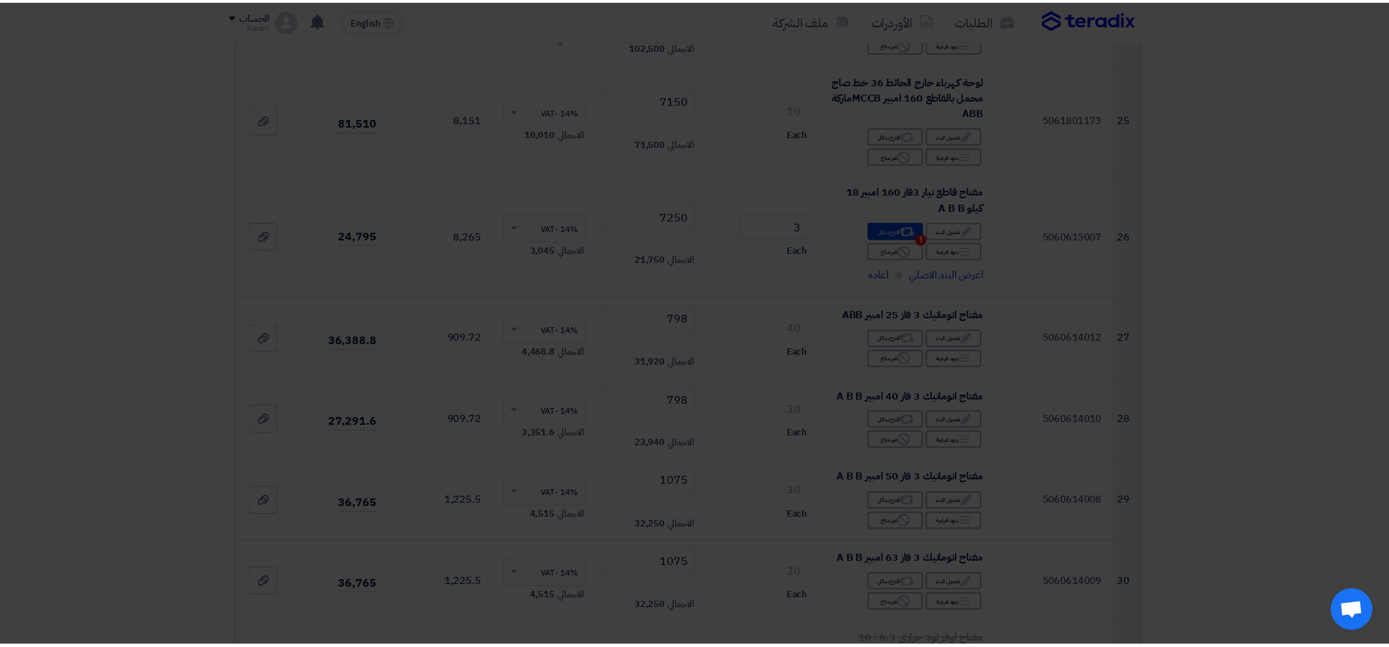
scroll to position [3511, 0]
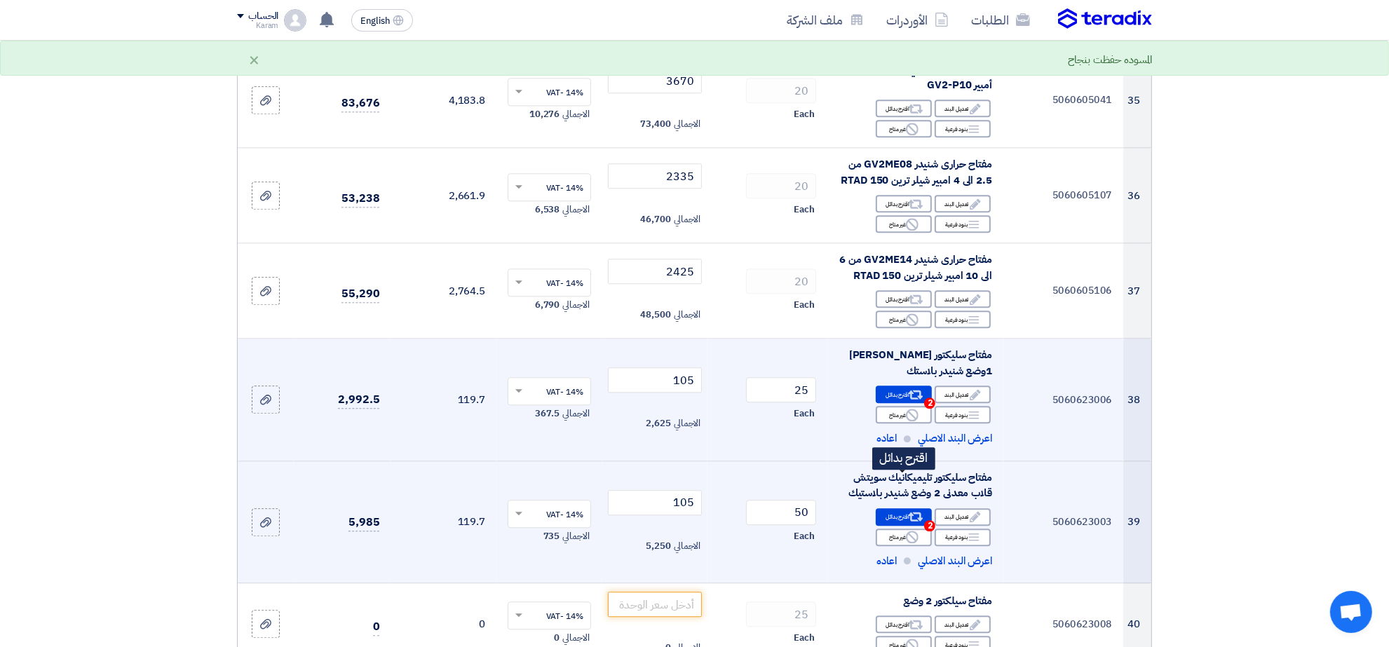
click at [903, 508] on div "Alternative اقترح بدائل 2" at bounding box center [904, 517] width 56 height 18
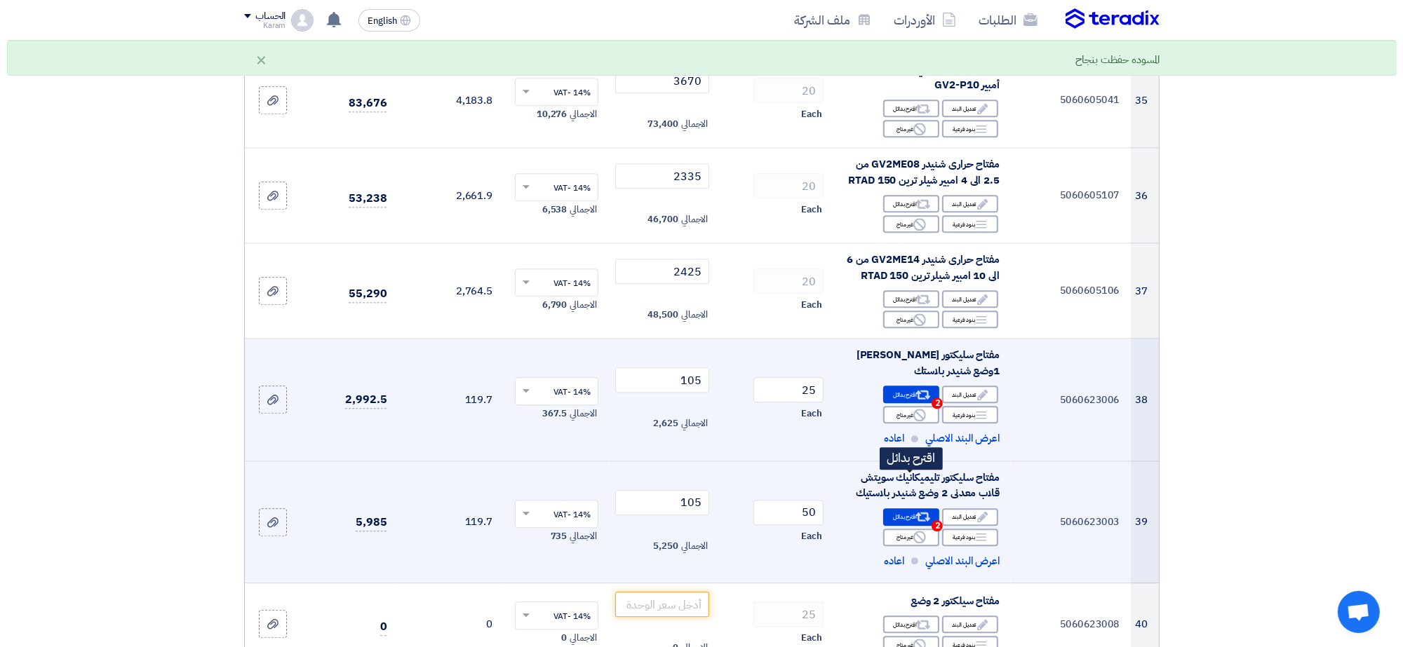
scroll to position [2530, 0]
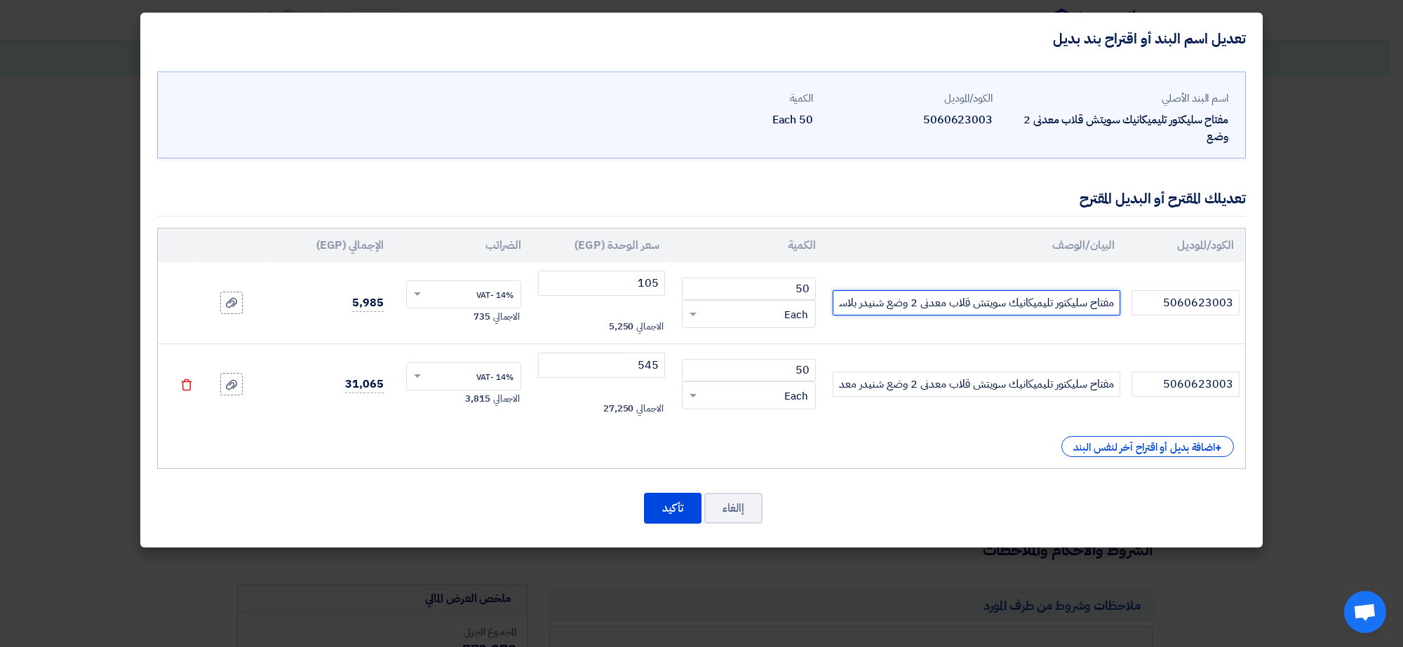
click at [857, 309] on input "مفتاح سليكتور تليميكانيك سويتش قلاب معدنى 2 وضع شنيدر بلاستيك" at bounding box center [976, 302] width 288 height 25
type input "242"
type input "233"
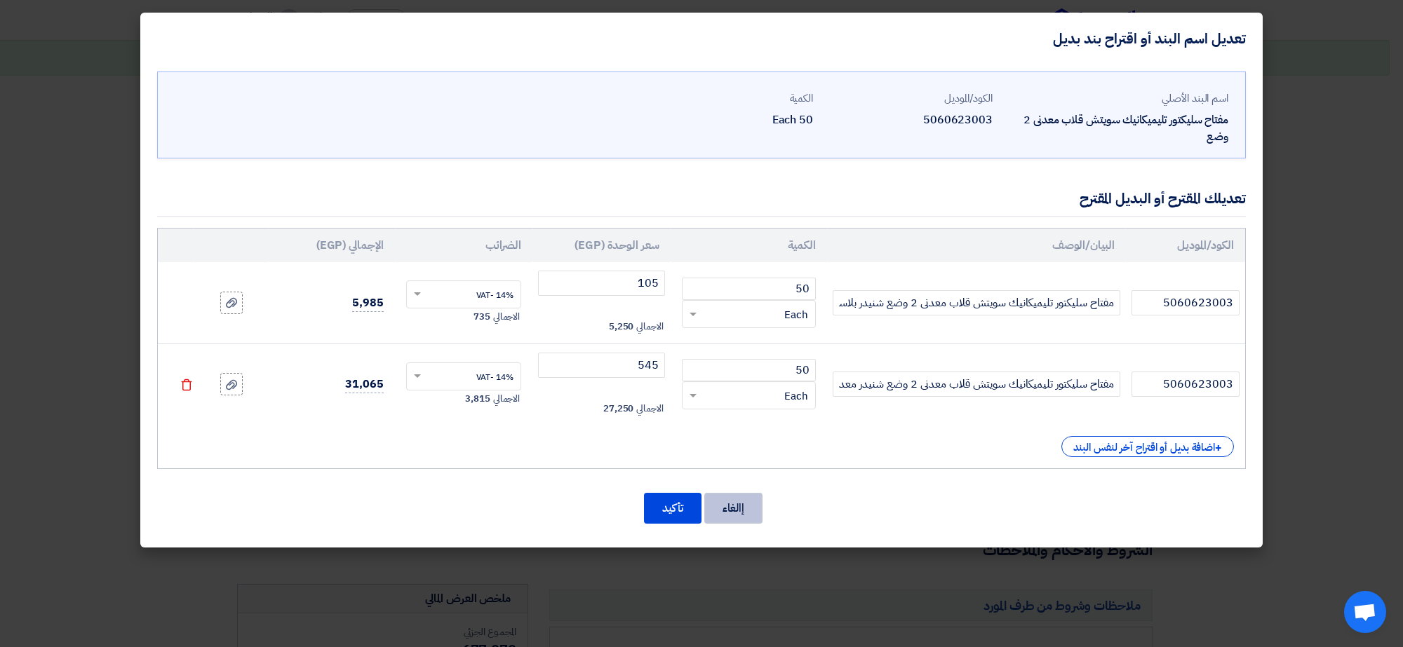
click at [731, 506] on button "إالغاء" at bounding box center [733, 508] width 58 height 31
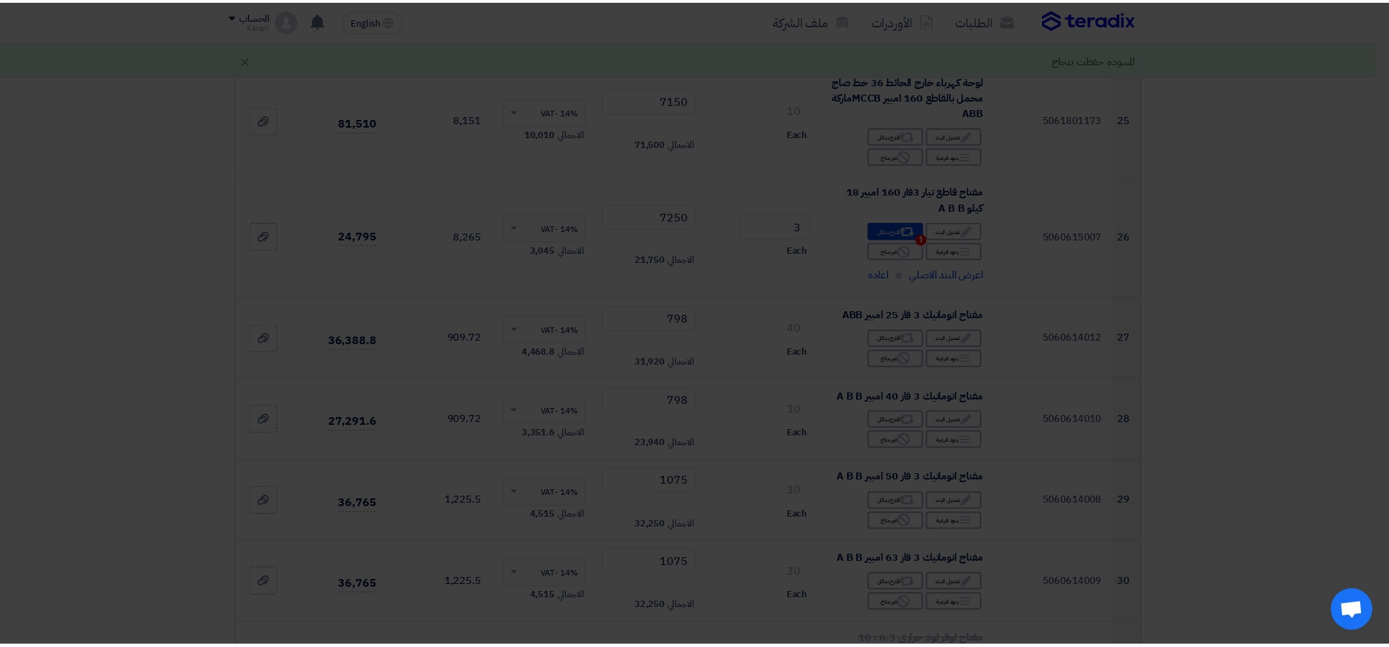
scroll to position [3511, 0]
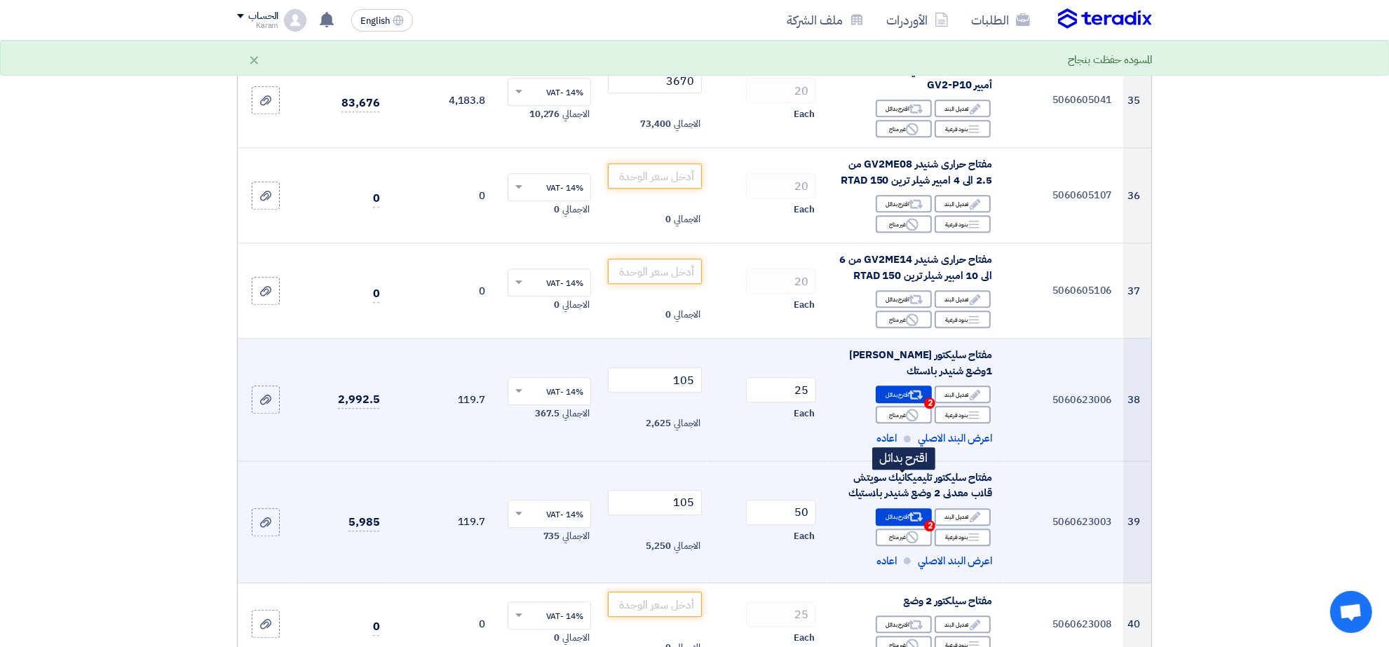
click at [891, 508] on div "Alternative اقترح بدائل 2" at bounding box center [904, 517] width 56 height 18
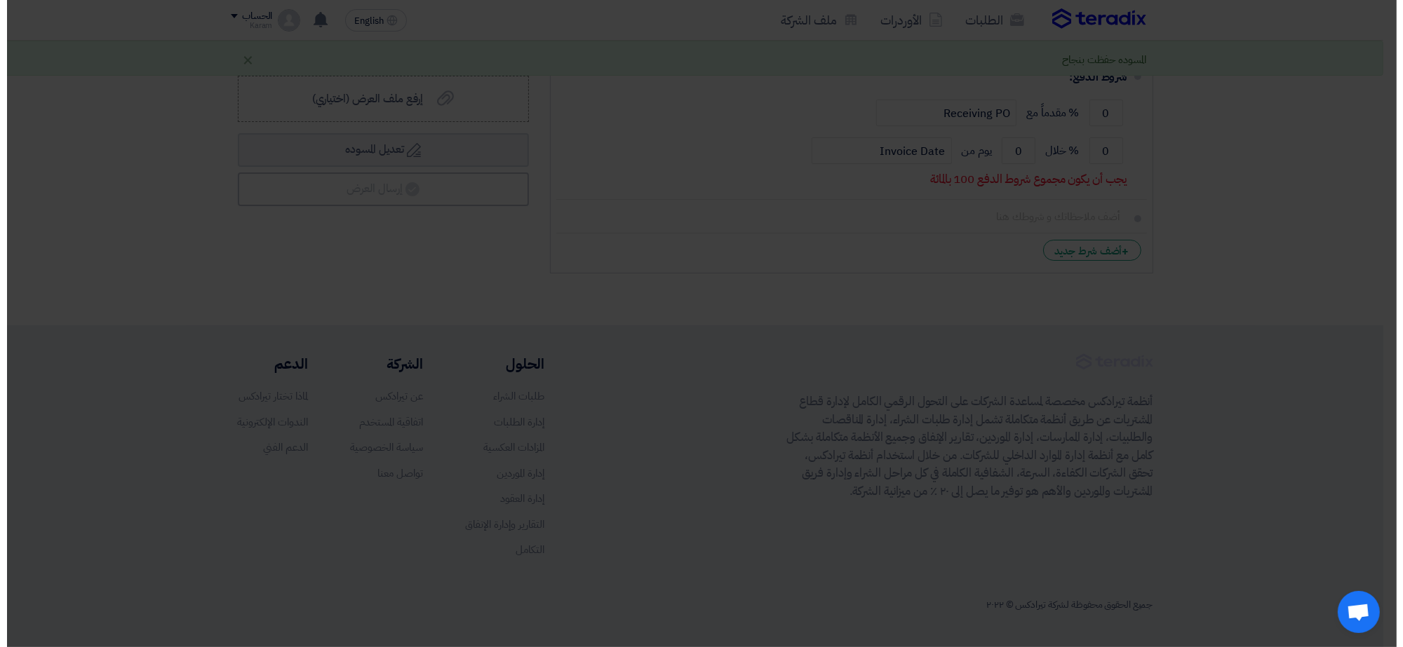
scroll to position [2530, 0]
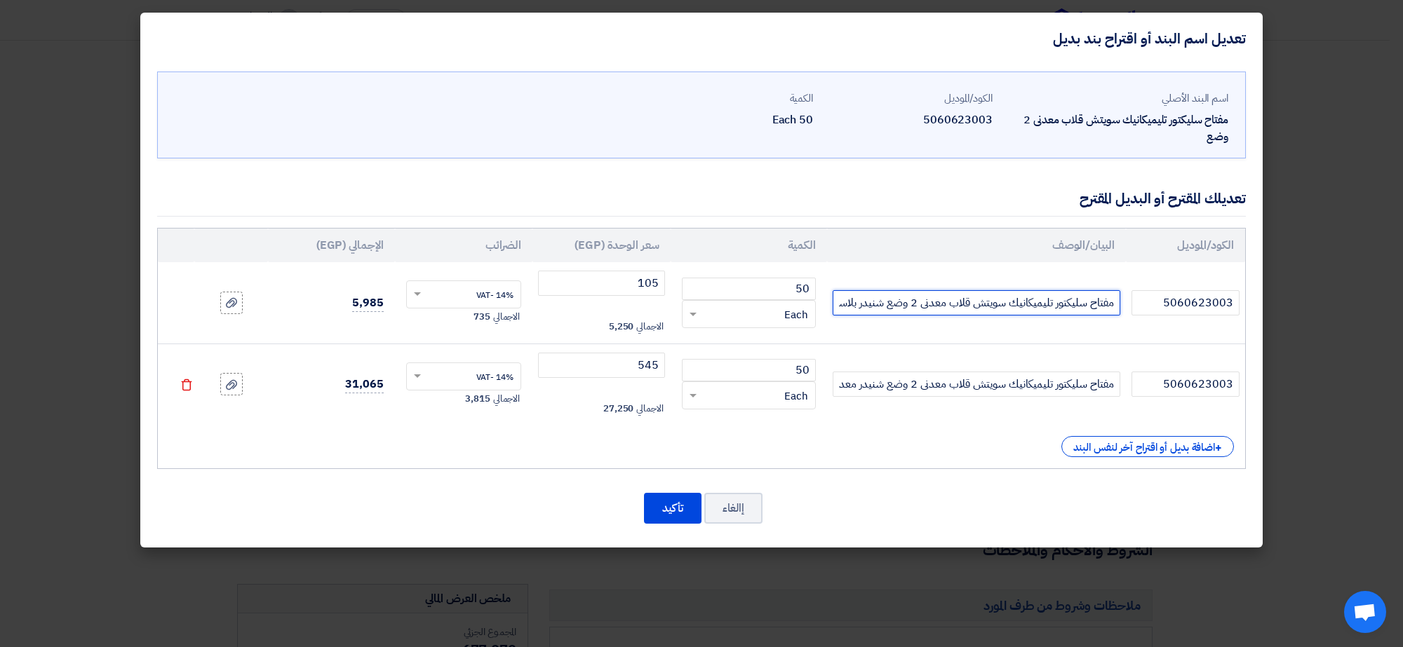
click at [882, 306] on input "مفتاح سليكتور تليميكانيك سويتش قلاب معدنى 2 وضع شنيدر بلاستيك" at bounding box center [976, 302] width 288 height 25
type input "مفتاح سليكتور تليميكانيك سويتش قلاب معدنى 2 وضع"
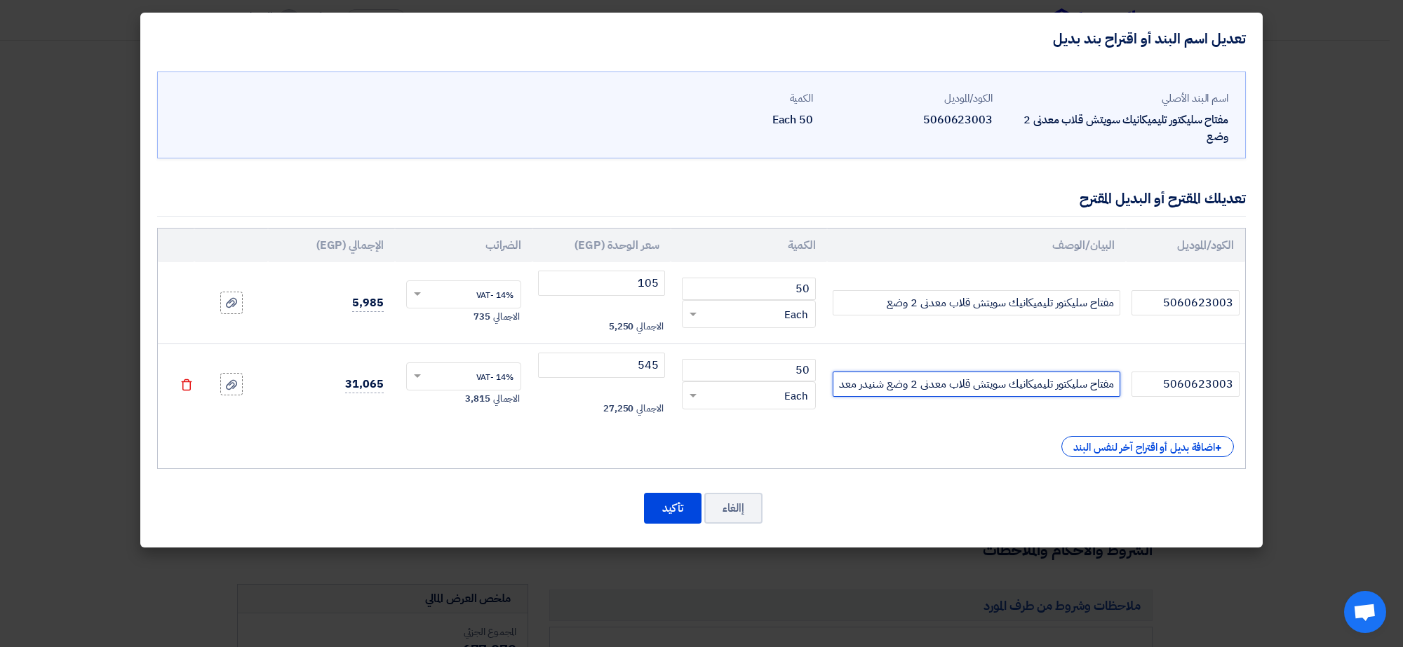
click at [835, 391] on input "مفتاح سليكتور تليميكانيك سويتش قلاب معدنى 2 وضع شنيدر معدن" at bounding box center [976, 384] width 288 height 25
type input "مفتاح سليكتور تليميكانيك سويتش قلاب معدنى 2 وضع"
click at [183, 389] on use at bounding box center [187, 385] width 11 height 12
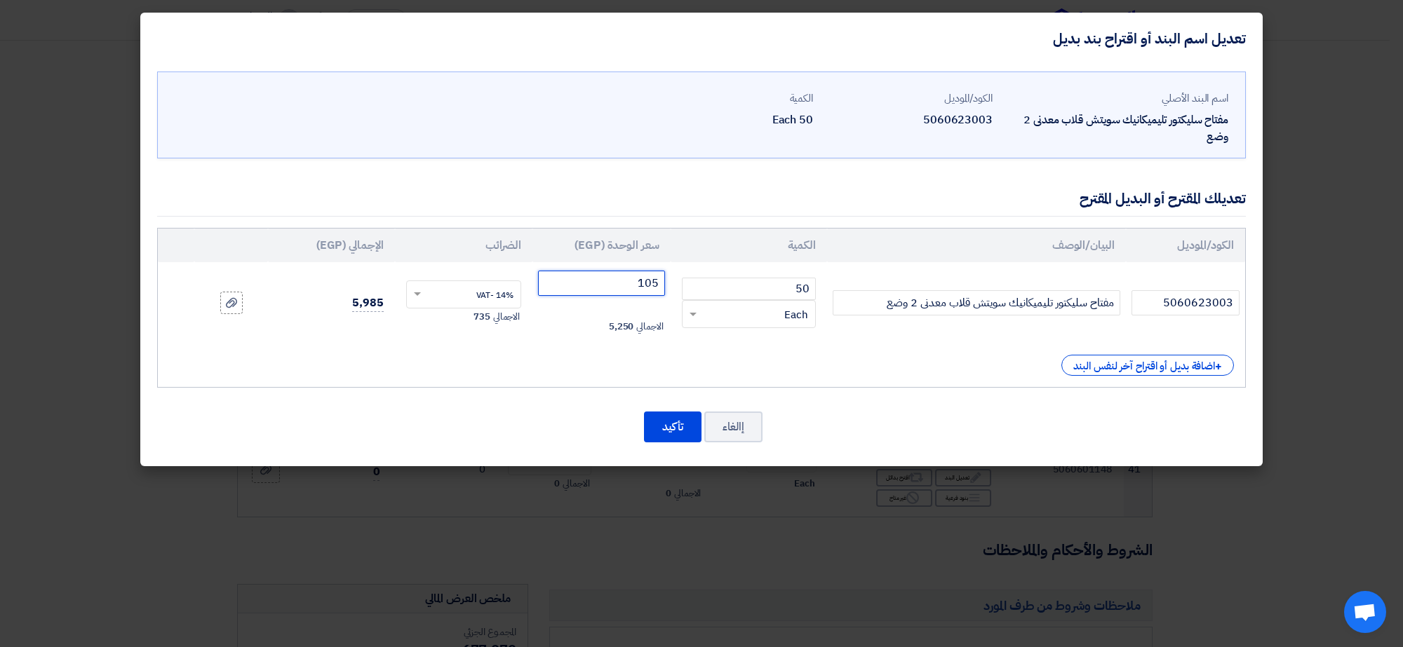
click at [591, 279] on input "105" at bounding box center [601, 283] width 127 height 25
type input "1"
type input "672"
click at [674, 428] on button "تأكيد" at bounding box center [673, 427] width 58 height 31
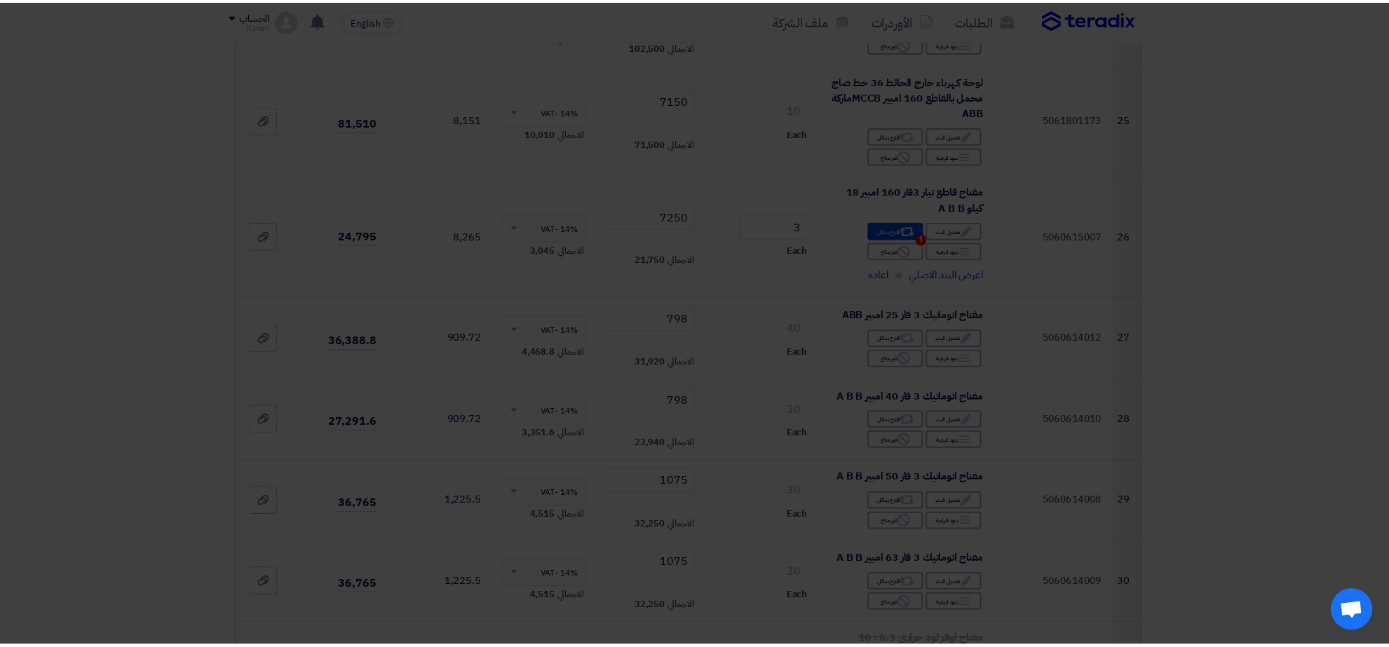
scroll to position [3511, 0]
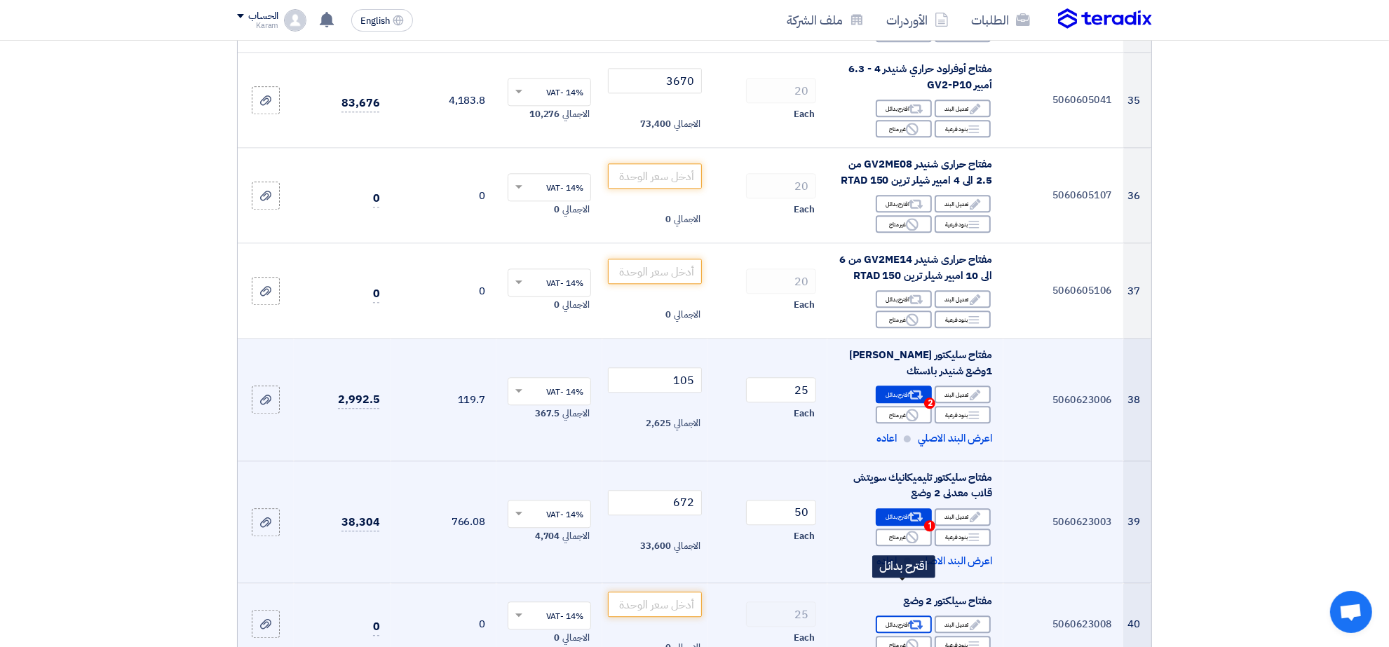
click at [907, 616] on div "Alternative اقترح بدائل" at bounding box center [904, 625] width 56 height 18
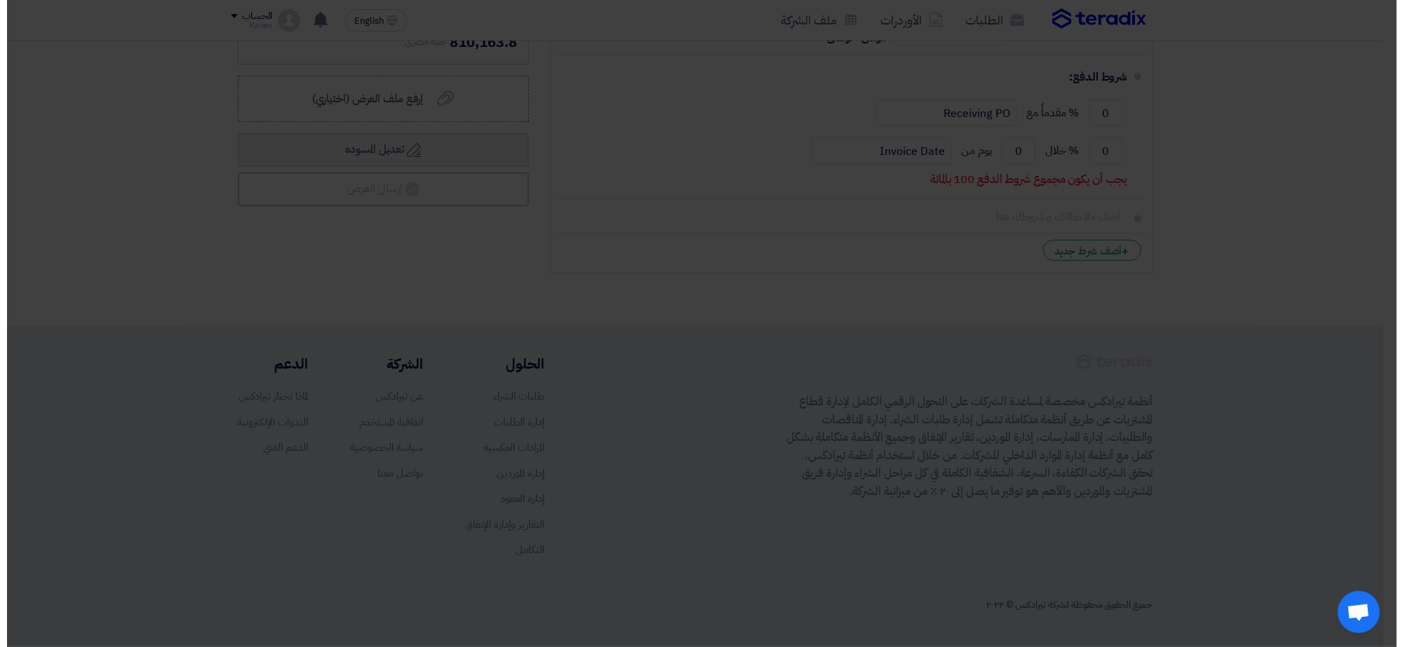
scroll to position [2530, 0]
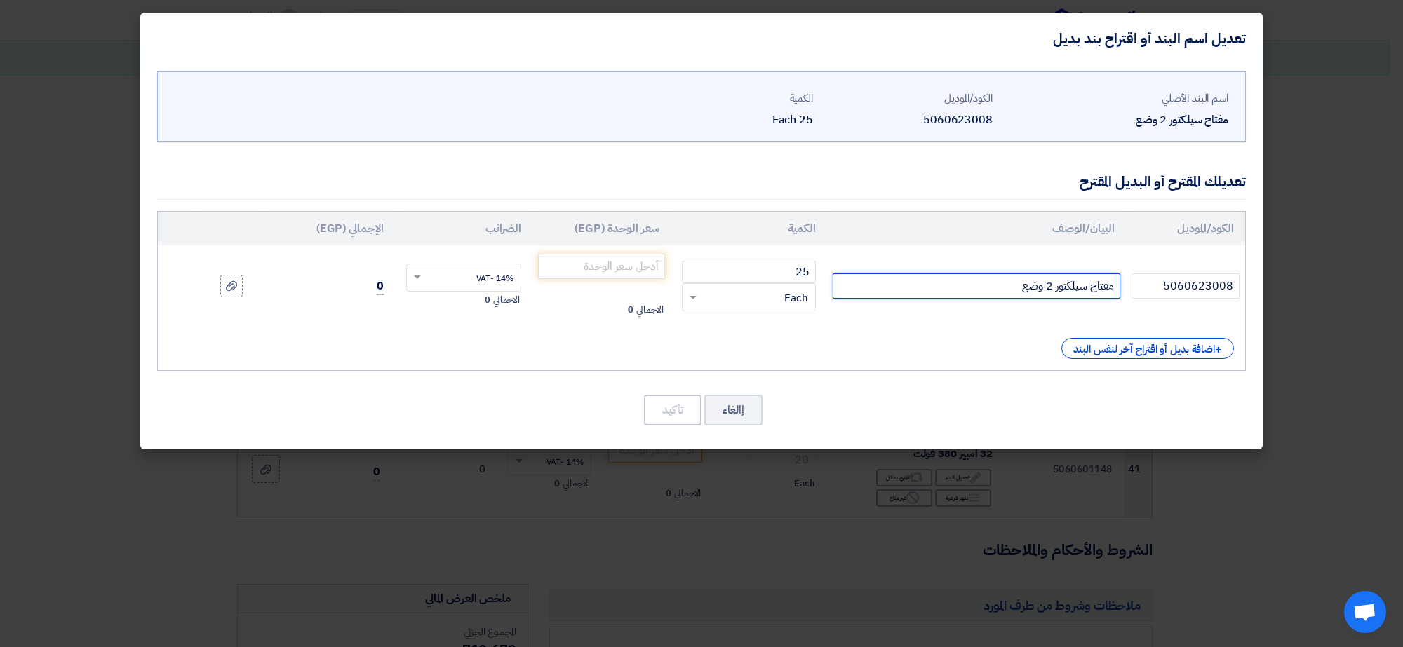
click at [949, 279] on input "مفتاح سيلكتور 2 وضع" at bounding box center [976, 286] width 288 height 25
paste input "5060623006"
type input "مفتاح سيلكتور 2 وضع"
click at [742, 404] on button "إالغاء" at bounding box center [733, 410] width 58 height 31
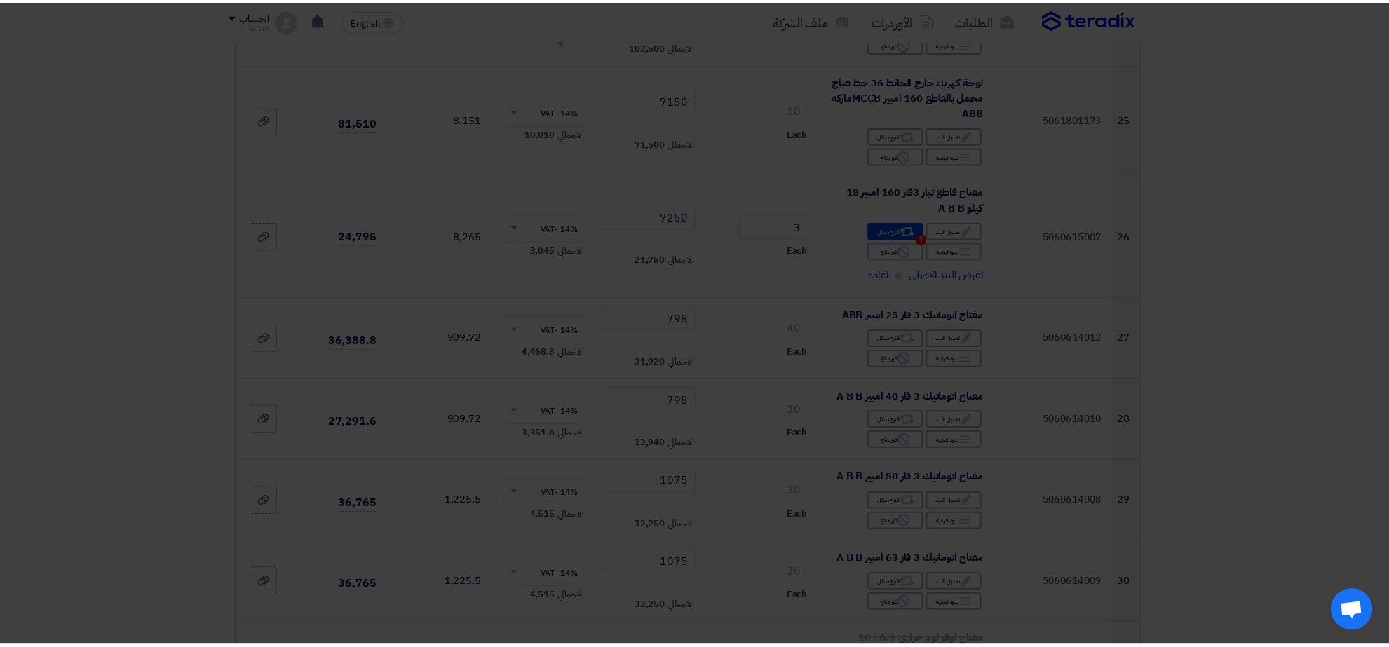
scroll to position [3511, 0]
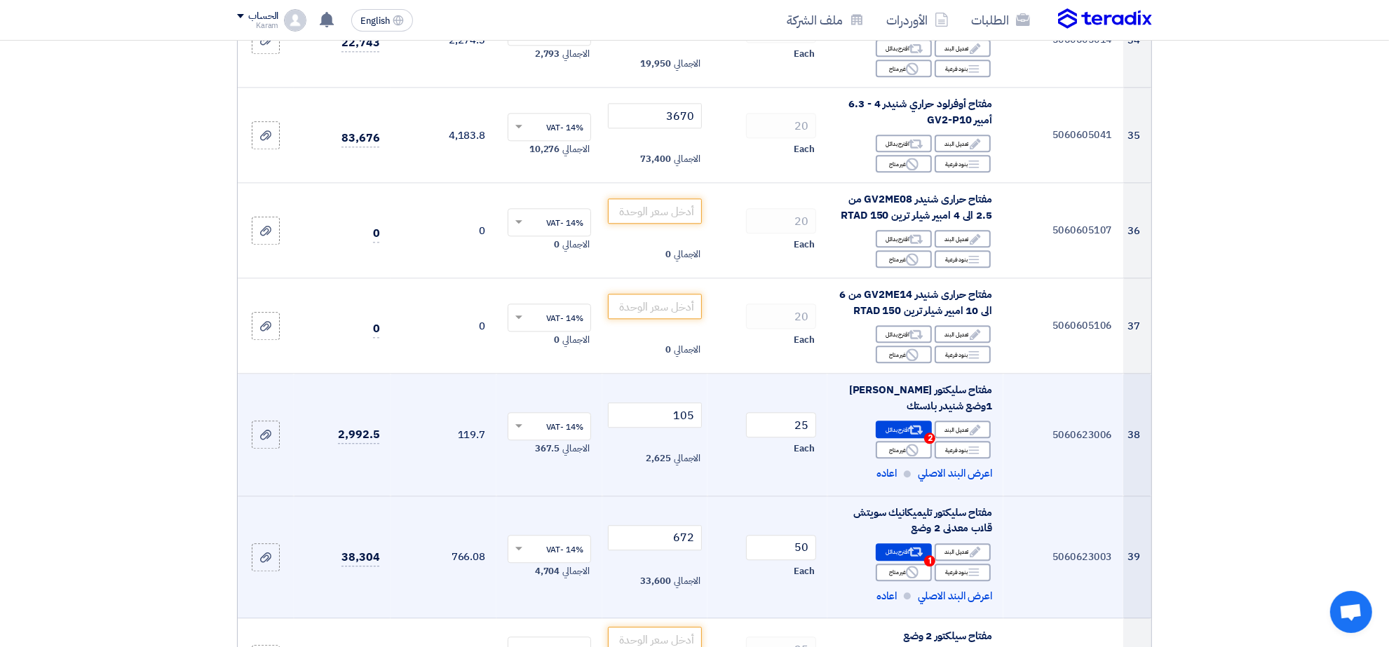
scroll to position [3441, 0]
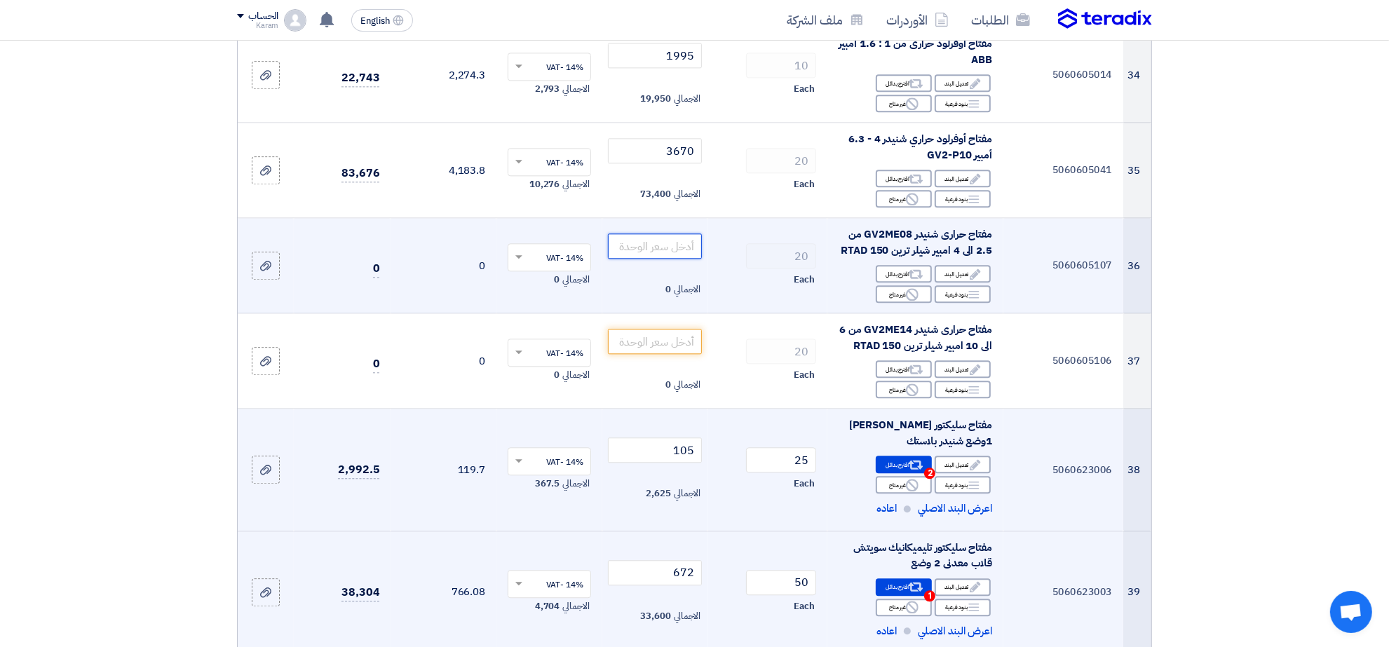
click at [680, 234] on input "number" at bounding box center [655, 246] width 95 height 25
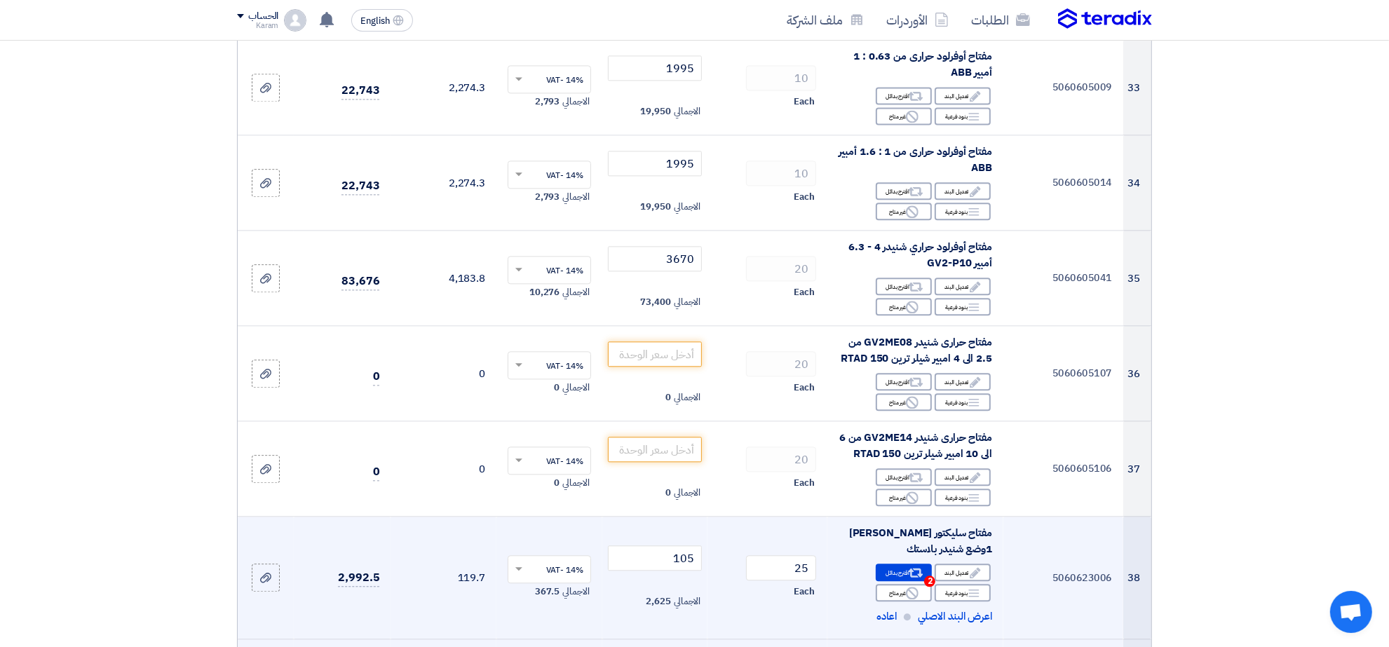
scroll to position [3370, 0]
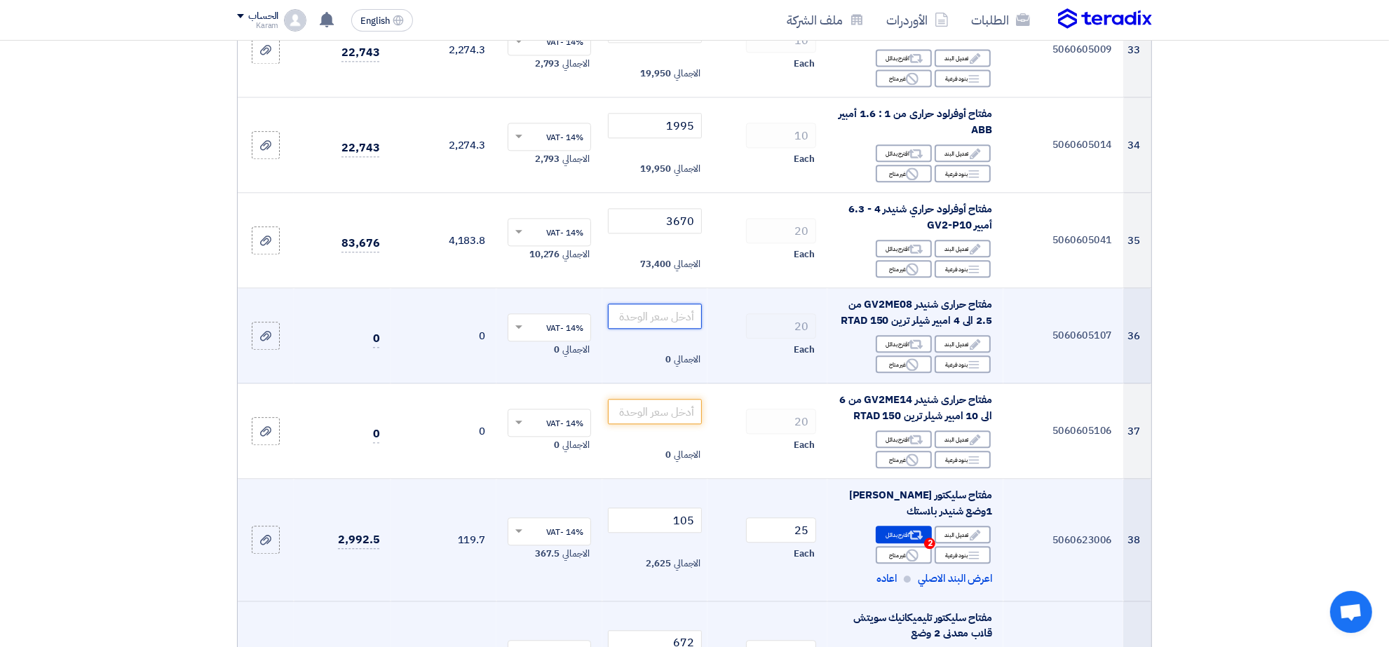
click at [671, 304] on input "number" at bounding box center [655, 316] width 95 height 25
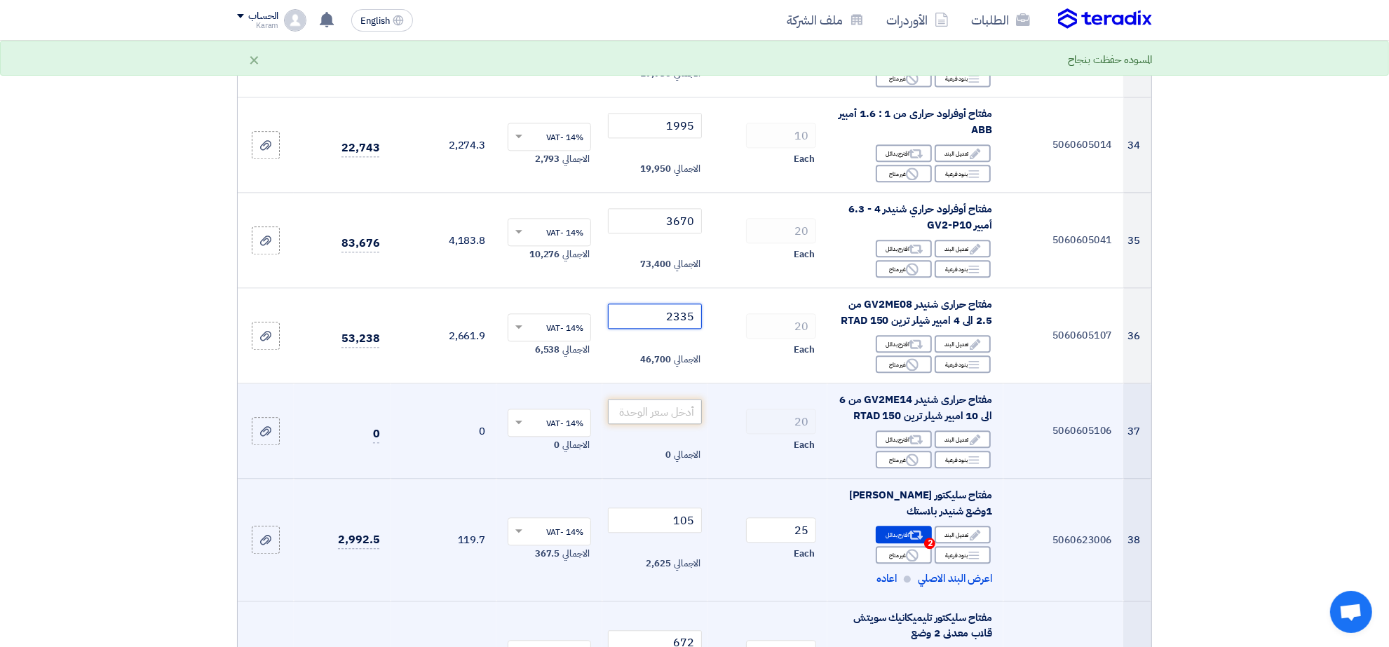
type input "2335"
click at [663, 399] on input "number" at bounding box center [655, 411] width 95 height 25
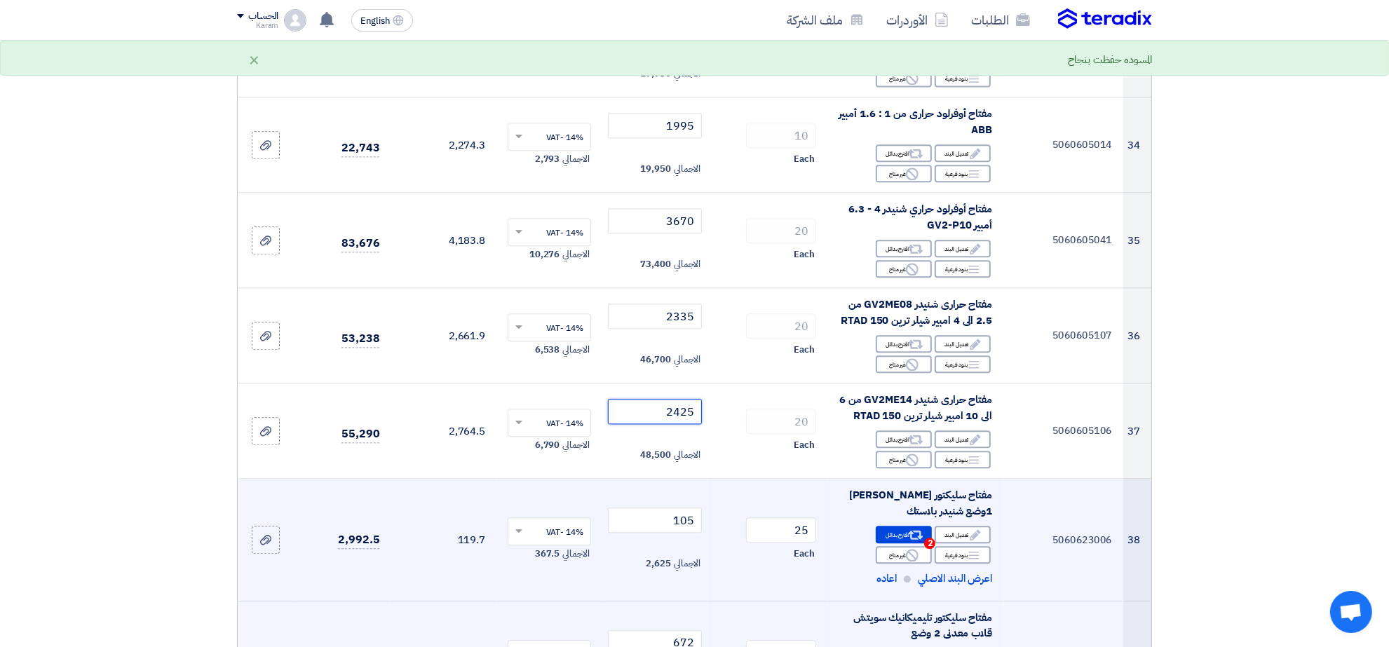
type input "2425"
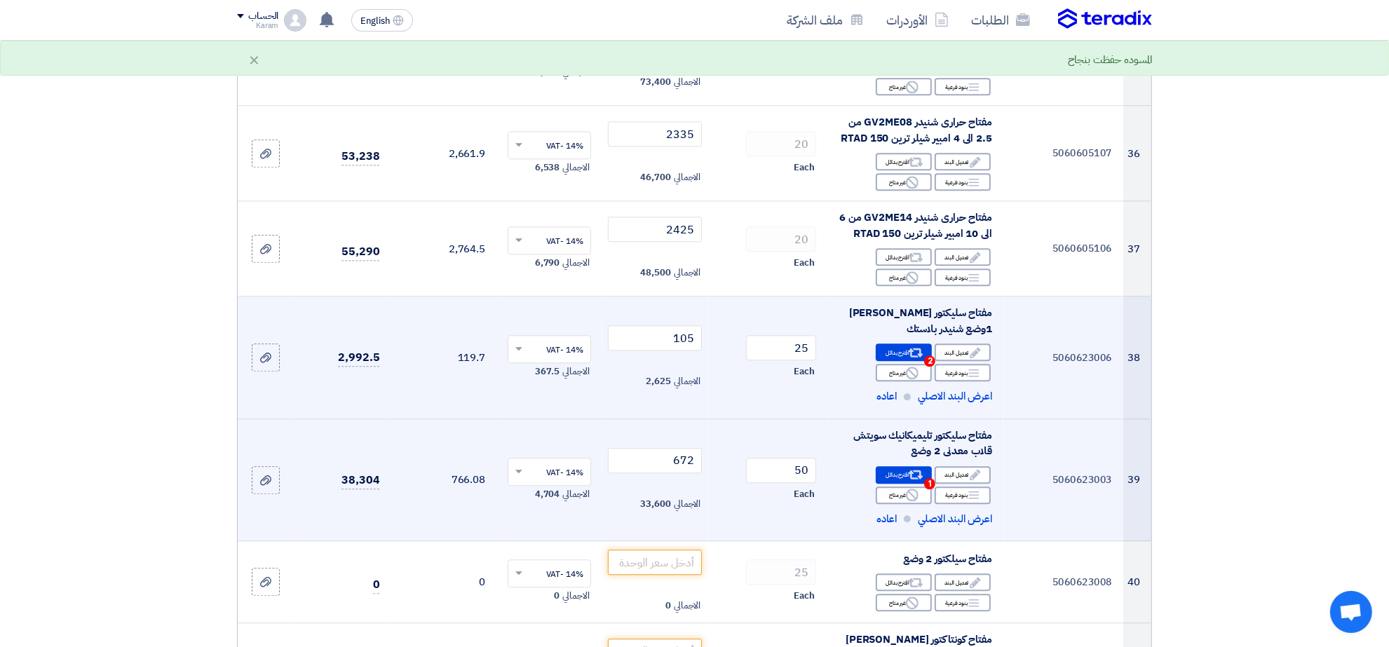
scroll to position [3581, 0]
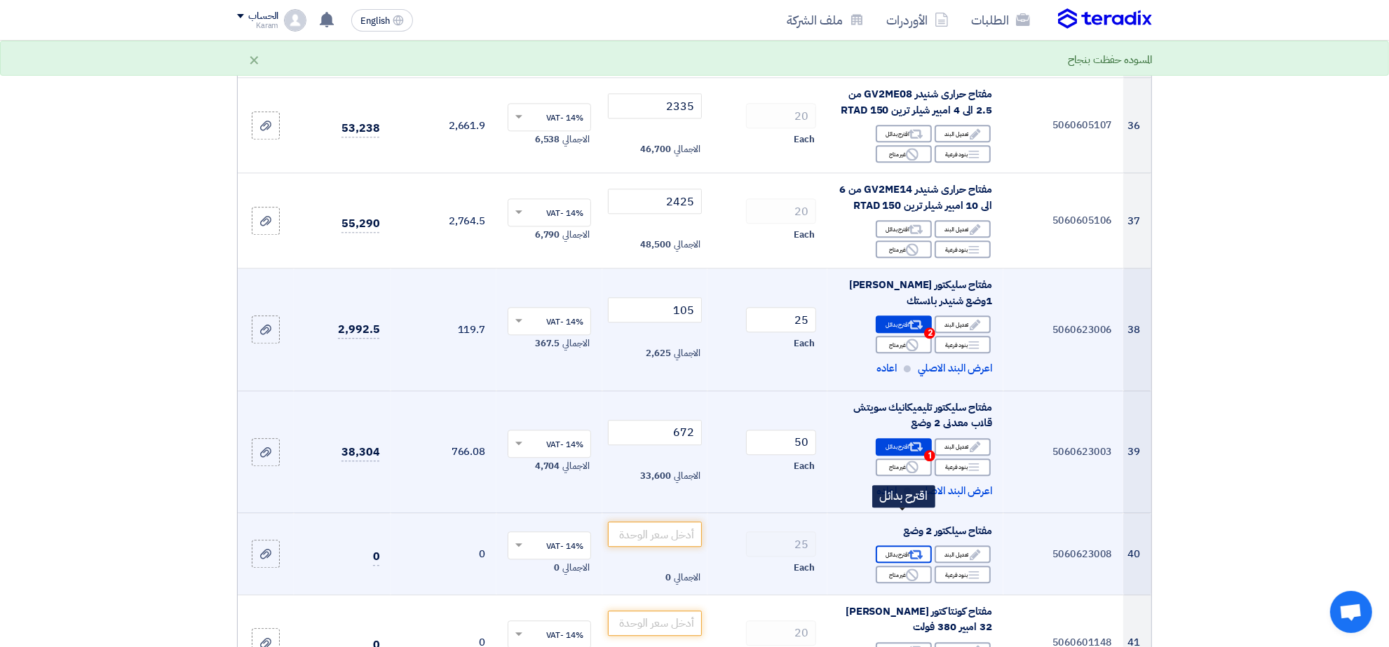
click at [903, 546] on div "Alternative اقترح بدائل" at bounding box center [904, 555] width 56 height 18
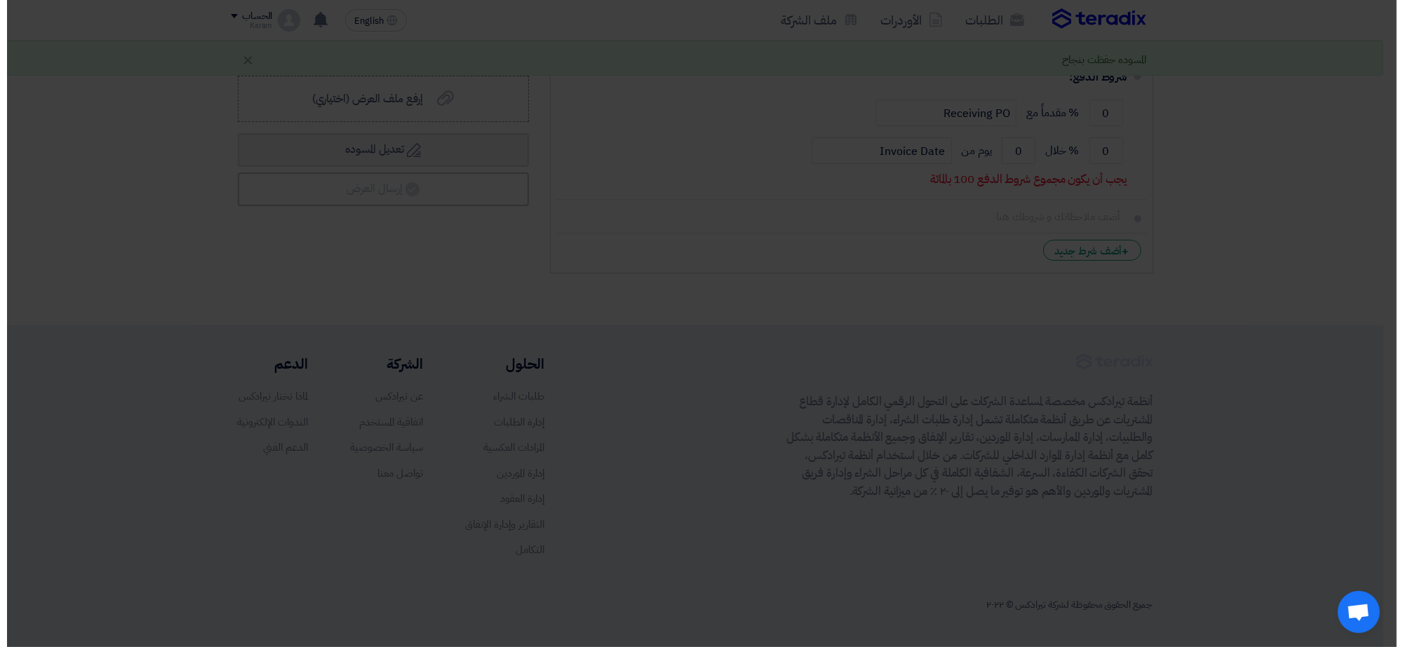
scroll to position [2600, 0]
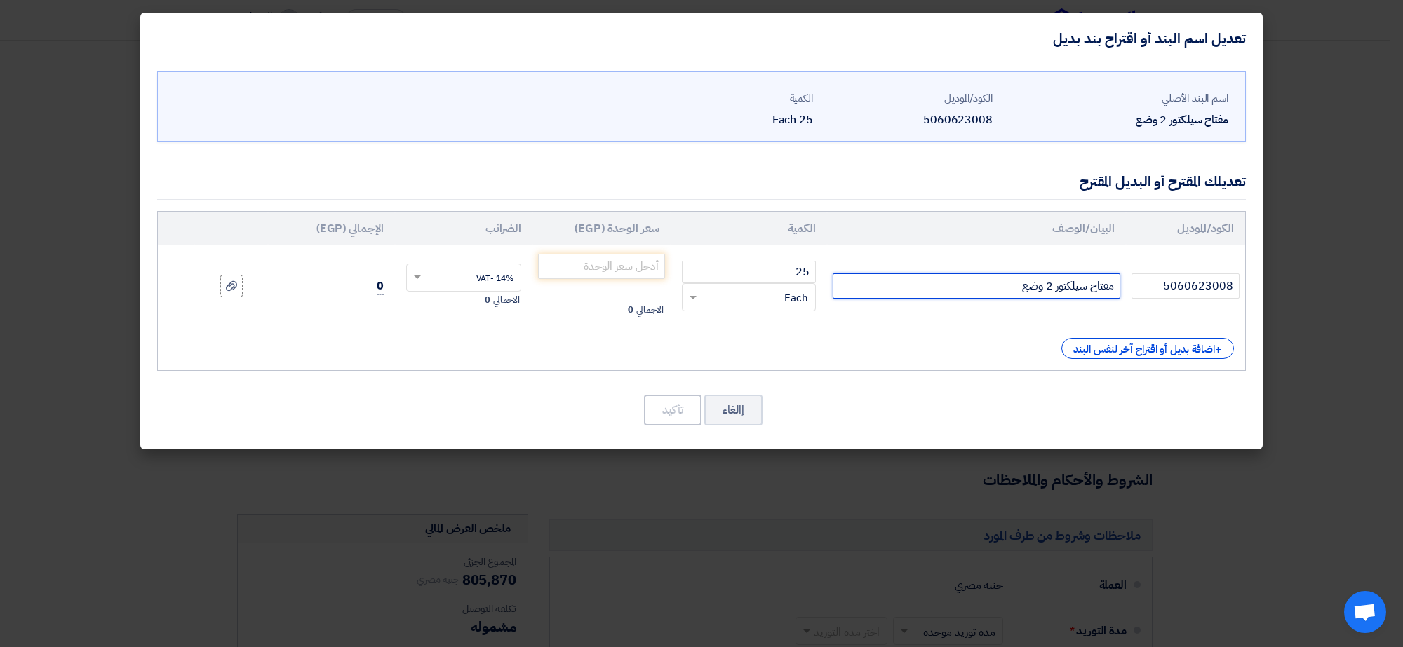
click at [924, 288] on input "مفتاح سيلكتور 2 وضع" at bounding box center [976, 286] width 288 height 25
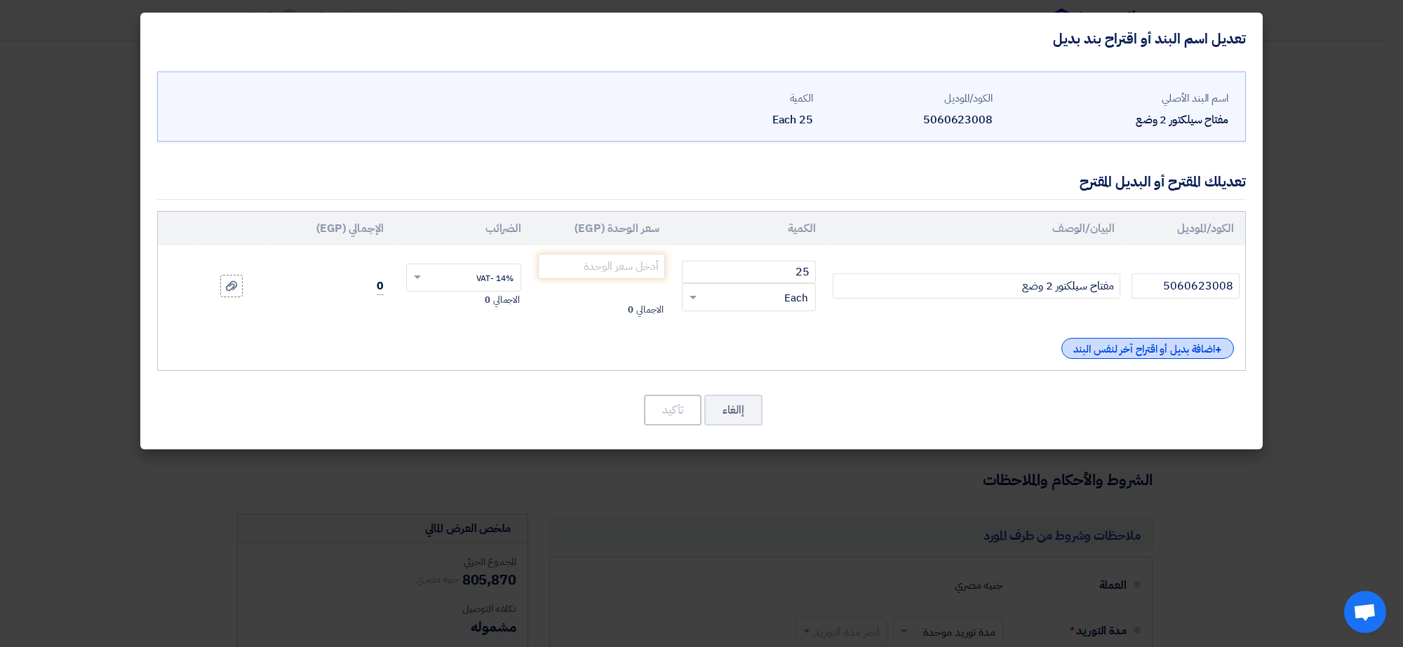
click at [1108, 344] on div "+ اضافة بديل أو اقتراح آخر لنفس البند" at bounding box center [1147, 348] width 173 height 21
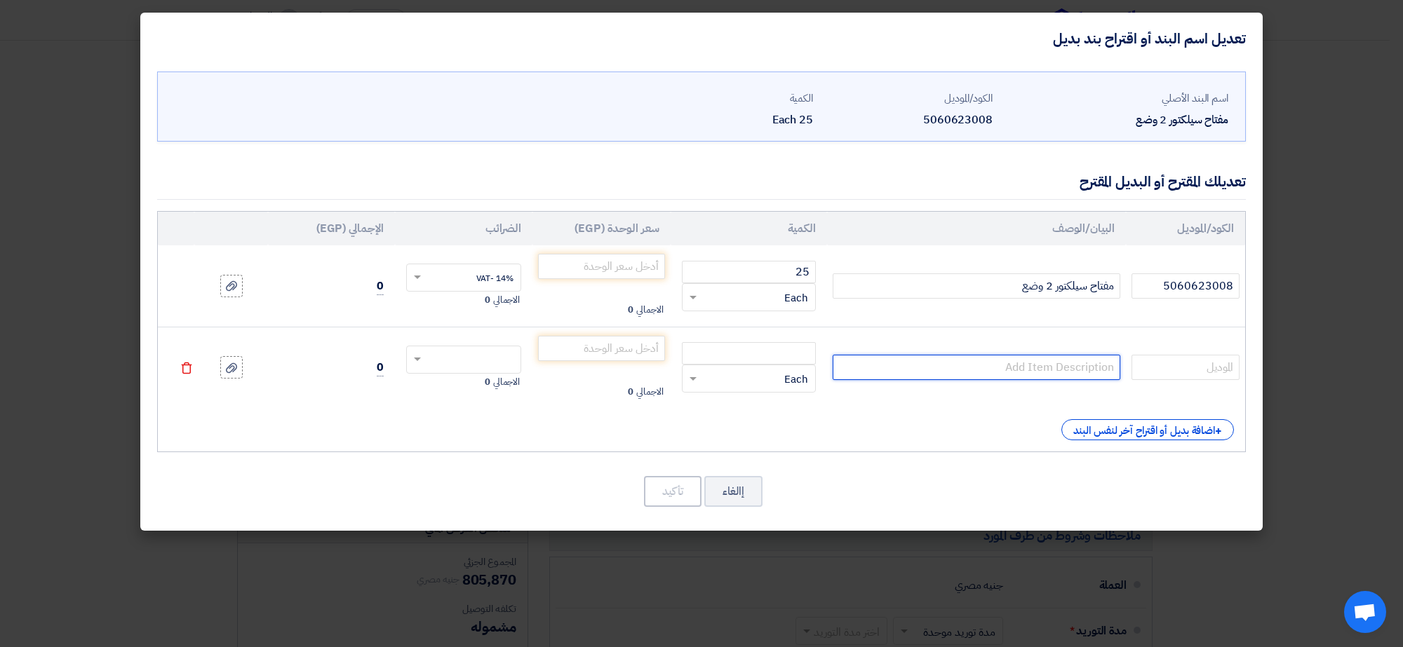
click at [1036, 369] on input "text" at bounding box center [976, 367] width 288 height 25
paste input "مفتاح سيلكتور 2 وضع"
type input "مفتاح سيلكتور 2 وضع"
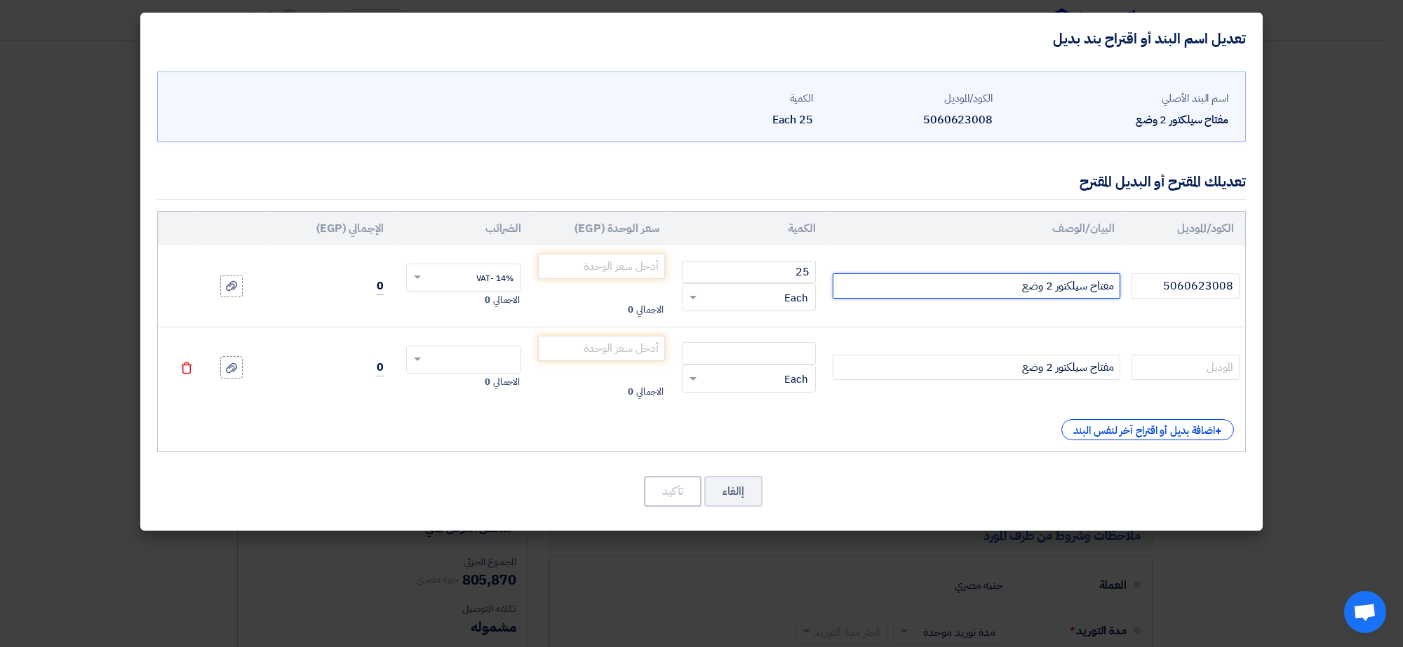
click at [987, 288] on input "مفتاح سيلكتور 2 وضع" at bounding box center [976, 286] width 288 height 25
type input "مفتاح سيلكتور 2 وضع بلاستك"
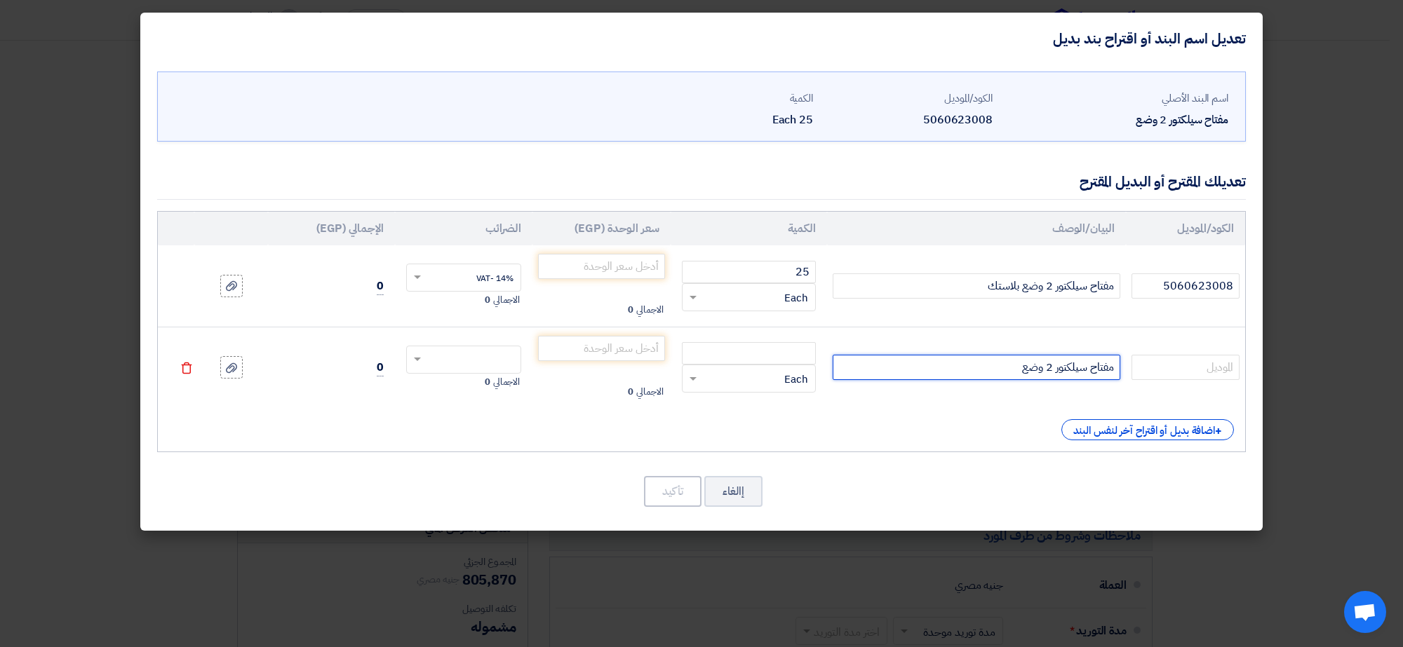
click at [984, 373] on input "مفتاح سيلكتور 2 وضع" at bounding box center [976, 367] width 288 height 25
type input "مفتاح سيلكتور 2 وضع معدن"
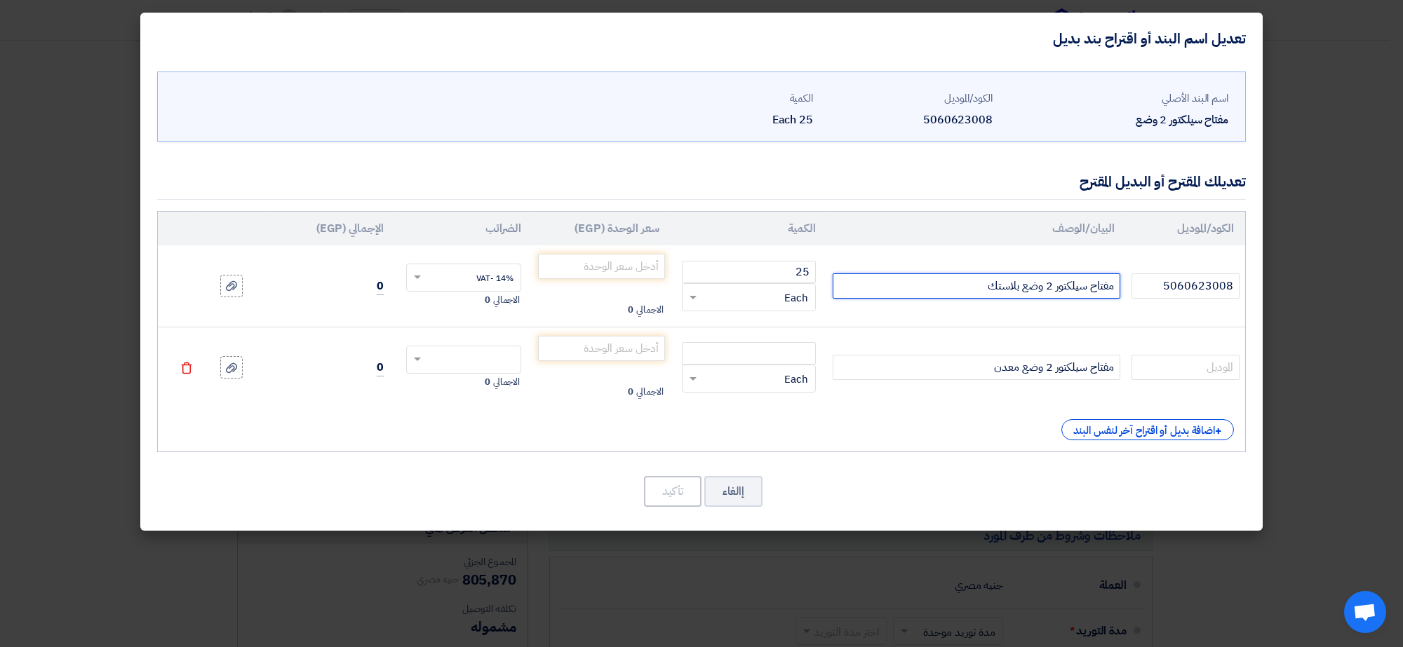
click at [948, 283] on input "مفتاح سيلكتور 2 وضع بلاستك" at bounding box center [976, 286] width 288 height 25
type input "مفتاح سيلكتور 2 وضع بلاستك شنيدر"
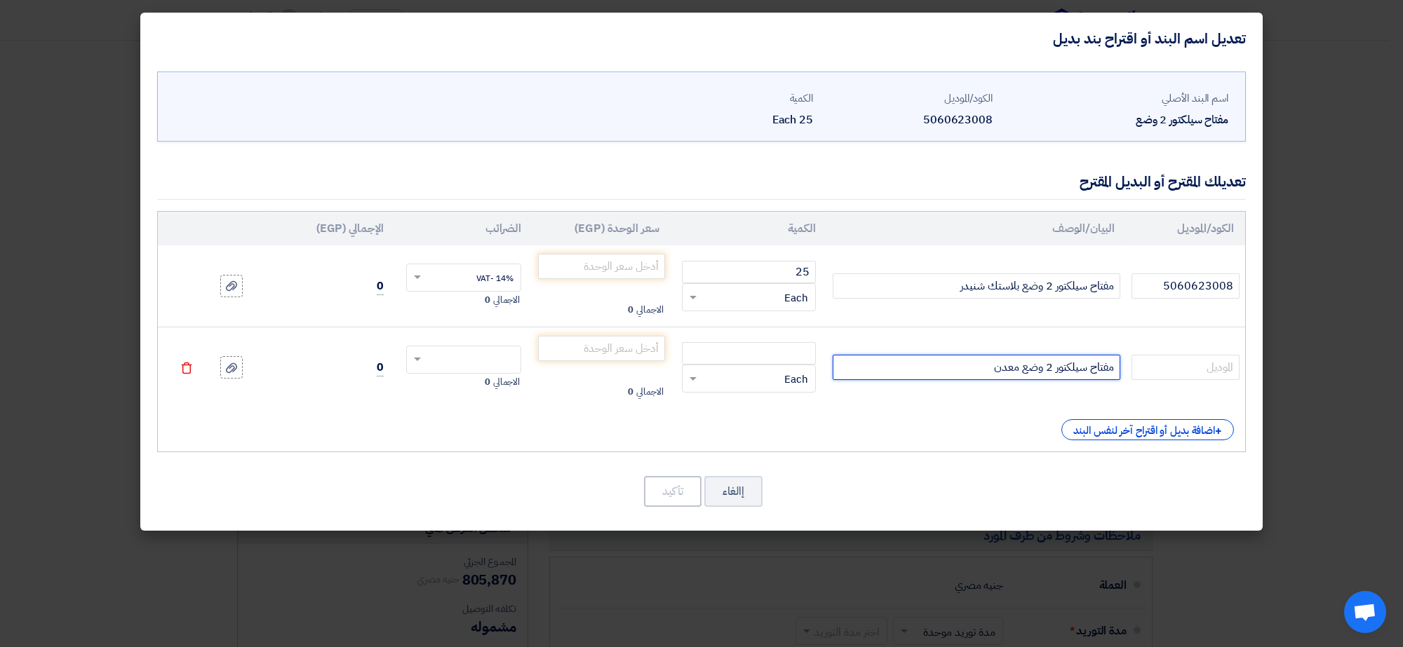
click at [962, 372] on input "مفتاح سيلكتور 2 وضع معدن" at bounding box center [976, 367] width 288 height 25
type input "مفتاح سيلكتور 2 وضع معدن شنيدر"
click at [604, 262] on input "number" at bounding box center [601, 266] width 127 height 25
type input "160"
click at [605, 351] on input "number" at bounding box center [601, 348] width 127 height 25
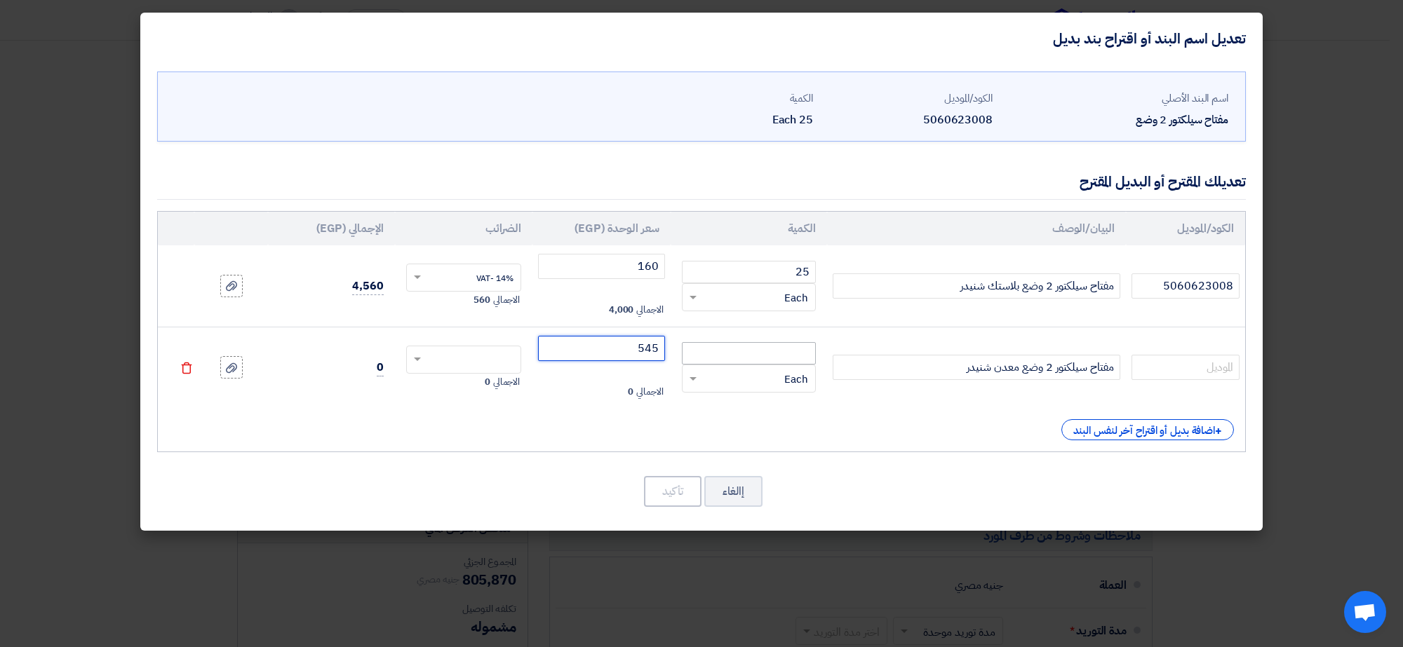
type input "545"
click at [776, 349] on input "number" at bounding box center [749, 353] width 134 height 22
click at [431, 365] on input "text" at bounding box center [473, 361] width 85 height 22
type input "25"
click at [467, 390] on div "14% -VAT" at bounding box center [464, 386] width 114 height 25
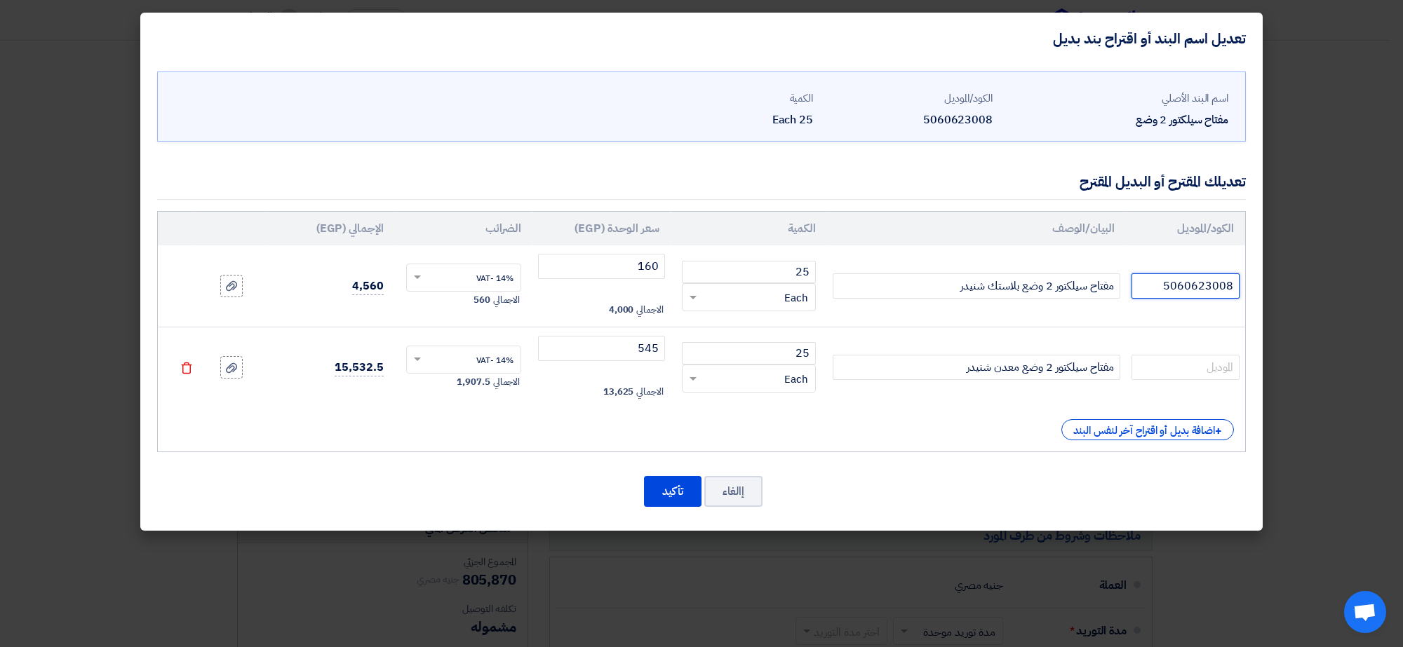
click at [1211, 281] on input "5060623008" at bounding box center [1185, 286] width 108 height 25
click at [1198, 370] on input "text" at bounding box center [1185, 367] width 108 height 25
paste input "5060623008"
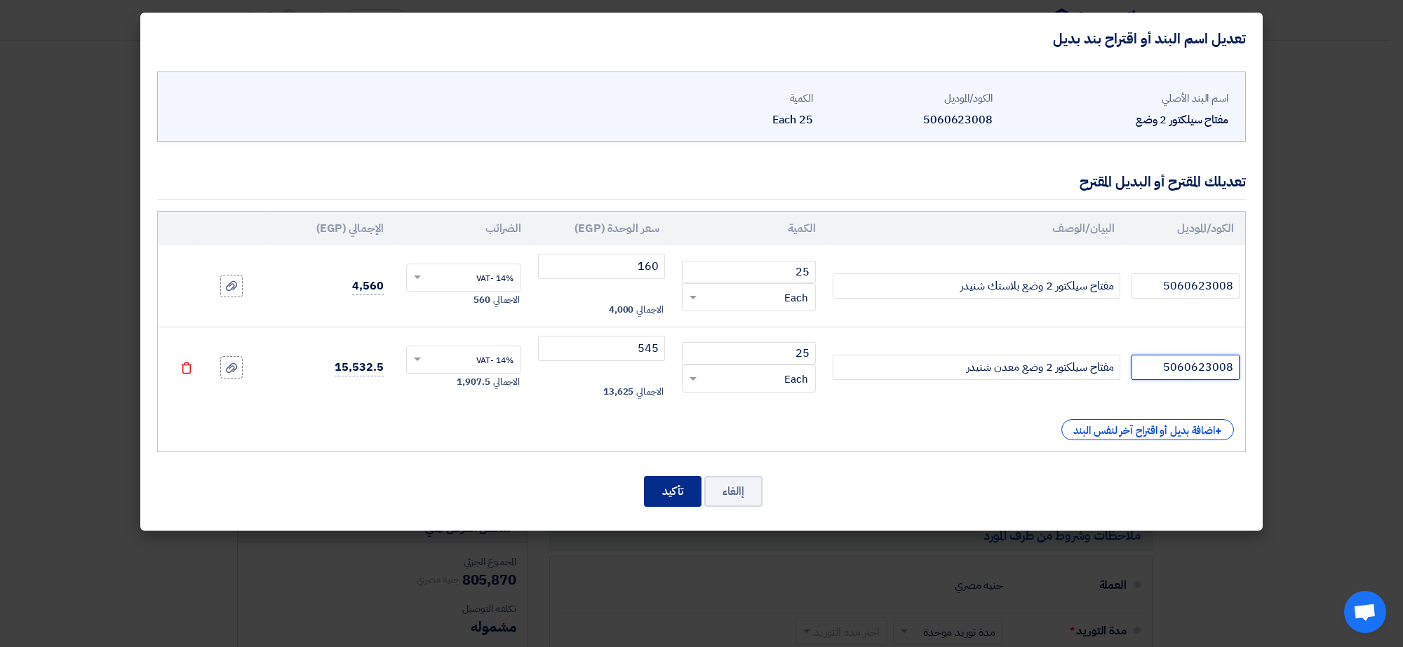
type input "5060623008"
click at [678, 489] on button "تأكيد" at bounding box center [673, 491] width 58 height 31
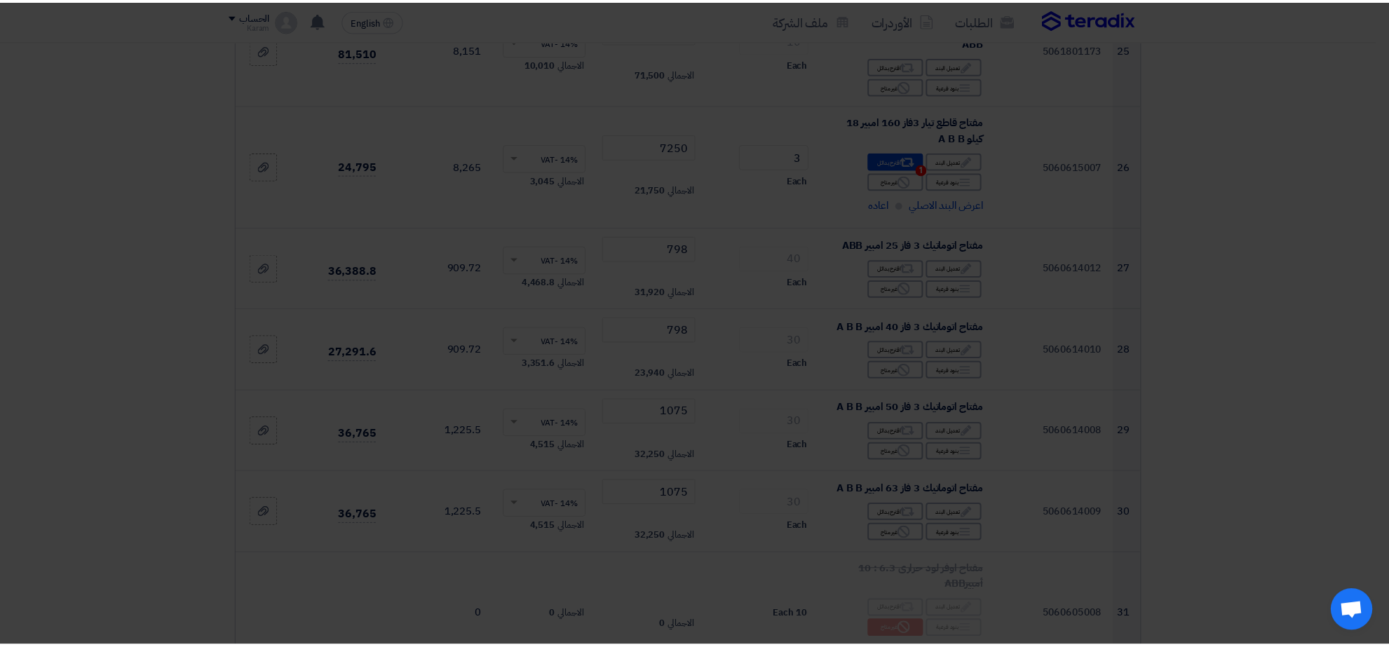
scroll to position [3581, 0]
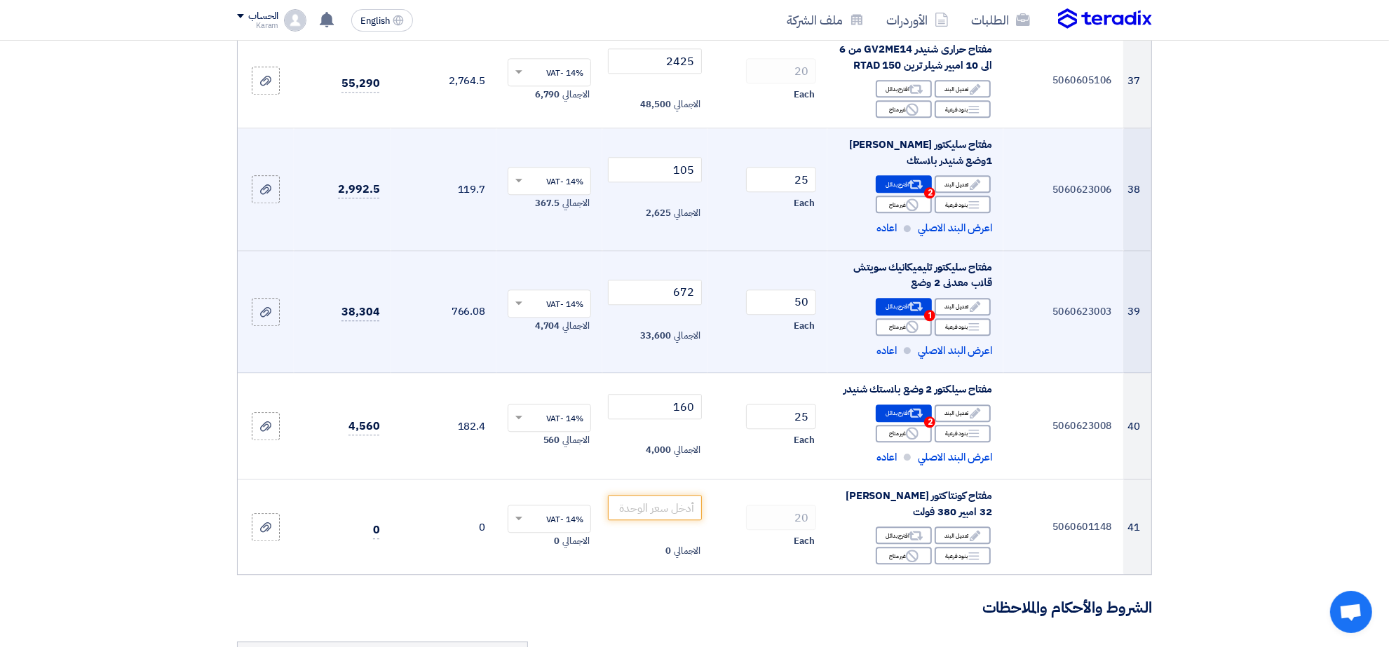
scroll to position [3756, 0]
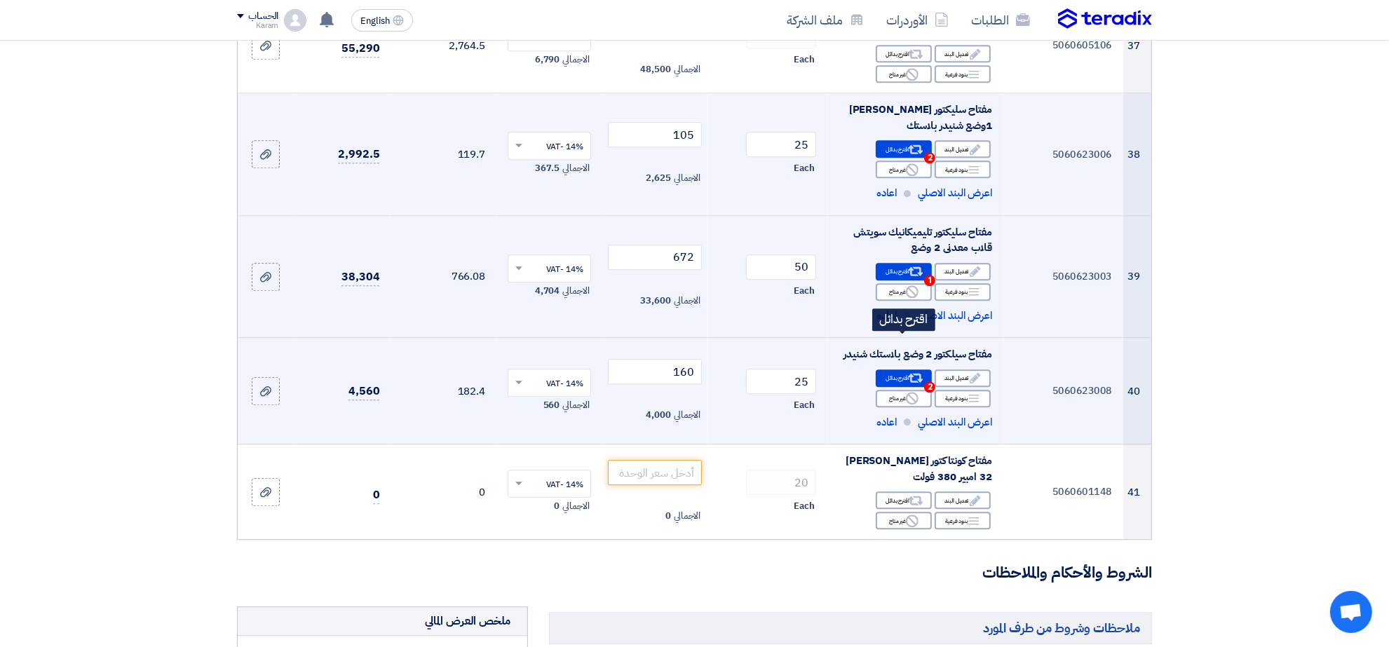
click at [912, 374] on use at bounding box center [916, 378] width 15 height 9
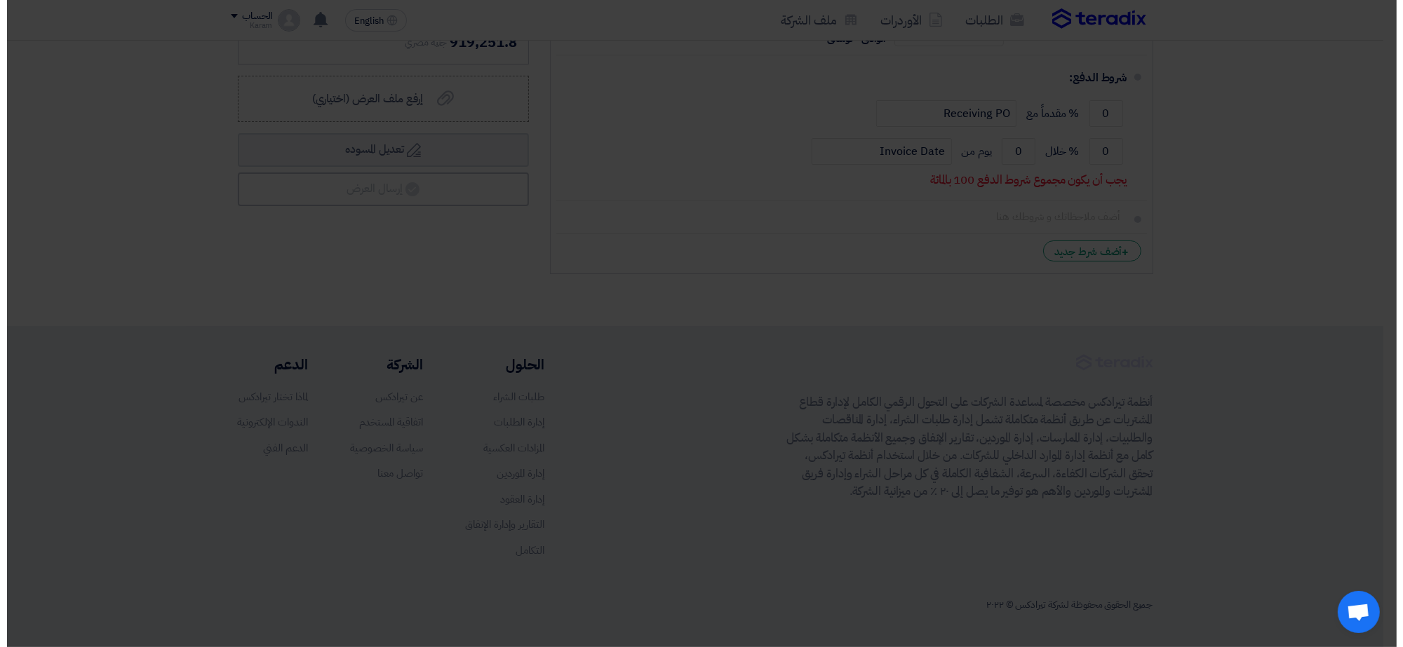
scroll to position [2776, 0]
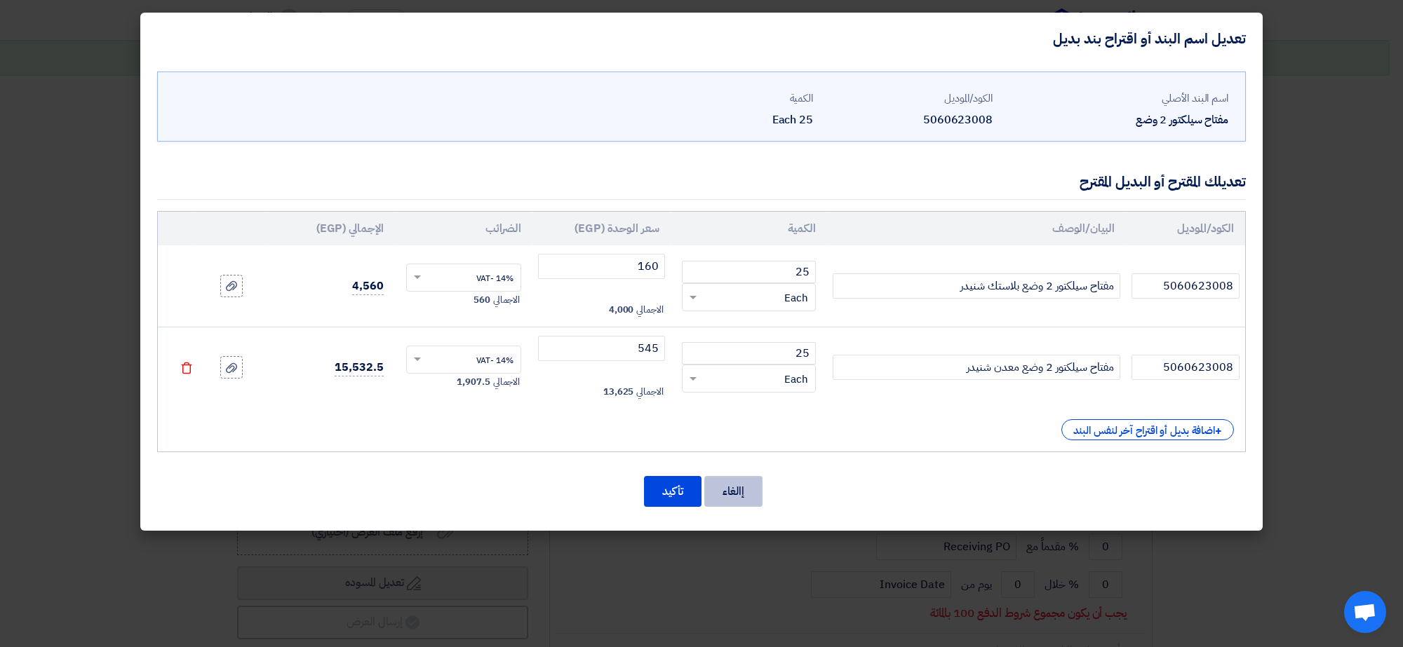
click at [730, 492] on button "إالغاء" at bounding box center [733, 491] width 58 height 31
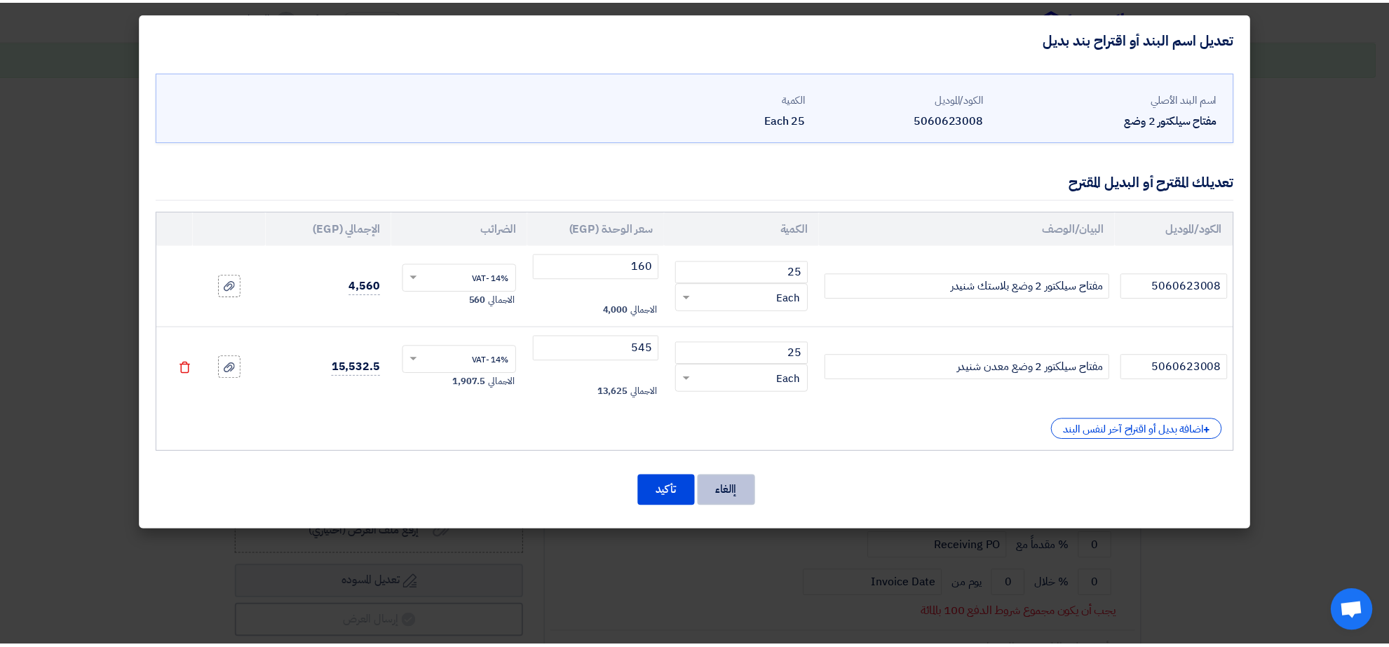
scroll to position [3756, 0]
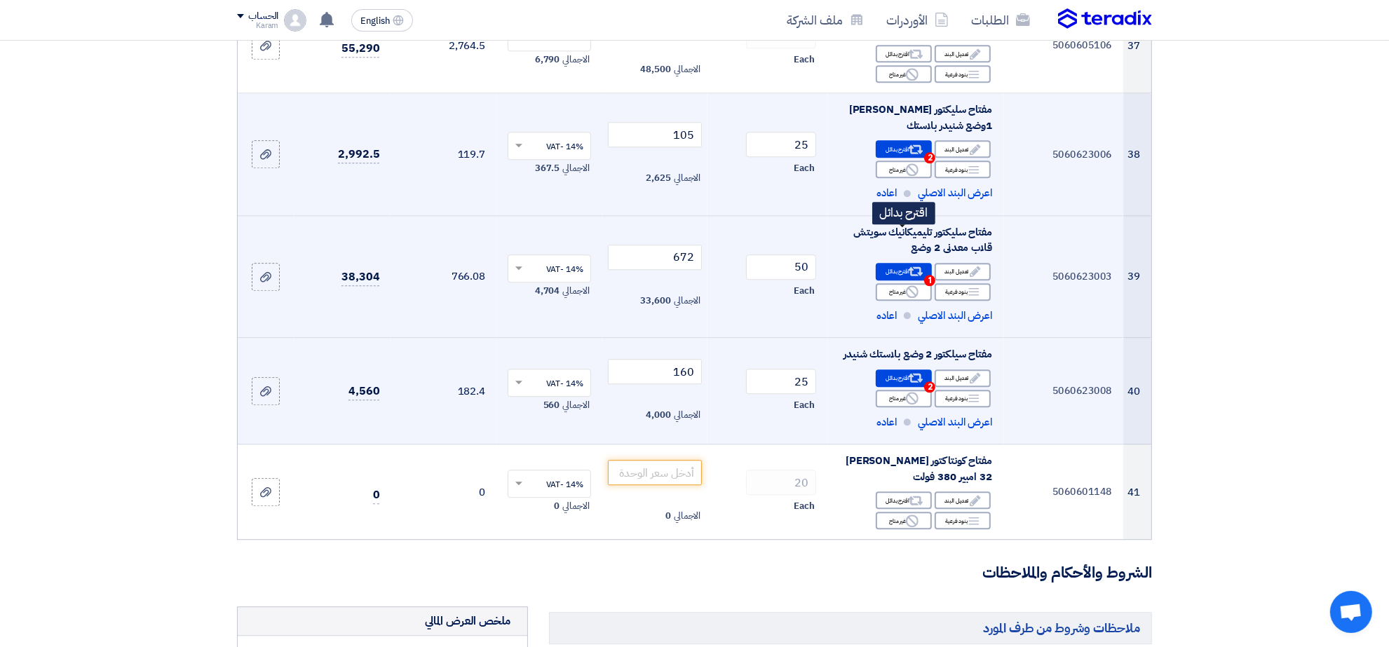
click at [920, 264] on icon "Alternative" at bounding box center [916, 271] width 15 height 15
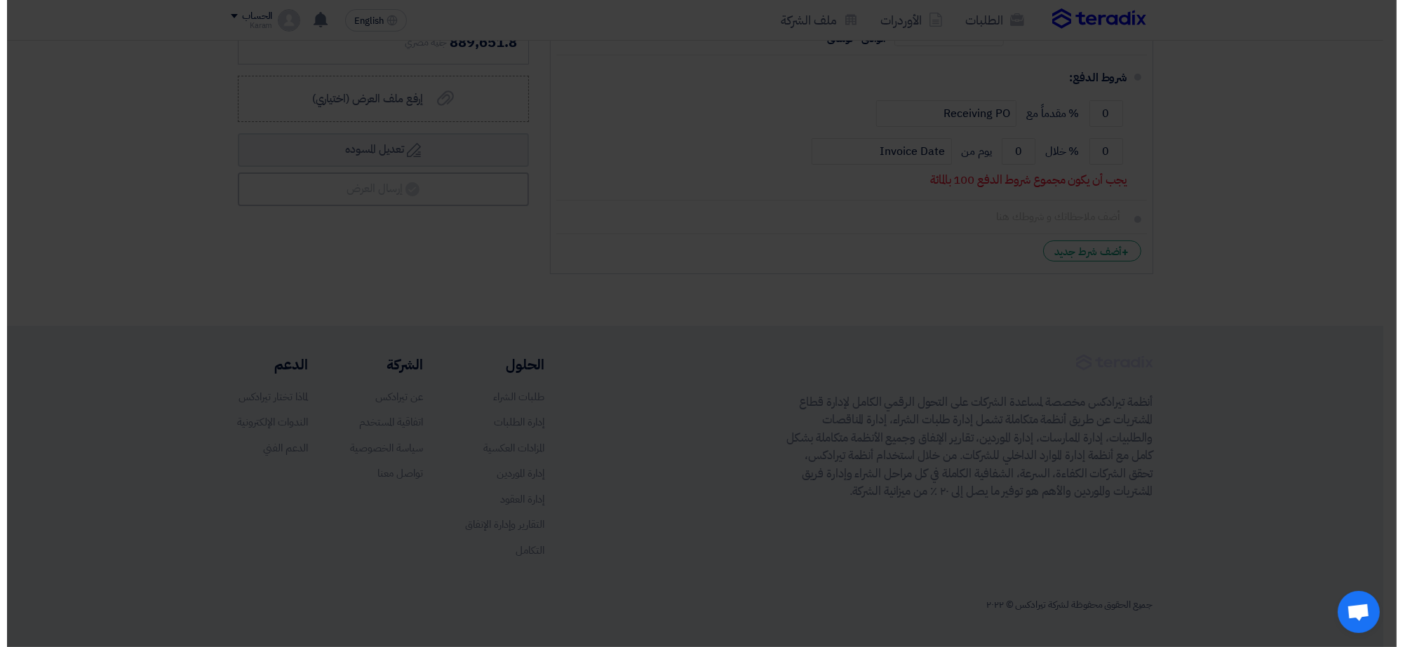
scroll to position [2776, 0]
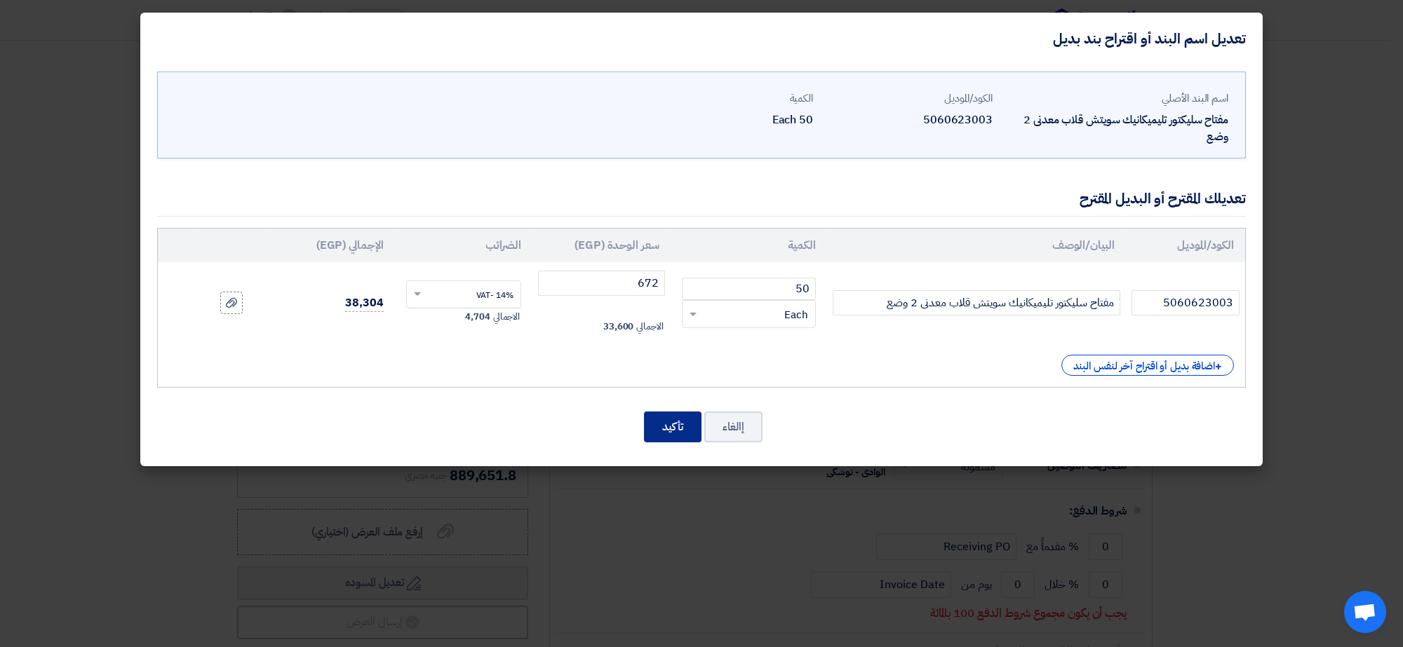
click at [677, 432] on button "تأكيد" at bounding box center [673, 427] width 58 height 31
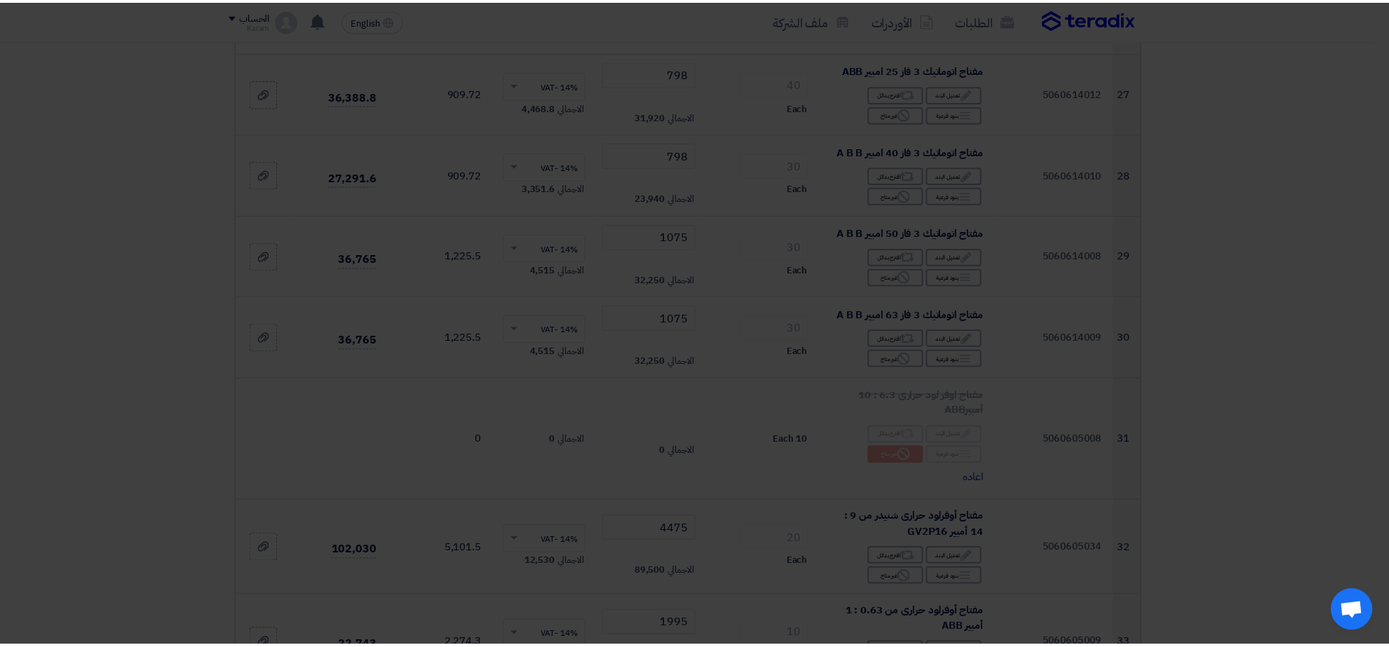
scroll to position [3756, 0]
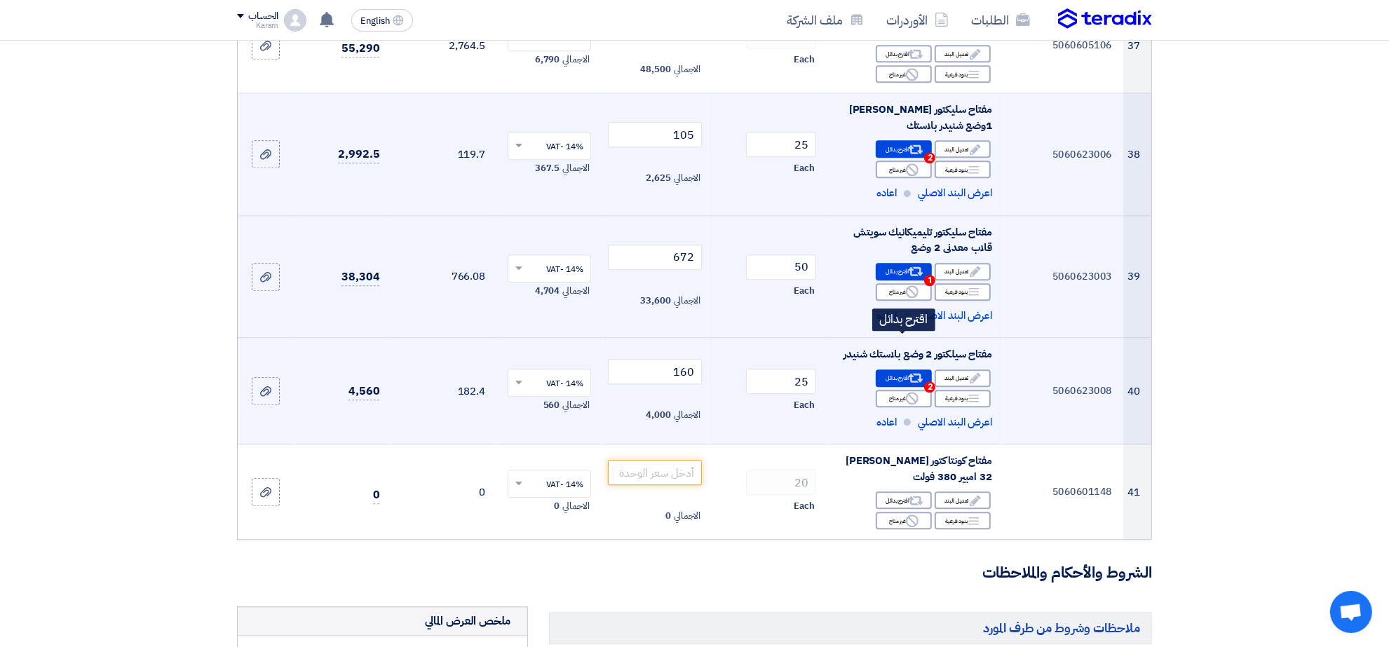
click at [915, 371] on icon "Alternative" at bounding box center [916, 378] width 15 height 15
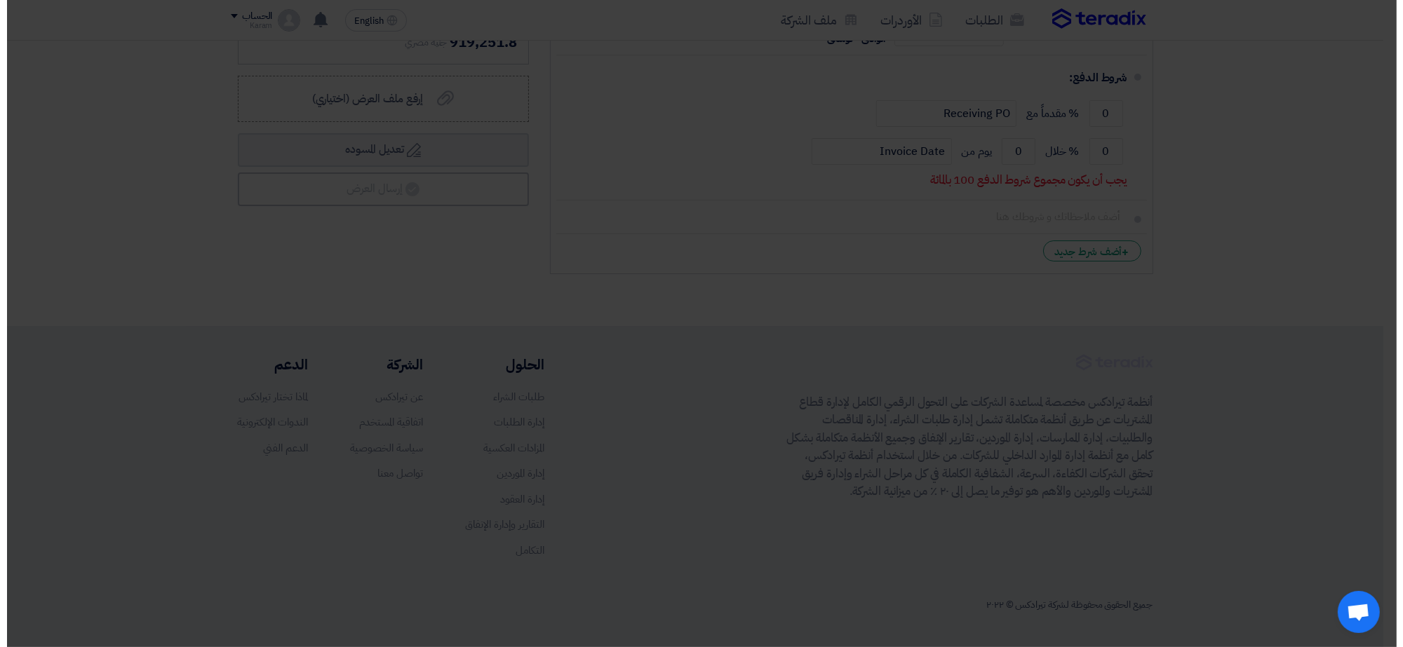
scroll to position [2776, 0]
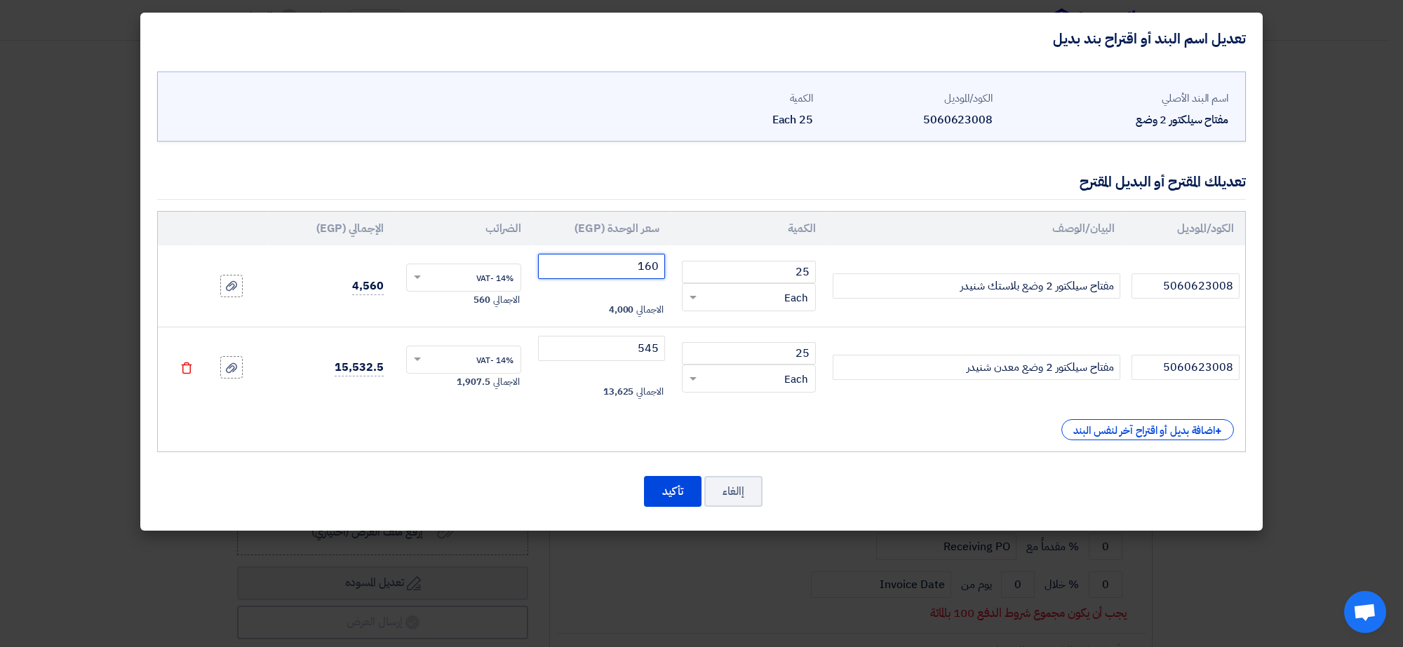
click at [626, 272] on input "160" at bounding box center [601, 266] width 127 height 25
click at [607, 347] on input "545" at bounding box center [601, 348] width 127 height 25
type input "5"
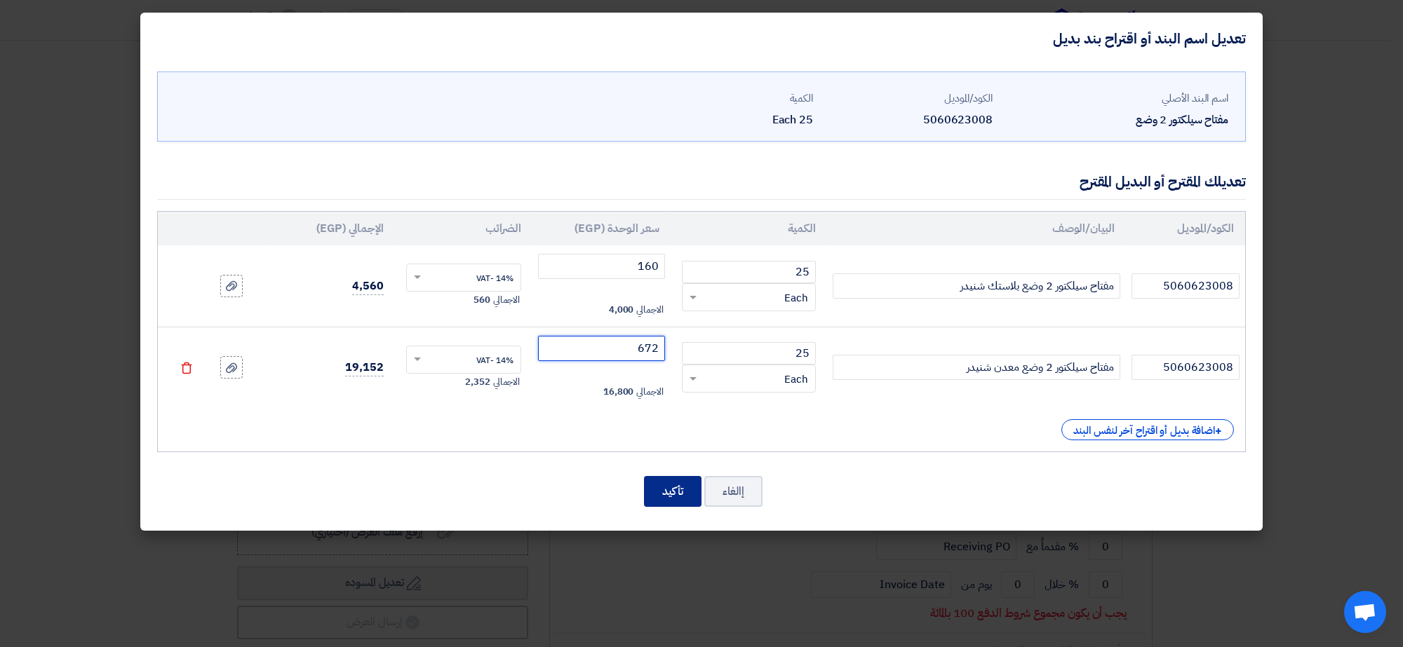
type input "672"
click at [668, 492] on button "تأكيد" at bounding box center [673, 491] width 58 height 31
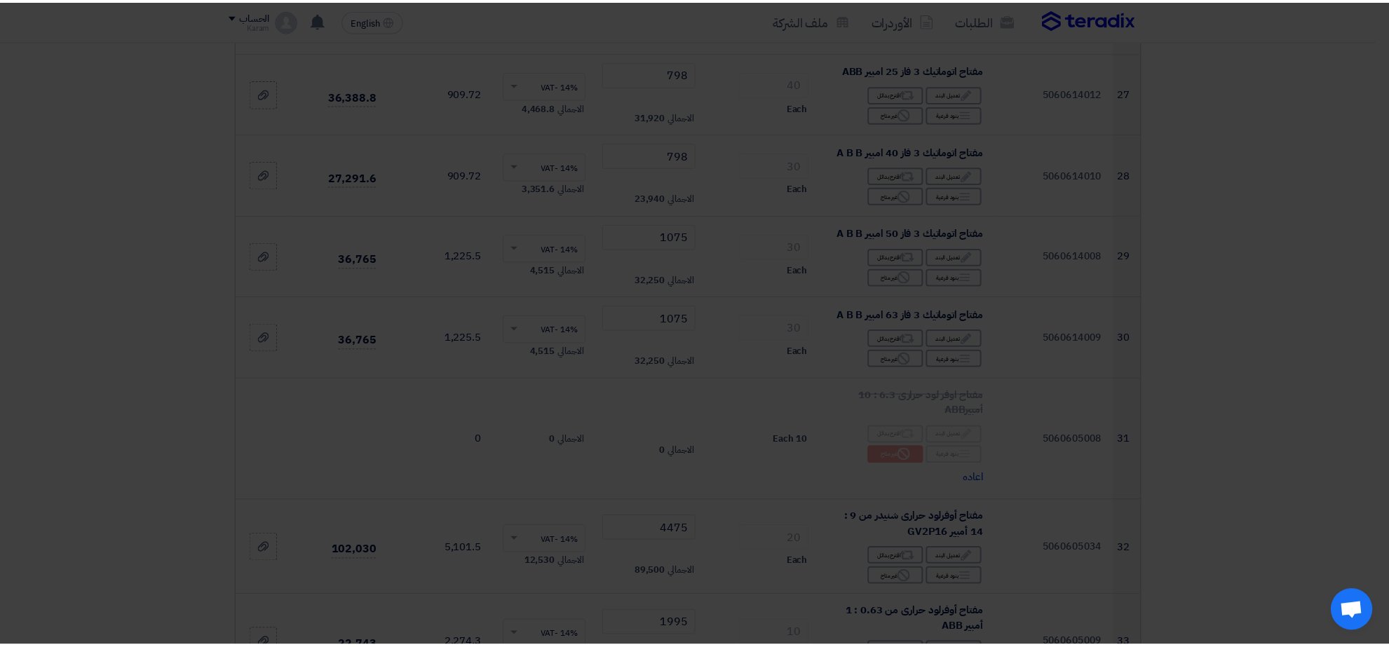
scroll to position [3756, 0]
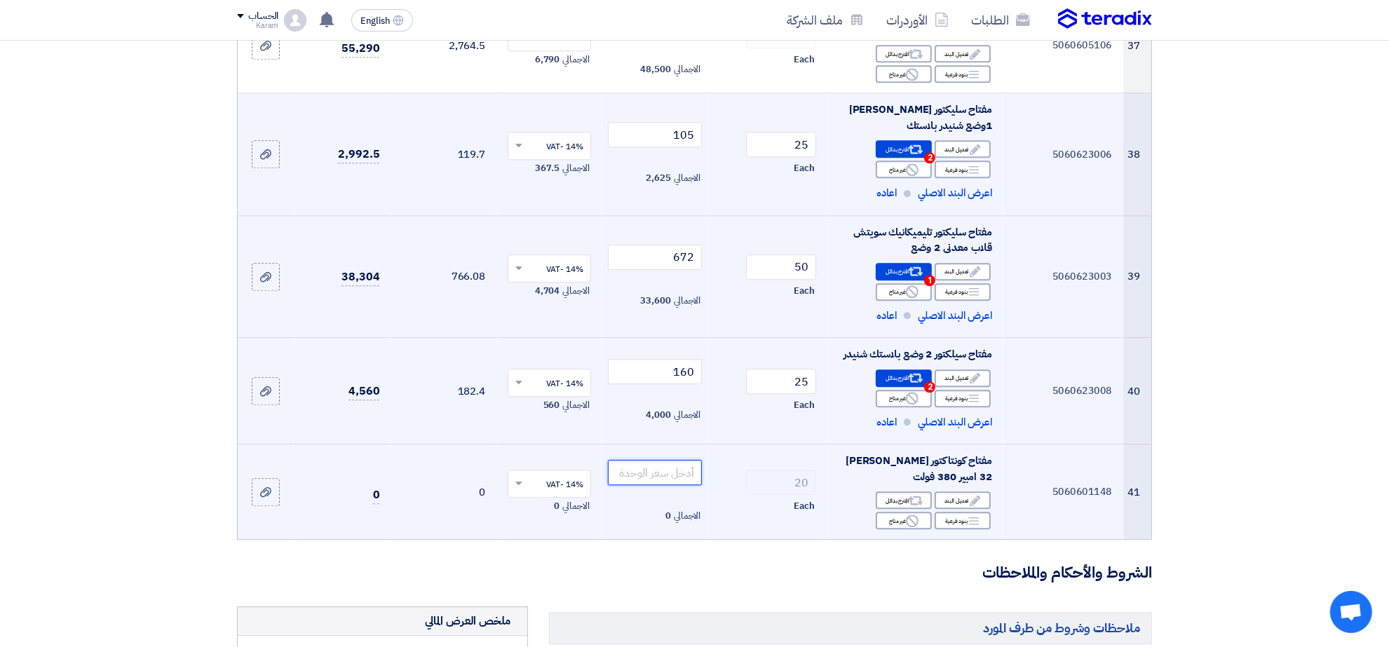
click at [668, 460] on input "number" at bounding box center [655, 472] width 95 height 25
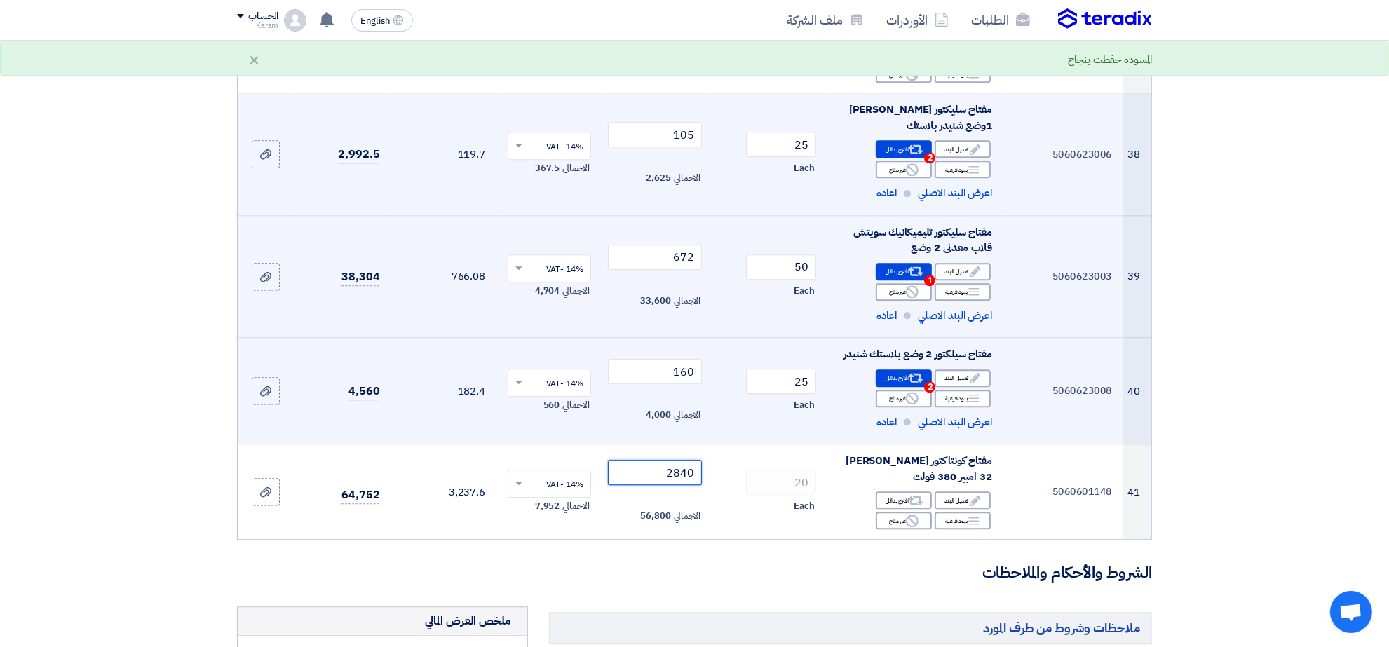
type input "2840"
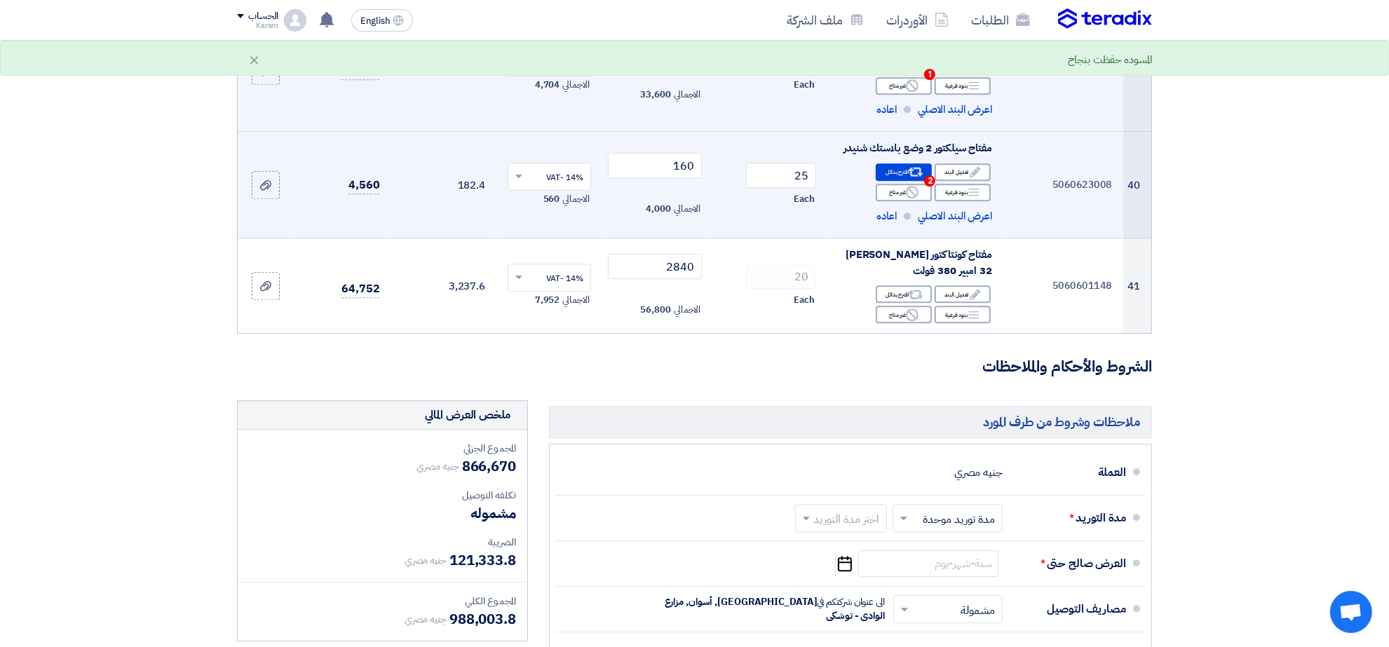
scroll to position [4002, 0]
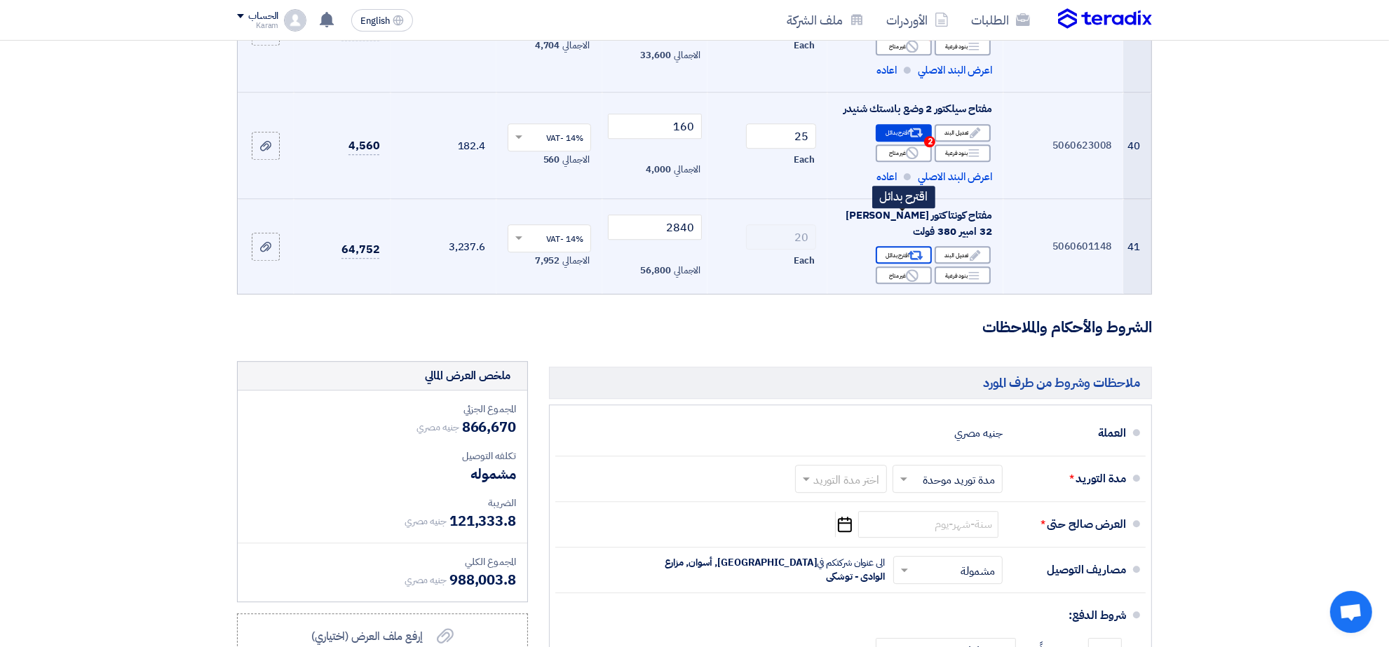
click at [905, 246] on div "Alternative اقترح بدائل" at bounding box center [904, 255] width 56 height 18
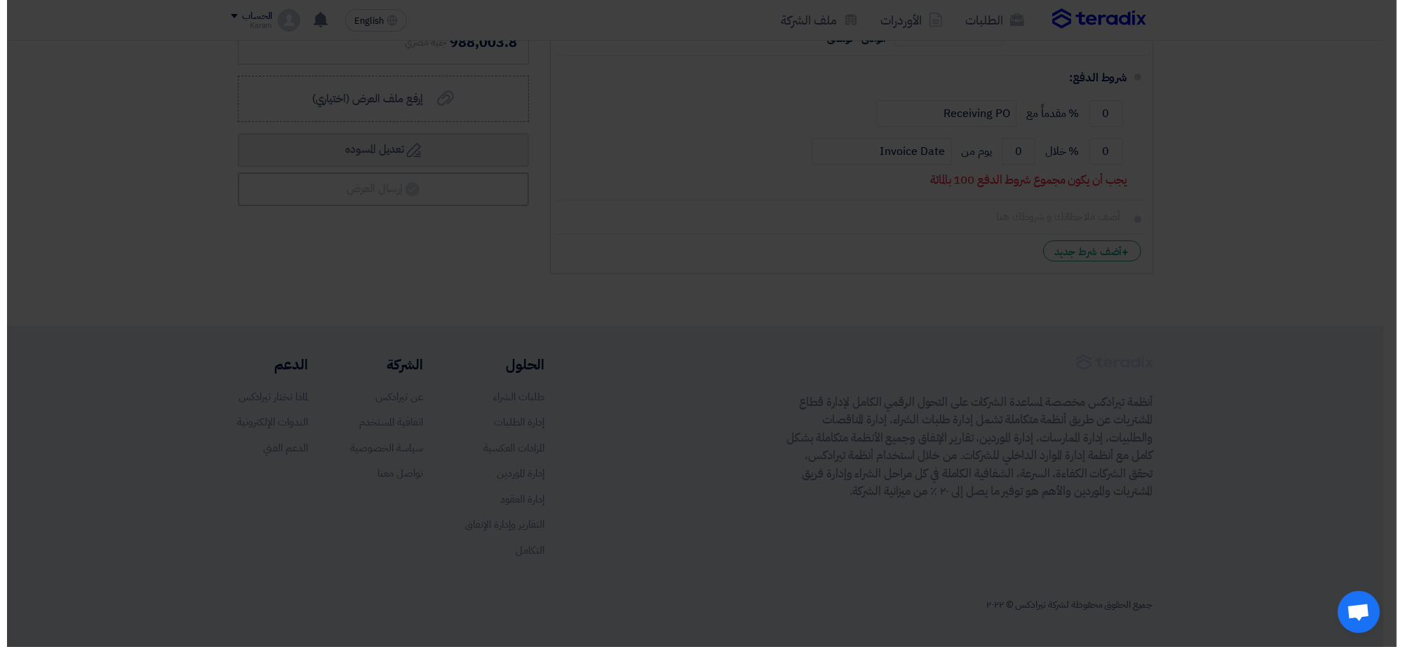
scroll to position [2898, 0]
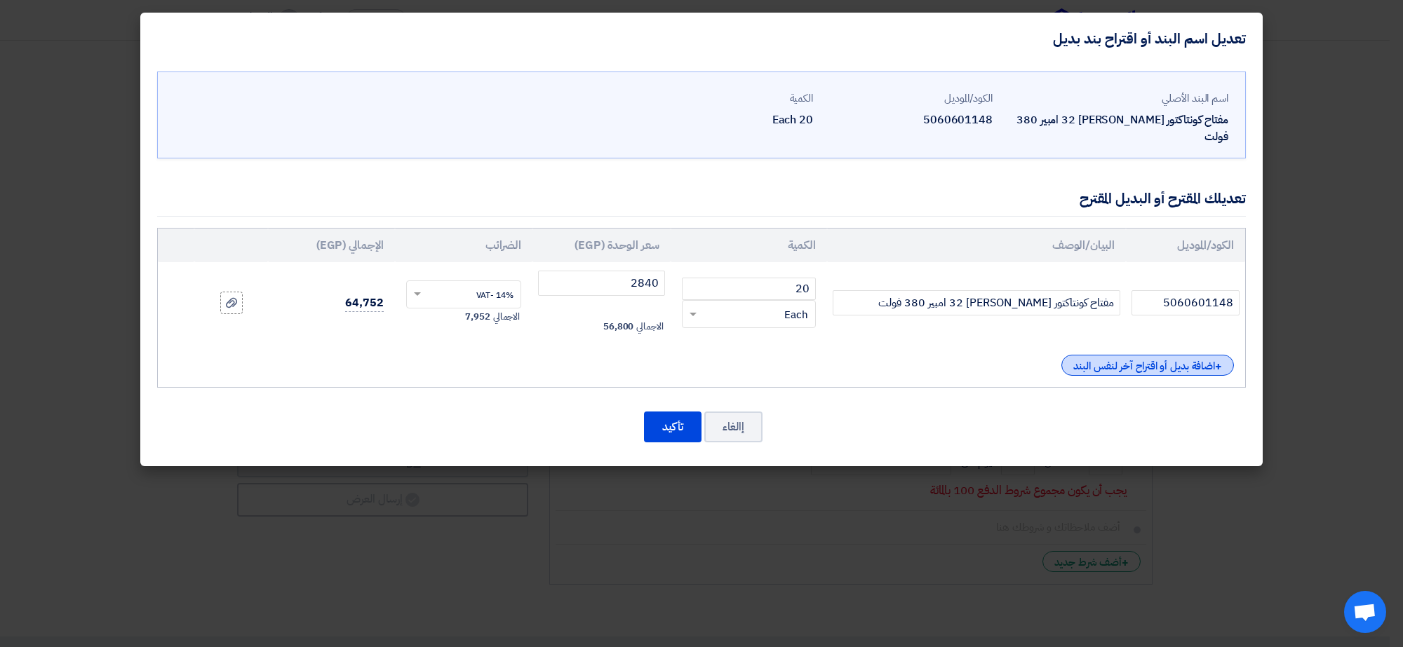
click at [1105, 355] on div "+ اضافة بديل أو اقتراح آخر لنفس البند" at bounding box center [1147, 365] width 173 height 21
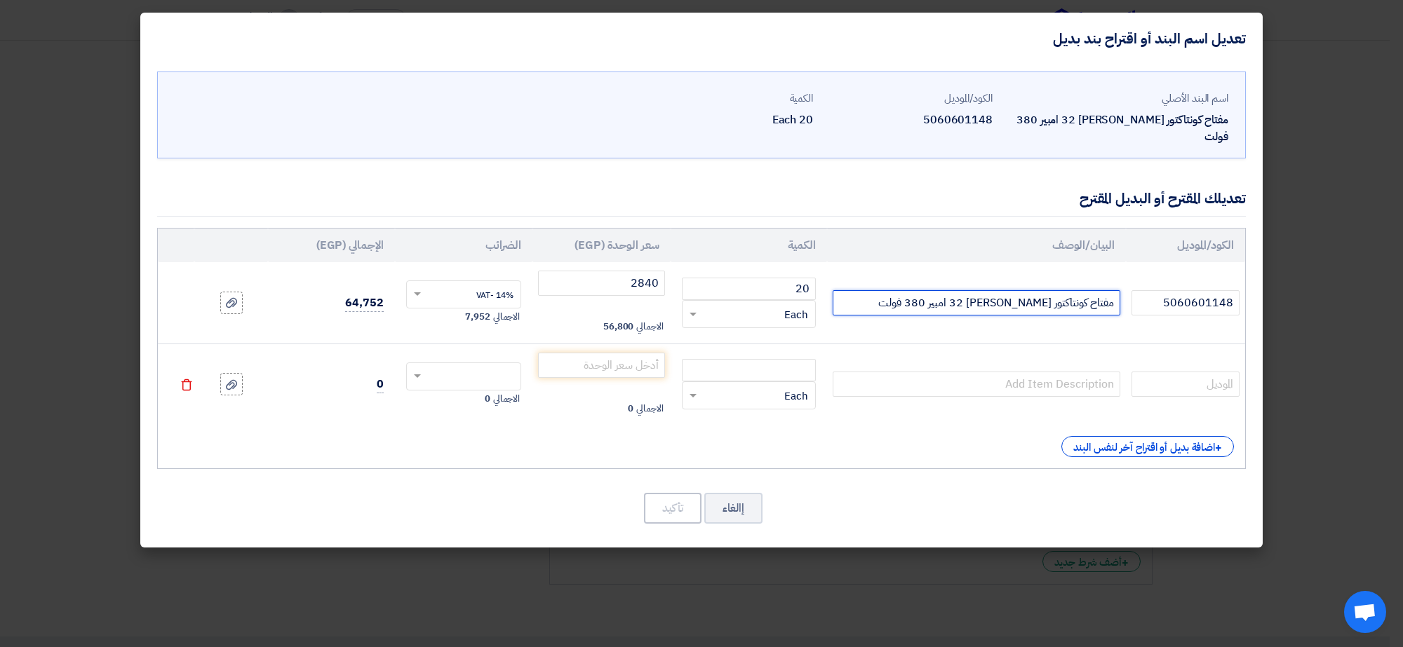
click at [1025, 290] on input "مفتاح كونتاكتور [PERSON_NAME] 32 امبير 380 فولت" at bounding box center [976, 302] width 288 height 25
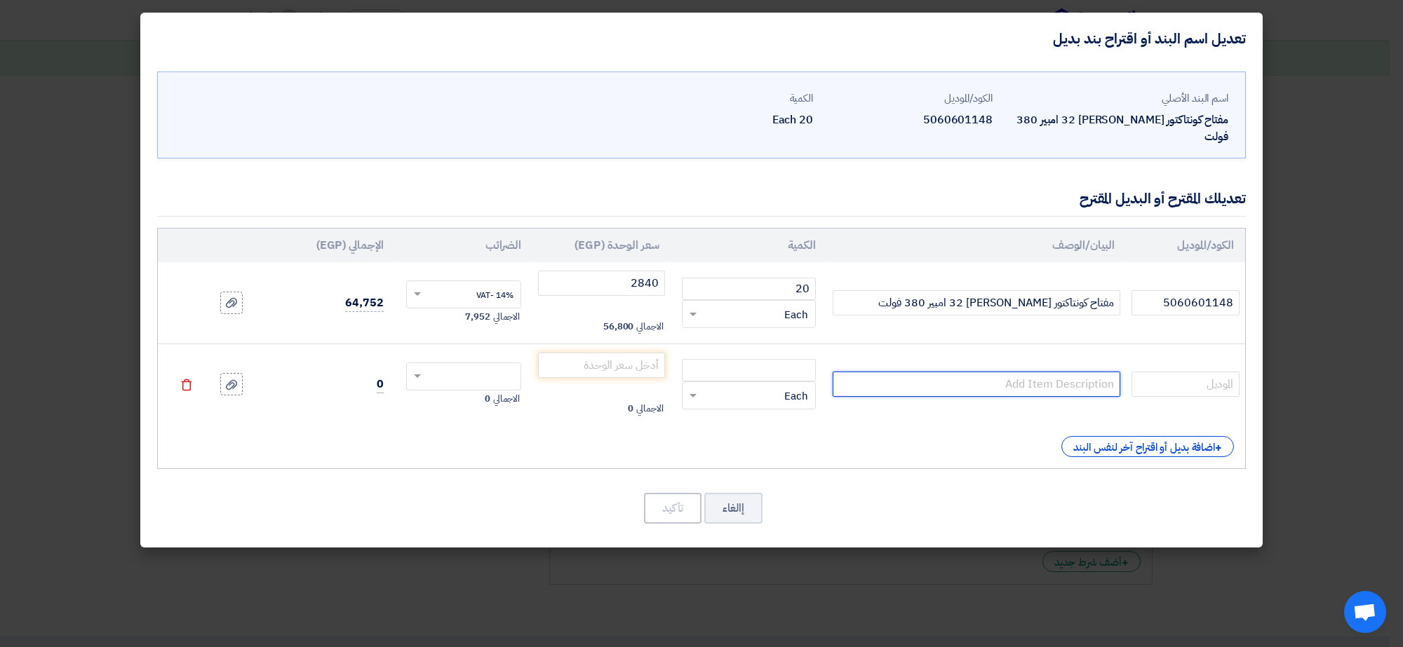
click at [1014, 372] on input "text" at bounding box center [976, 384] width 288 height 25
paste input "مفتاح كونتاكتور [PERSON_NAME] 32 امبير 380 فولت"
type input "مفتاح كونتاكتور [PERSON_NAME] 32 امبير 380 فولت"
click at [189, 379] on icon "Delete" at bounding box center [186, 385] width 13 height 13
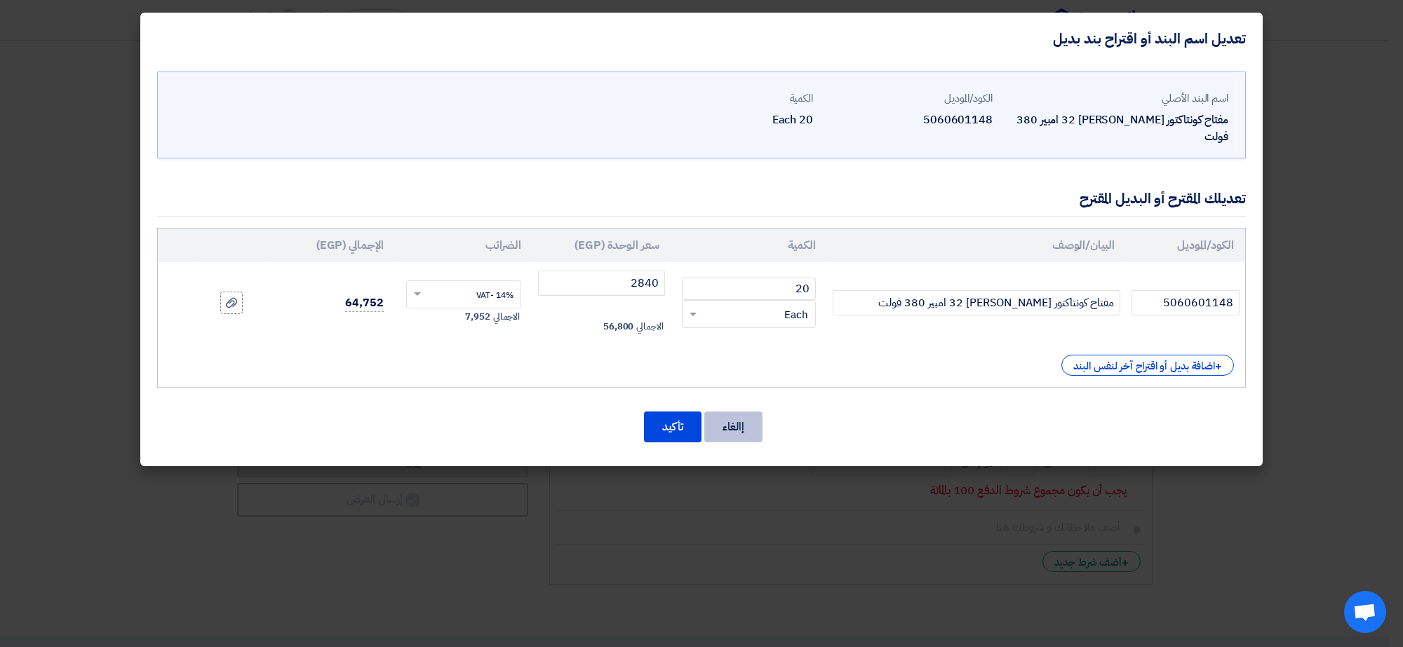
click at [714, 412] on button "إالغاء" at bounding box center [733, 427] width 58 height 31
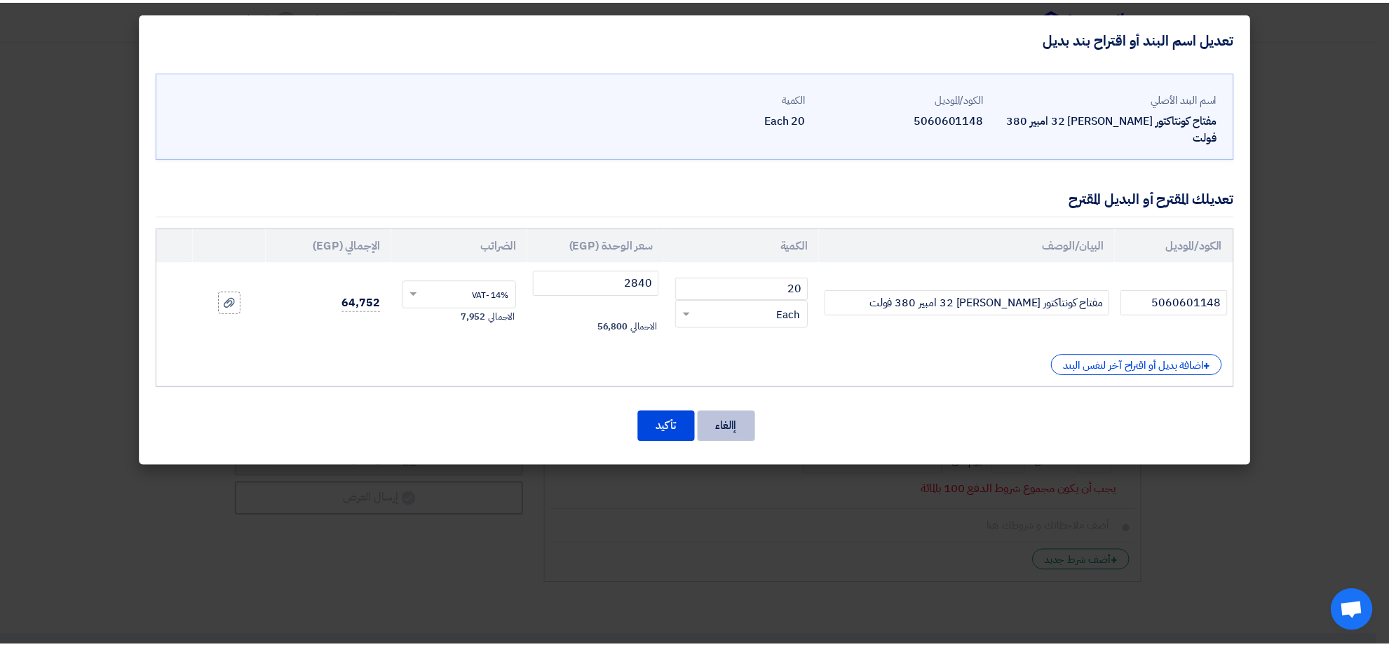
scroll to position [4231, 0]
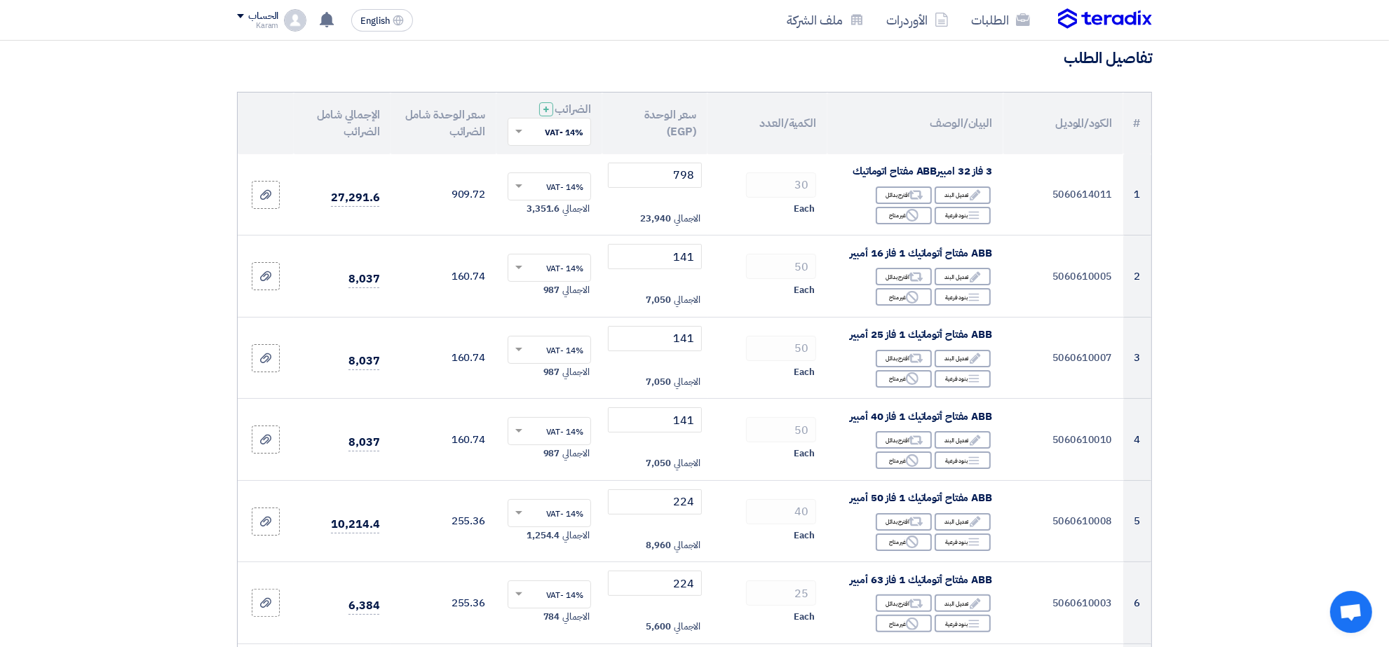
scroll to position [0, 0]
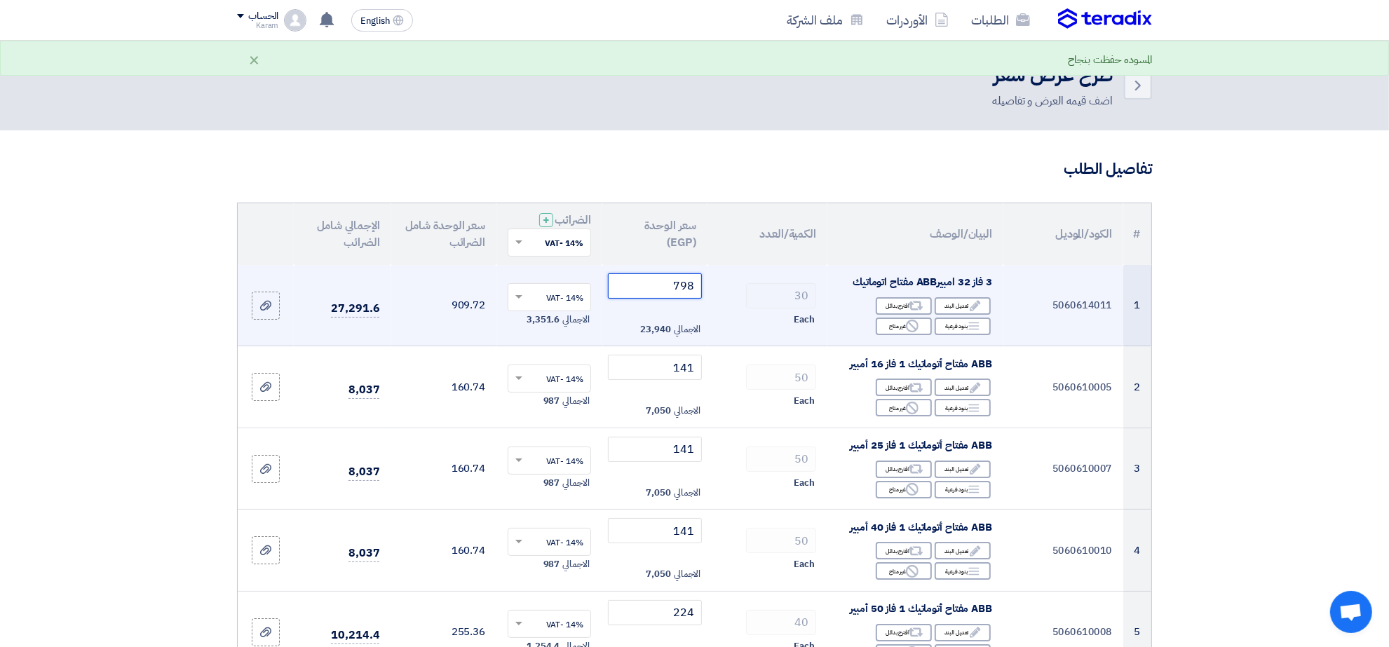
click at [643, 281] on input "798" at bounding box center [655, 286] width 95 height 25
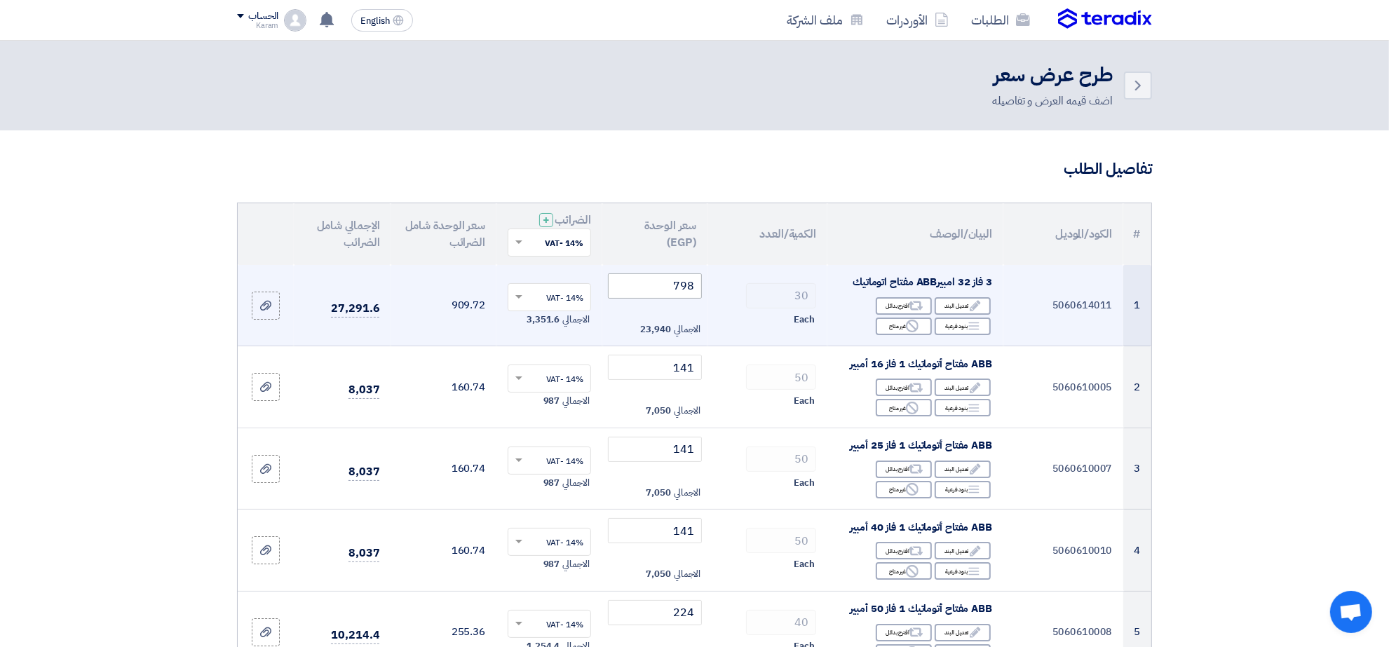
scroll to position [372, 0]
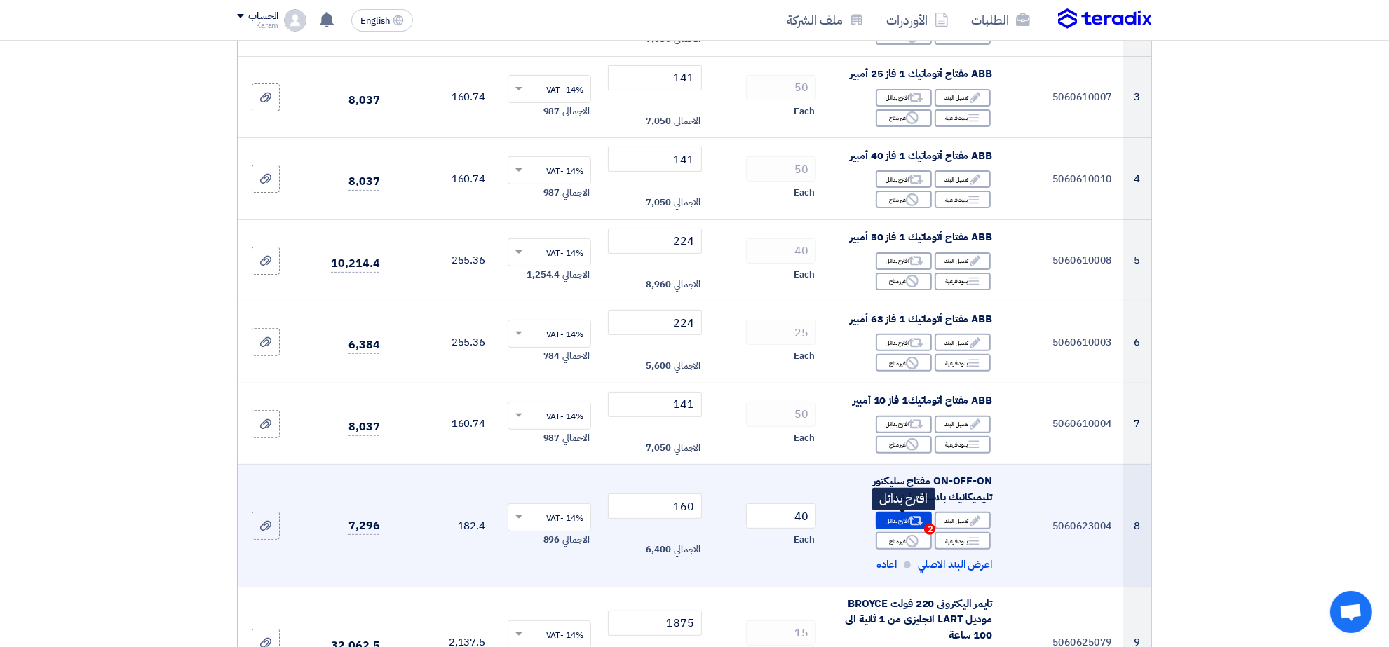
click at [887, 525] on div "Alternative اقترح بدائل 2" at bounding box center [904, 521] width 56 height 18
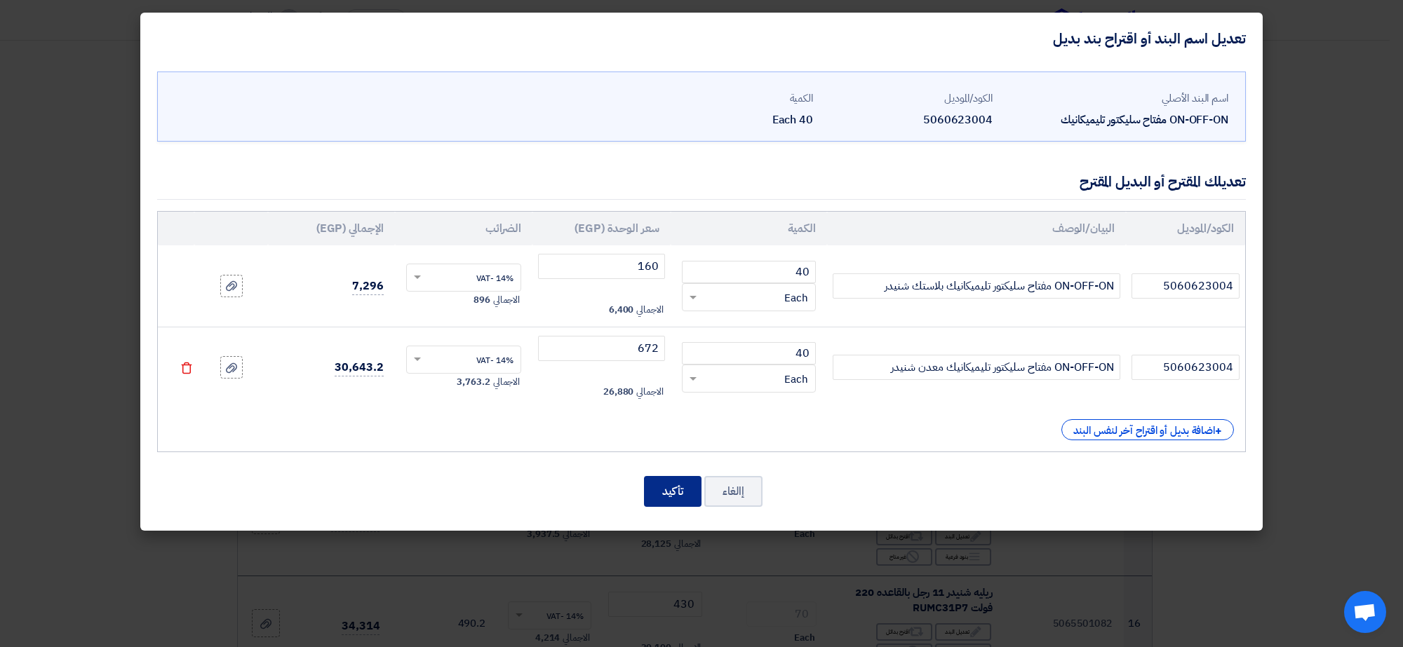
click at [689, 497] on button "تأكيد" at bounding box center [673, 491] width 58 height 31
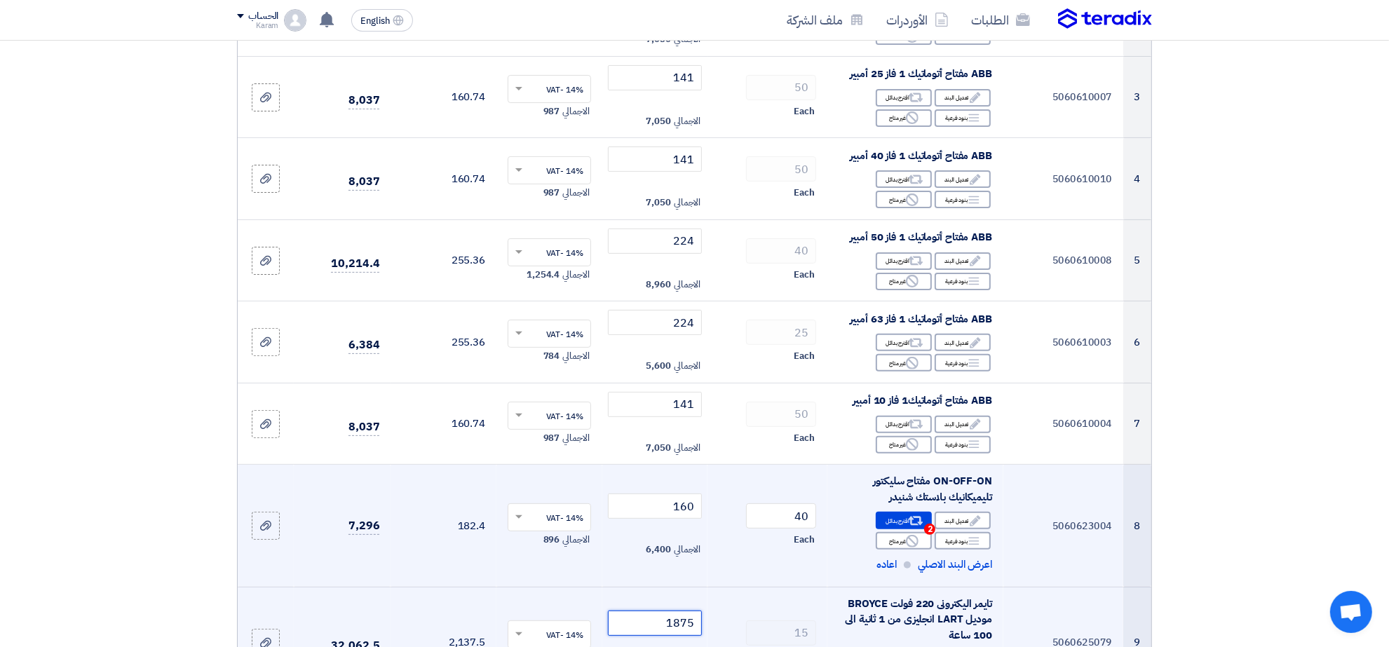
click at [653, 633] on input "1875" at bounding box center [655, 623] width 95 height 25
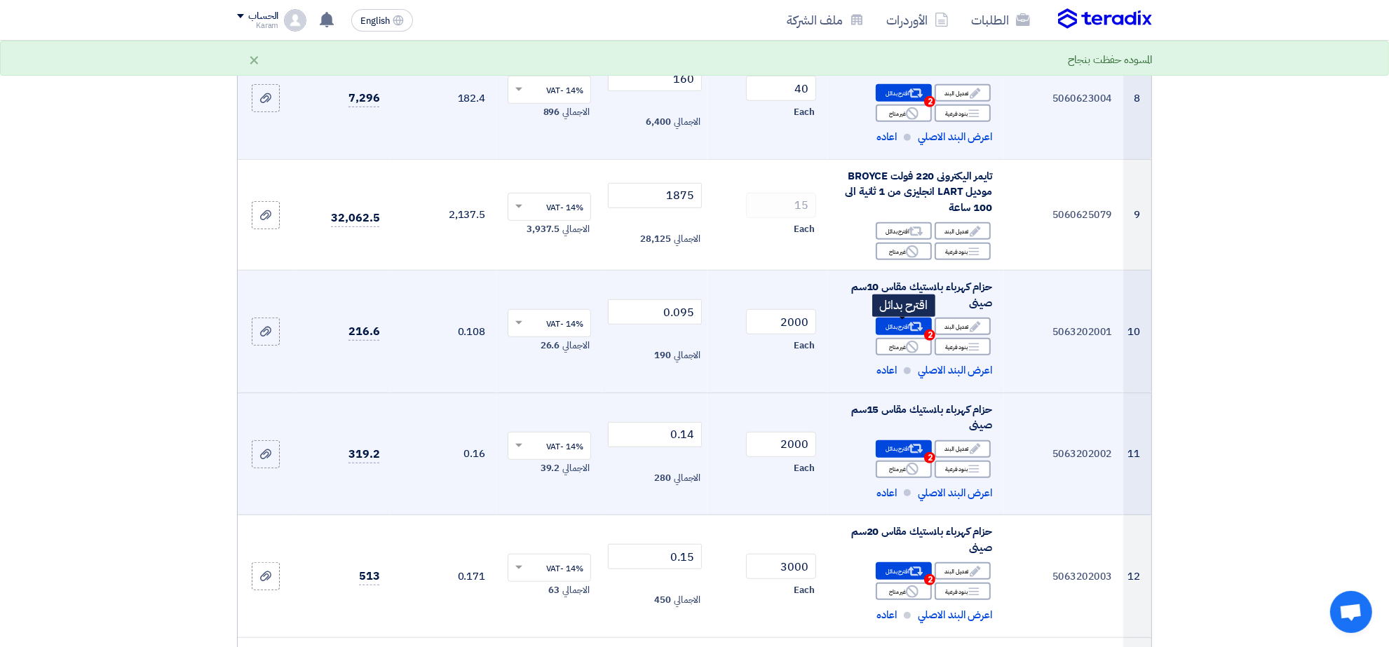
click at [907, 330] on div "Alternative اقترح بدائل 2" at bounding box center [904, 327] width 56 height 18
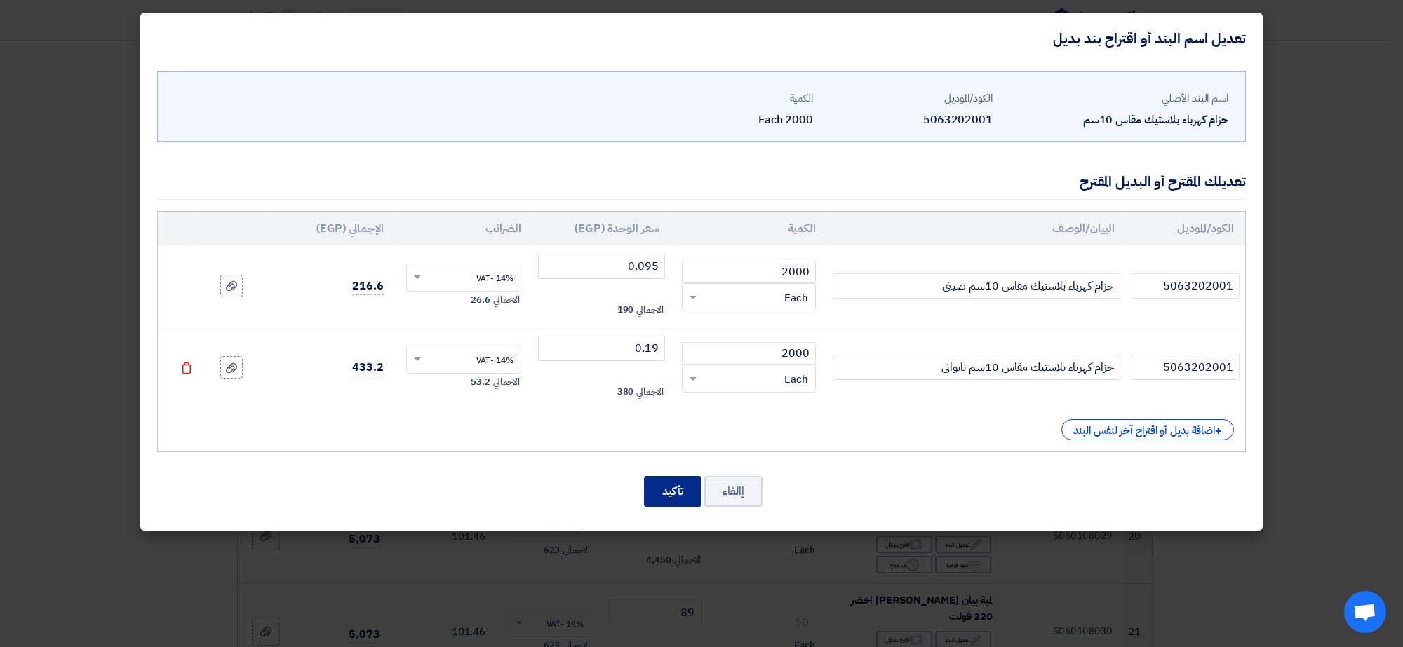
click at [679, 479] on button "تأكيد" at bounding box center [673, 491] width 58 height 31
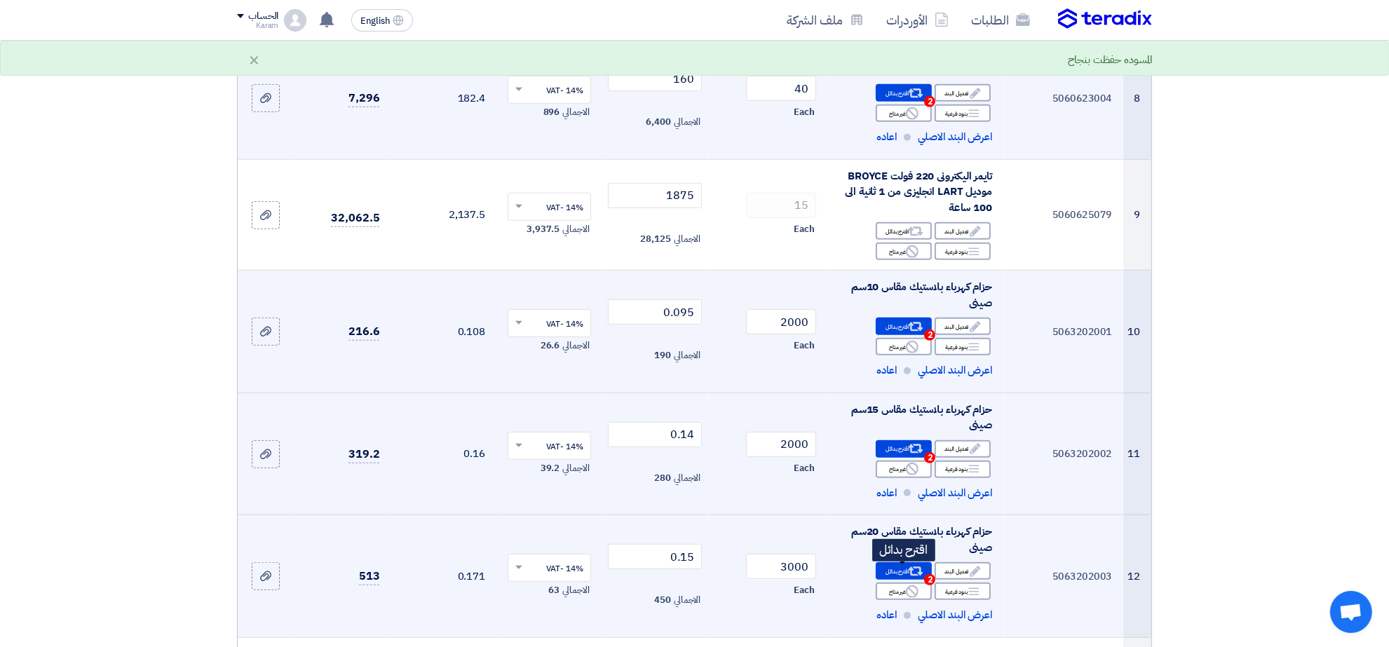
click at [903, 576] on div "Alternative اقترح بدائل 2" at bounding box center [904, 571] width 56 height 18
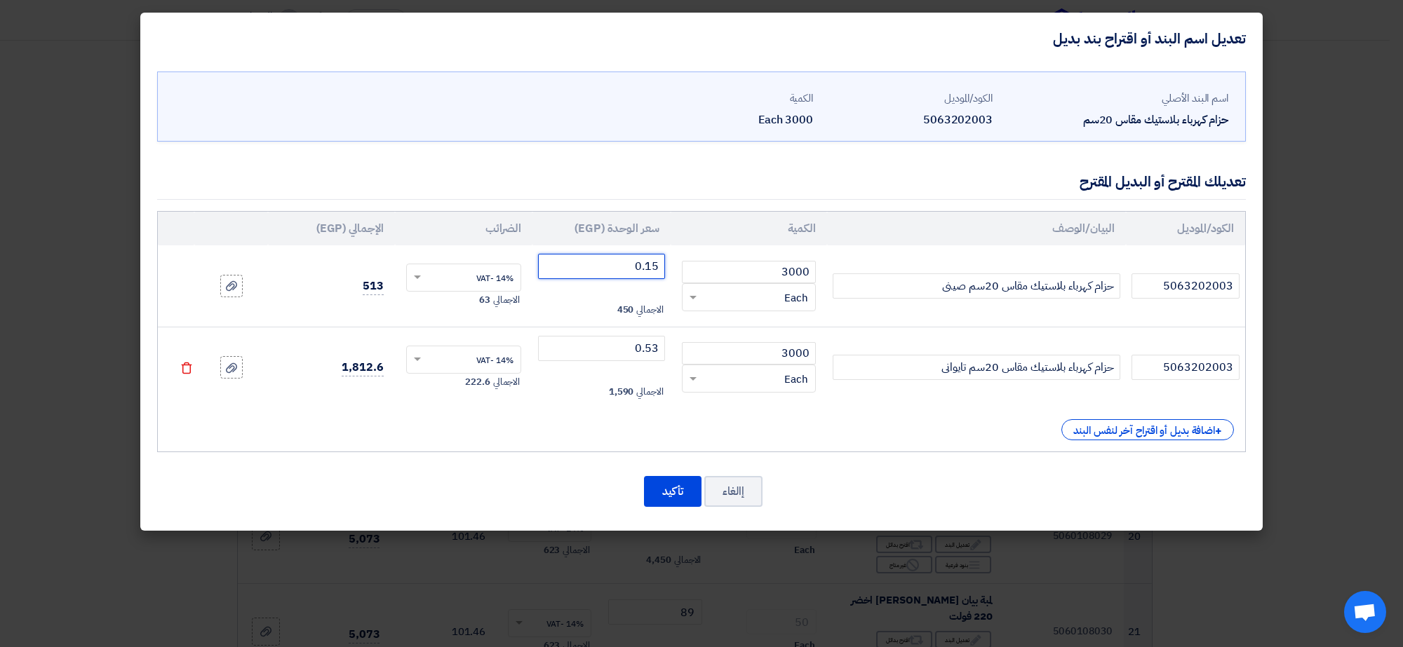
click at [628, 271] on input "0.15" at bounding box center [601, 266] width 127 height 25
type input "0.18"
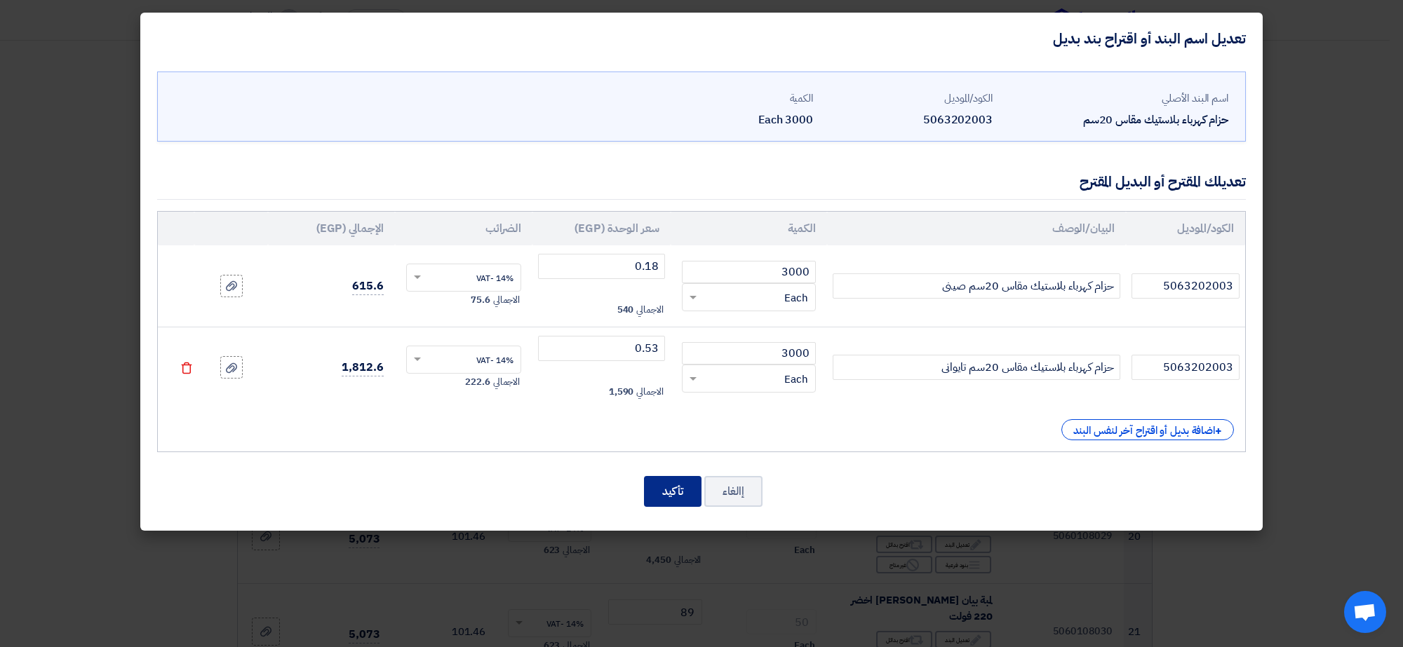
click at [670, 497] on button "تأكيد" at bounding box center [673, 491] width 58 height 31
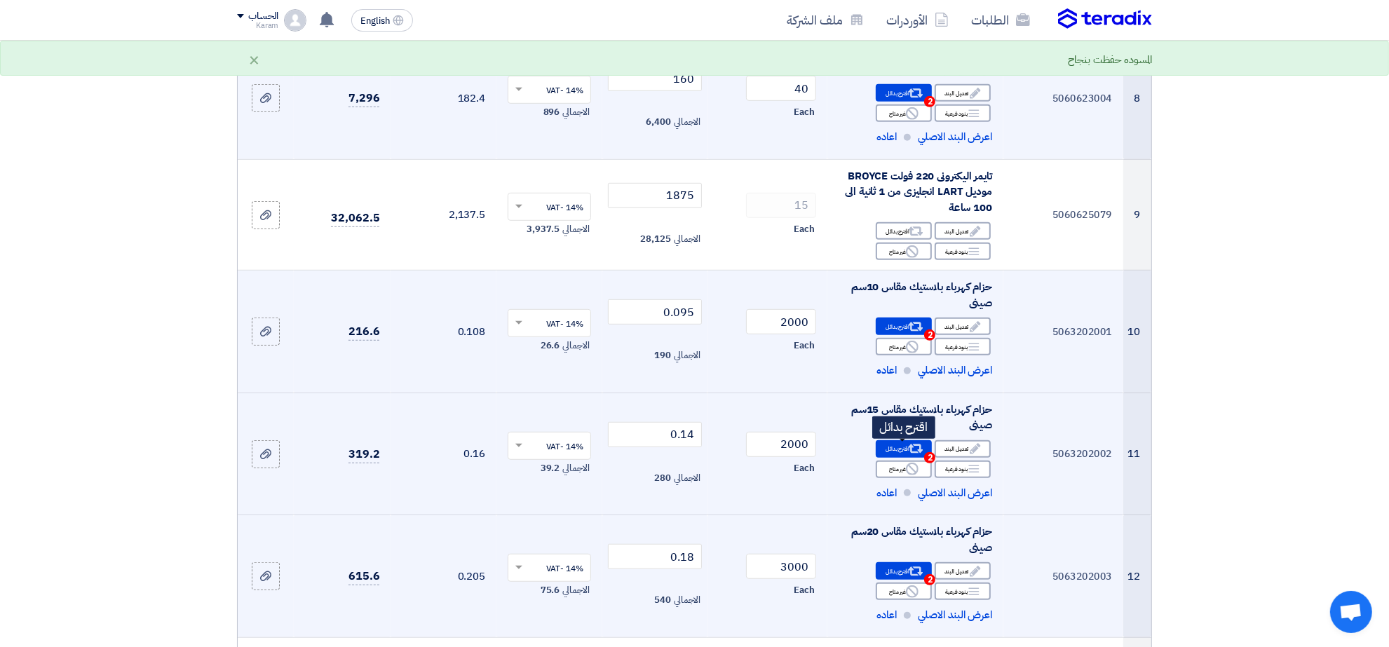
click at [920, 453] on use at bounding box center [916, 449] width 15 height 9
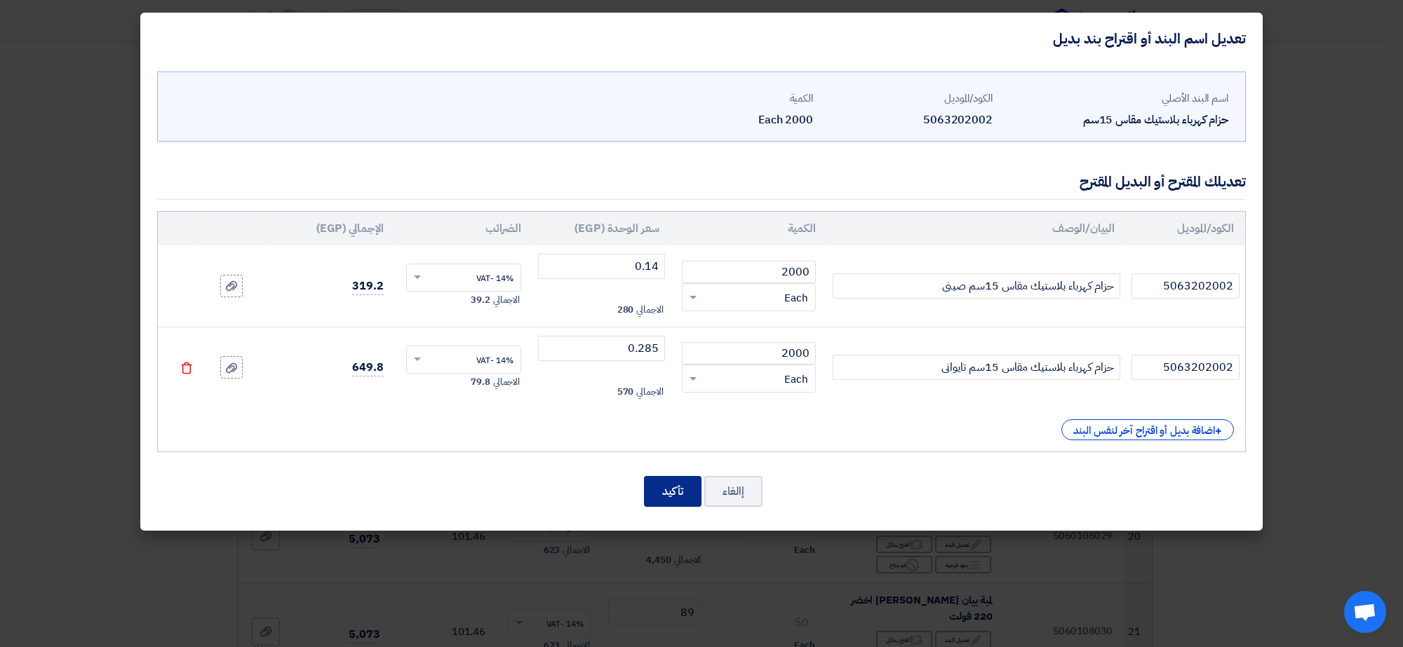
click at [677, 487] on button "تأكيد" at bounding box center [673, 491] width 58 height 31
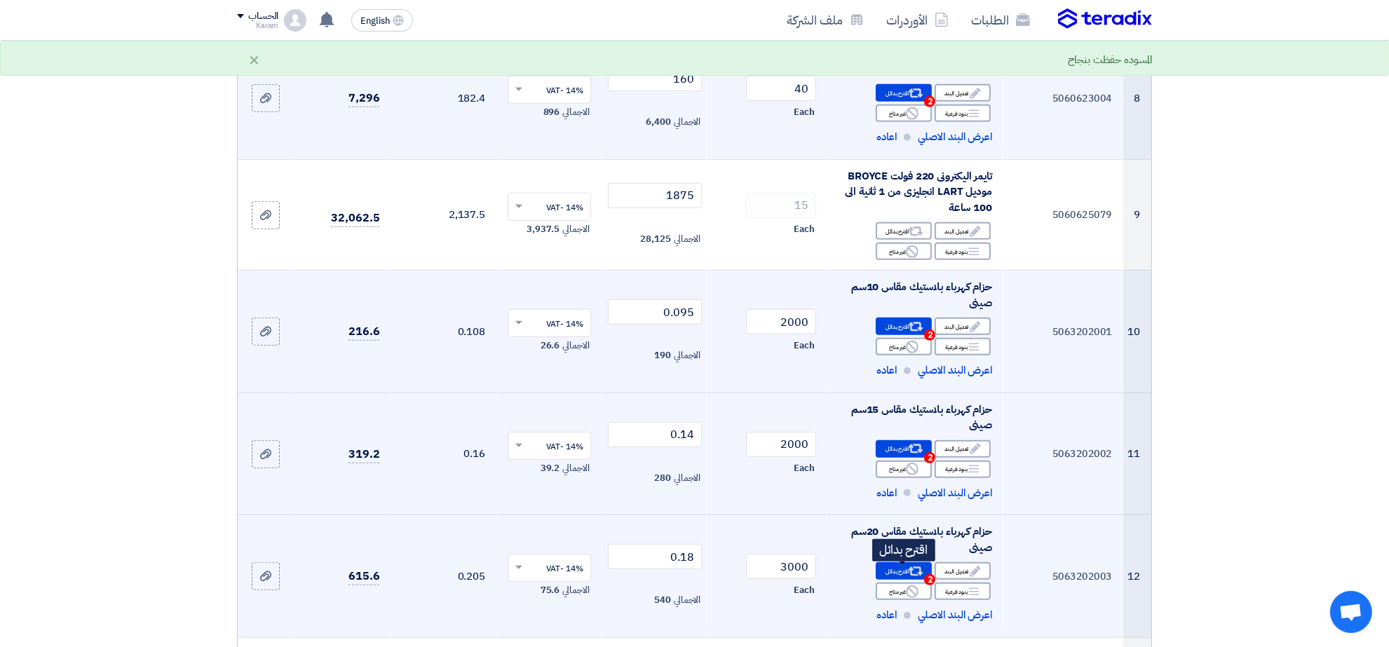
click at [905, 574] on div "Alternative اقترح بدائل 2" at bounding box center [904, 571] width 56 height 18
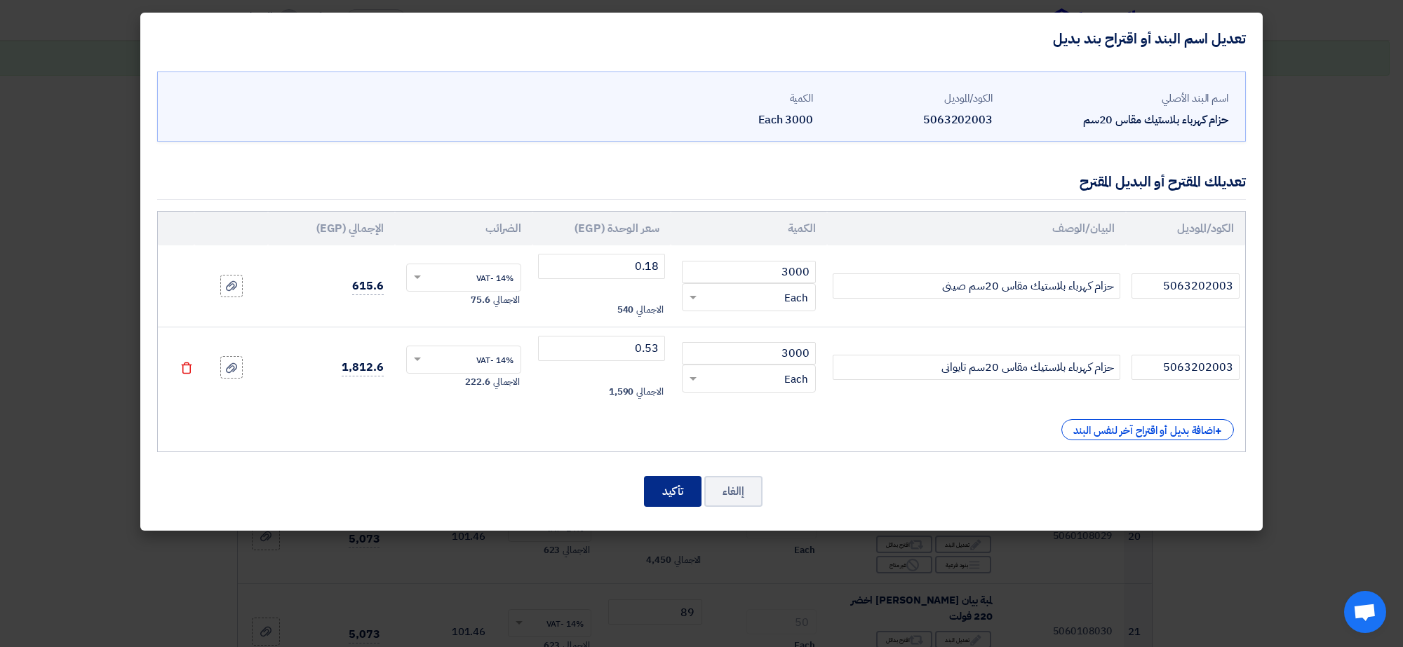
click at [682, 494] on button "تأكيد" at bounding box center [673, 491] width 58 height 31
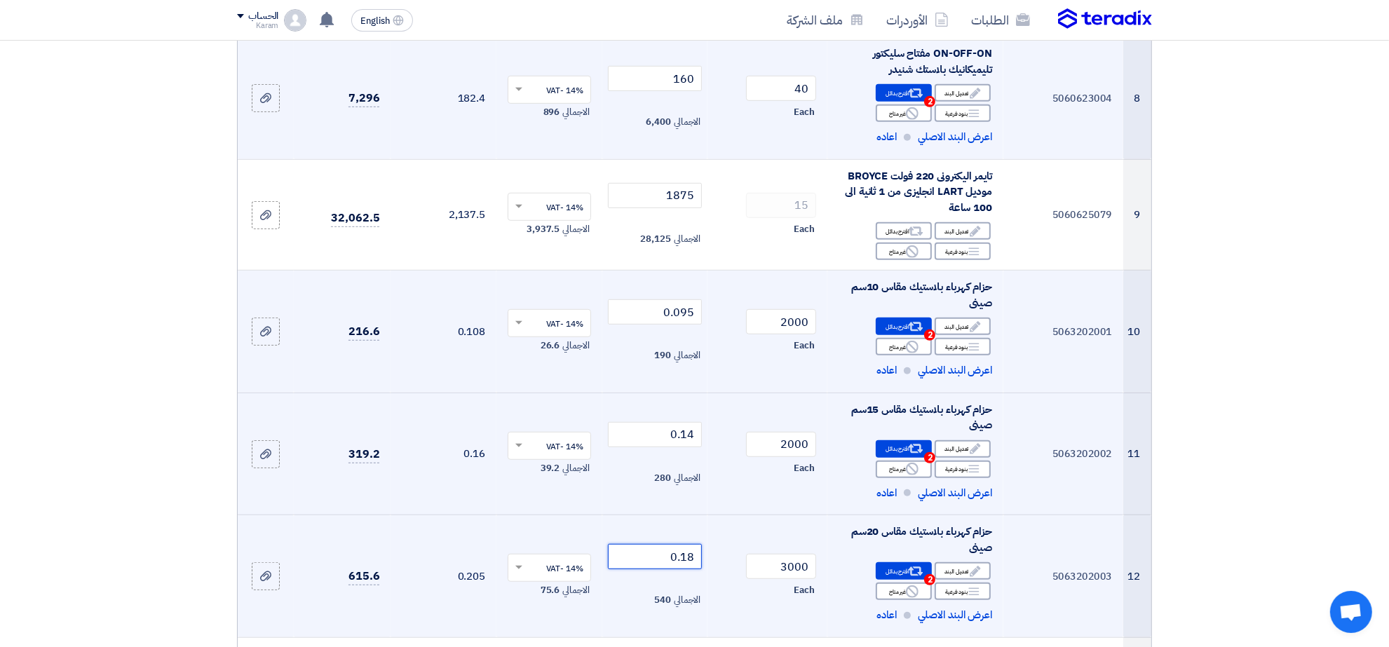
click at [658, 558] on input "0.18" at bounding box center [655, 556] width 95 height 25
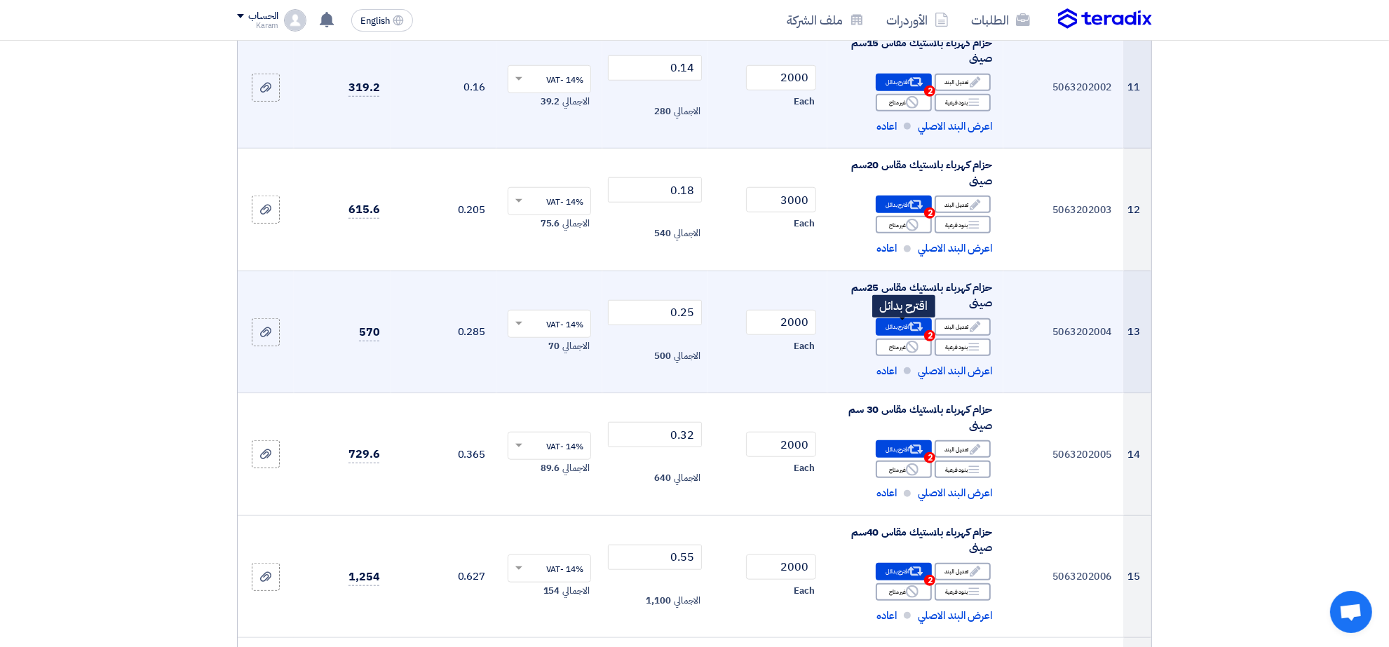
click at [910, 328] on use at bounding box center [916, 327] width 15 height 9
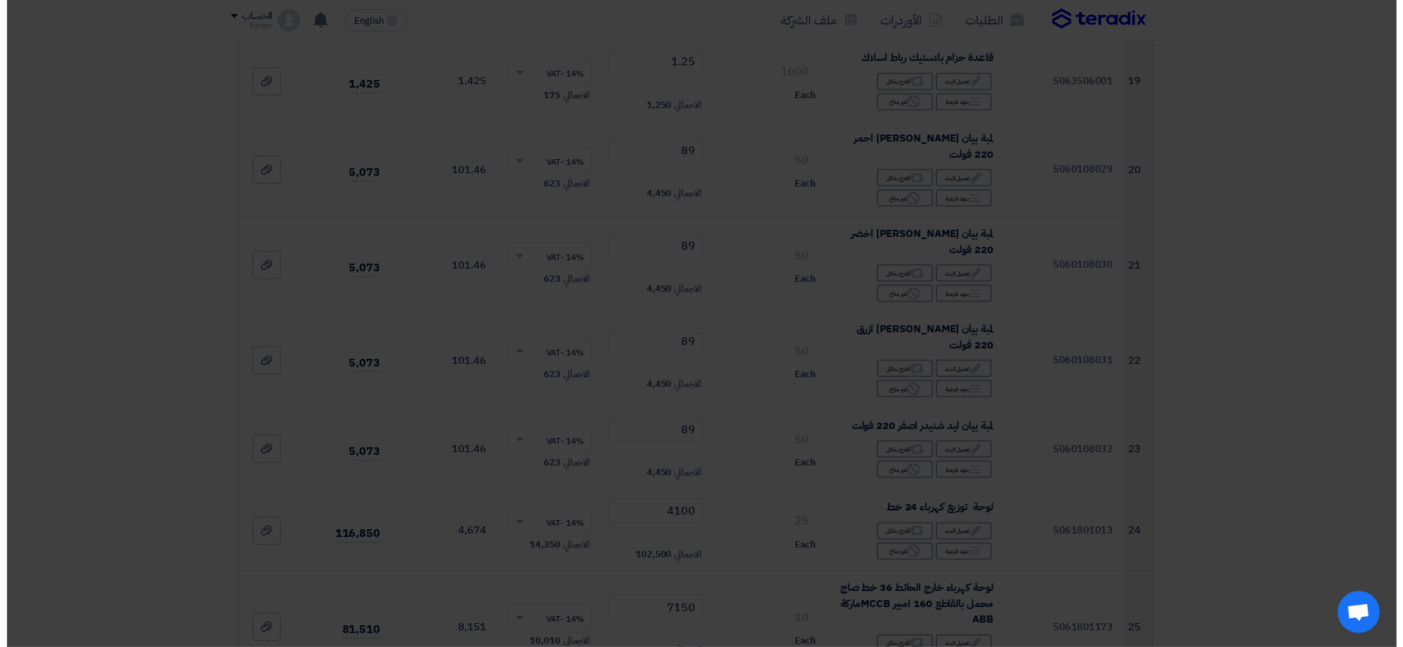
scroll to position [1045, 0]
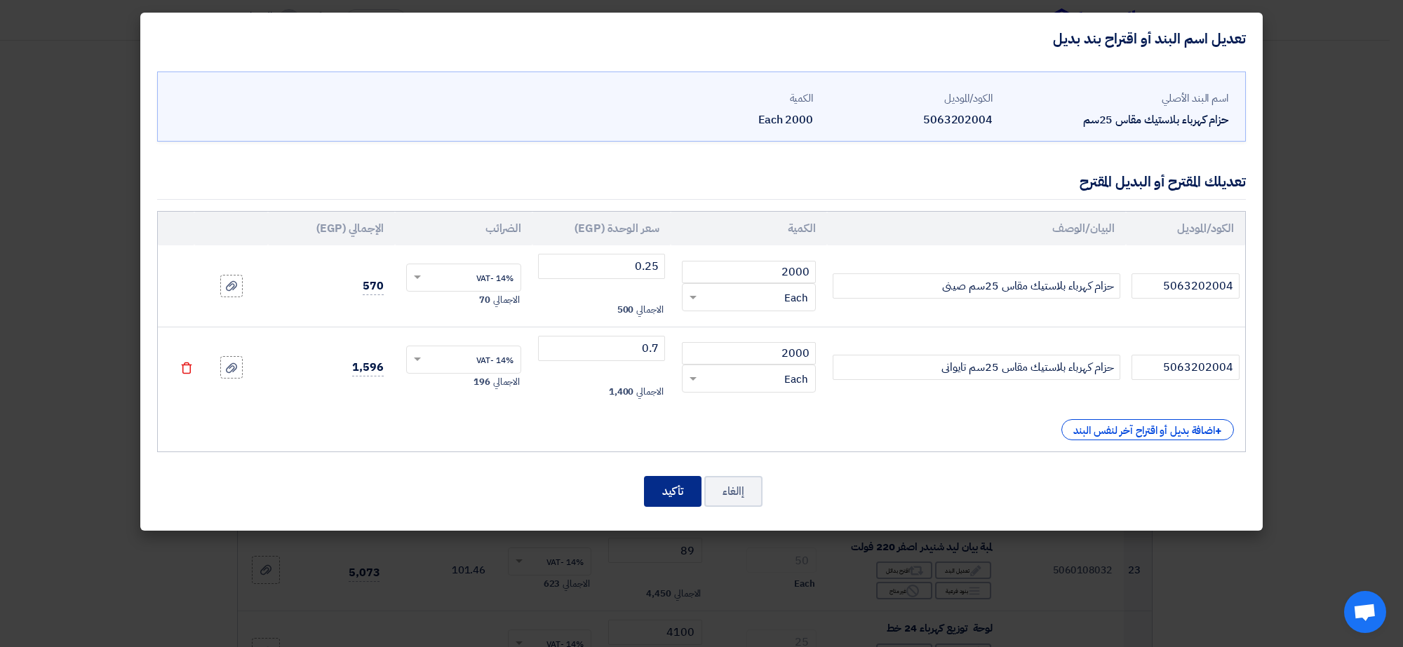
click at [675, 491] on button "تأكيد" at bounding box center [673, 491] width 58 height 31
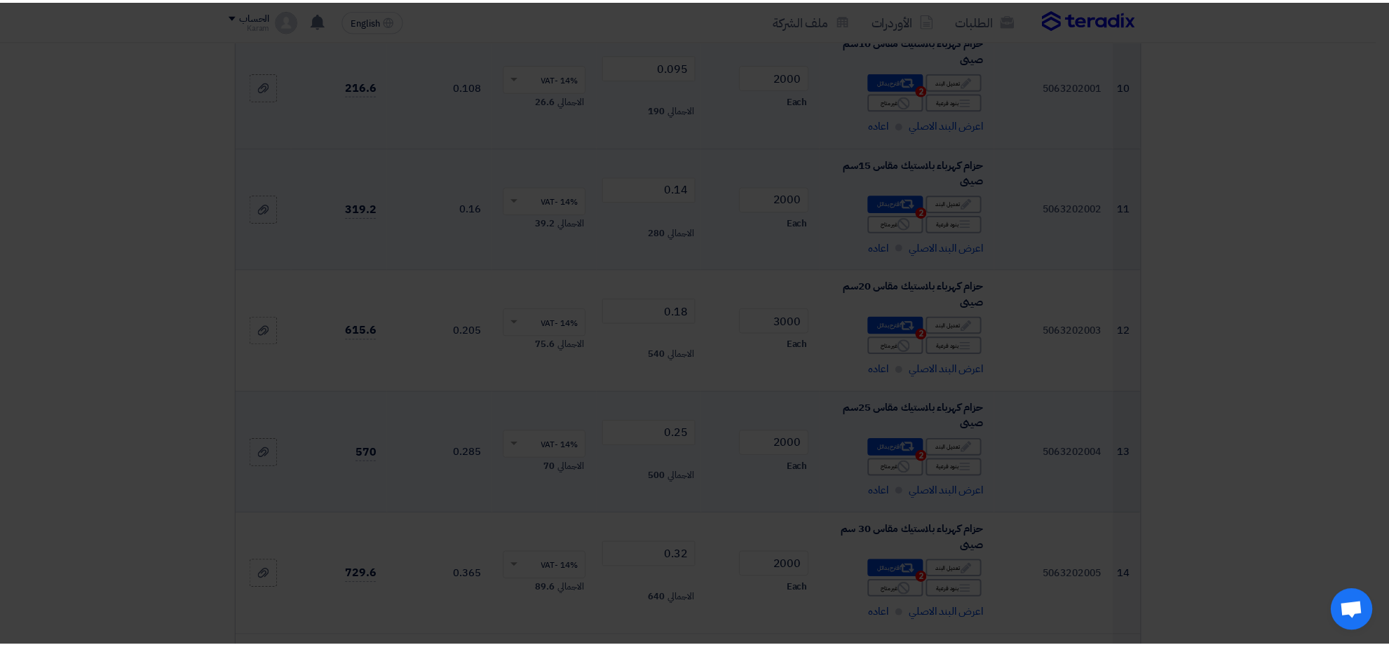
scroll to position [1902, 0]
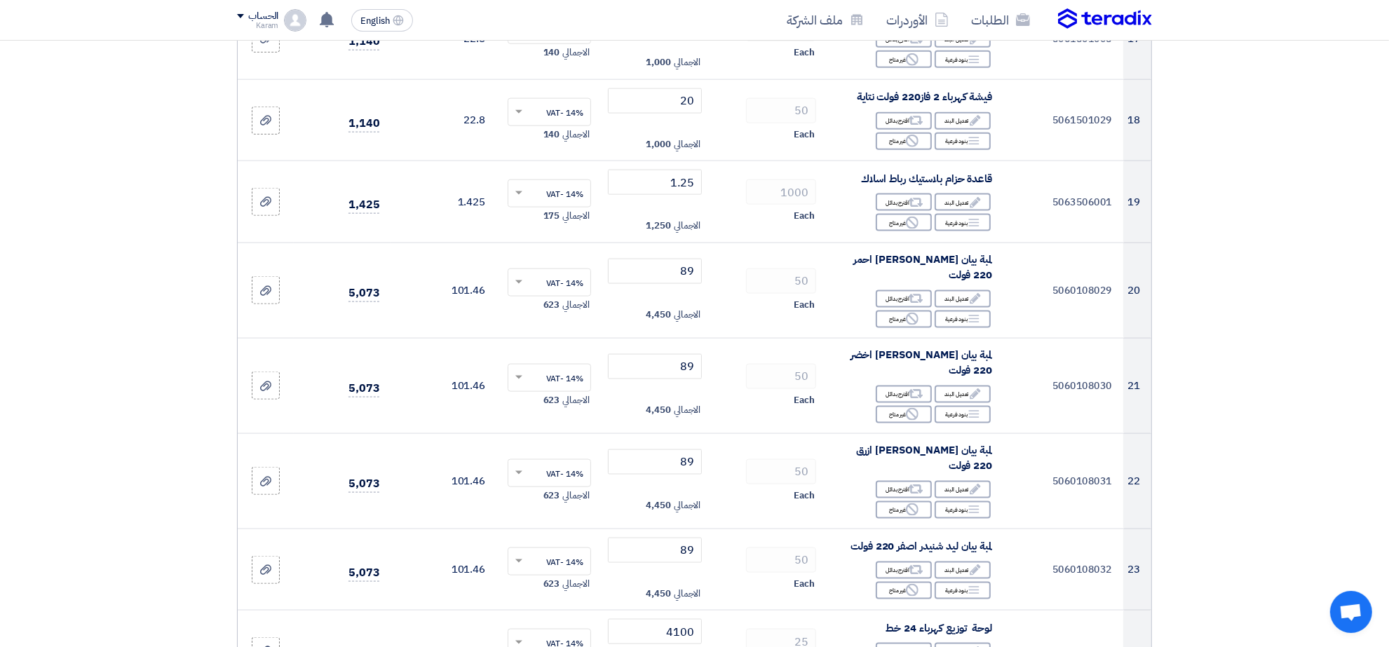
click at [74, 338] on section "تفاصيل الطلب # الكود/الموديل البيان/الوصف الكمية/العدد سعر الوحدة (EGP) الضرائب…" at bounding box center [694, 596] width 1389 height 4734
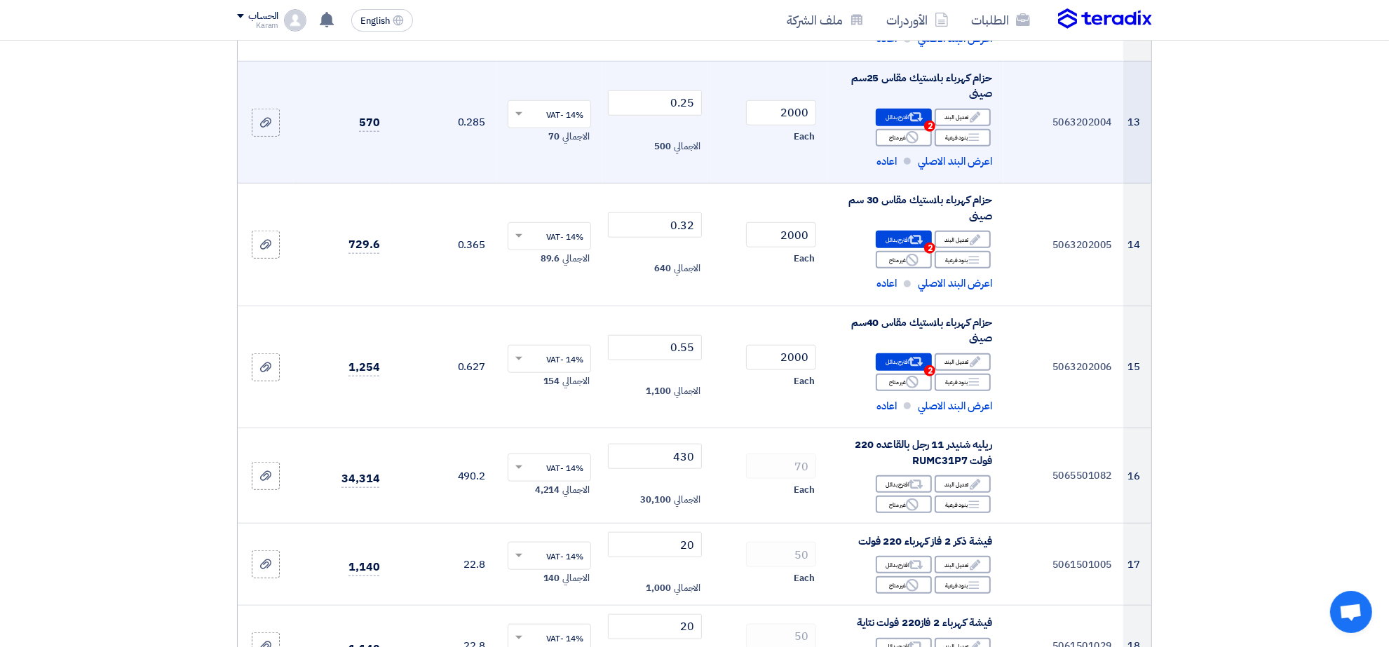
scroll to position [1341, 0]
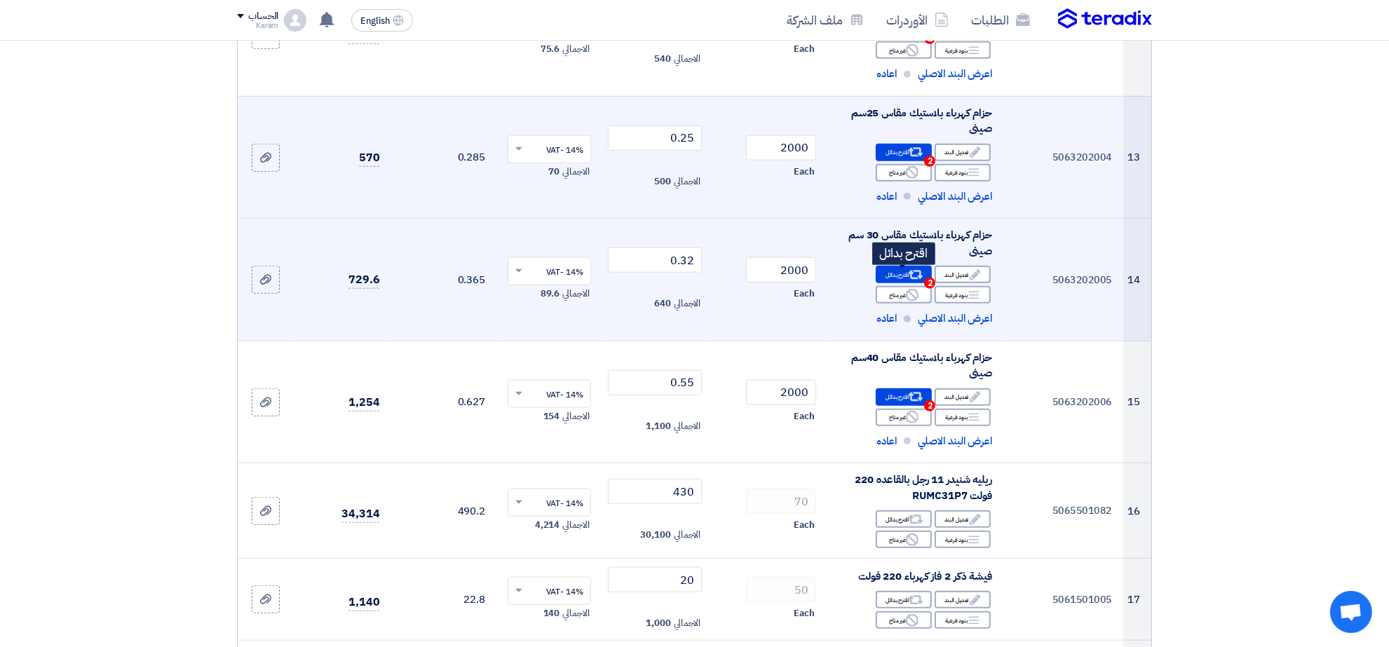
click at [913, 271] on icon "Alternative" at bounding box center [916, 275] width 15 height 15
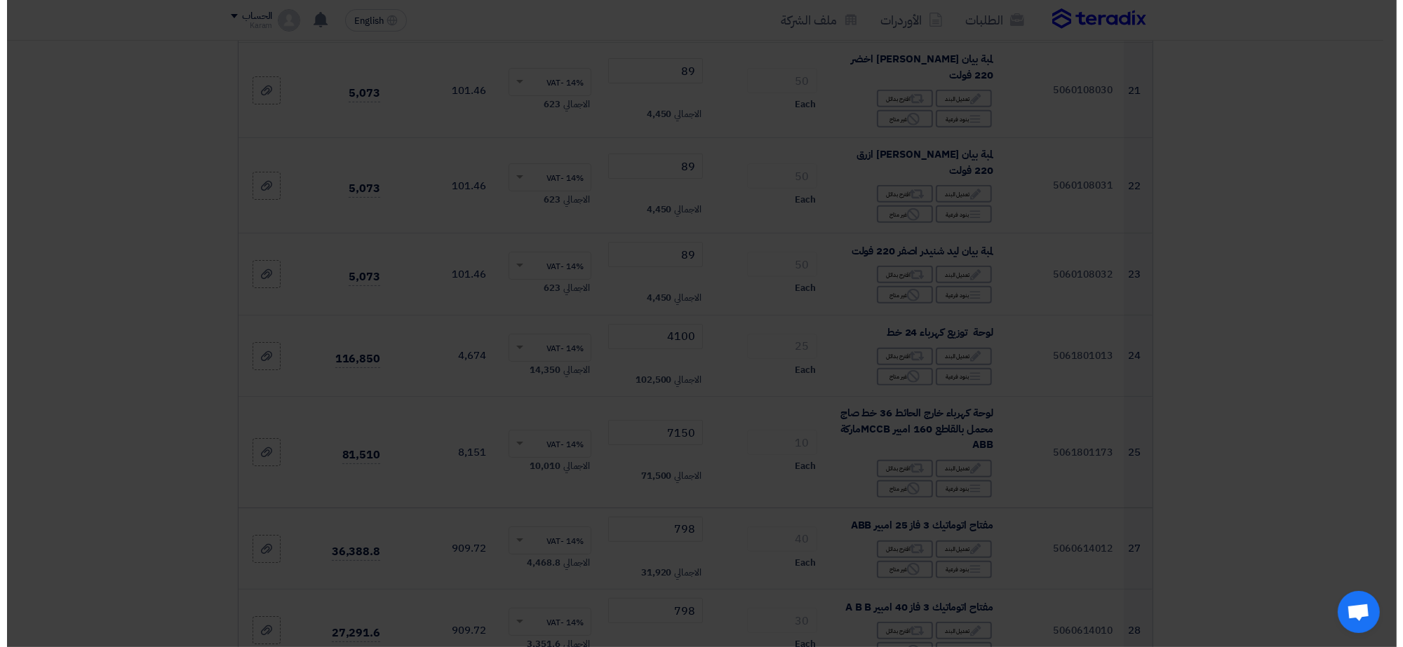
scroll to position [973, 0]
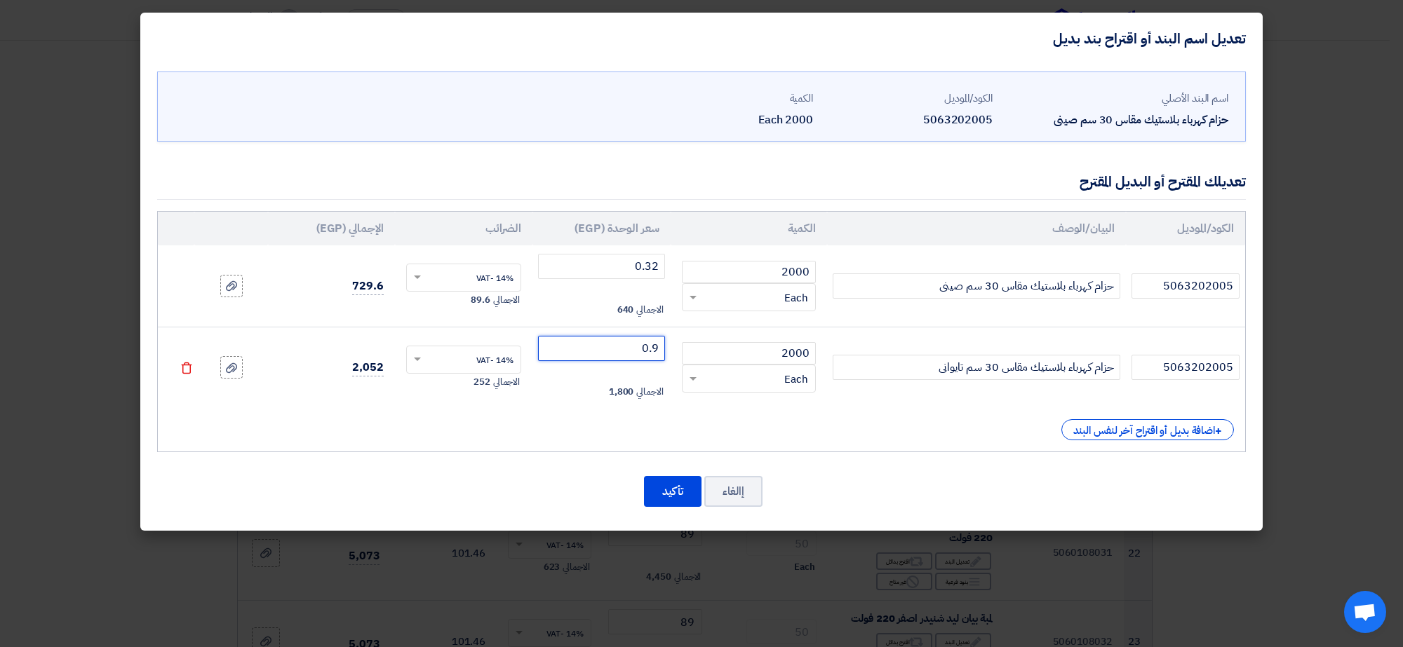
click at [657, 348] on input "0.9" at bounding box center [601, 348] width 127 height 25
click at [628, 353] on input "0.9" at bounding box center [601, 348] width 127 height 25
type input "0.90"
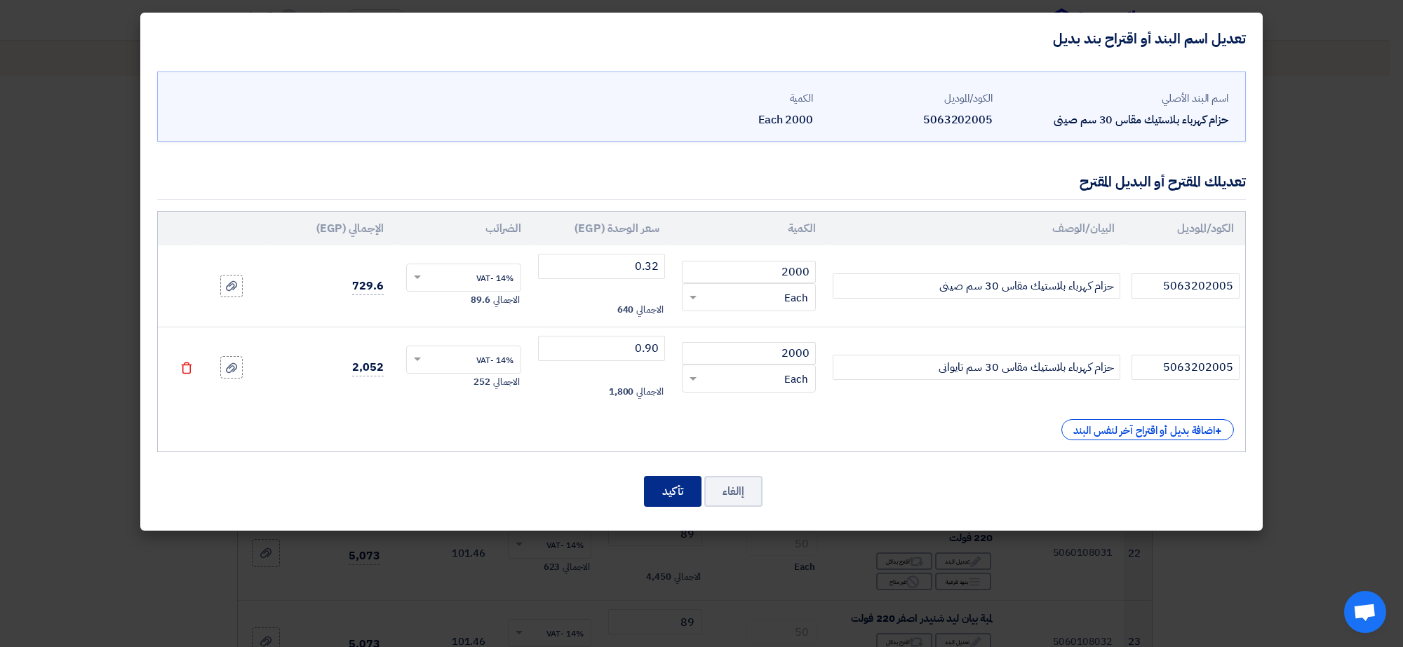
click at [666, 492] on button "تأكيد" at bounding box center [673, 491] width 58 height 31
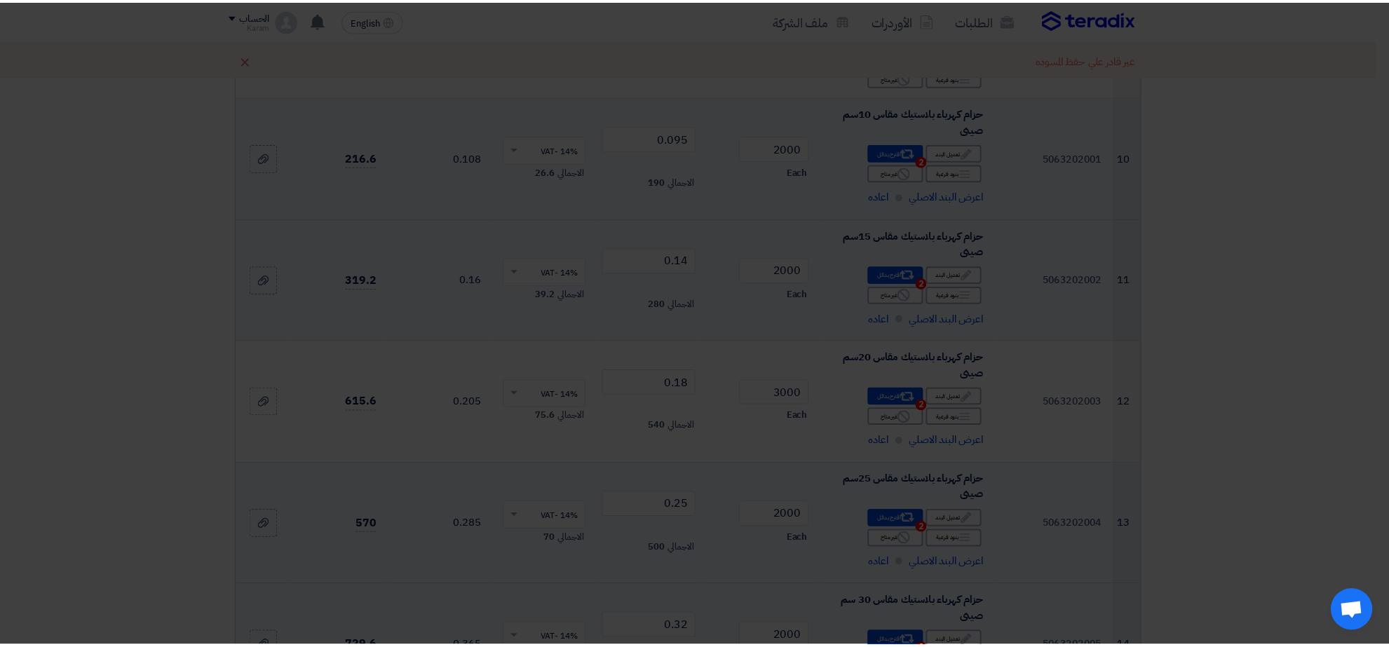
scroll to position [1831, 0]
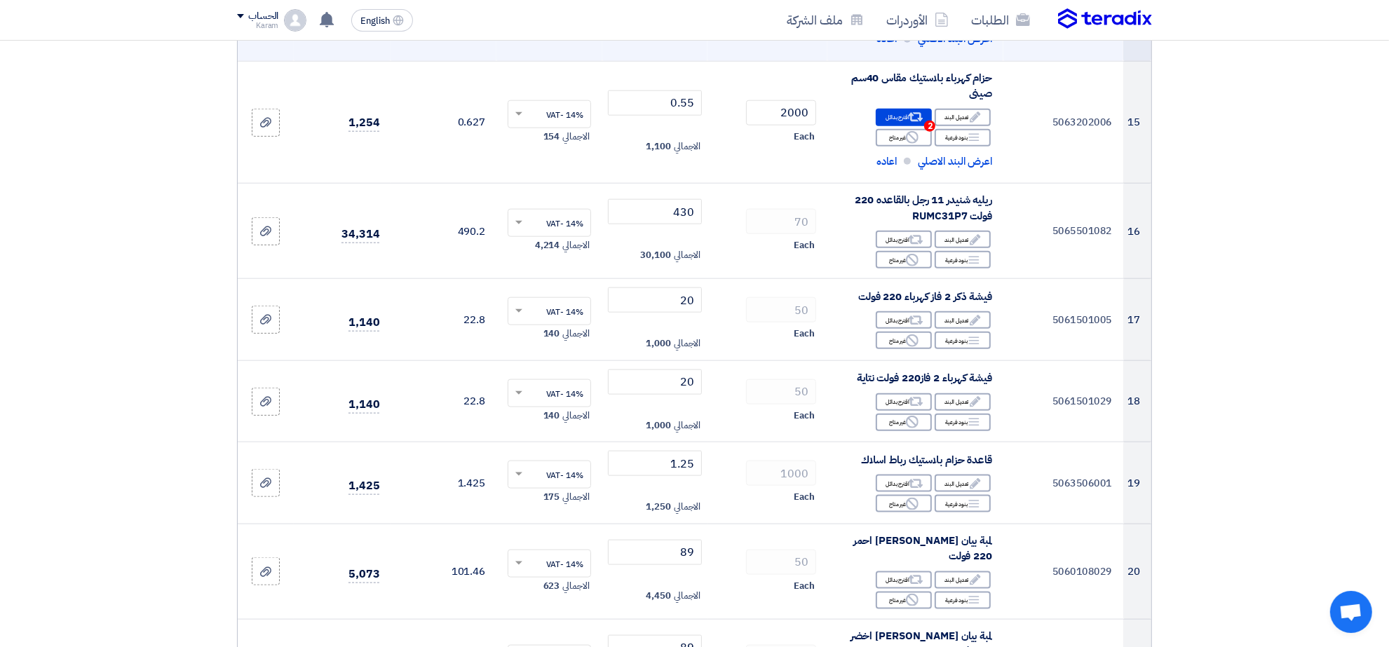
scroll to position [1586, 0]
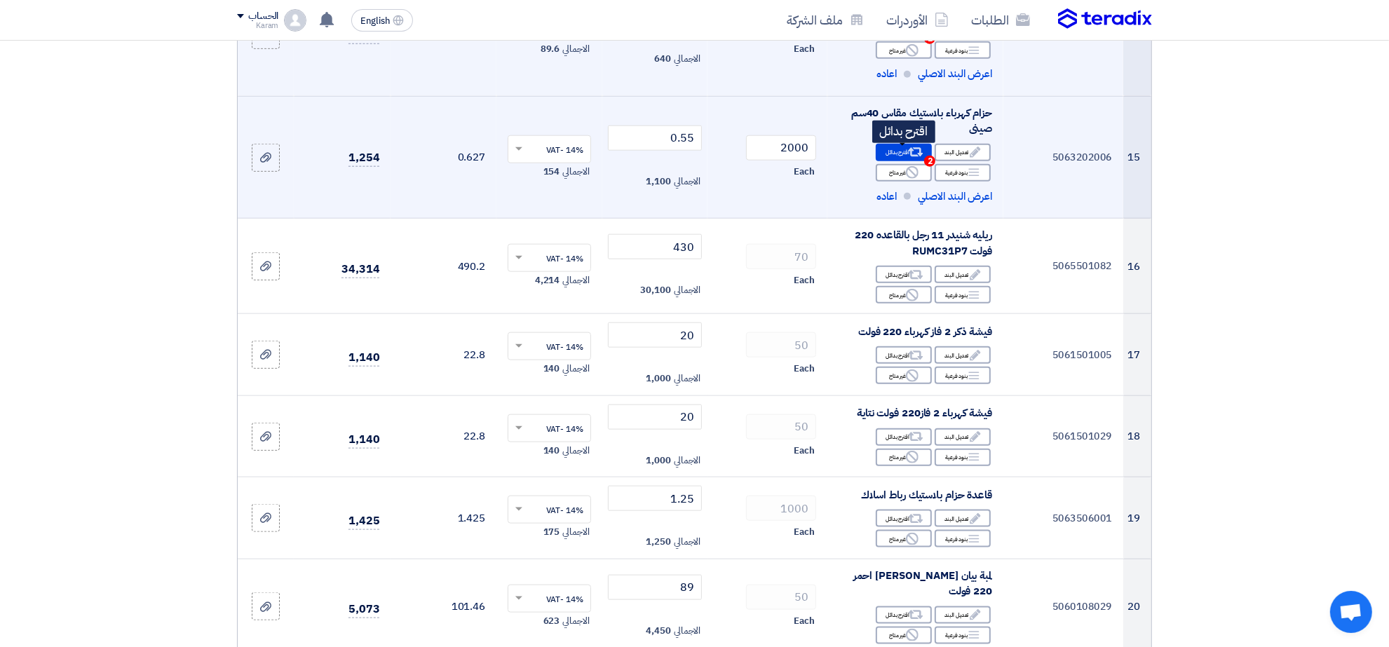
click at [901, 158] on div "Alternative اقترح بدائل 2" at bounding box center [904, 153] width 56 height 18
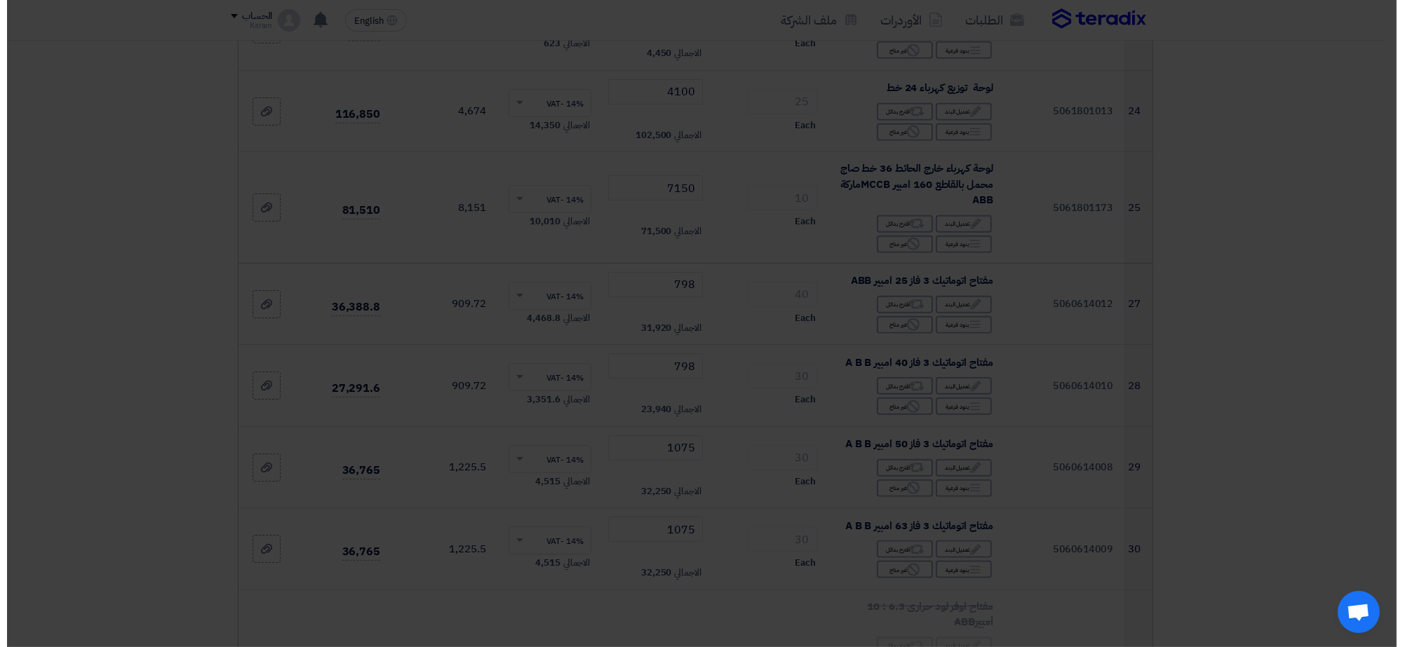
scroll to position [973, 0]
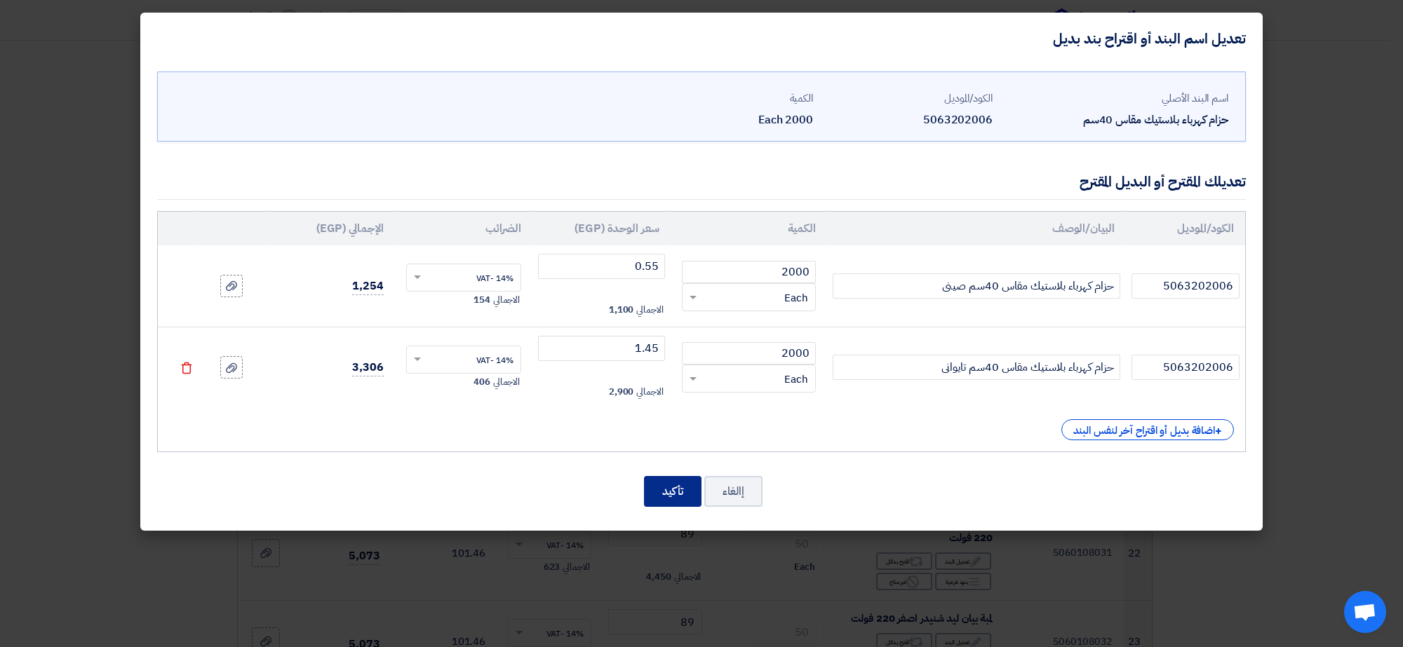
click at [675, 482] on button "تأكيد" at bounding box center [673, 491] width 58 height 31
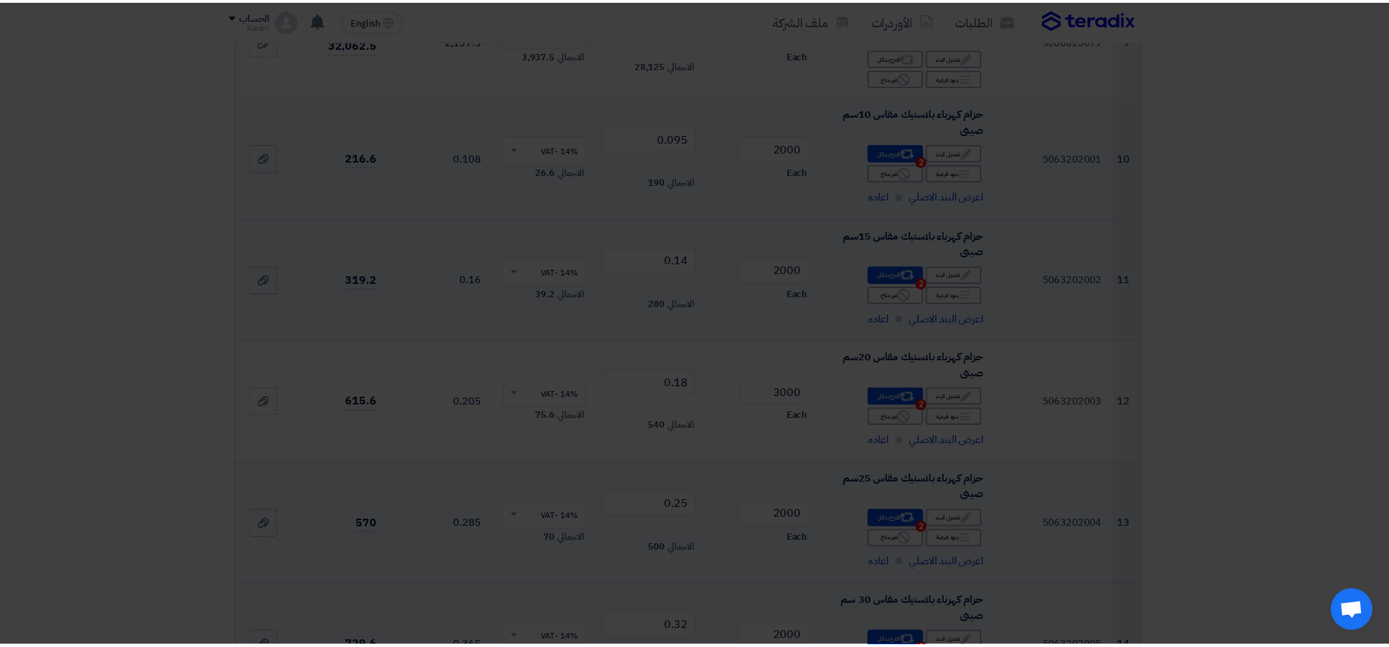
scroll to position [1831, 0]
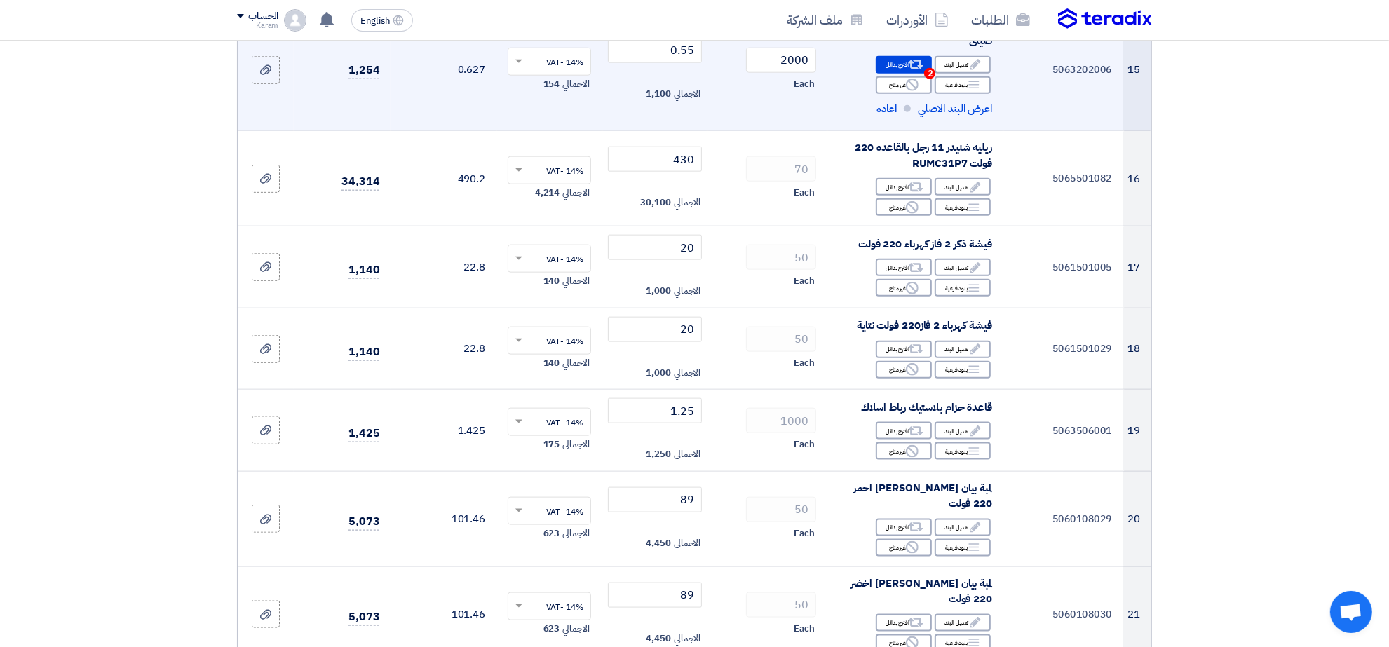
scroll to position [1656, 0]
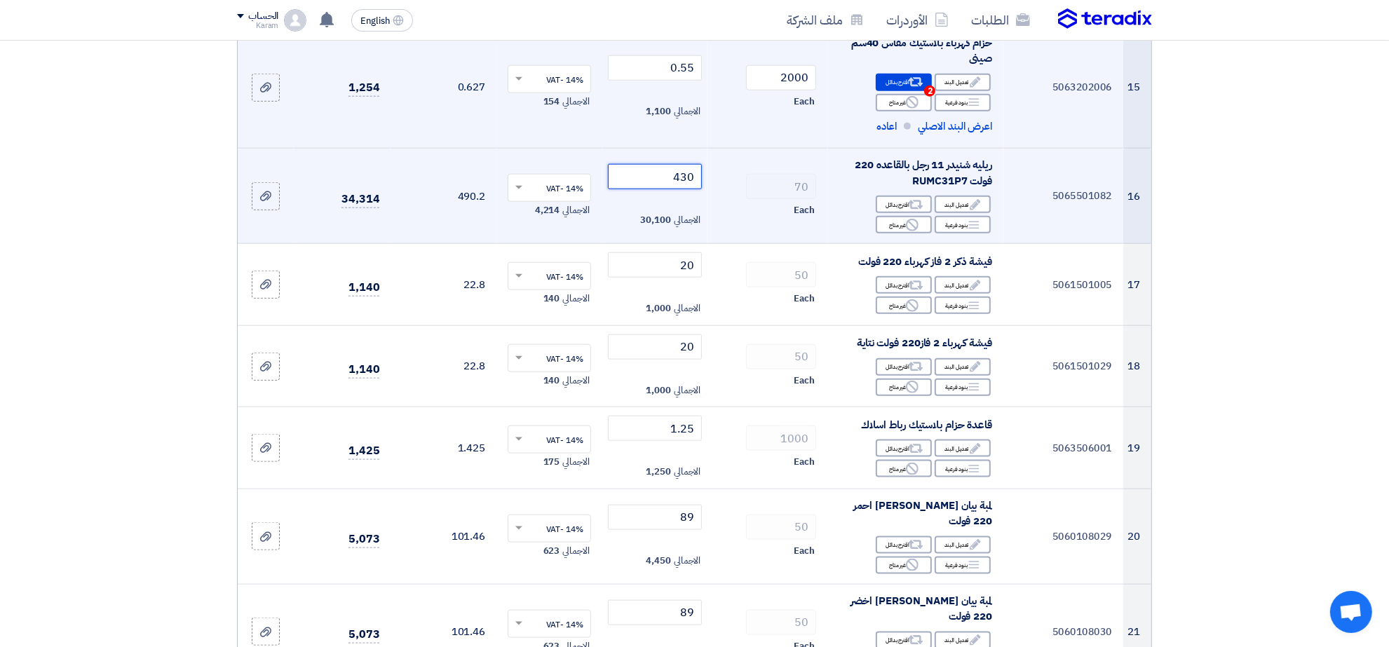
click at [638, 186] on input "430" at bounding box center [655, 176] width 95 height 25
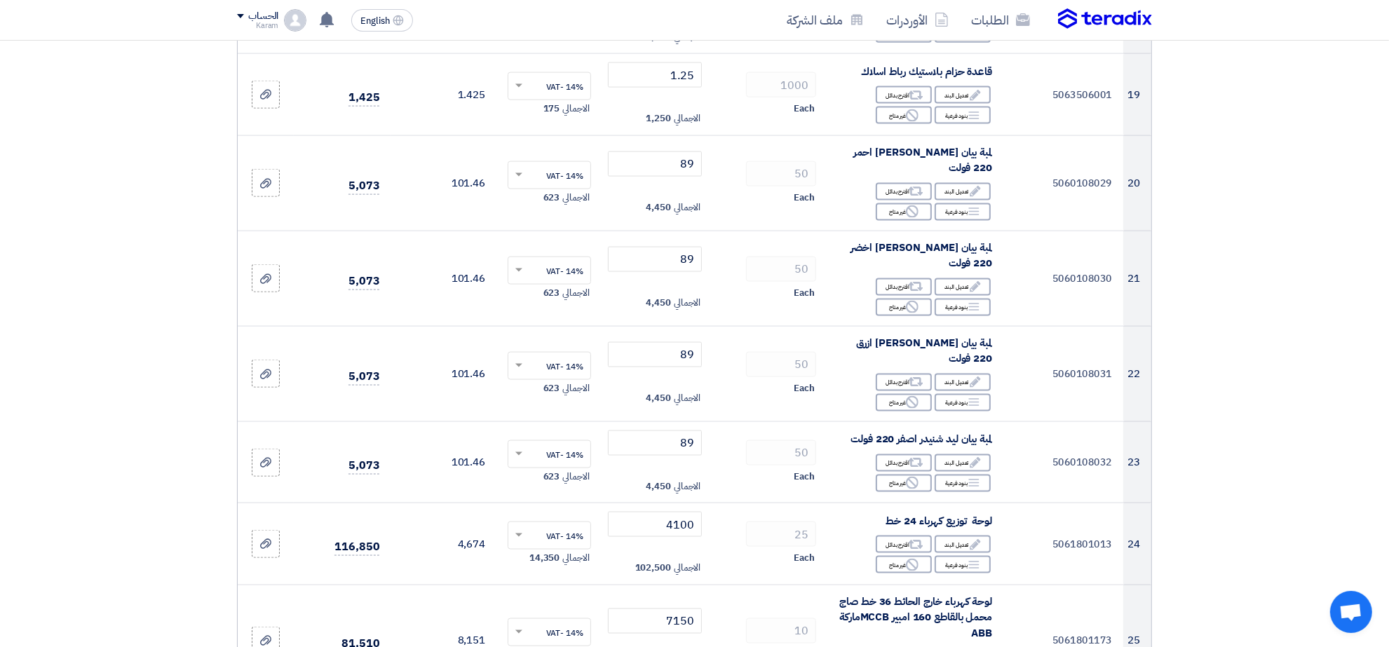
scroll to position [2396, 0]
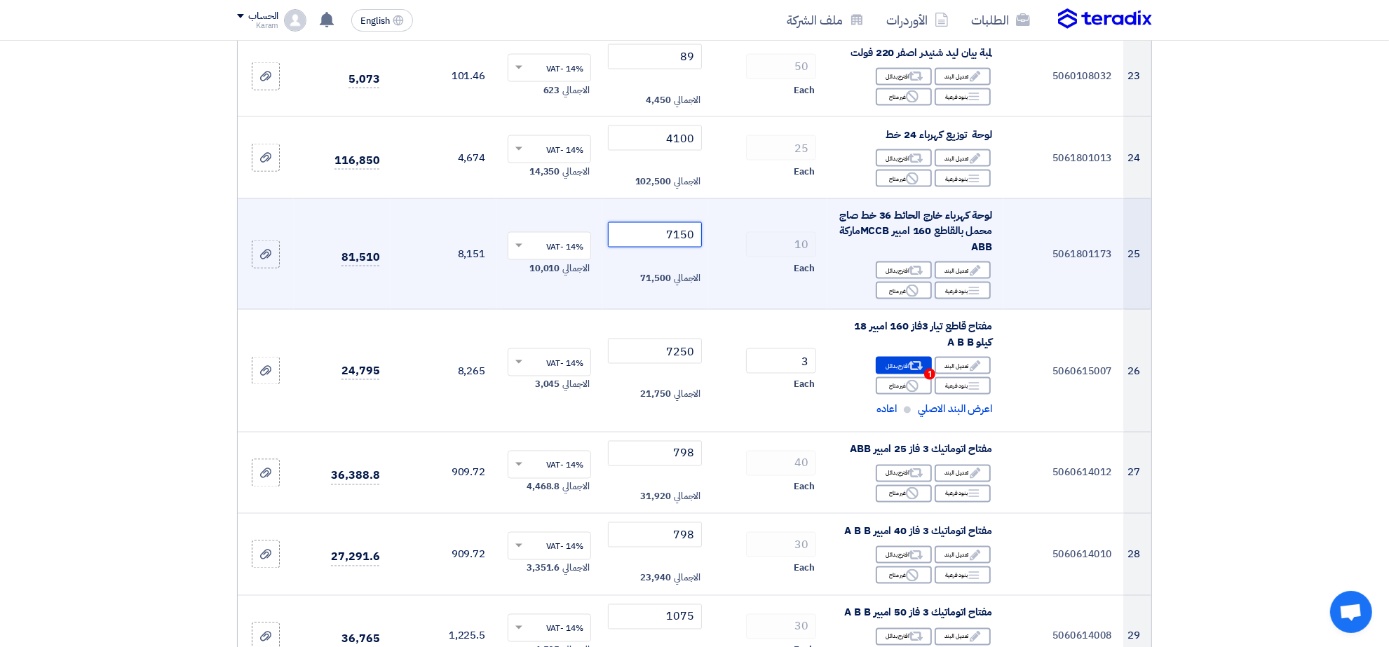
click at [678, 222] on input "7150" at bounding box center [655, 234] width 95 height 25
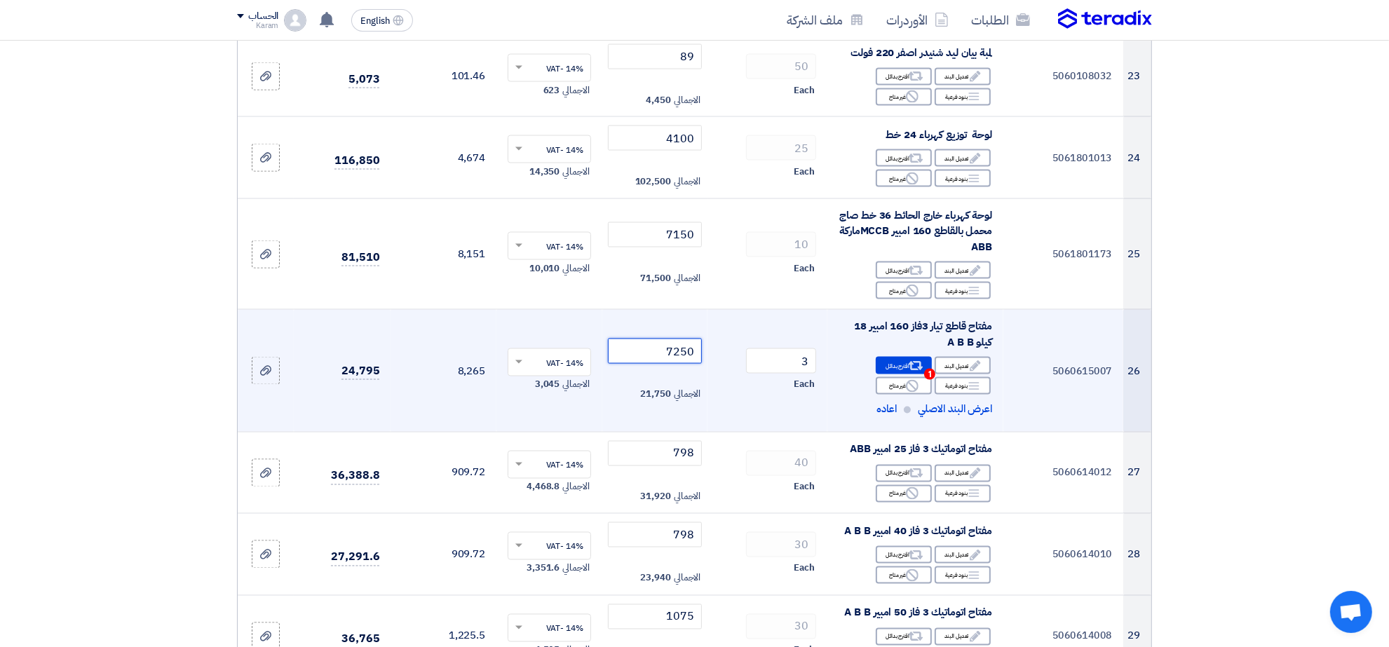
click at [653, 339] on input "7250" at bounding box center [655, 351] width 95 height 25
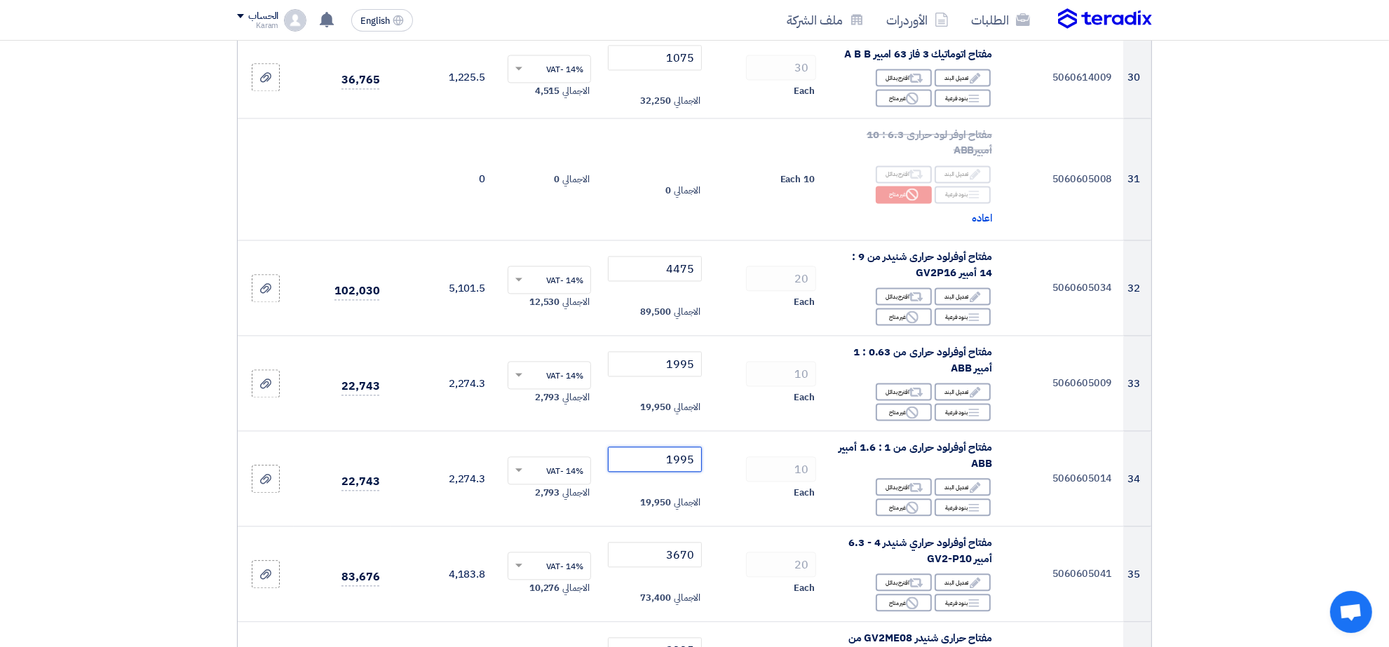
scroll to position [2995, 0]
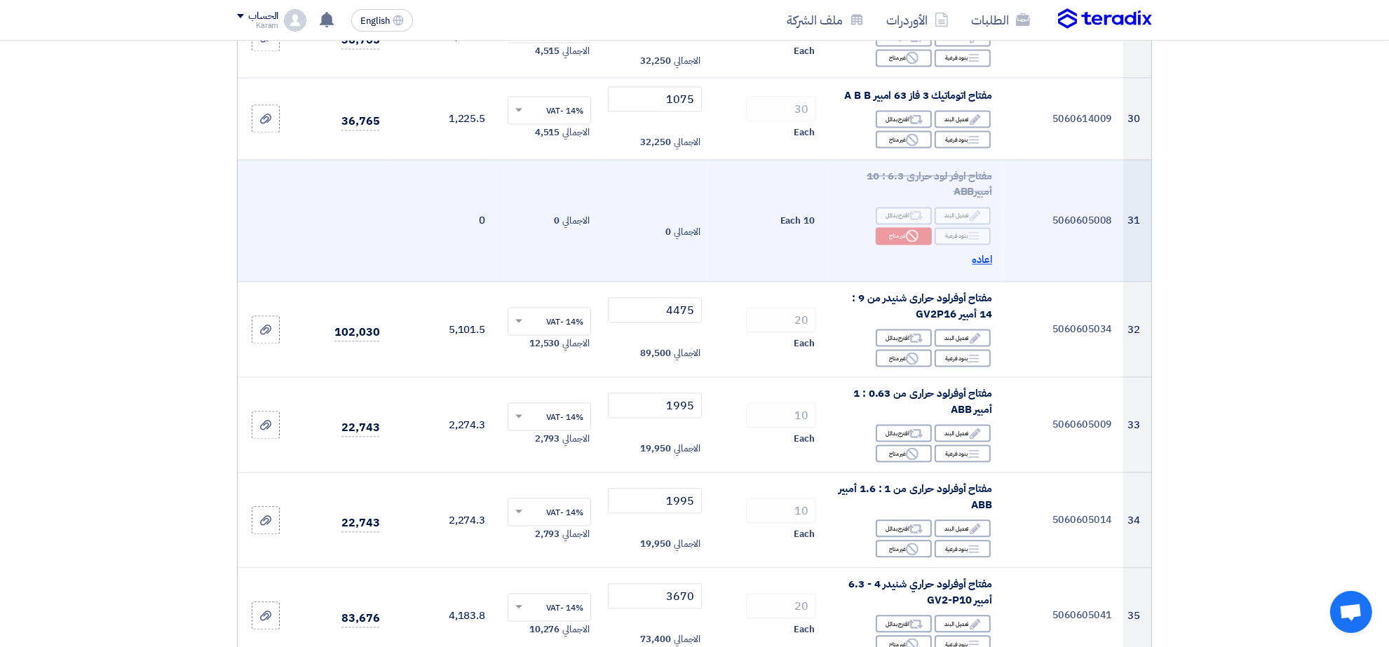
click at [986, 252] on span "اعاده" at bounding box center [983, 260] width 20 height 16
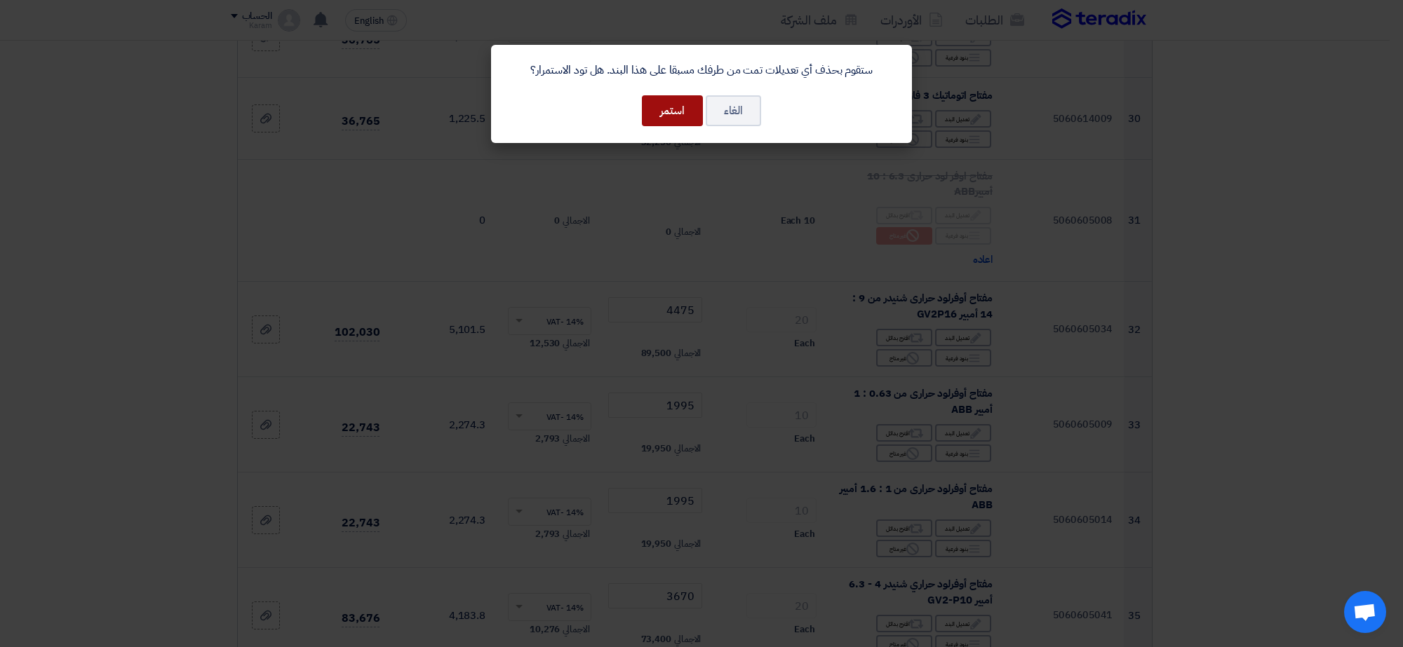
click at [670, 114] on button "استمر" at bounding box center [672, 110] width 61 height 31
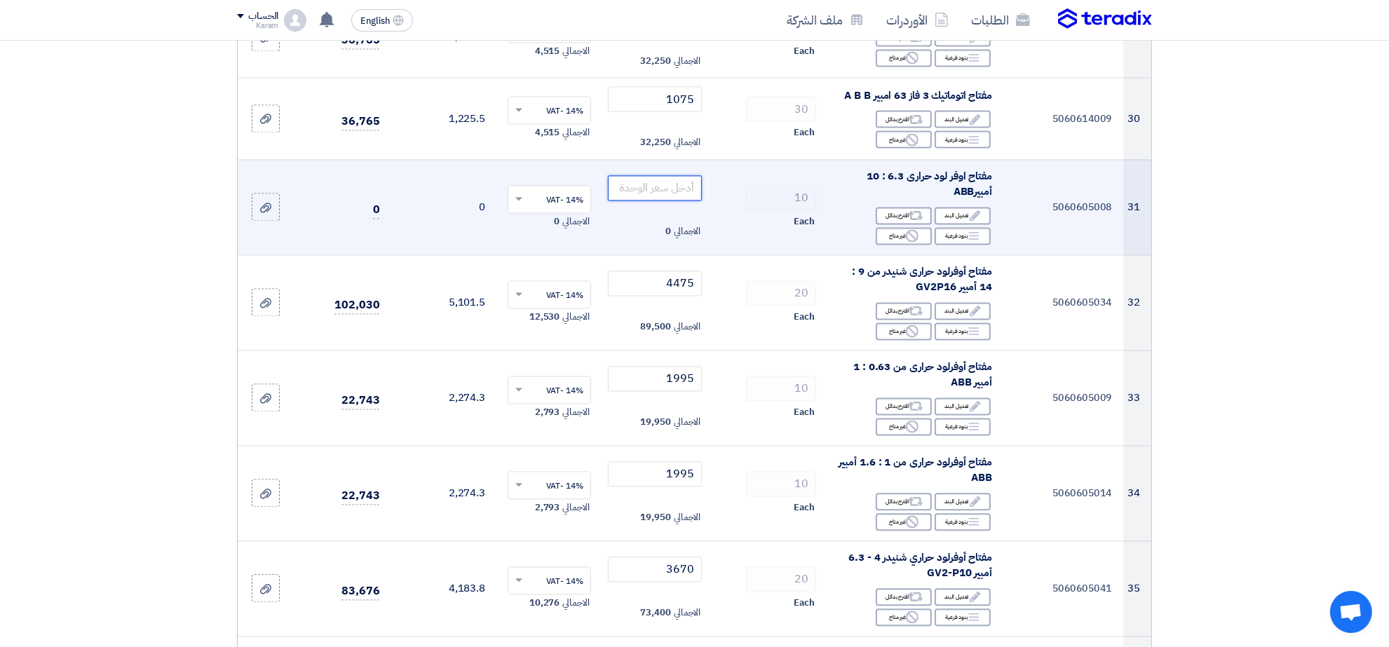
click at [661, 175] on input "number" at bounding box center [655, 187] width 95 height 25
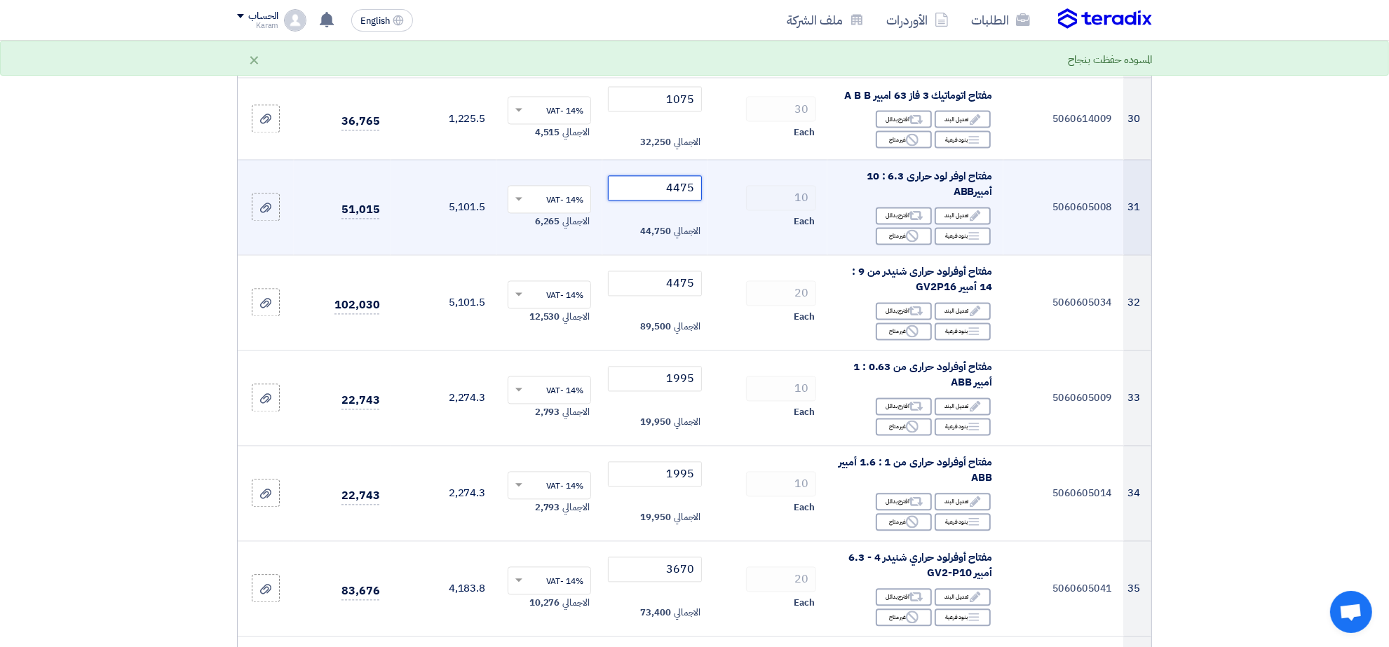
type input "4475"
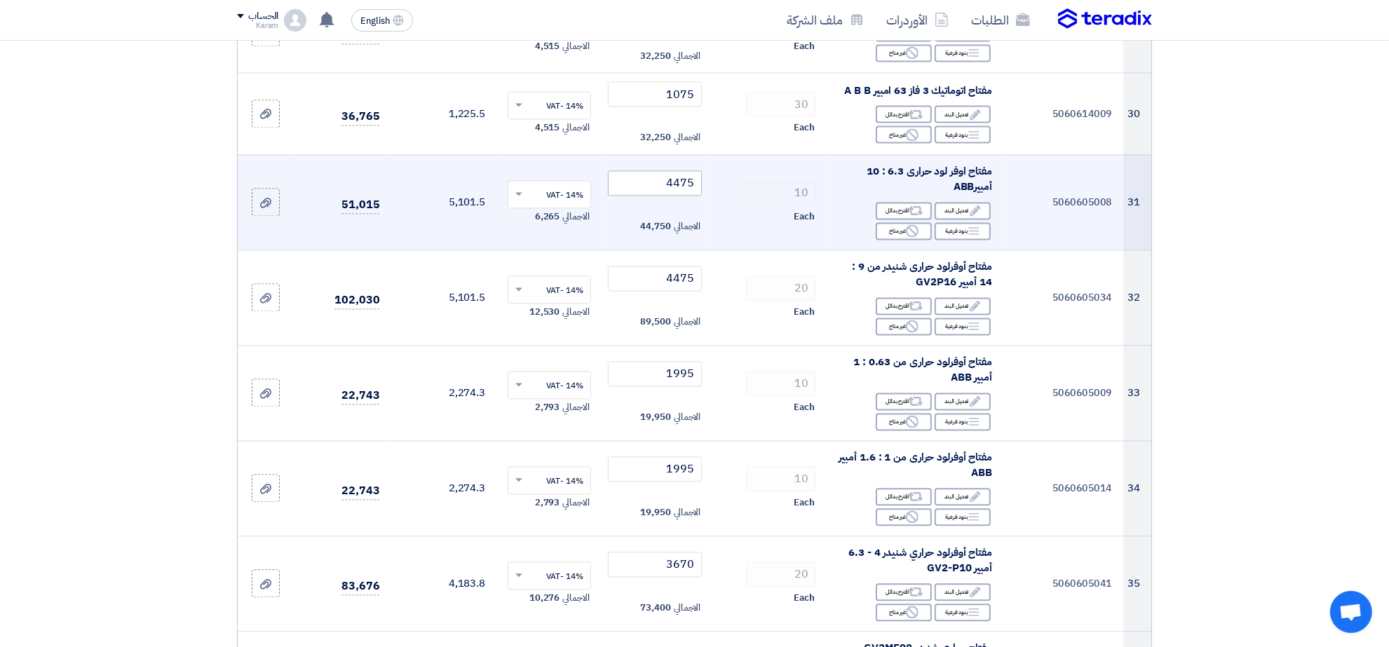
scroll to position [3395, 0]
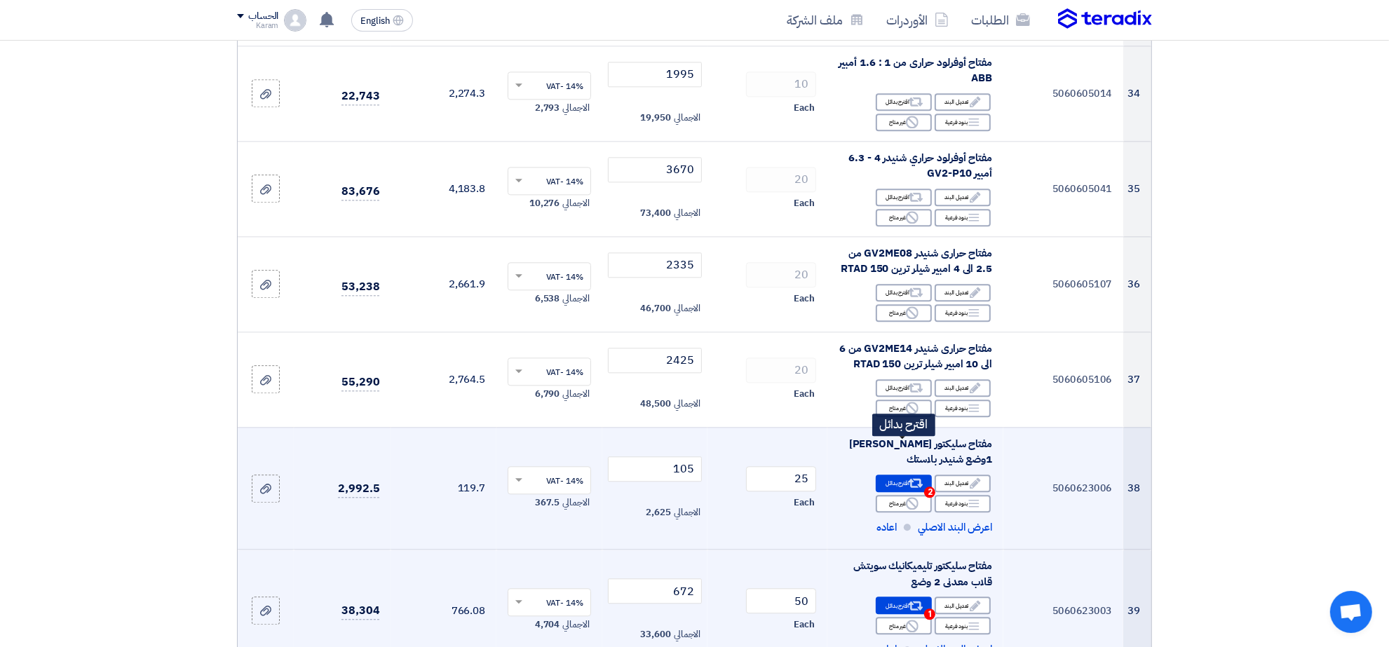
click at [900, 475] on div "Alternative اقترح بدائل 2" at bounding box center [904, 484] width 56 height 18
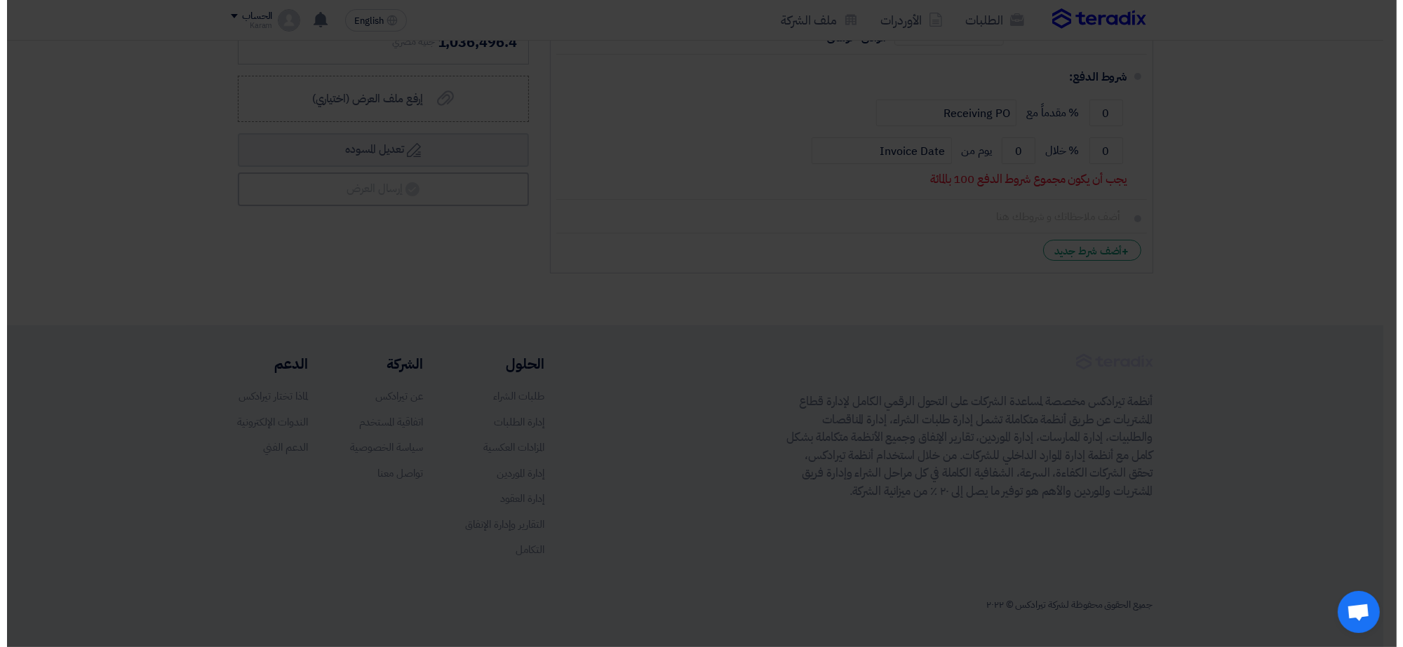
scroll to position [2415, 0]
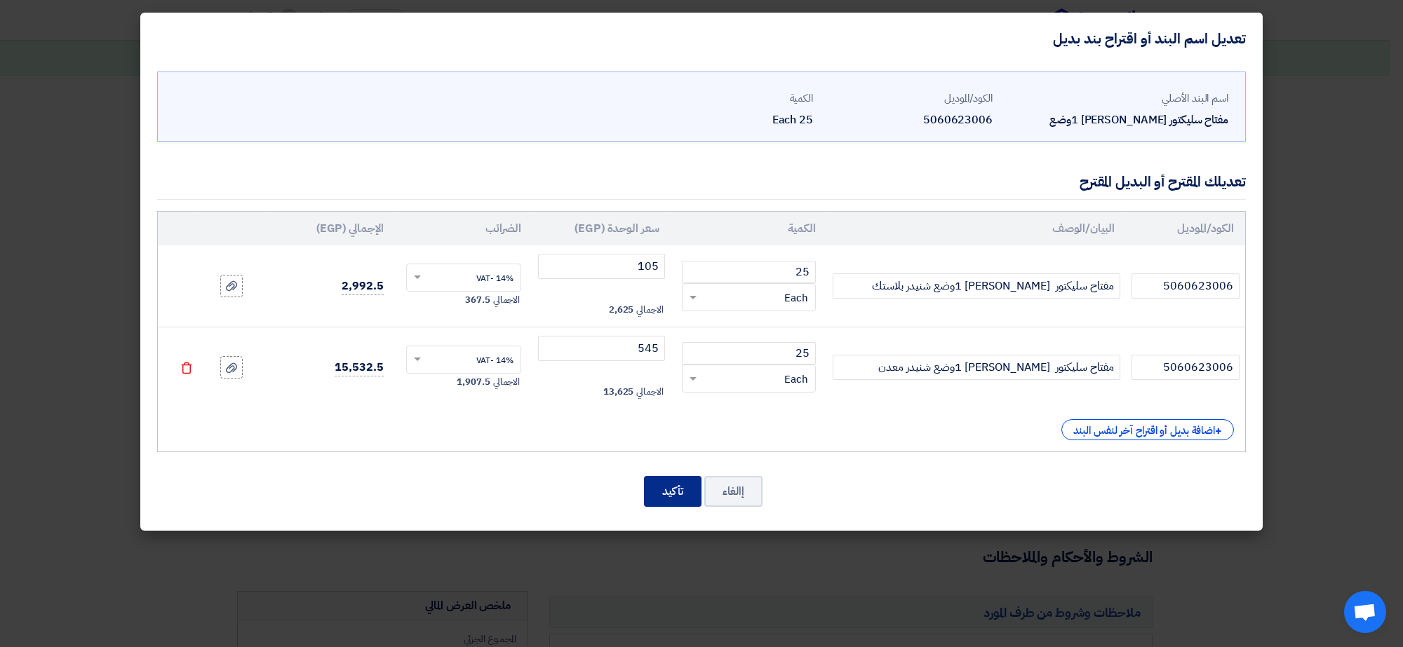
click at [671, 492] on button "تأكيد" at bounding box center [673, 491] width 58 height 31
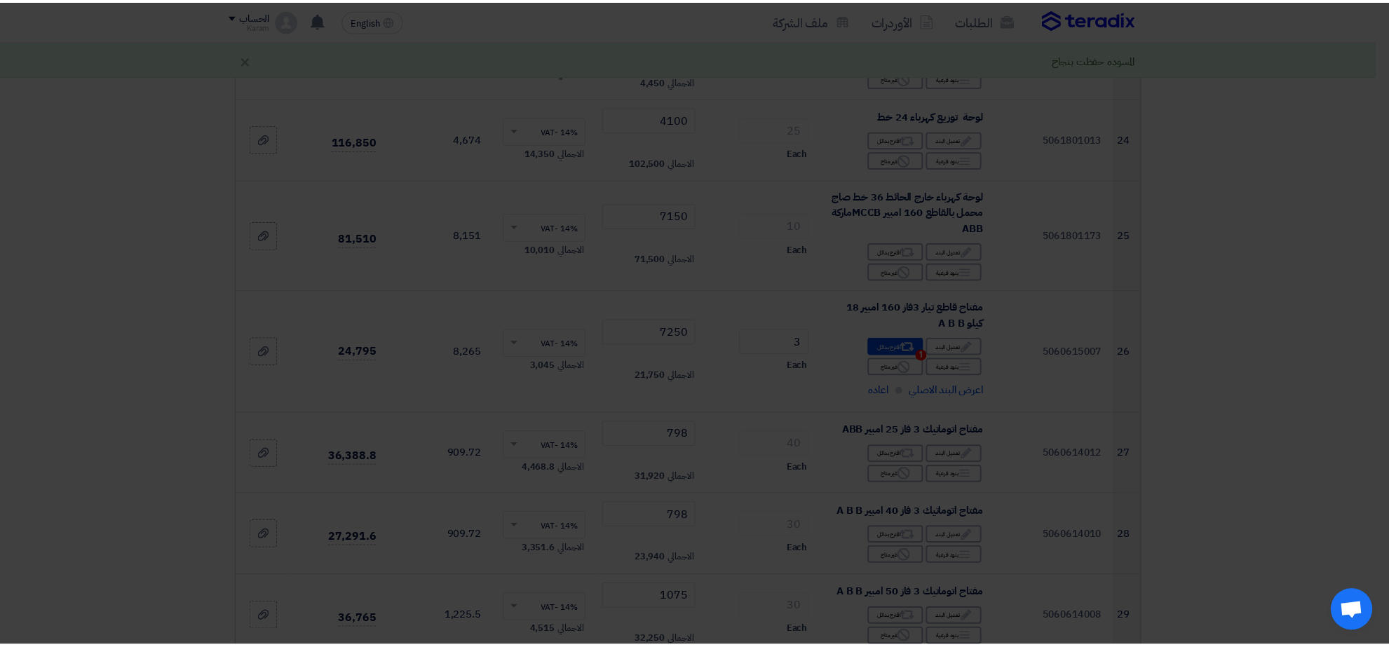
scroll to position [3395, 0]
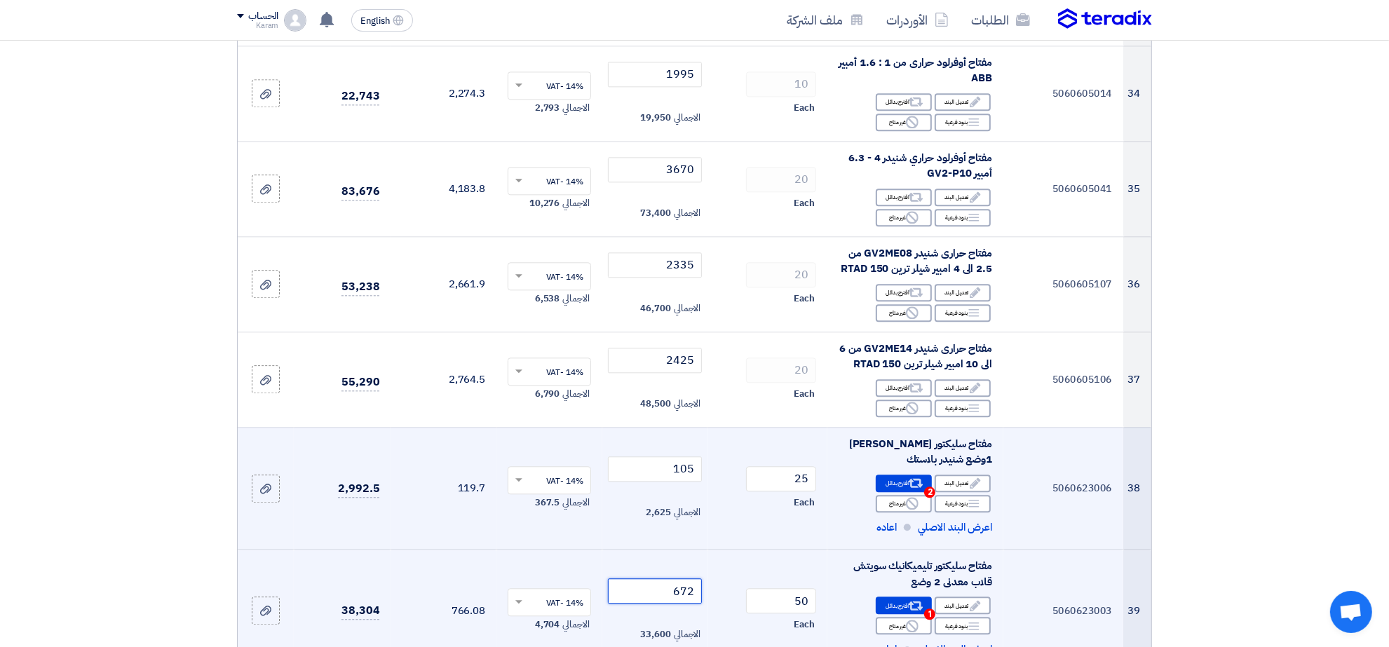
click at [663, 579] on input "672" at bounding box center [655, 591] width 95 height 25
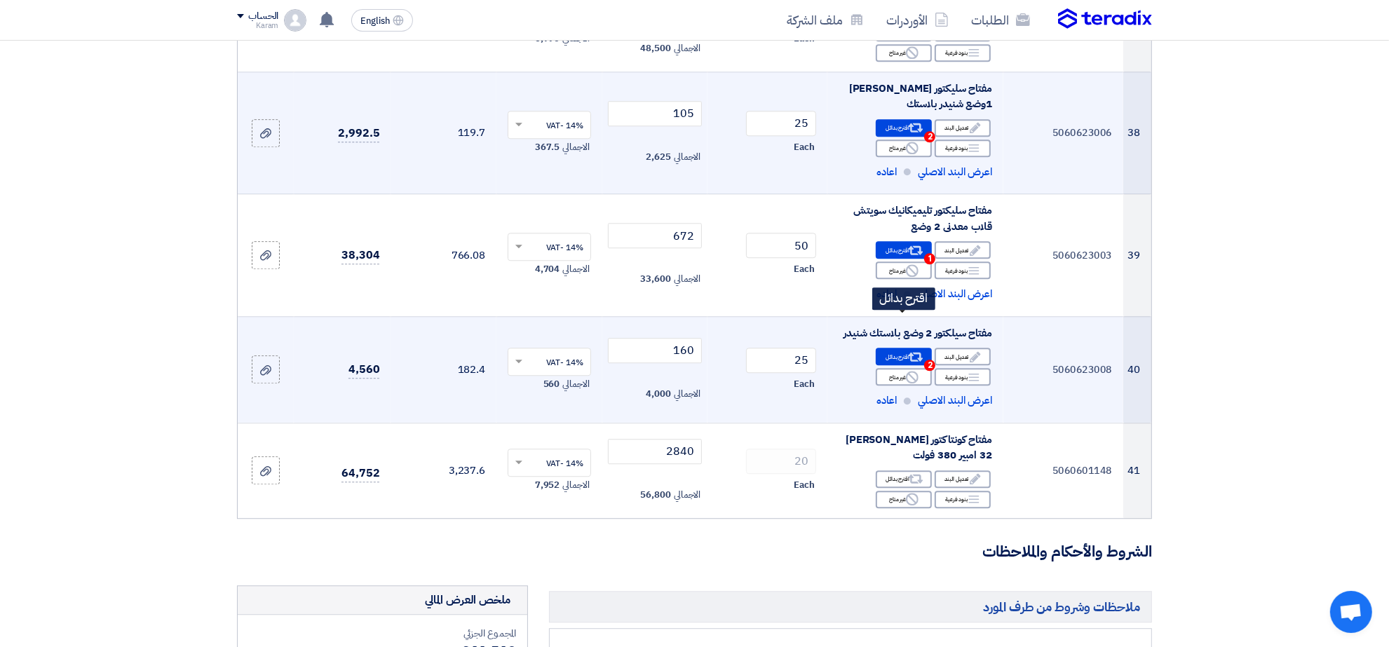
click at [905, 348] on div "Alternative اقترح بدائل 2" at bounding box center [904, 357] width 56 height 18
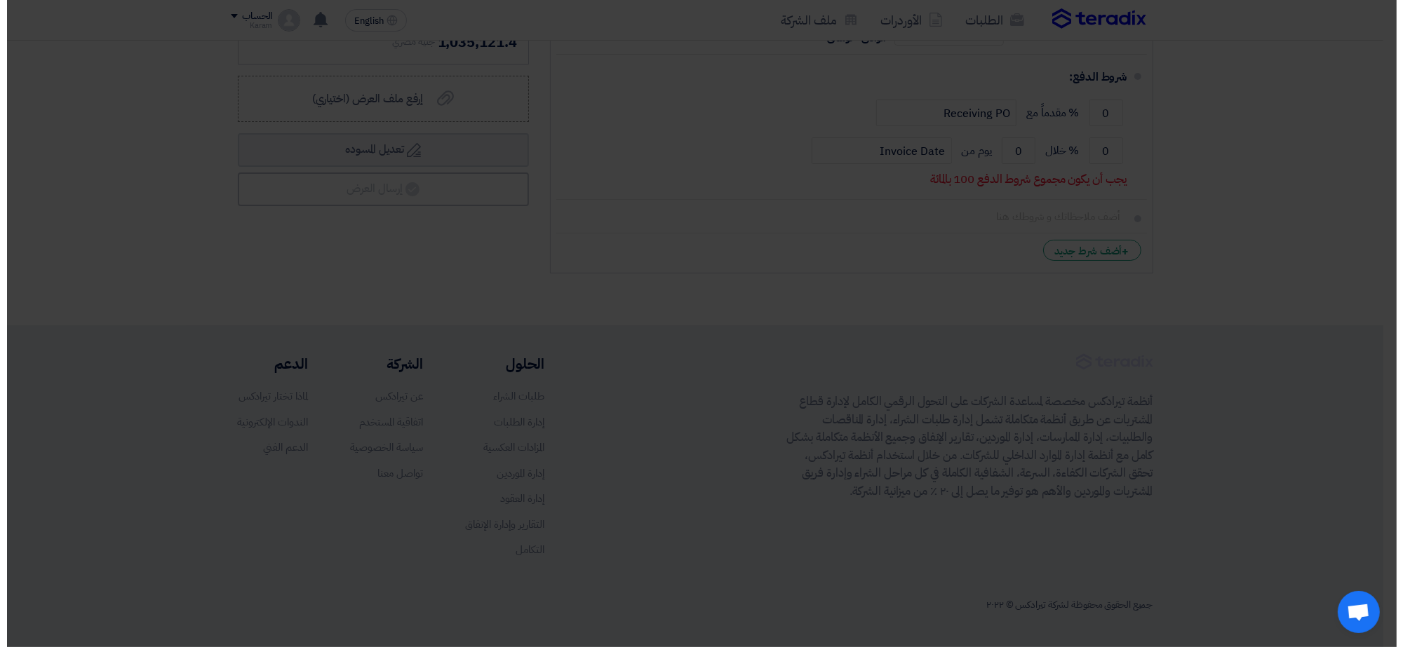
scroll to position [2771, 0]
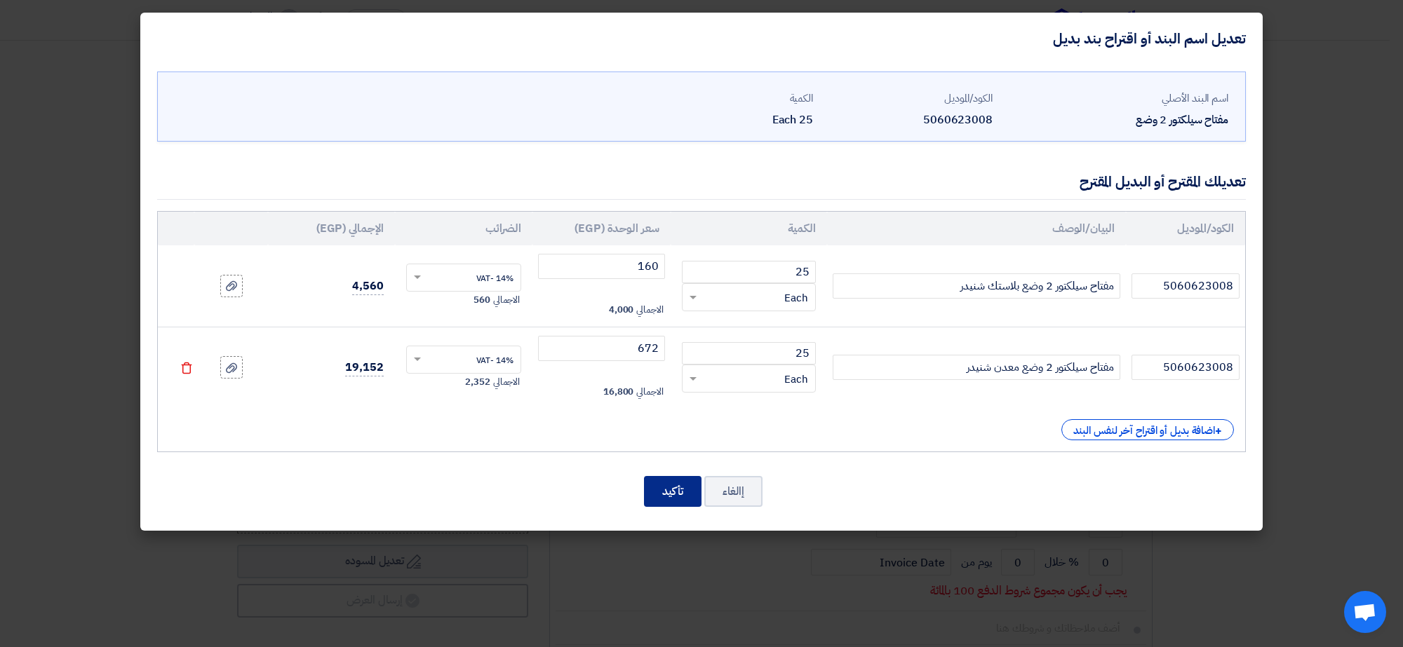
click at [660, 490] on button "تأكيد" at bounding box center [673, 491] width 58 height 31
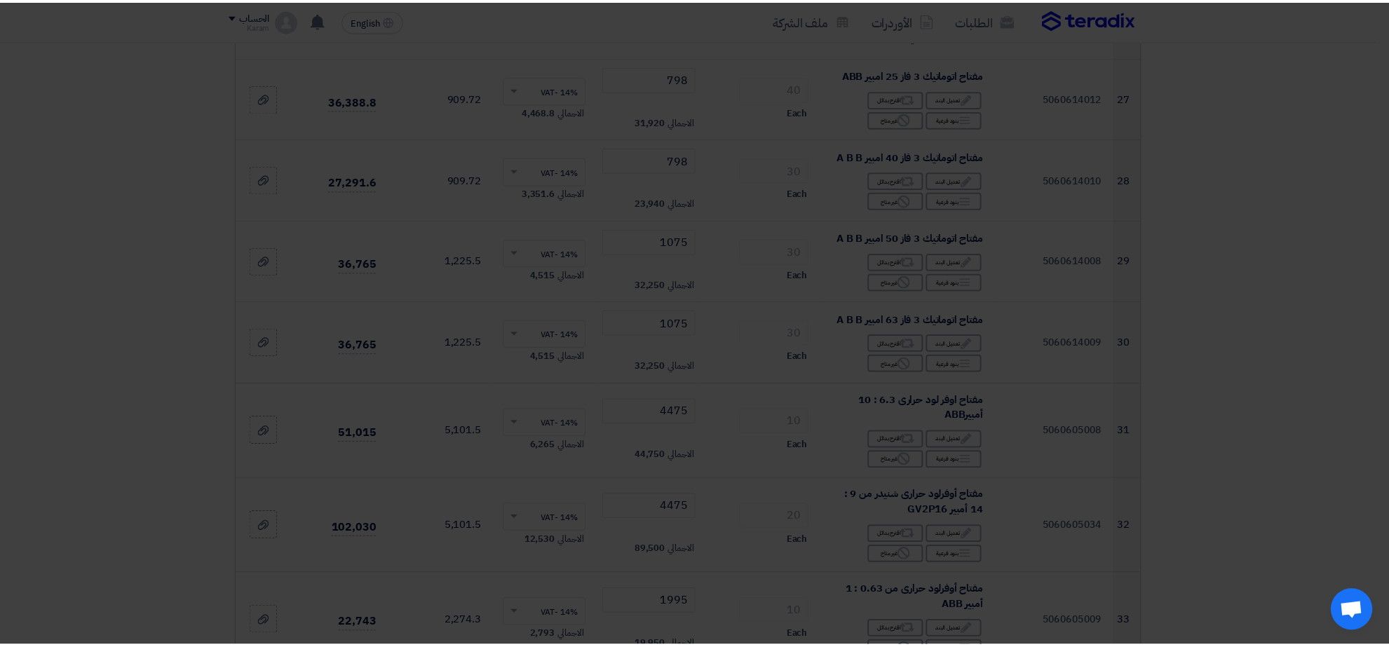
scroll to position [3751, 0]
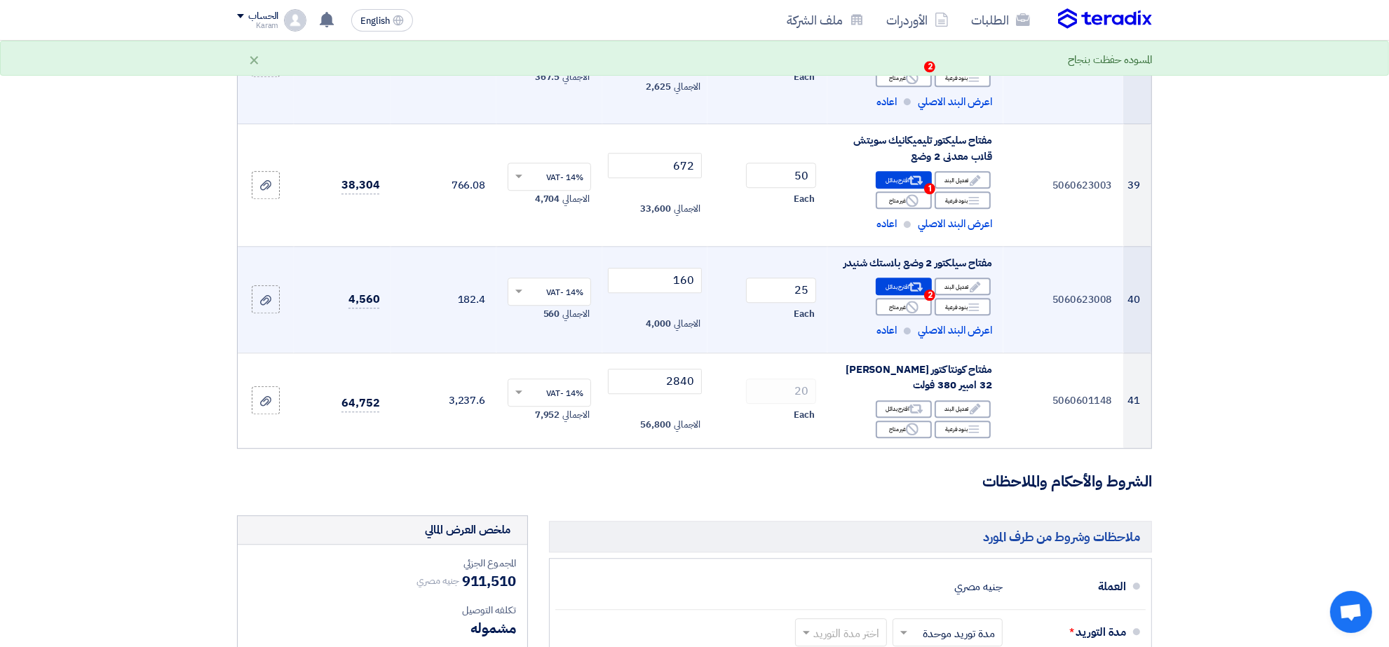
scroll to position [3786, 0]
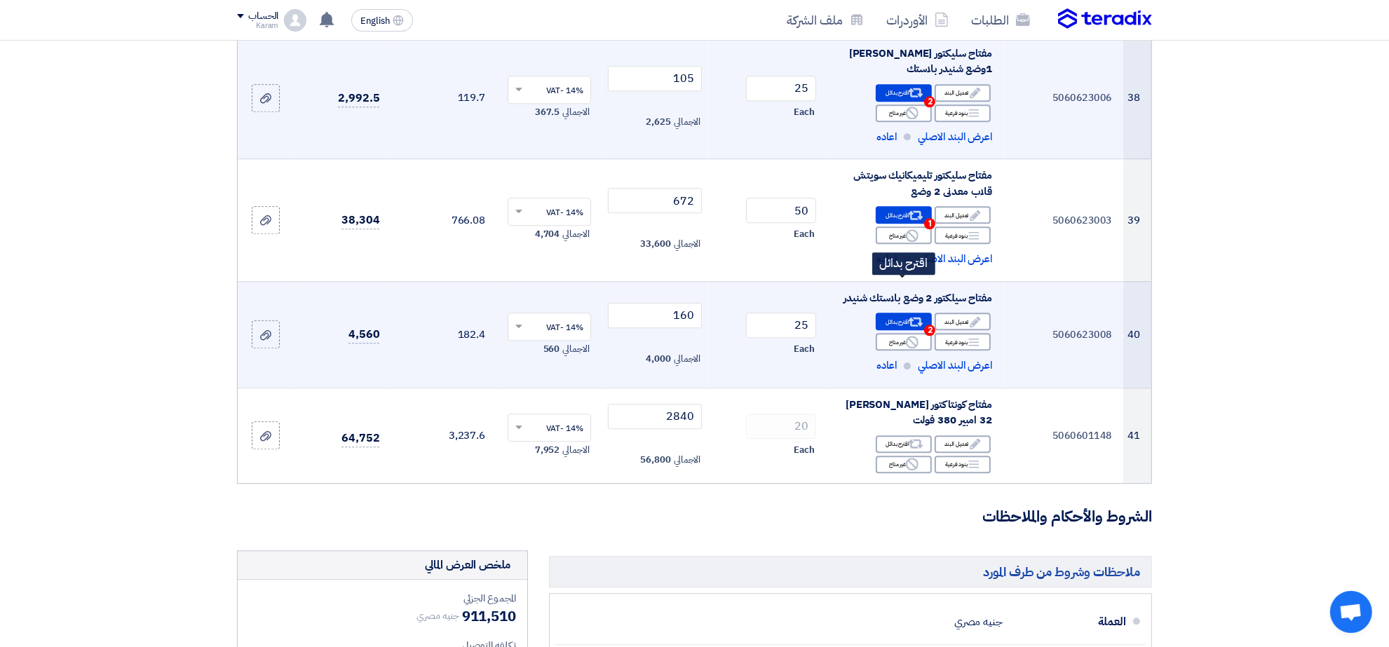
click at [912, 318] on use at bounding box center [916, 322] width 15 height 9
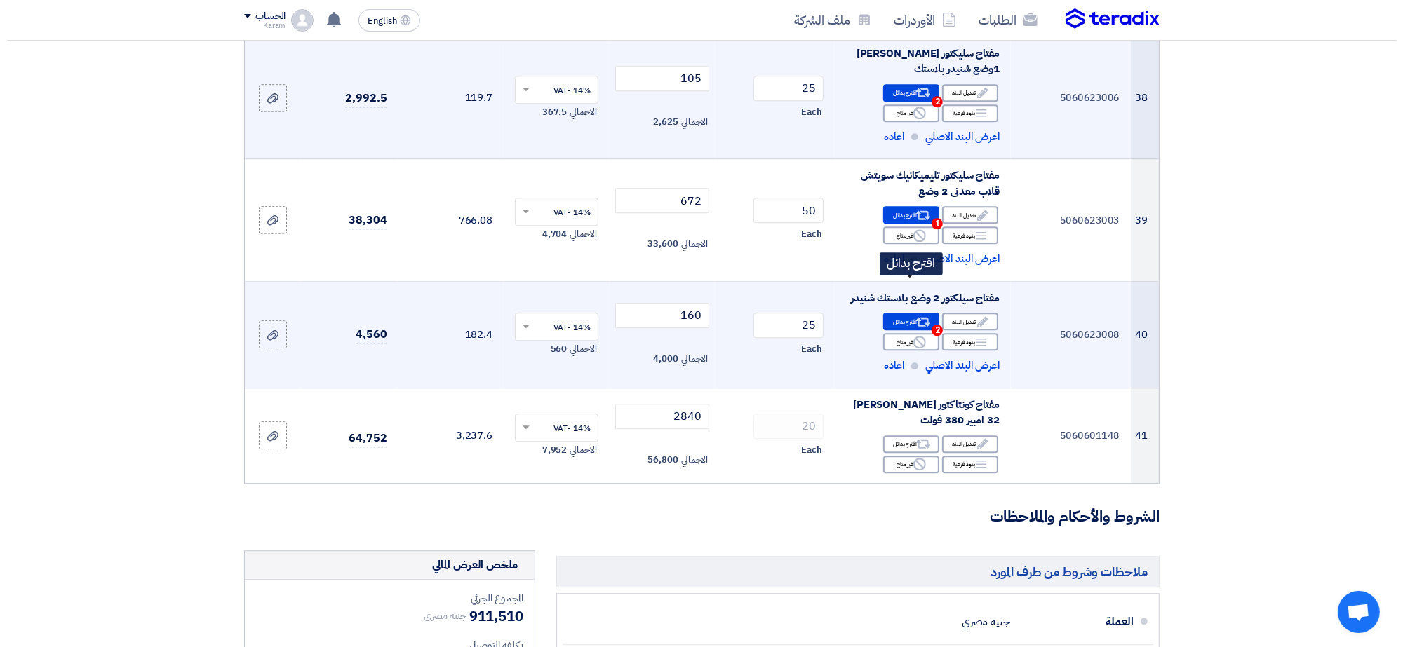
scroll to position [2806, 0]
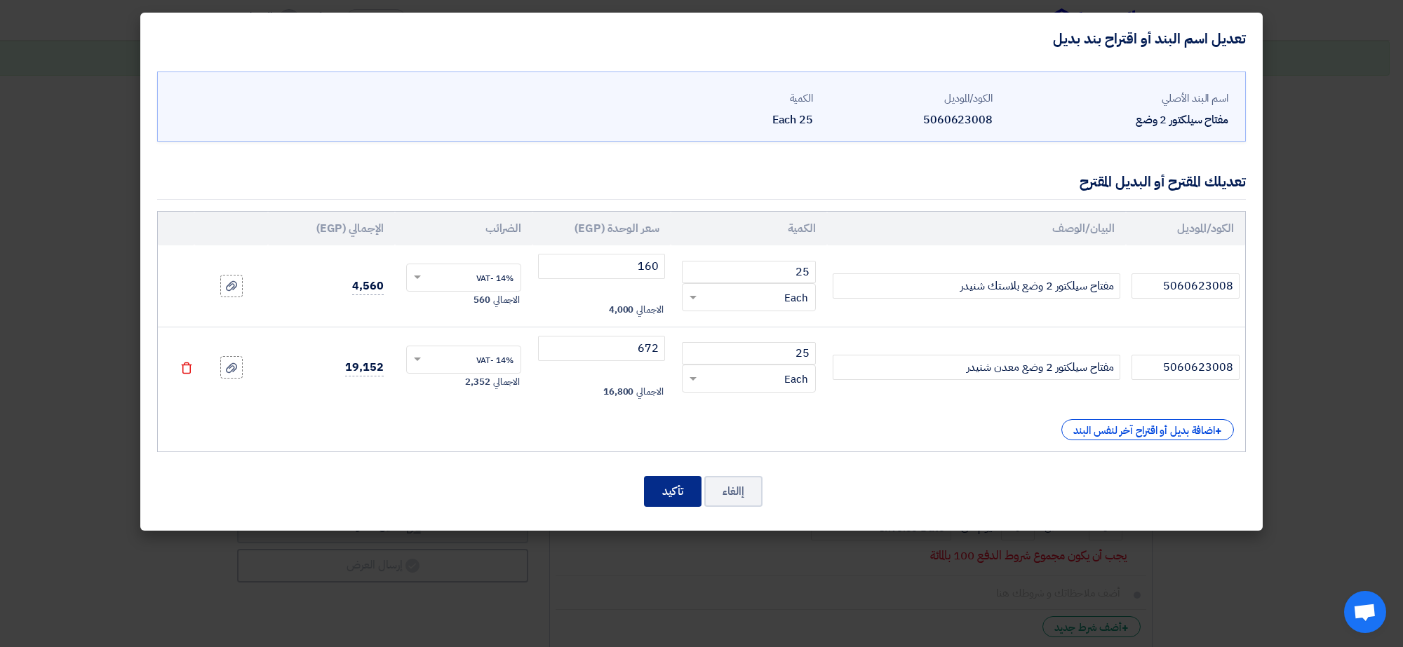
click at [687, 482] on button "تأكيد" at bounding box center [673, 491] width 58 height 31
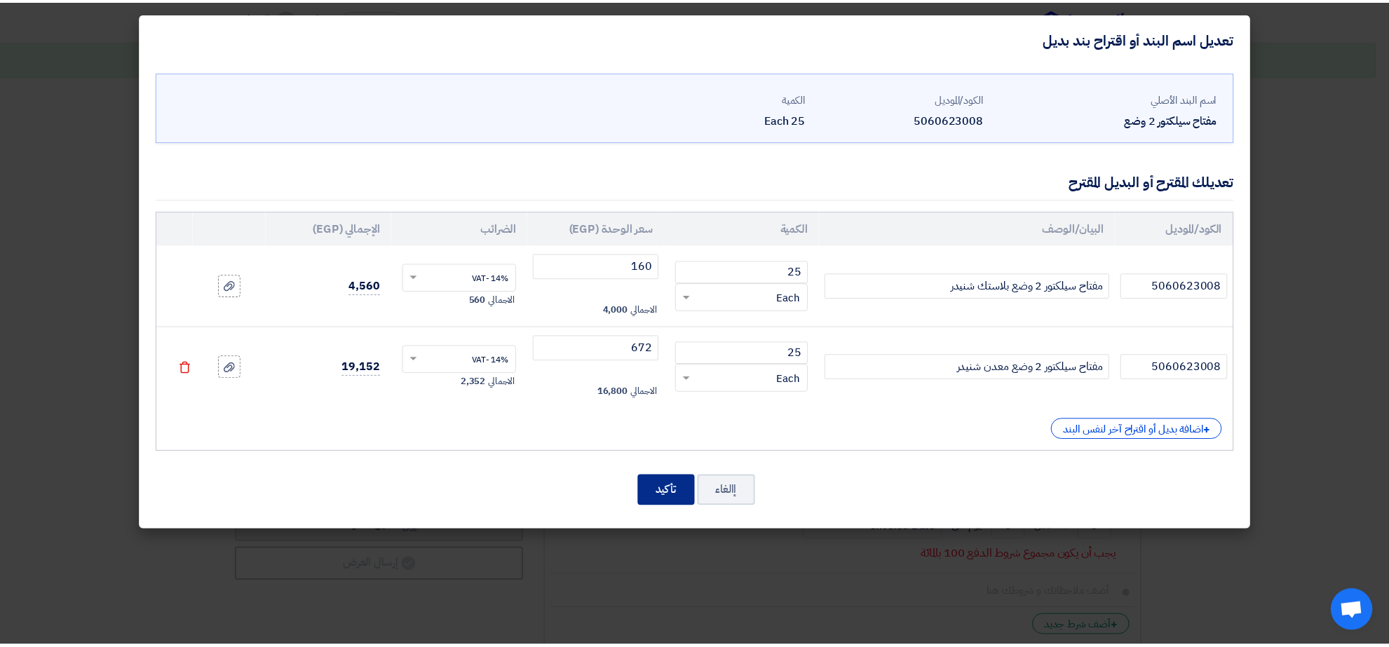
scroll to position [3786, 0]
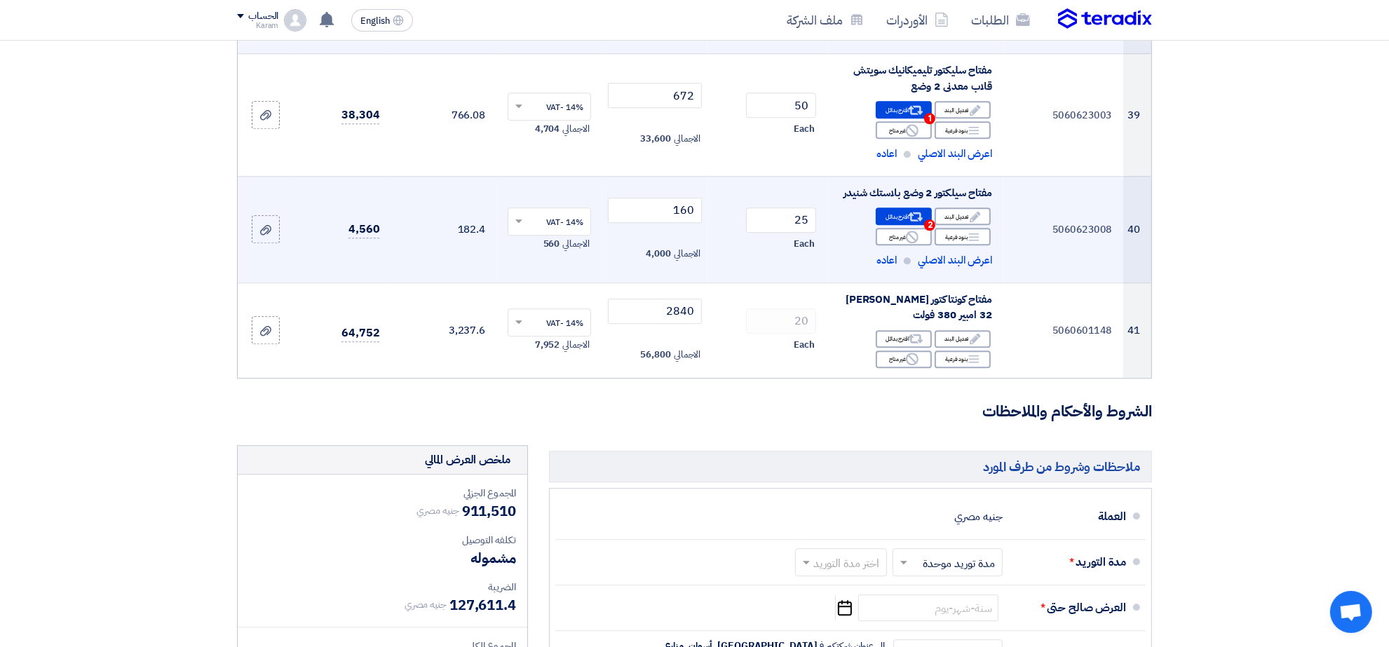
scroll to position [3926, 0]
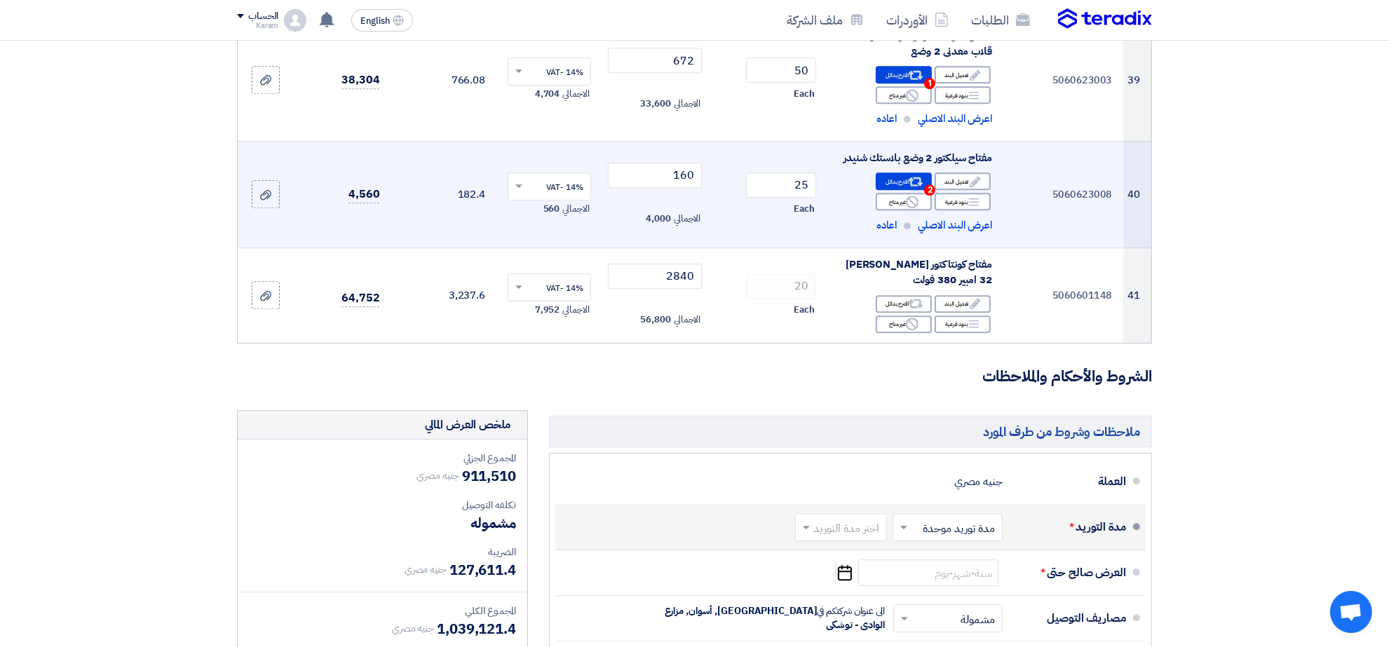
click at [957, 519] on input "text" at bounding box center [944, 529] width 103 height 20
click at [836, 519] on input "text" at bounding box center [838, 529] width 85 height 20
click at [847, 393] on div "1-2 اسبوع" at bounding box center [844, 406] width 90 height 26
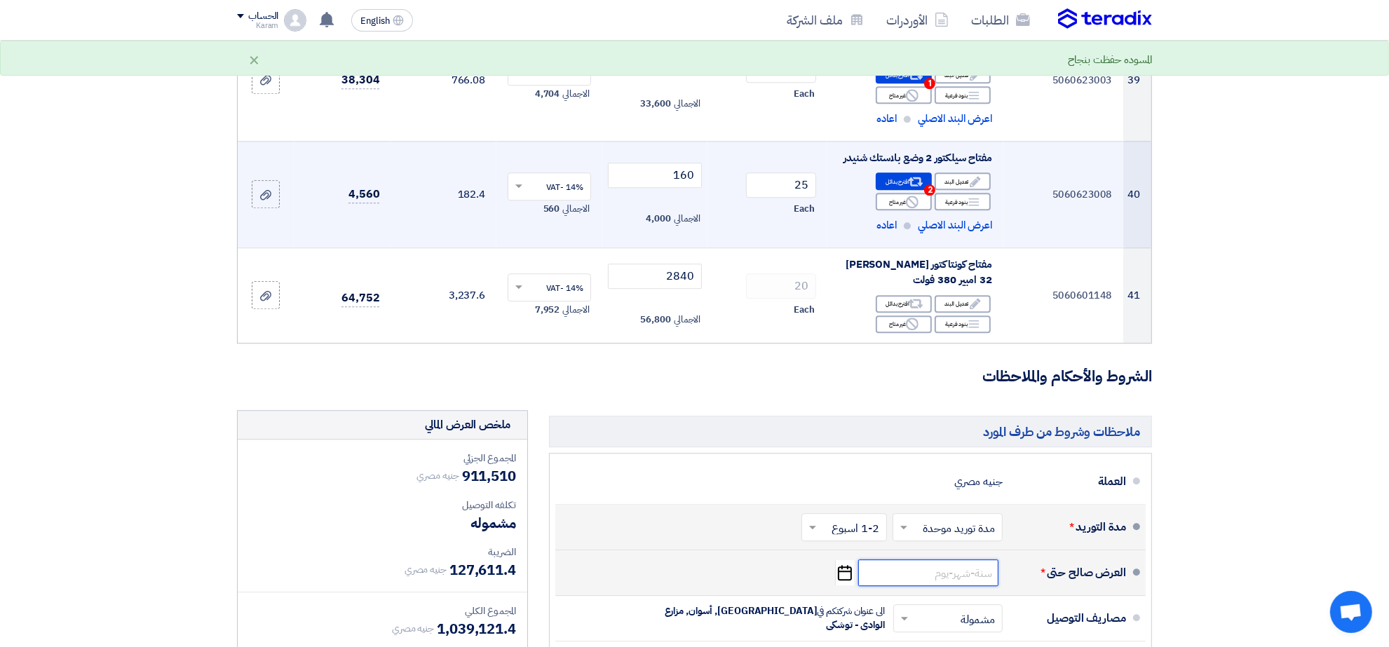
click at [940, 560] on input at bounding box center [928, 573] width 140 height 27
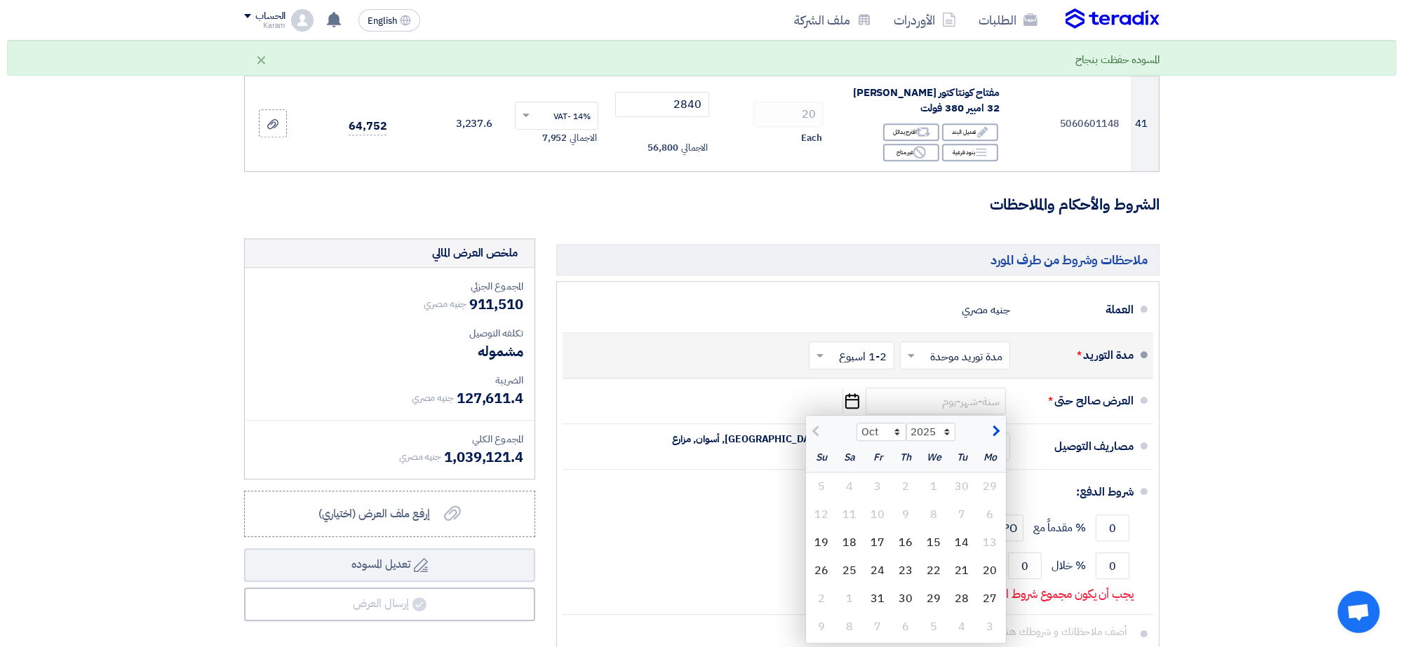
scroll to position [4101, 0]
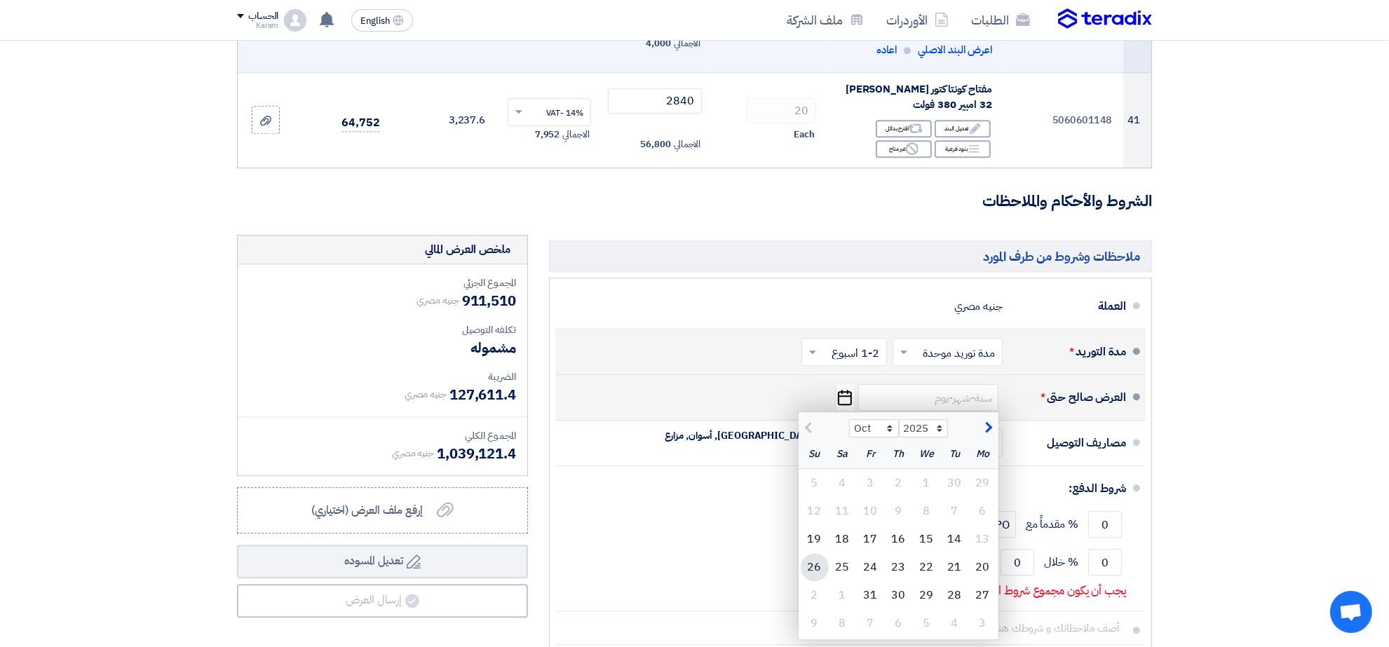
click at [818, 553] on div "26" at bounding box center [815, 567] width 28 height 28
type input "[DATE]"
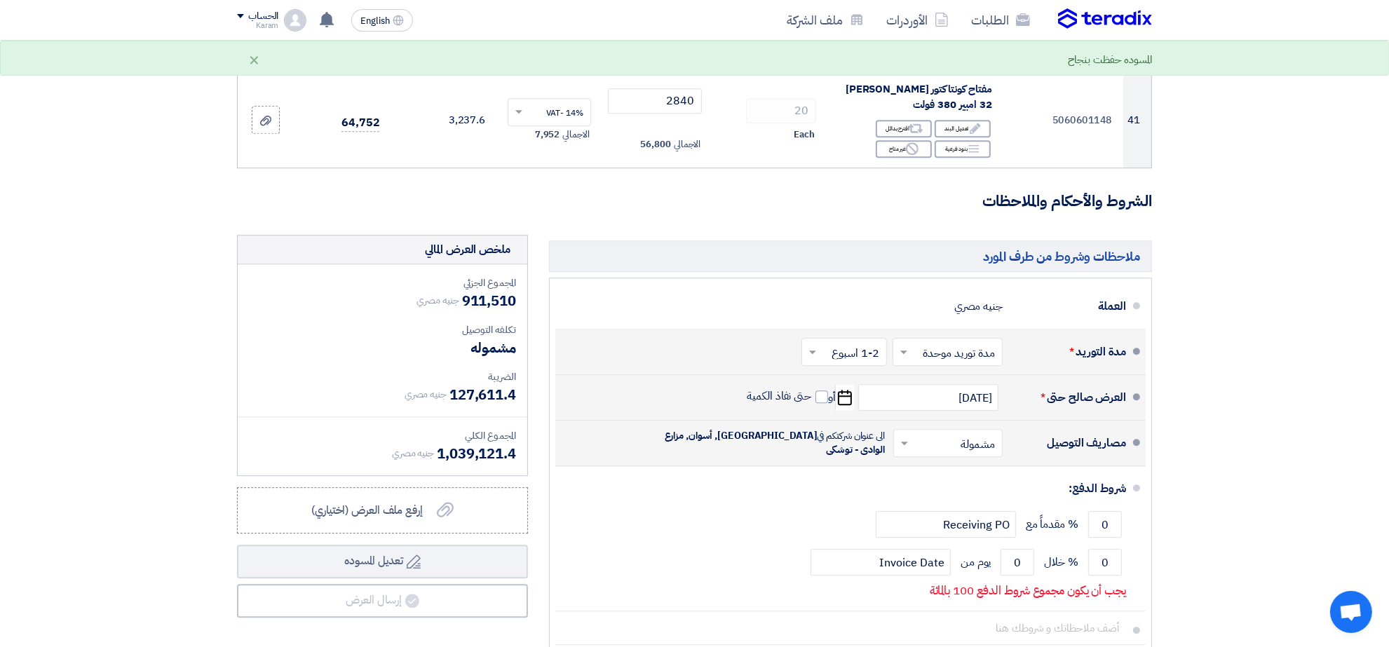
click at [954, 435] on input "text" at bounding box center [945, 445] width 102 height 20
click at [964, 491] on span "غير مشمولة" at bounding box center [973, 499] width 49 height 17
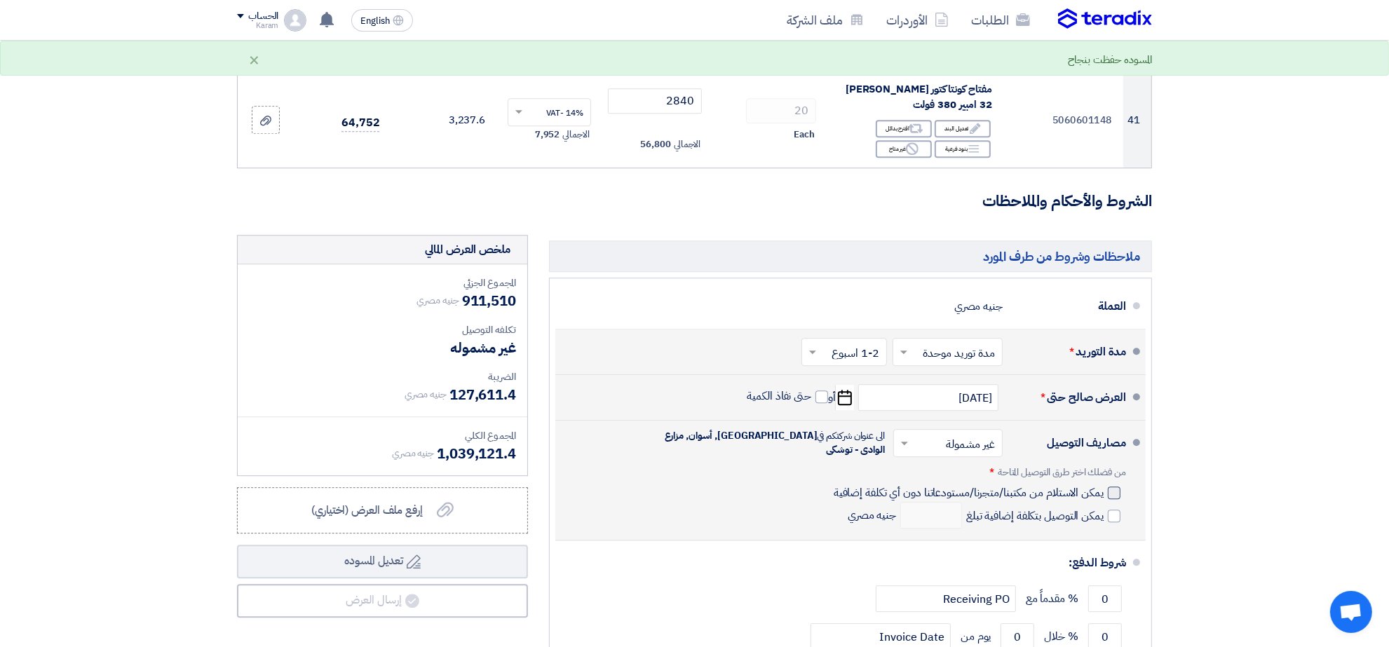
click at [1116, 487] on div at bounding box center [1114, 493] width 13 height 13
click at [1104, 485] on input "يمكن الاستلام من مكتبنا/متجرنا/مستودعاتنا دون أي تكلفة إضافية" at bounding box center [967, 498] width 273 height 27
checkbox input "true"
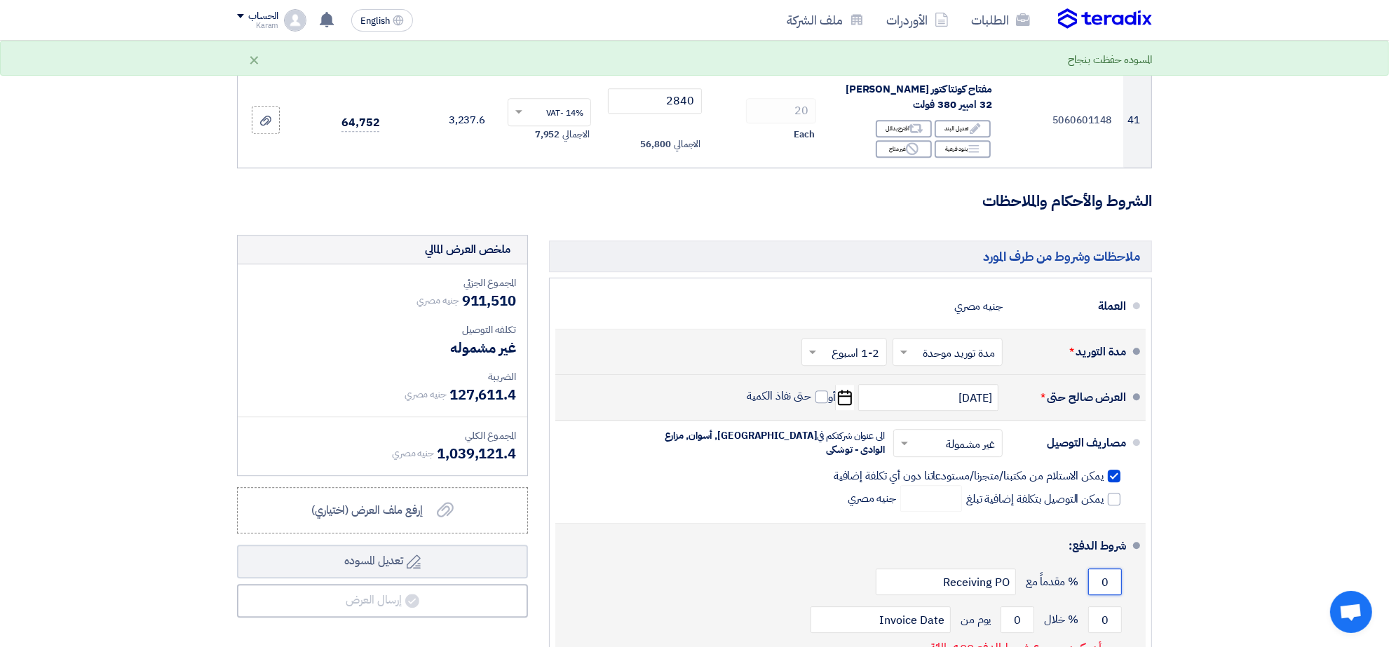
click at [1109, 569] on input "0" at bounding box center [1105, 582] width 34 height 27
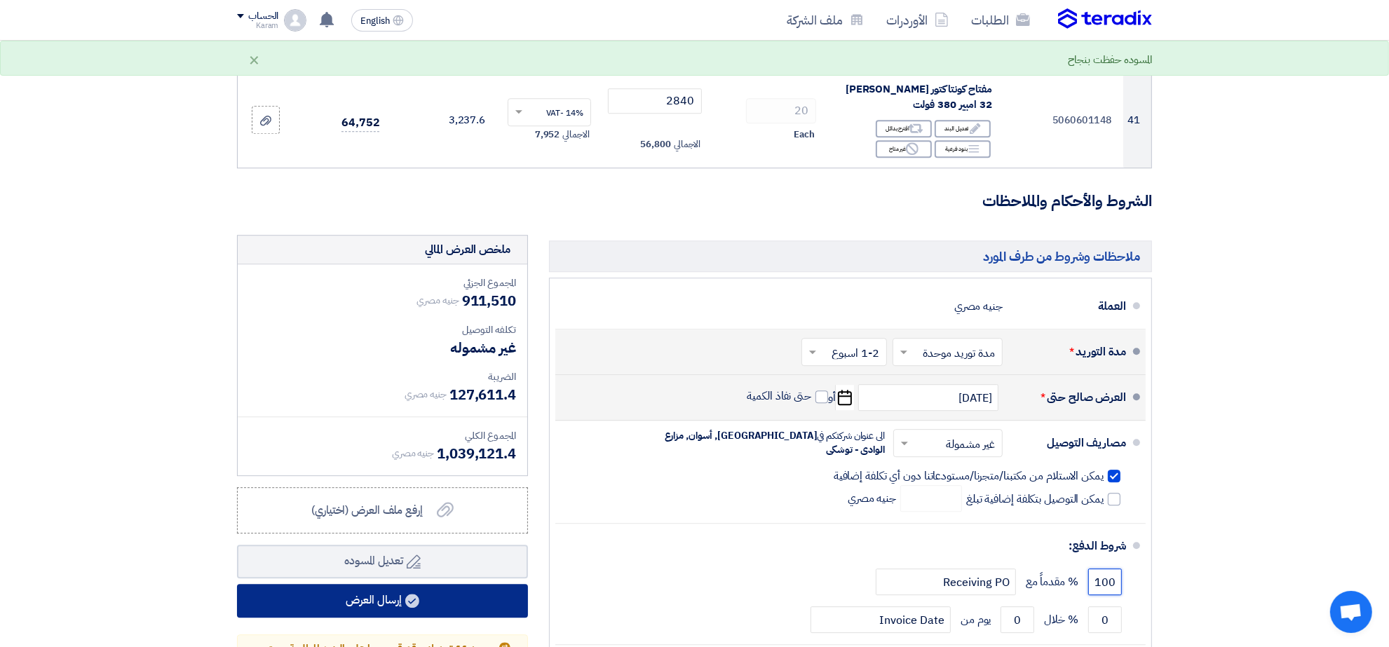
type input "100"
click at [431, 584] on button "إرسال العرض" at bounding box center [382, 601] width 291 height 34
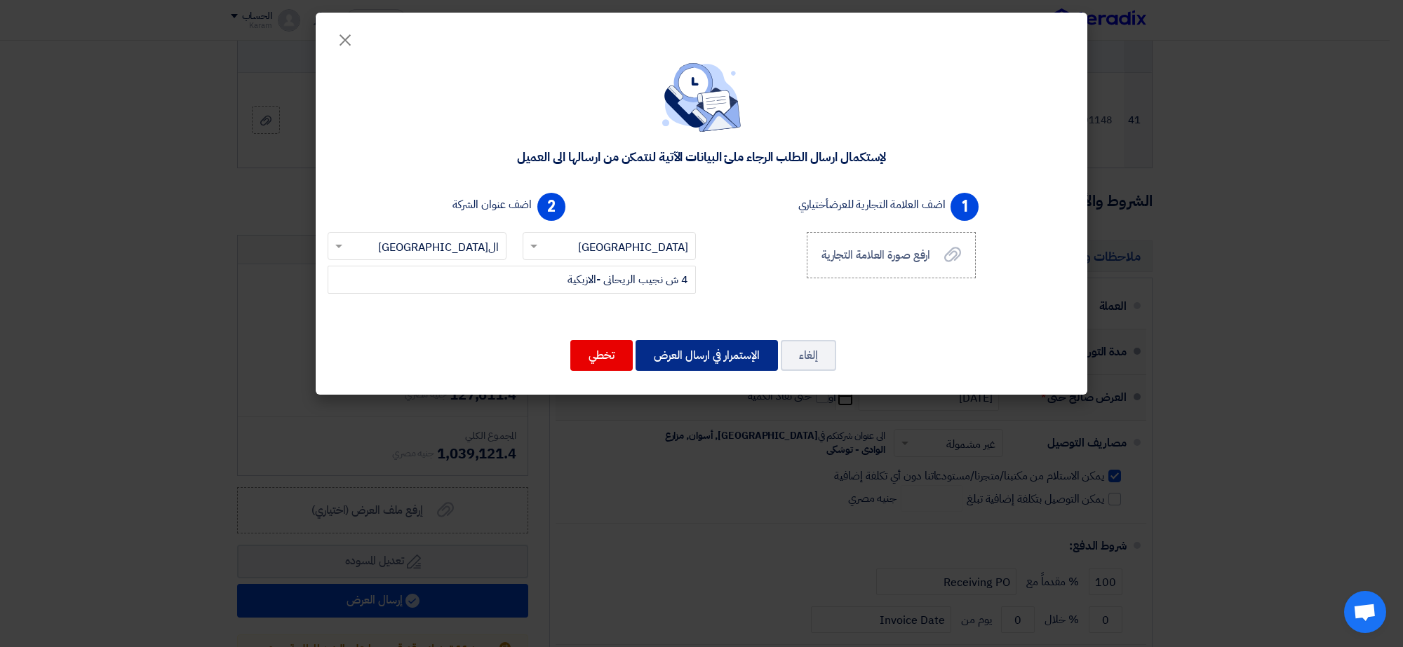
click at [720, 356] on button "الإستمرار في ارسال العرض" at bounding box center [706, 355] width 142 height 31
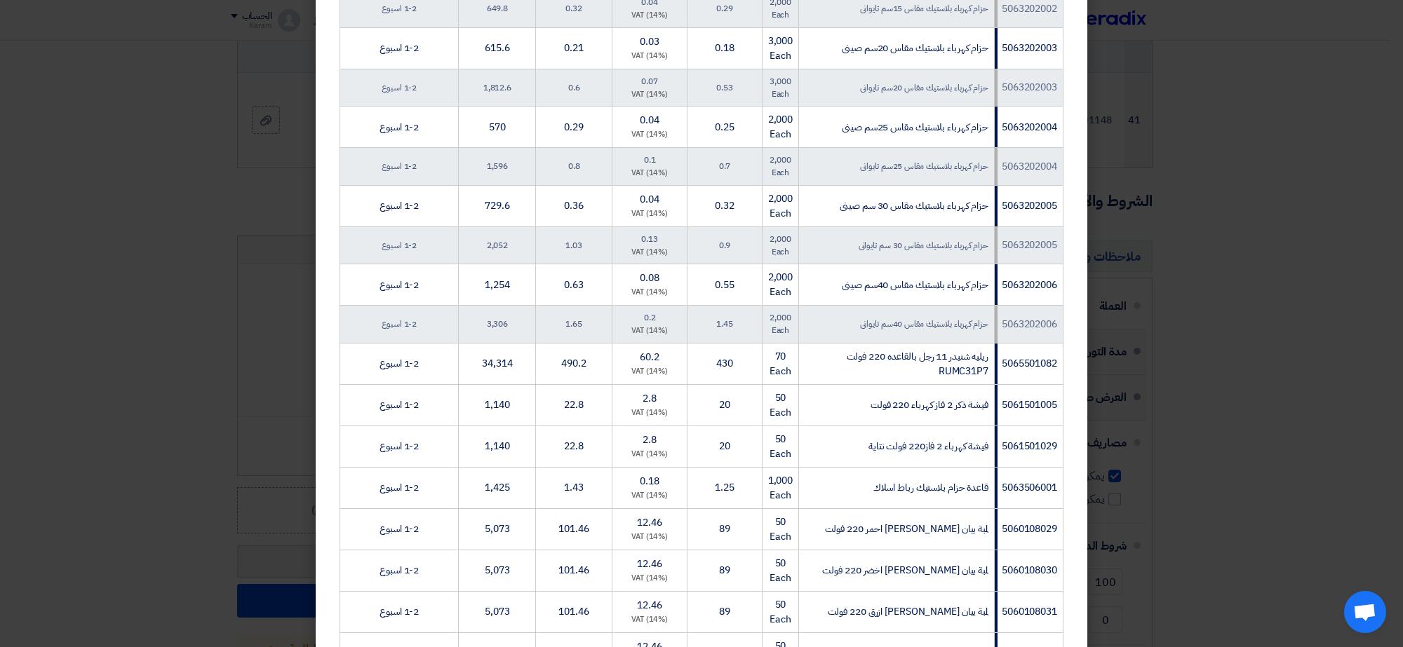
scroll to position [1972, 0]
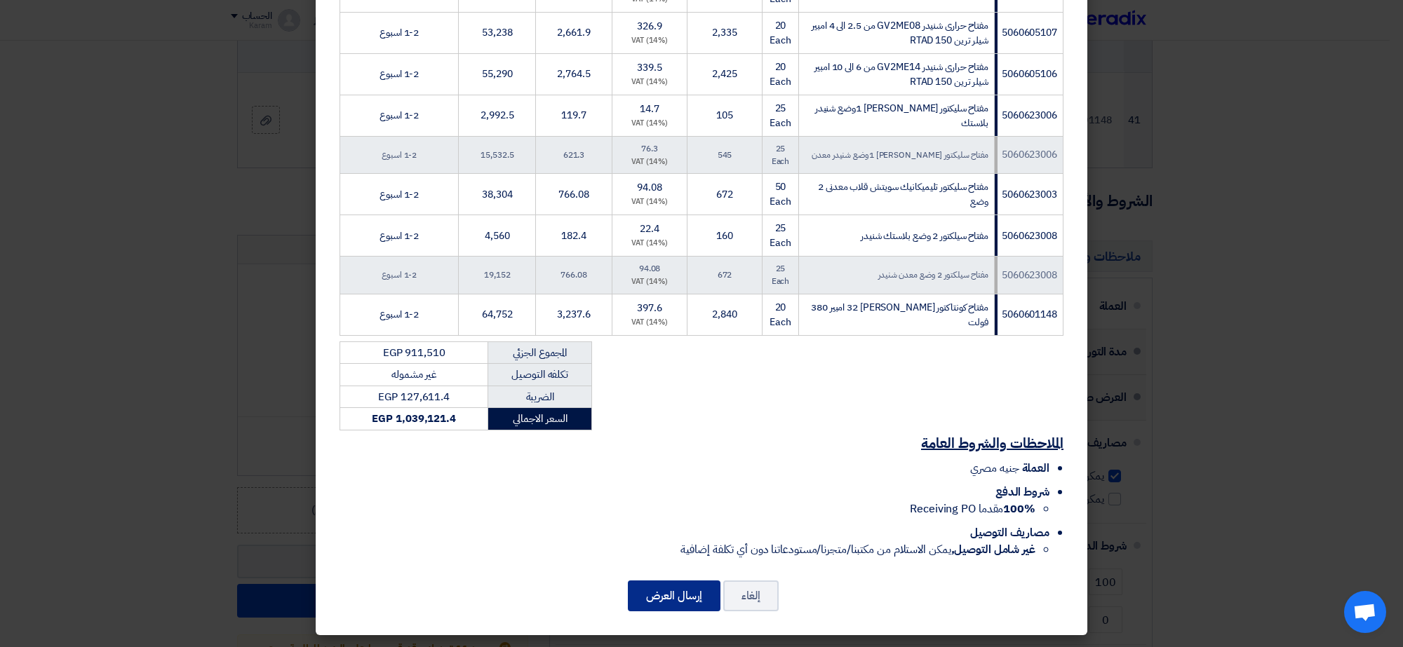
click at [677, 593] on button "إرسال العرض" at bounding box center [674, 596] width 93 height 31
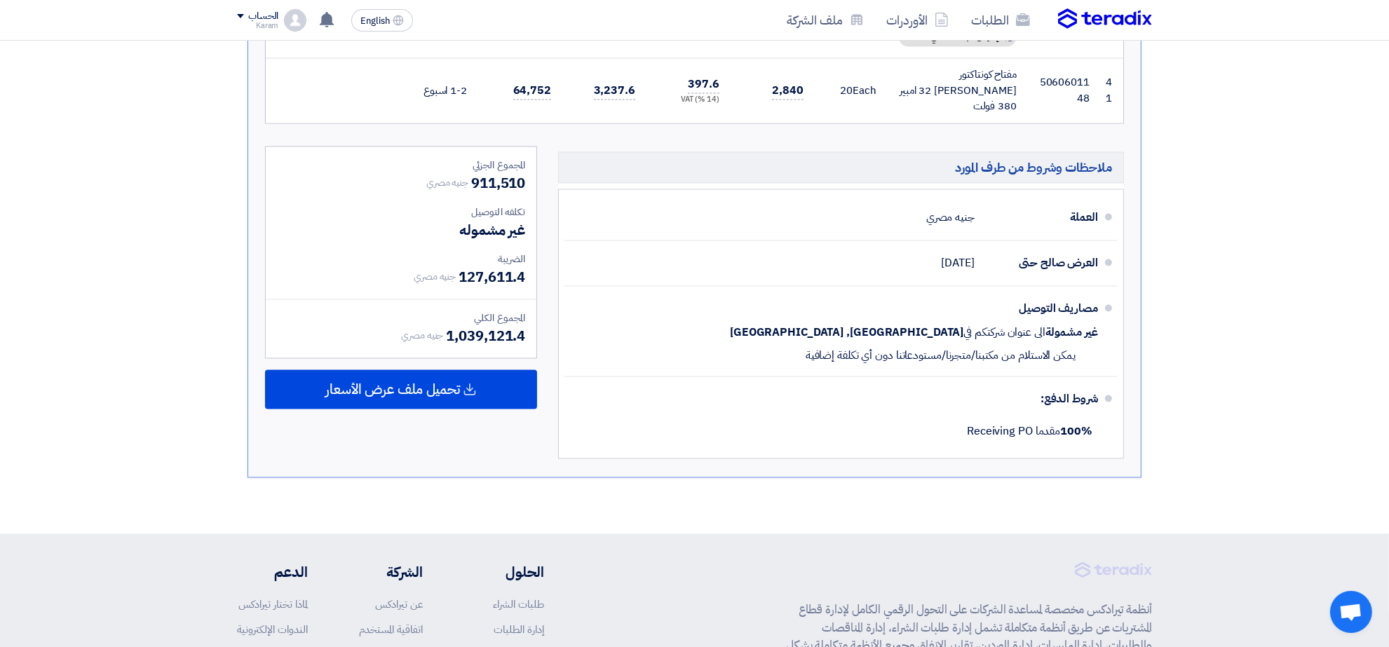
scroll to position [2770, 0]
